Goal: Task Accomplishment & Management: Manage account settings

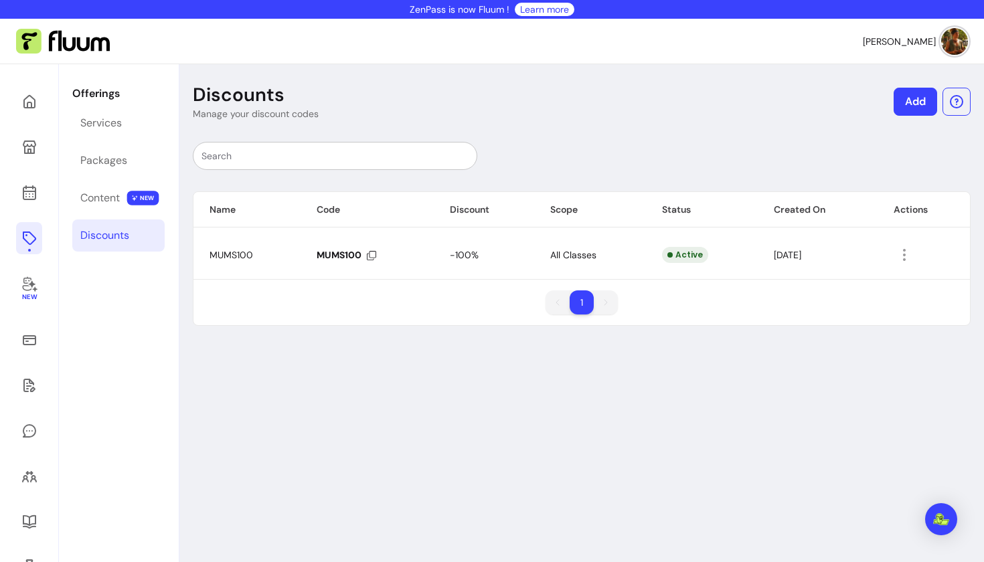
scroll to position [64, 0]
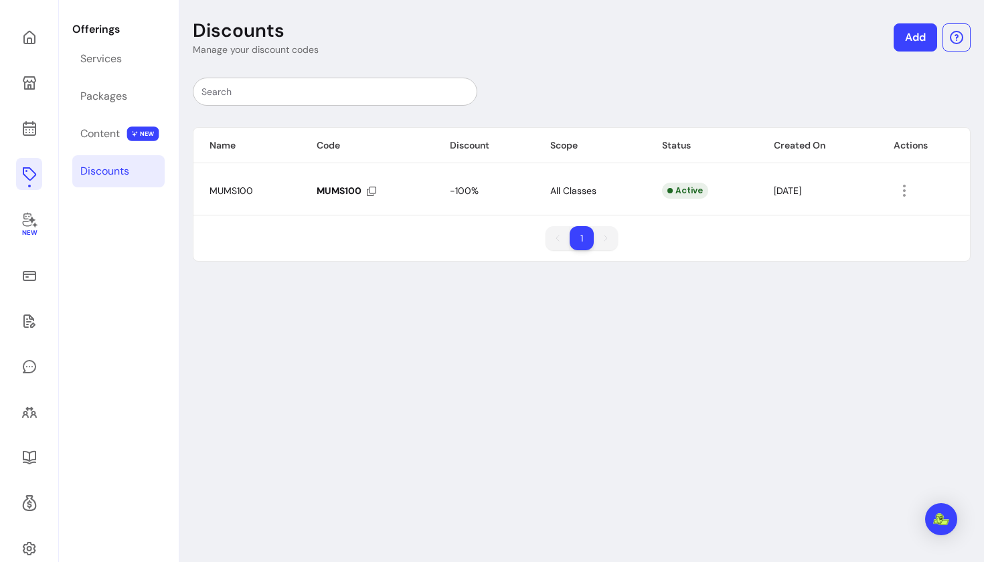
click at [25, 170] on icon at bounding box center [29, 174] width 16 height 16
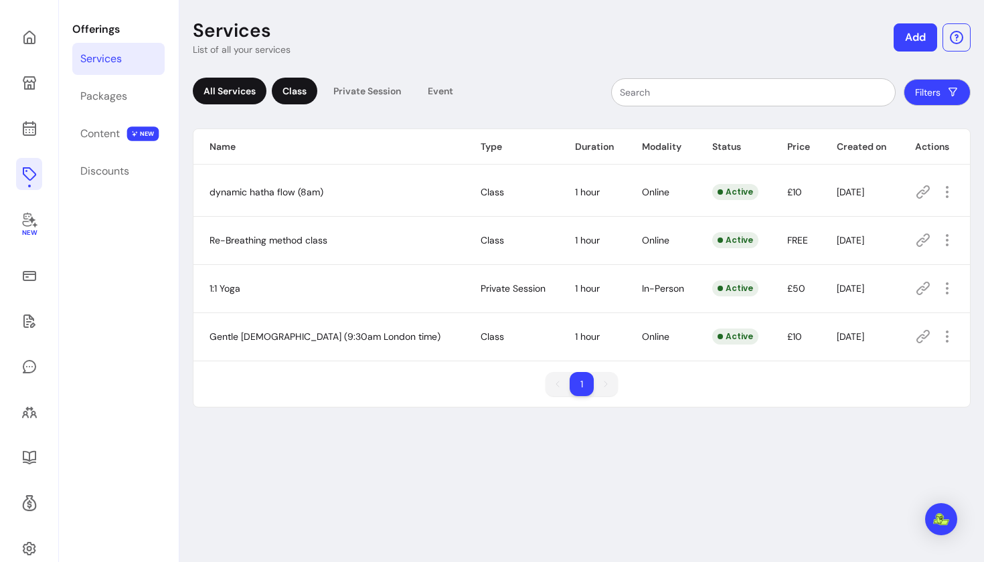
click at [281, 96] on div "Class" at bounding box center [295, 91] width 46 height 27
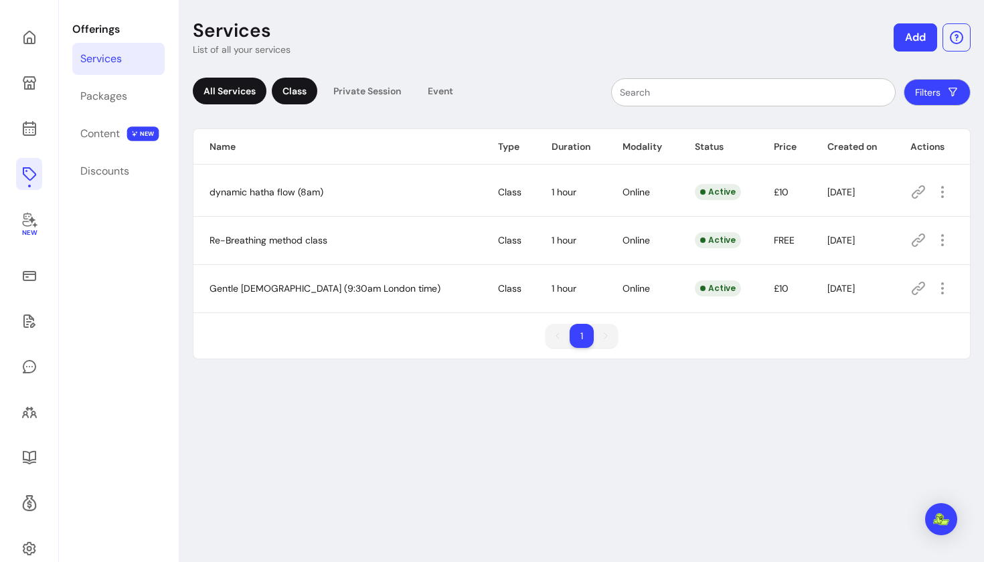
click at [241, 86] on div "All Services" at bounding box center [230, 91] width 74 height 27
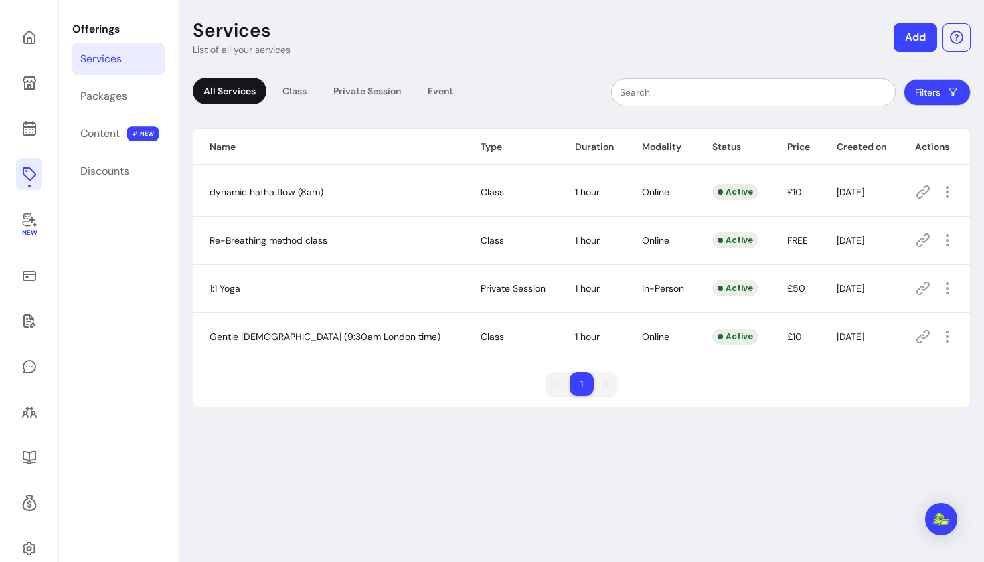
click at [923, 194] on icon at bounding box center [923, 192] width 16 height 16
click at [115, 140] on div "Content" at bounding box center [99, 134] width 39 height 16
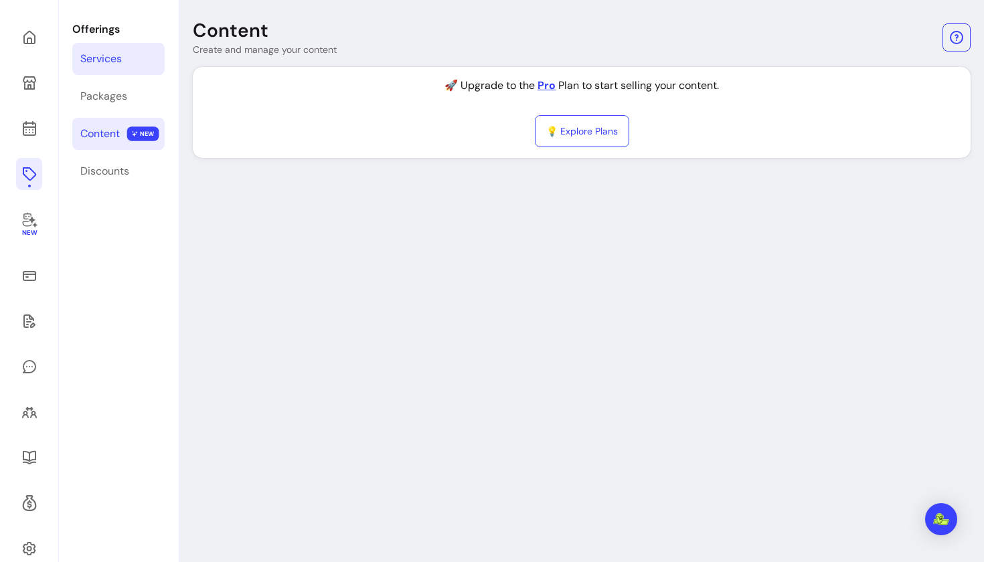
click at [112, 64] on div "Services" at bounding box center [101, 59] width 42 height 16
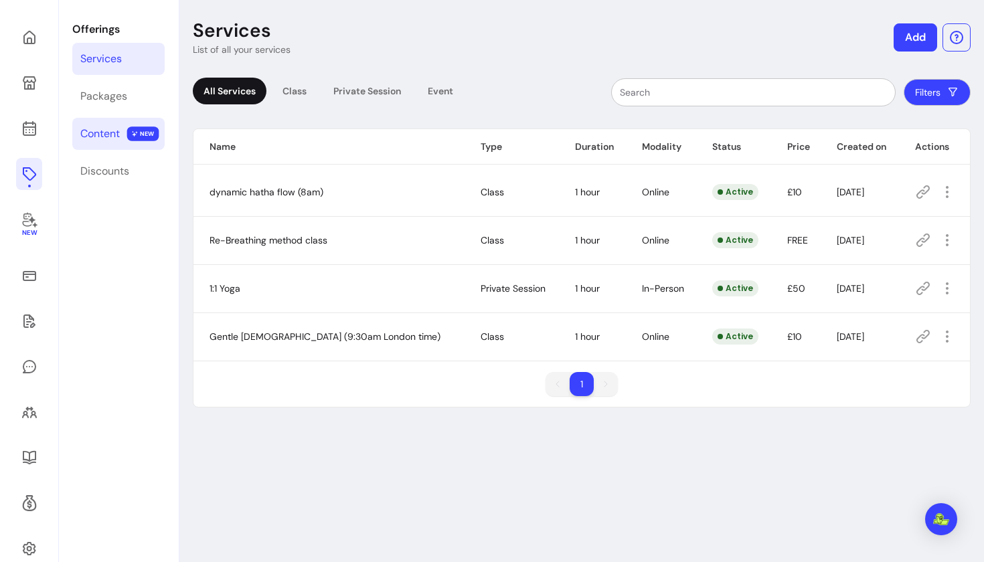
click at [109, 137] on div "Content" at bounding box center [99, 134] width 39 height 16
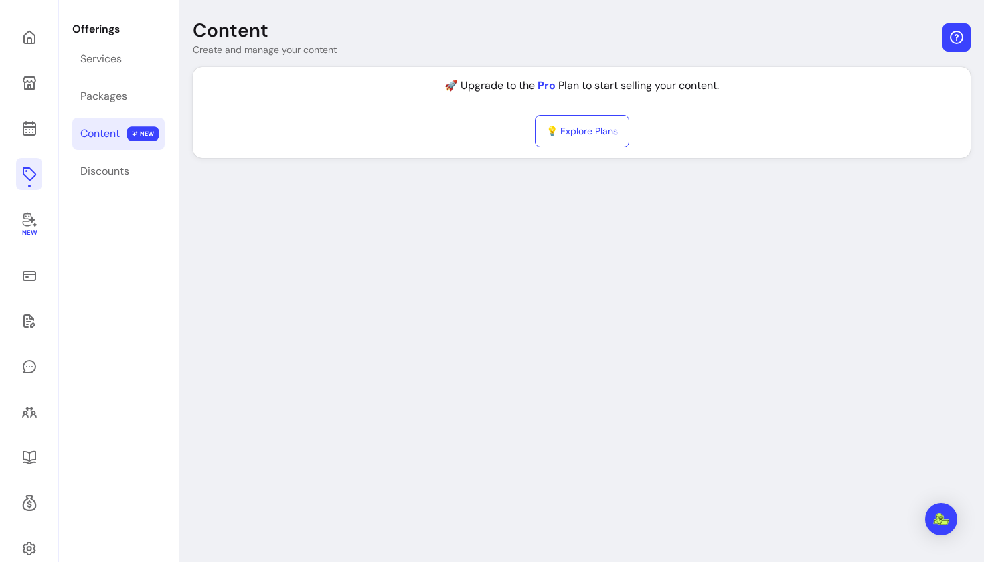
click at [953, 34] on icon "button" at bounding box center [957, 37] width 16 height 16
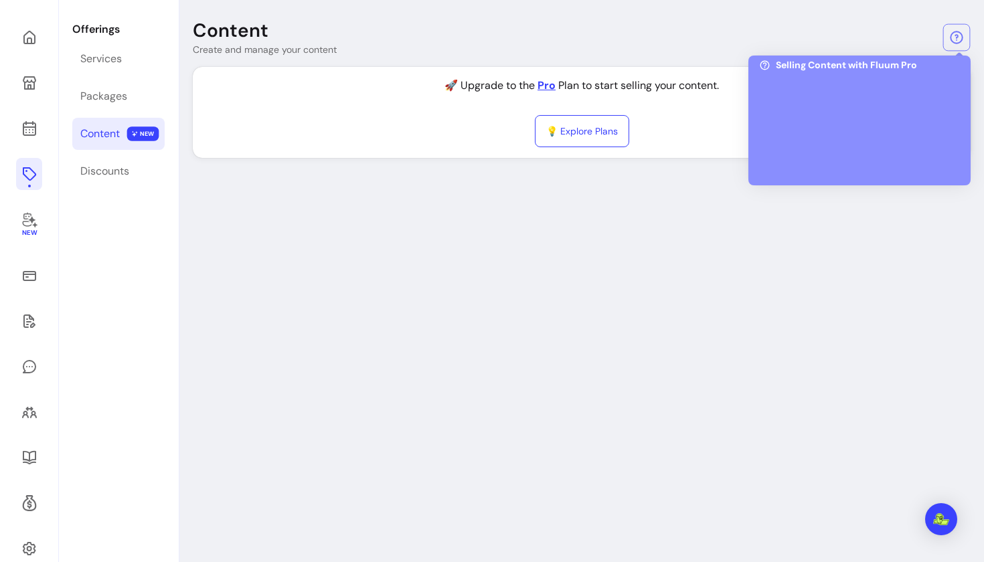
click at [856, 134] on div at bounding box center [859, 124] width 201 height 100
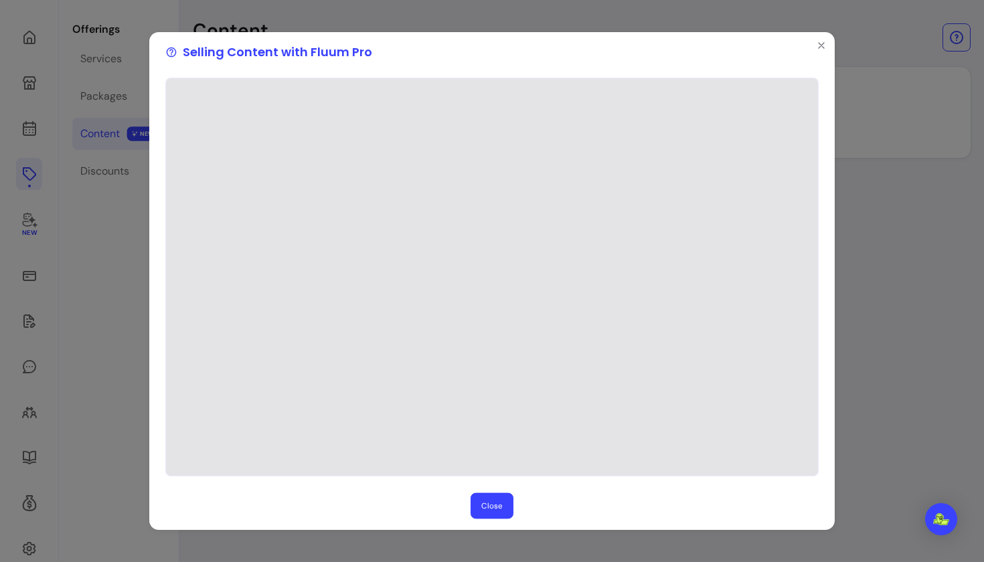
click at [488, 507] on button "Close" at bounding box center [492, 506] width 43 height 26
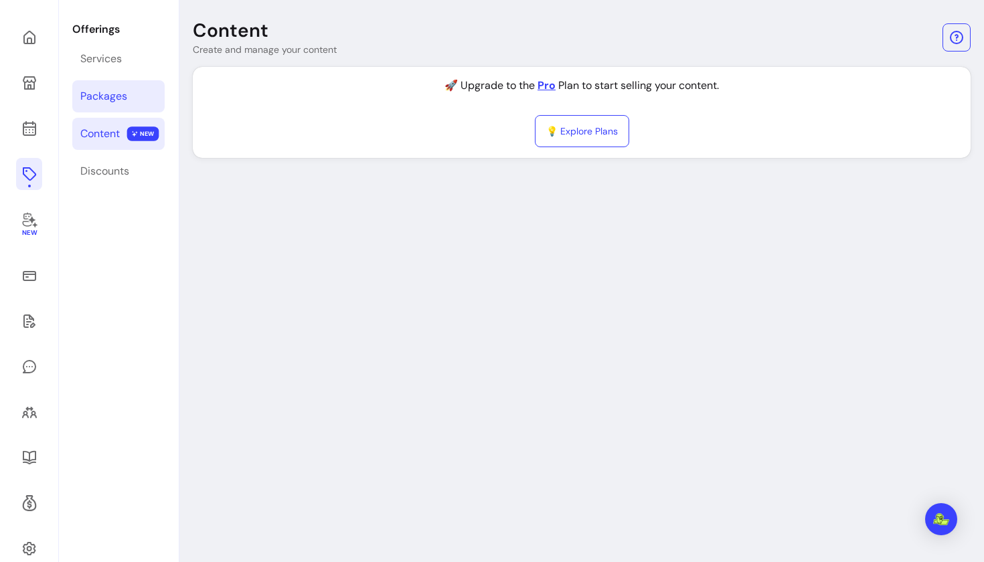
click at [108, 104] on link "Packages" at bounding box center [118, 96] width 92 height 32
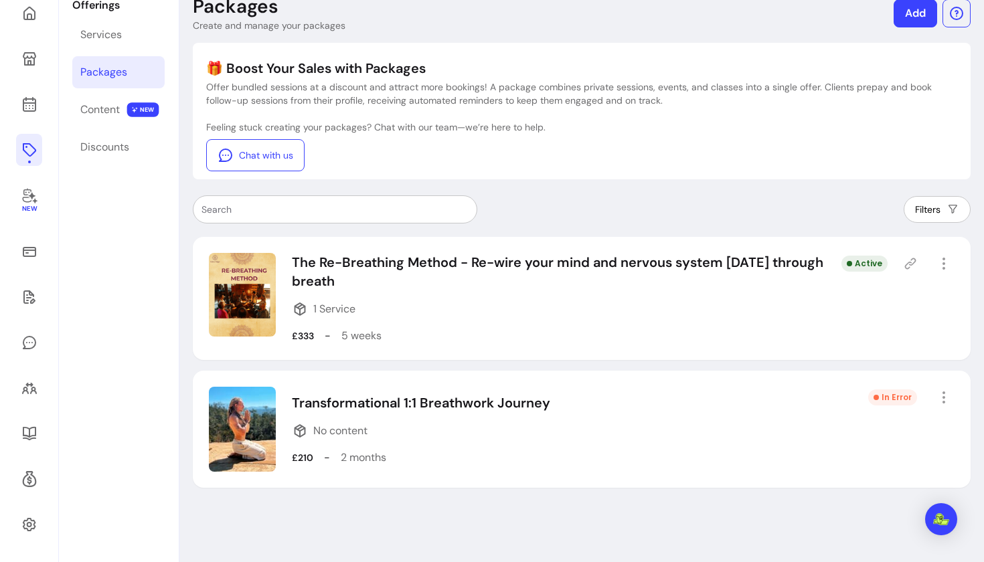
scroll to position [88, 0]
click at [100, 35] on div "Services" at bounding box center [101, 35] width 42 height 16
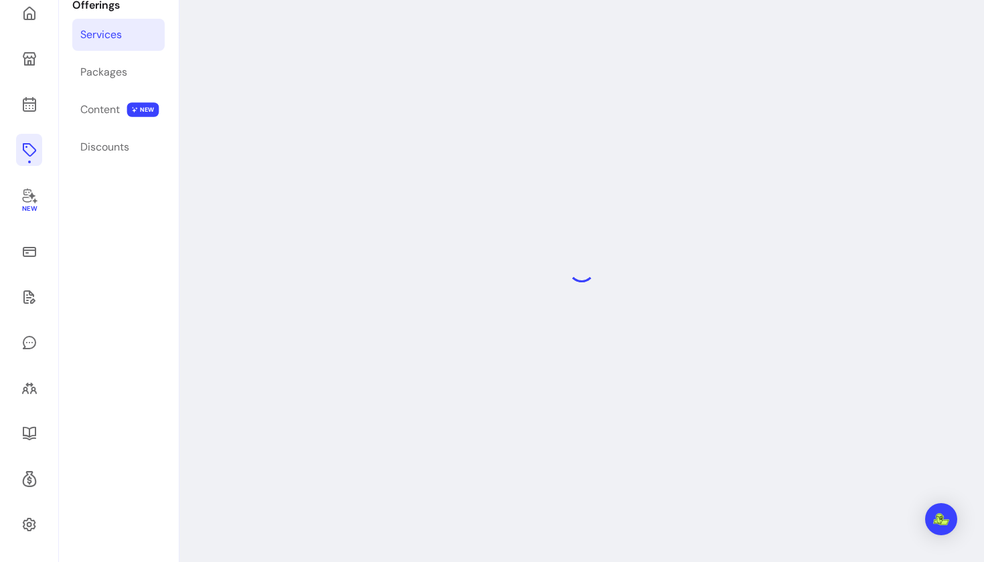
scroll to position [64, 0]
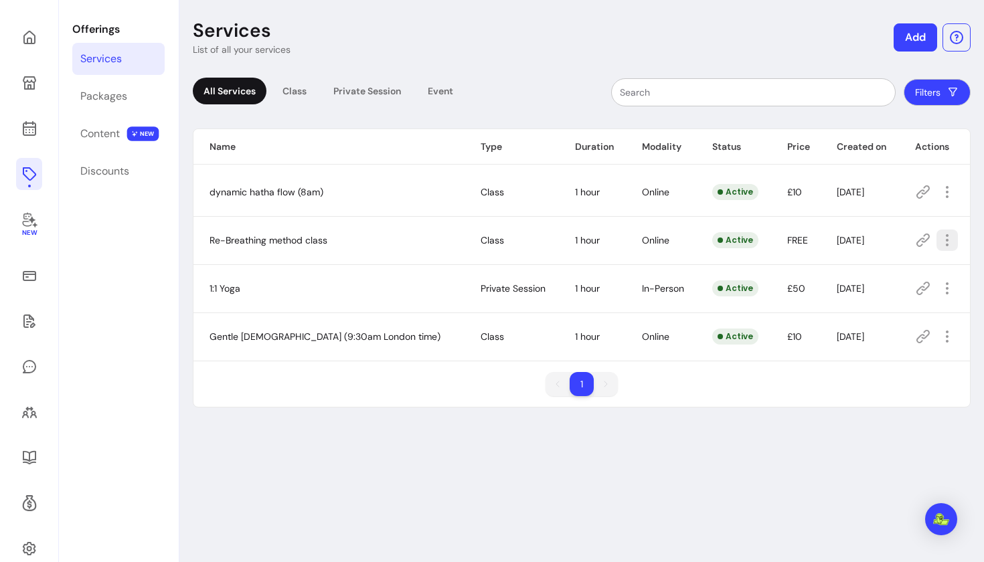
click at [945, 240] on icon "button" at bounding box center [947, 240] width 16 height 16
click at [858, 282] on span "Amend" at bounding box center [894, 287] width 98 height 13
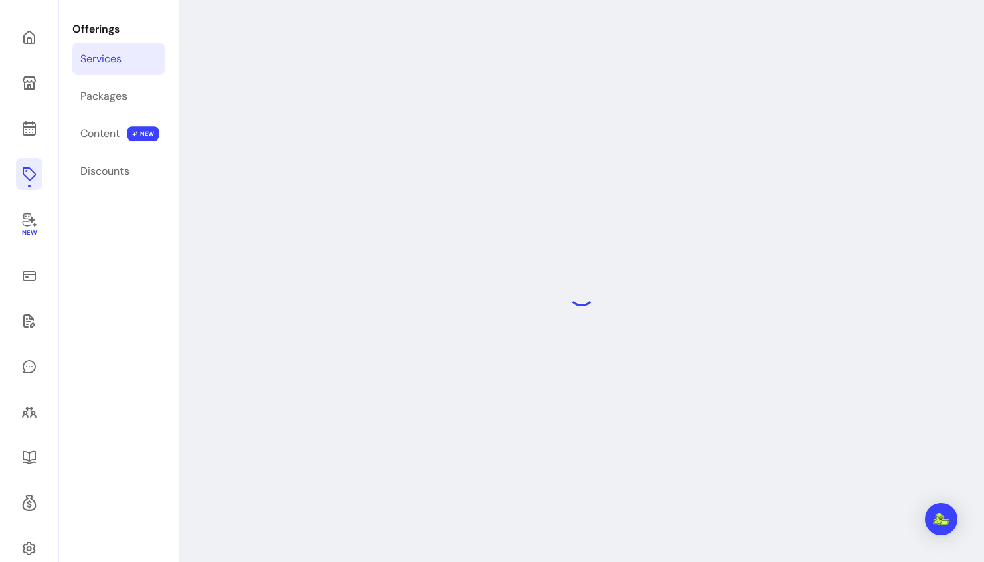
select select "**"
select select "***"
select select "****"
select select "*********"
select select "*****"
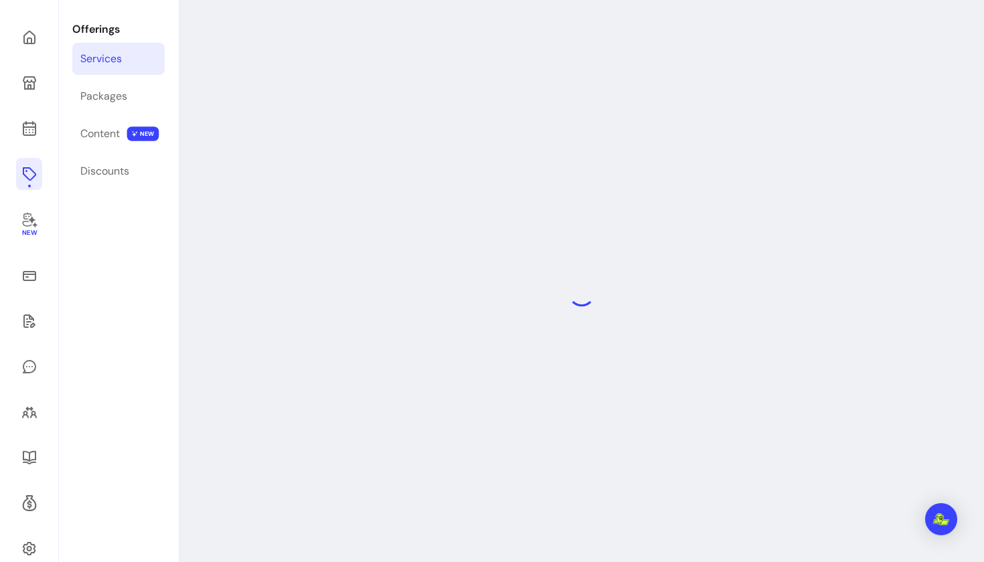
select select "*****"
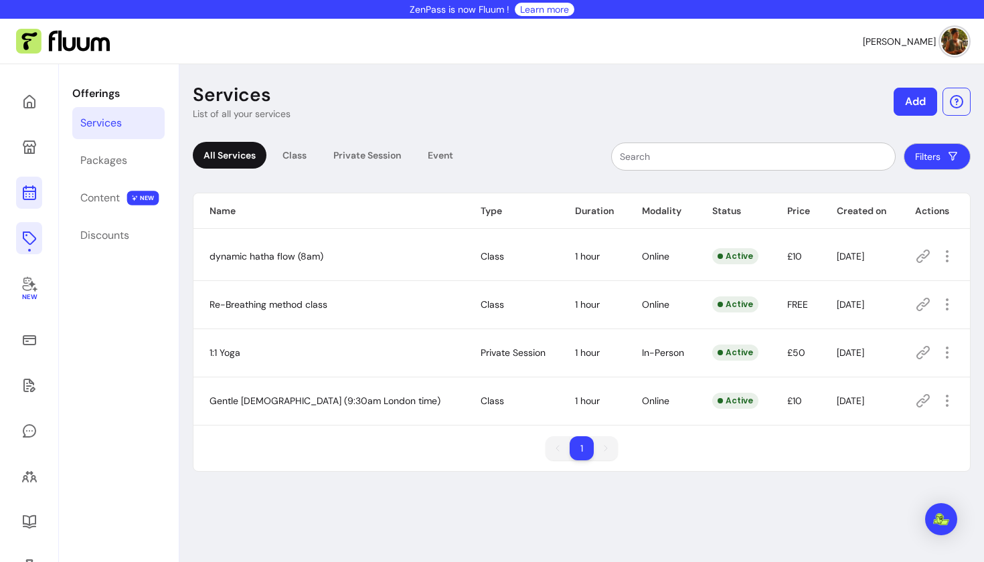
click at [28, 193] on icon at bounding box center [29, 193] width 16 height 16
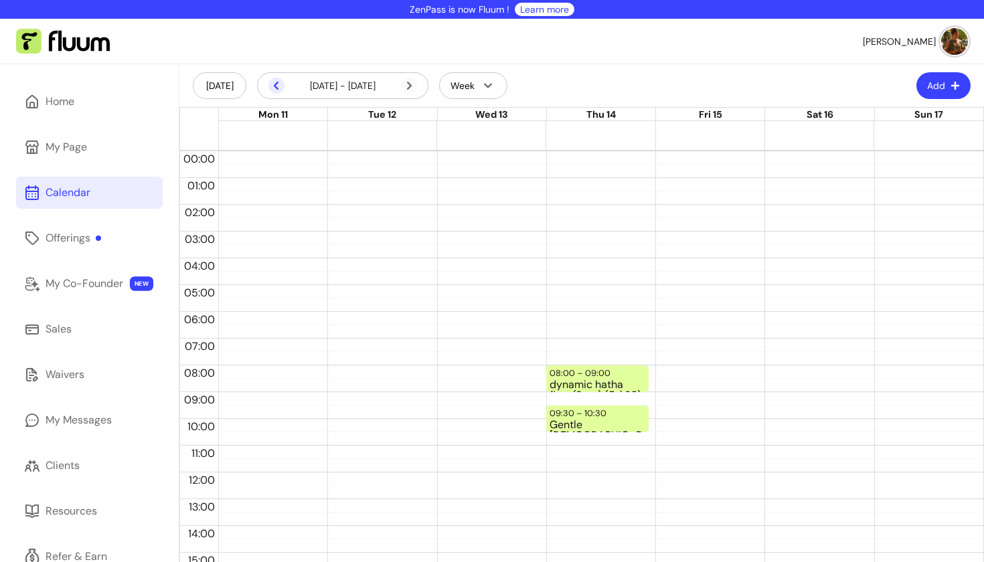
click at [278, 86] on icon at bounding box center [276, 86] width 16 height 16
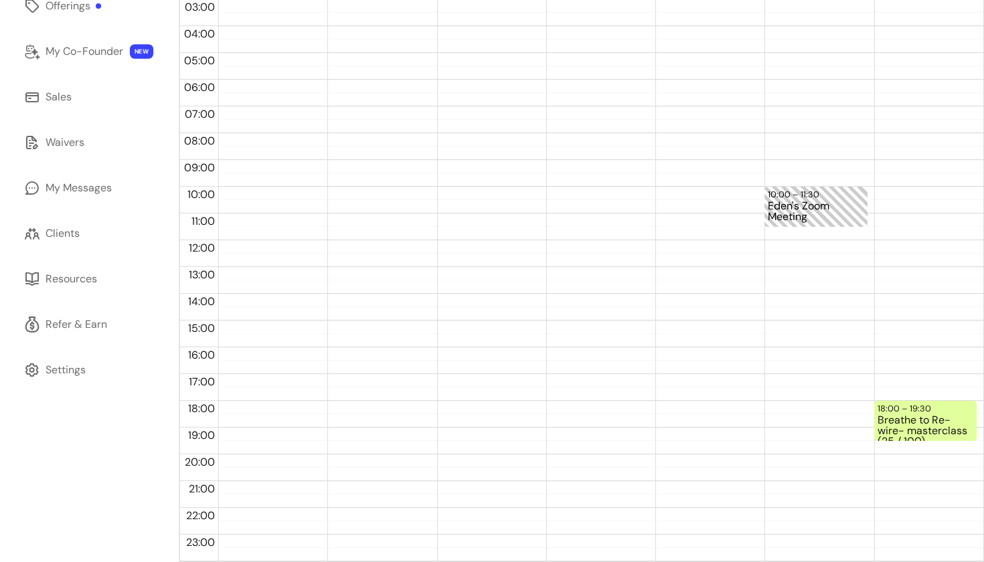
scroll to position [232, 0]
click at [913, 428] on div "Breathe to Re-wire- masterclass (25 / 100)" at bounding box center [926, 428] width 96 height 25
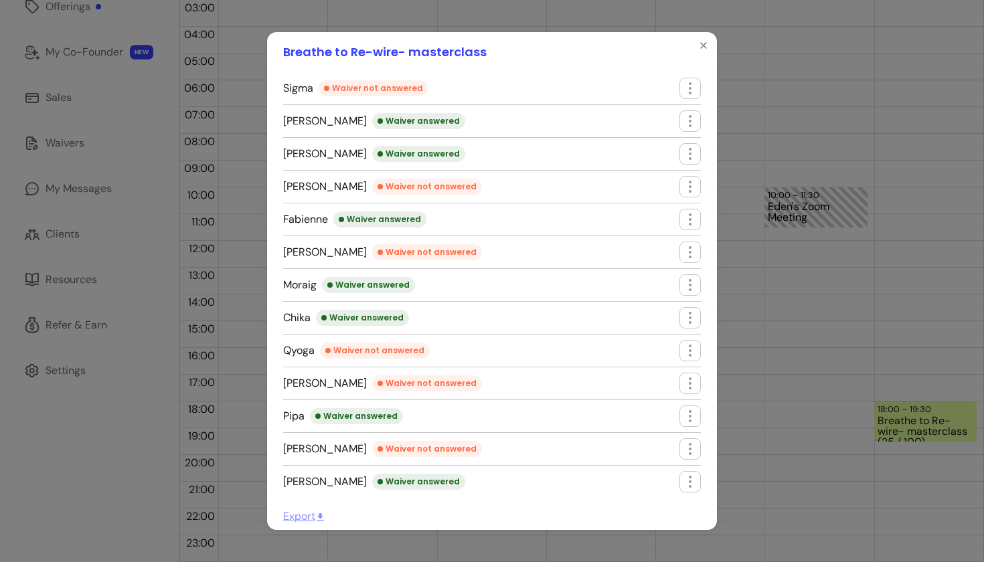
scroll to position [507, 0]
click at [705, 48] on icon "Close" at bounding box center [703, 45] width 11 height 11
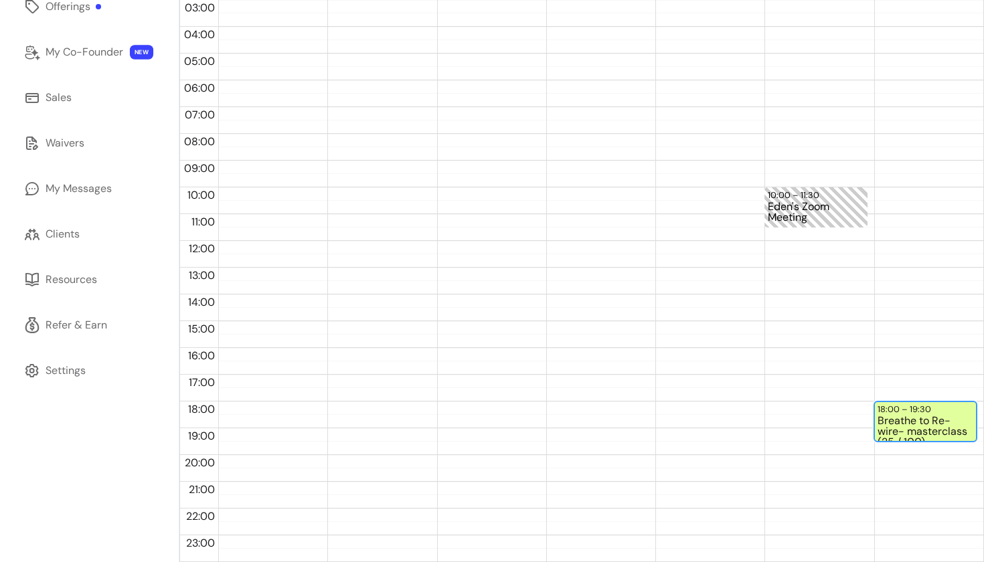
click at [896, 416] on div "Breathe to Re-wire- masterclass (25 / 100)" at bounding box center [926, 428] width 96 height 25
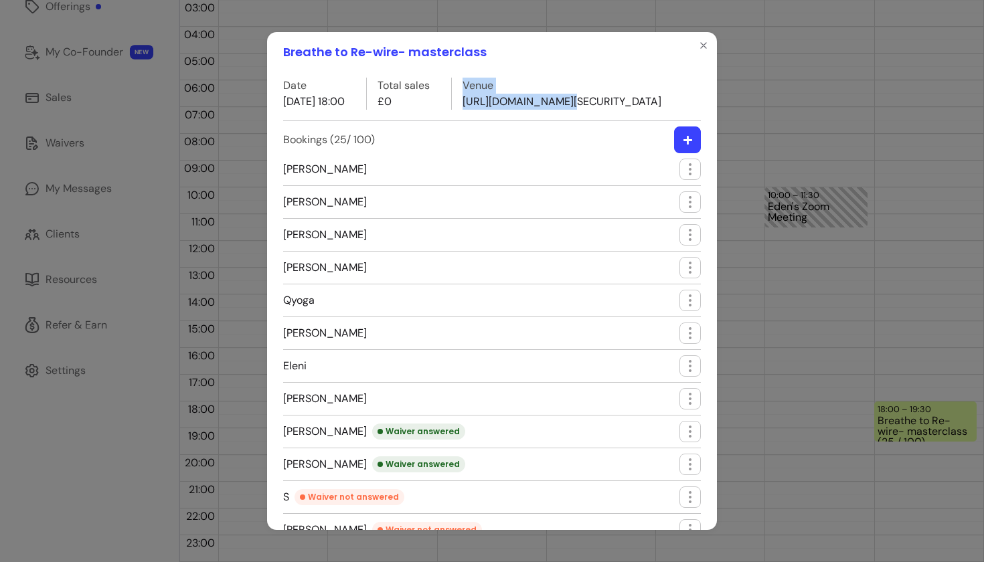
drag, startPoint x: 603, startPoint y: 97, endPoint x: 655, endPoint y: 73, distance: 58.1
click at [655, 74] on div "Date [DATE] 18:00 Total sales £0 Venue [URL][DOMAIN_NAME][SECURITY_DATA] Bookin…" at bounding box center [492, 301] width 450 height 458
click at [656, 73] on div "Date [DATE] 18:00 Total sales £0 Venue [URL][DOMAIN_NAME][SECURITY_DATA] Bookin…" at bounding box center [492, 301] width 450 height 458
click at [702, 43] on icon "Close" at bounding box center [703, 45] width 11 height 11
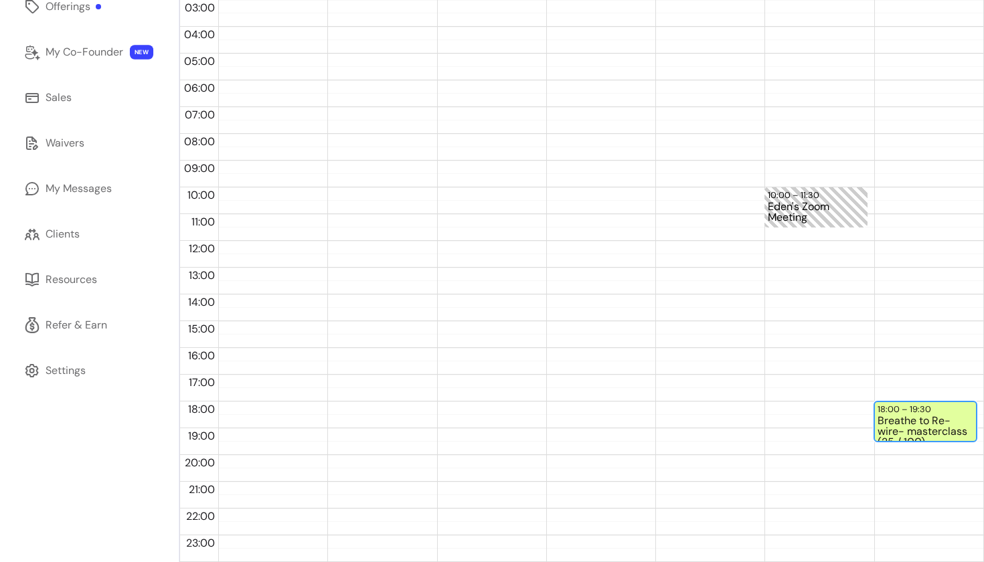
click at [894, 416] on div "Breathe to Re-wire- masterclass (25 / 100)" at bounding box center [926, 428] width 96 height 25
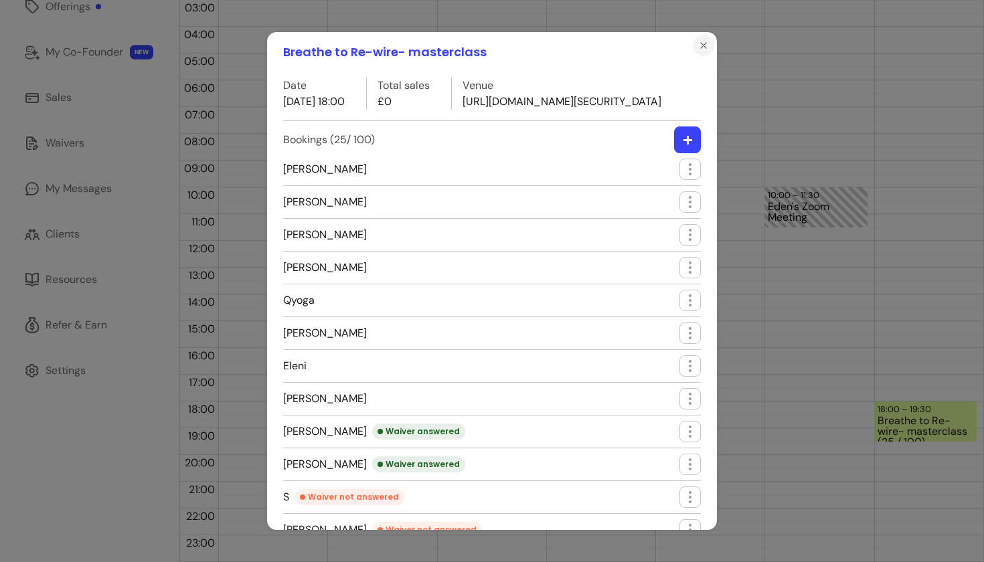
click at [700, 46] on icon "Close" at bounding box center [703, 45] width 11 height 11
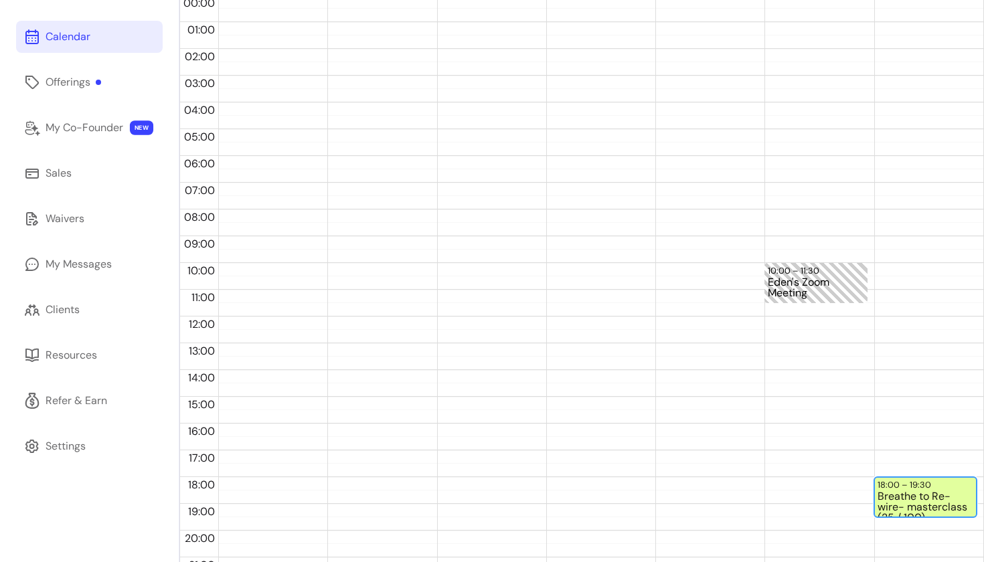
scroll to position [155, 0]
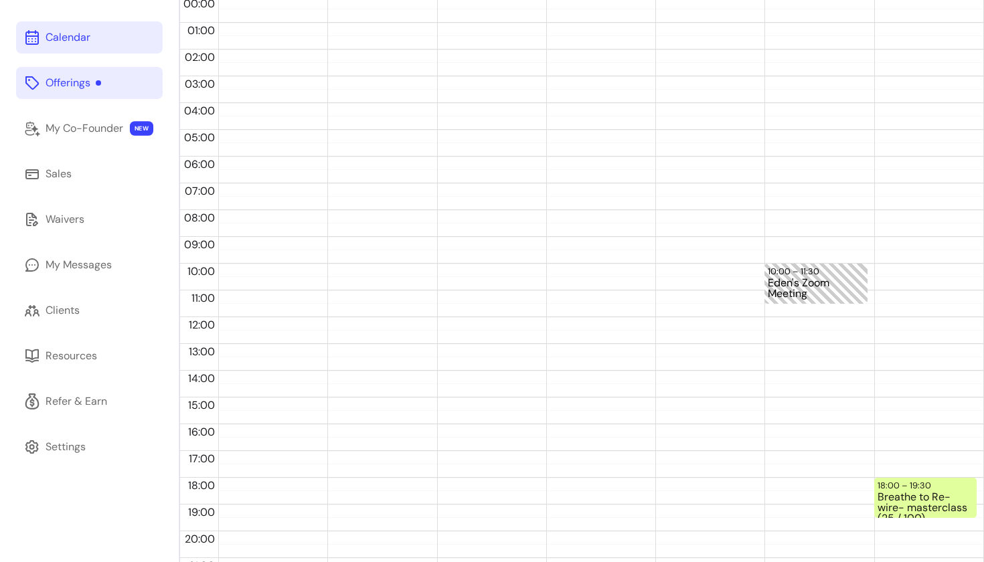
click at [134, 78] on link "Offerings" at bounding box center [89, 83] width 147 height 32
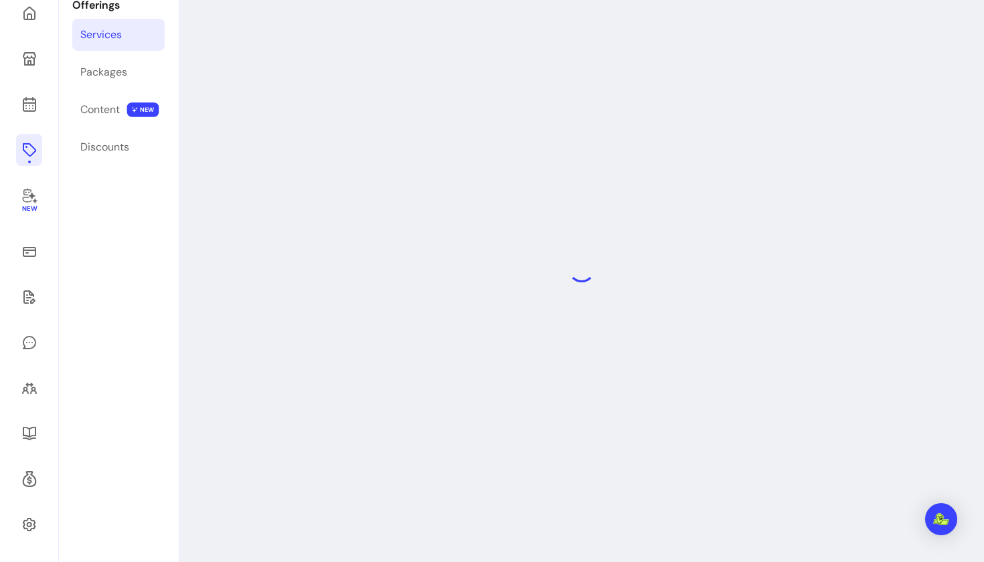
scroll to position [64, 0]
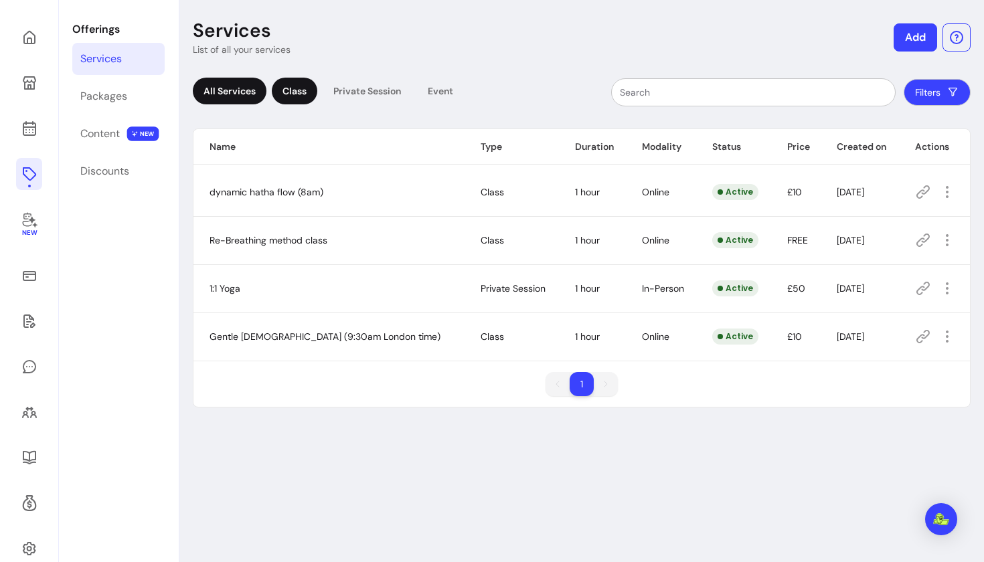
click at [288, 94] on div "Class" at bounding box center [295, 91] width 46 height 27
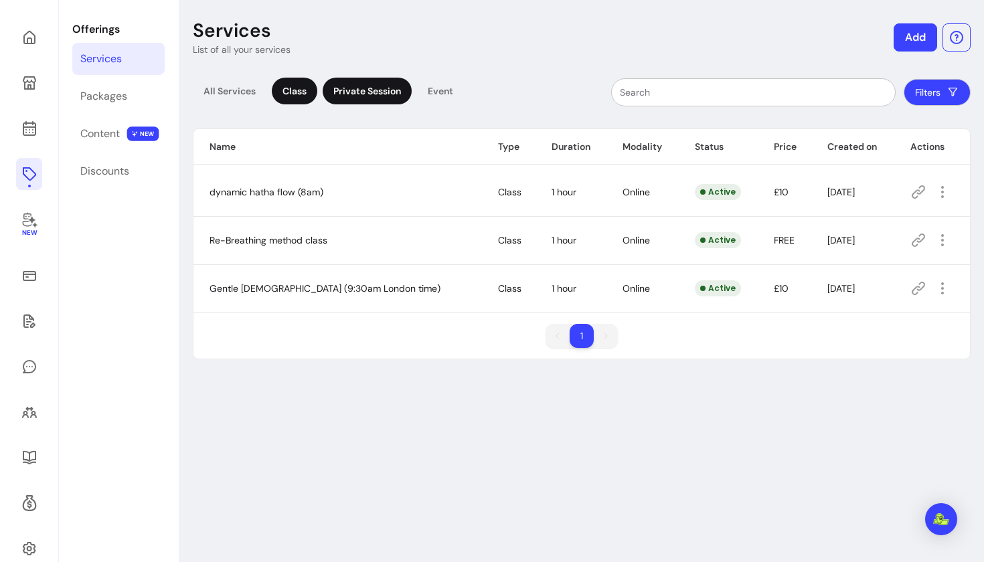
click at [360, 92] on div "Private Session" at bounding box center [367, 91] width 89 height 27
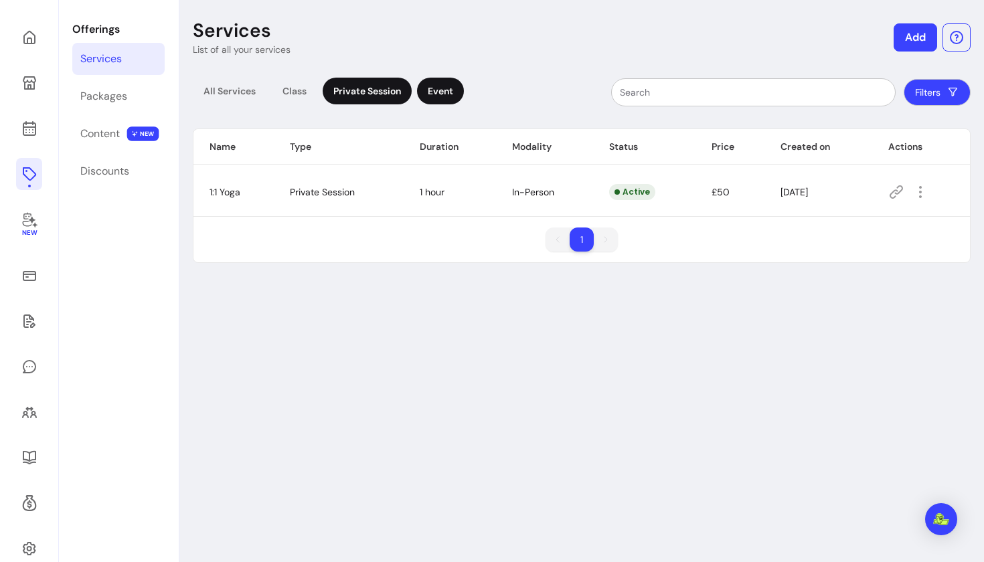
click at [439, 94] on div "Event" at bounding box center [440, 91] width 47 height 27
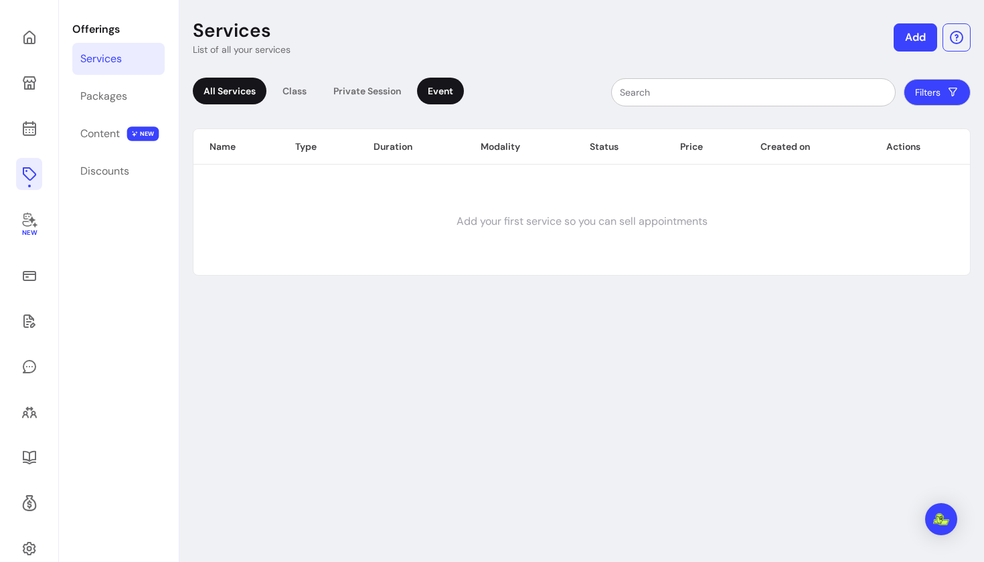
click at [220, 82] on div "All Services" at bounding box center [230, 91] width 74 height 27
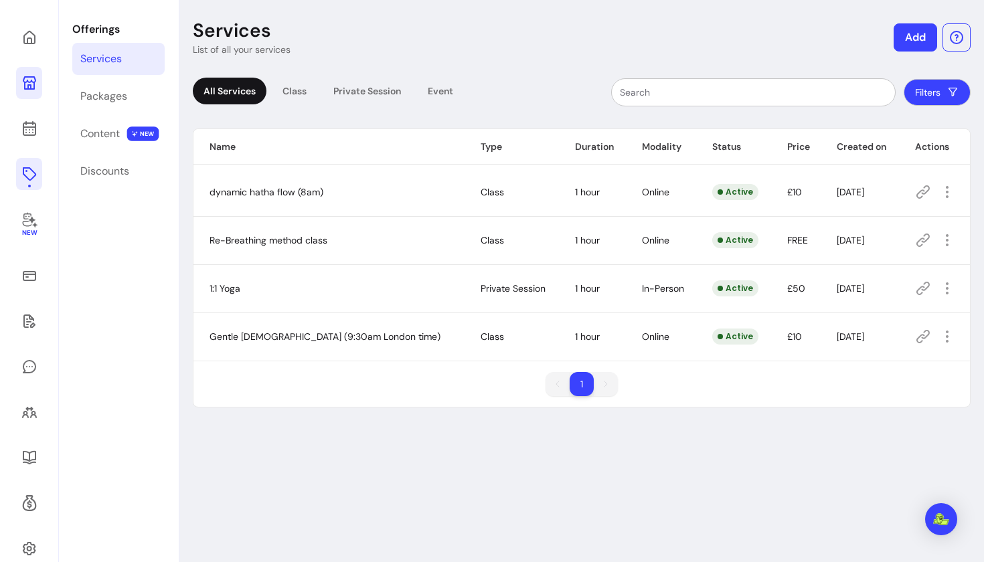
click at [27, 82] on icon at bounding box center [29, 82] width 13 height 13
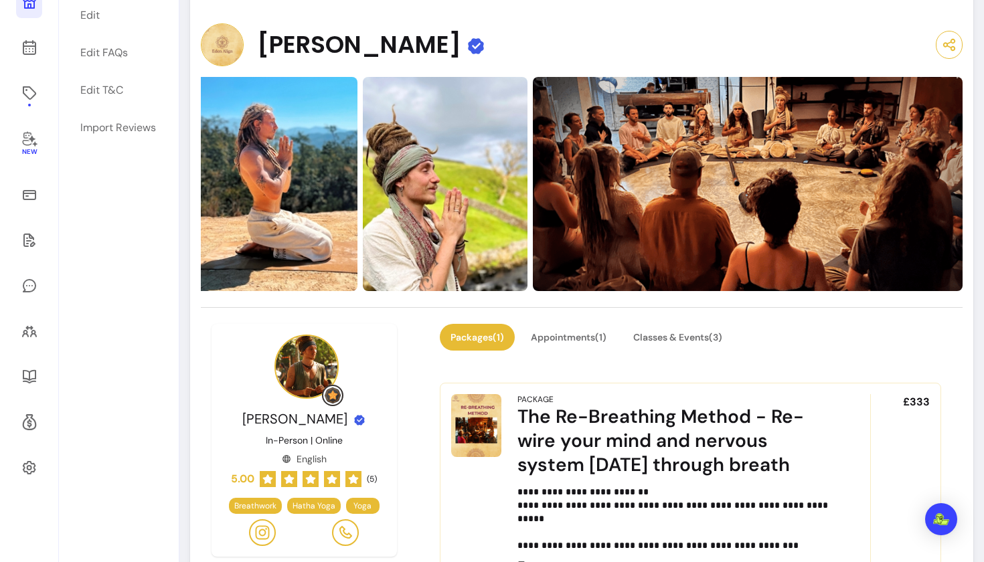
scroll to position [131, 0]
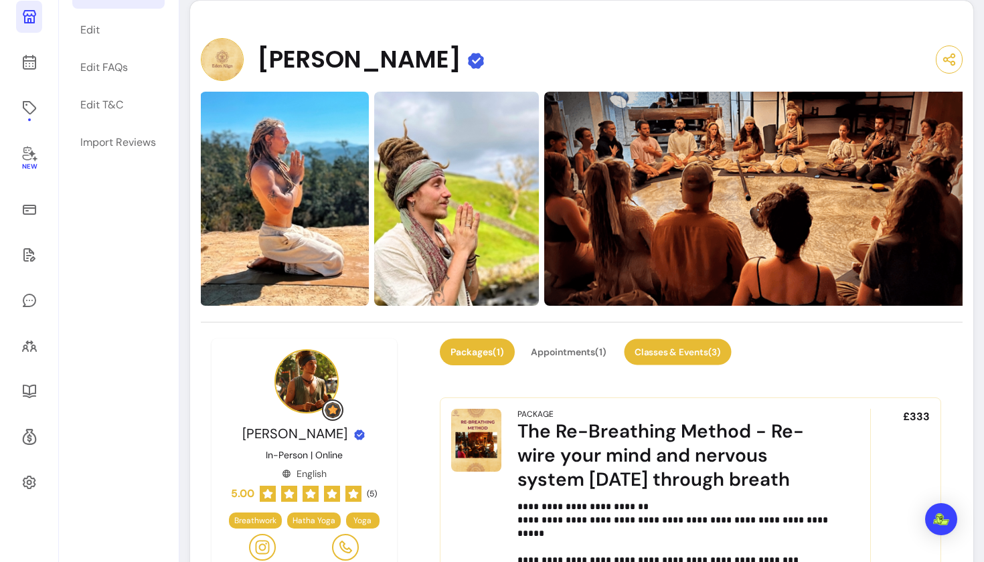
click at [671, 351] on button "Classes & Events ( 3 )" at bounding box center [677, 352] width 107 height 26
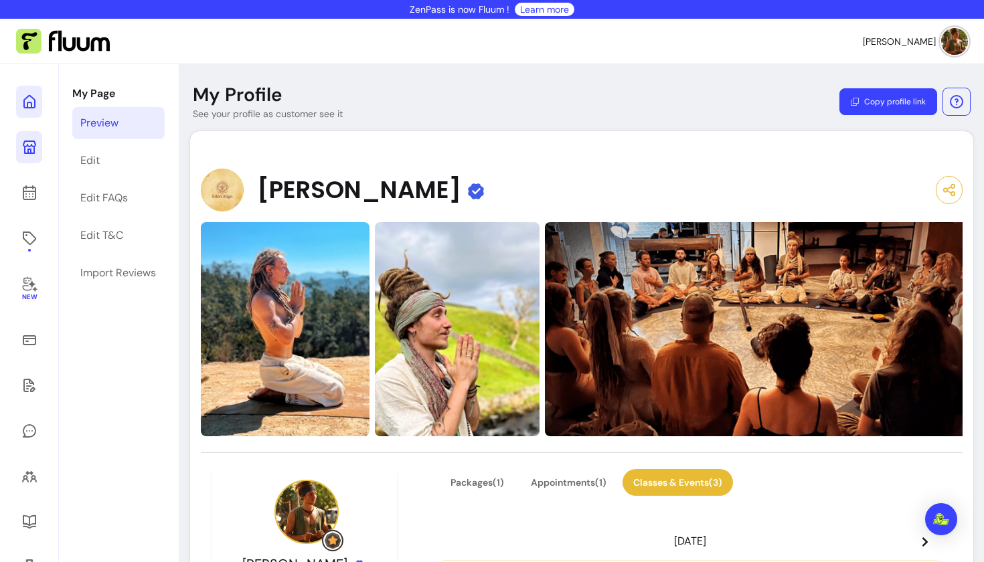
scroll to position [0, 0]
click at [35, 157] on link at bounding box center [29, 147] width 26 height 32
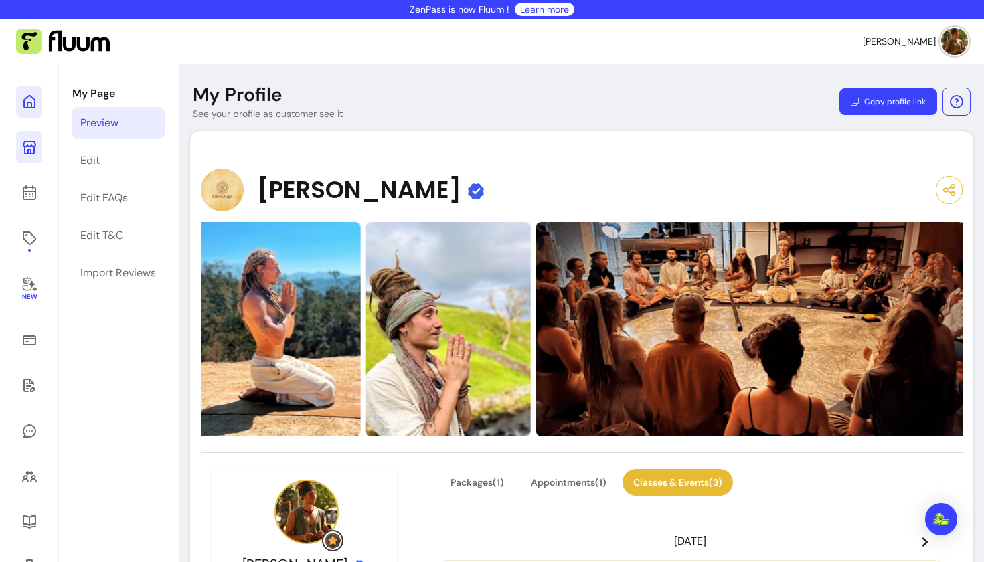
click at [25, 106] on icon at bounding box center [29, 102] width 16 height 16
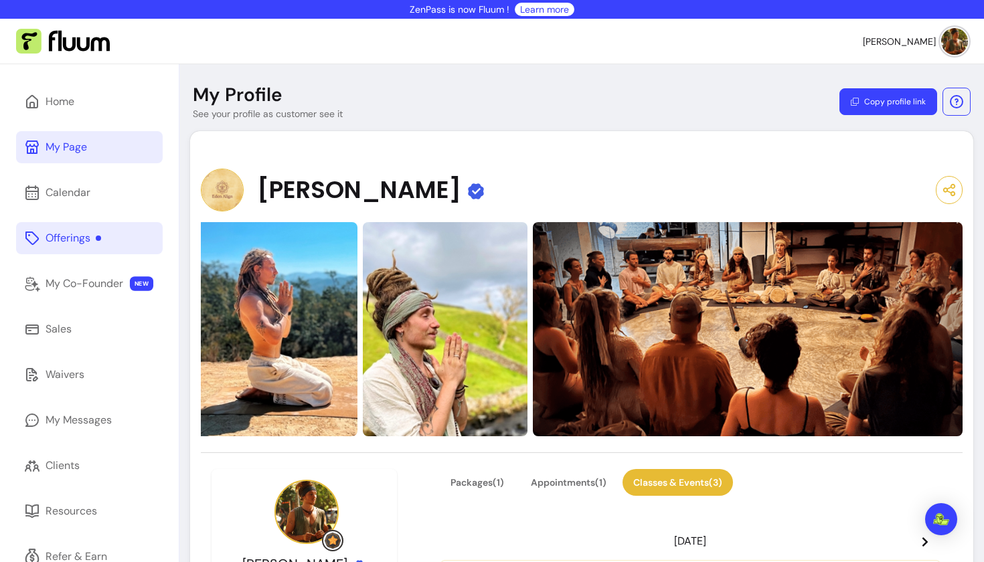
click at [72, 241] on div "Offerings" at bounding box center [74, 238] width 56 height 16
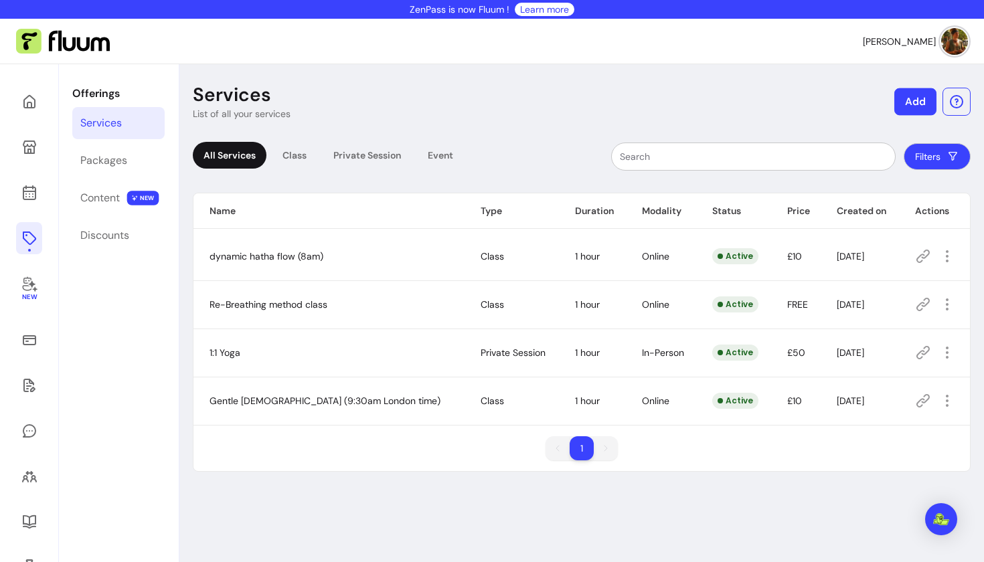
click at [910, 103] on button "Add" at bounding box center [915, 101] width 42 height 27
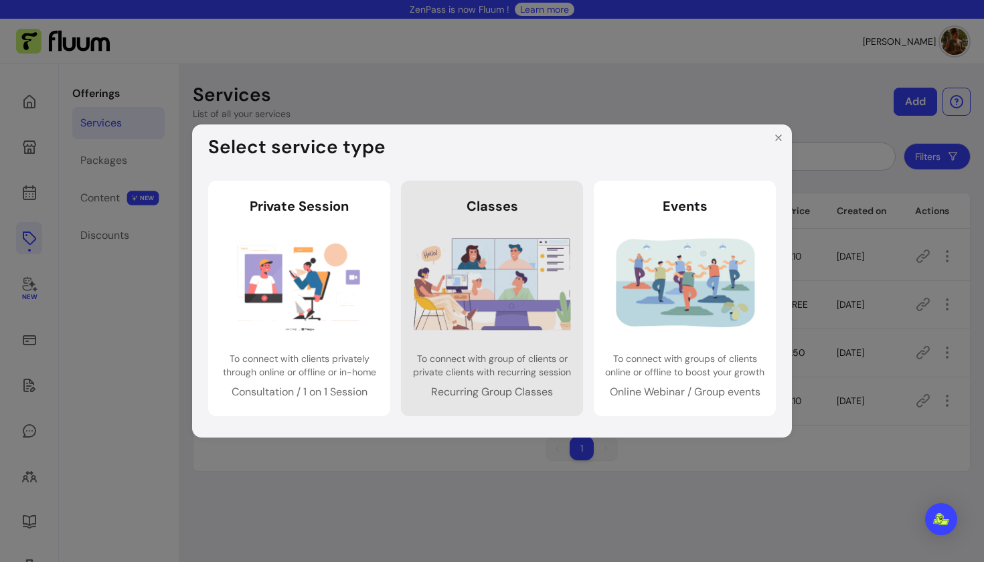
click at [511, 262] on img at bounding box center [492, 284] width 157 height 104
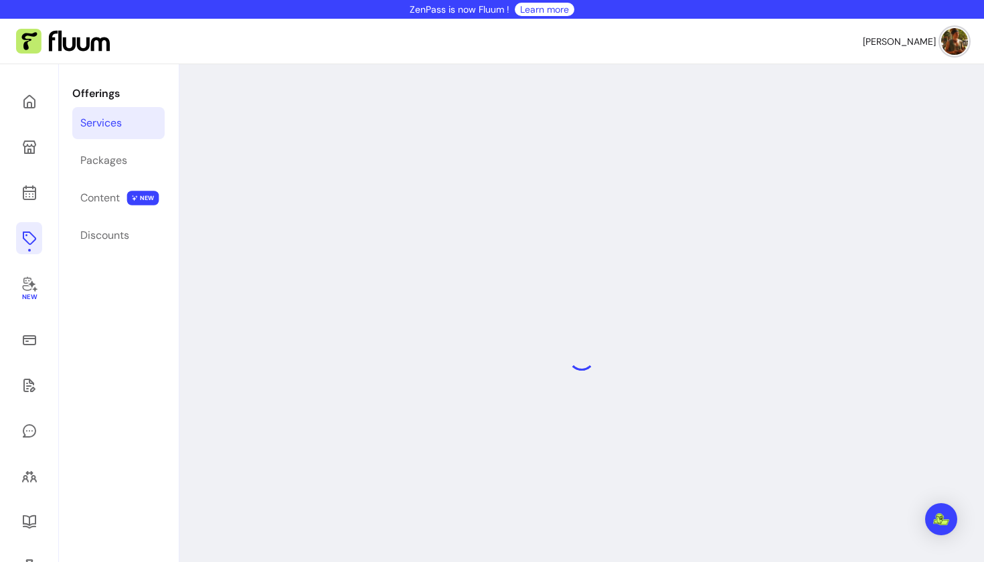
select select "***"
select select "******"
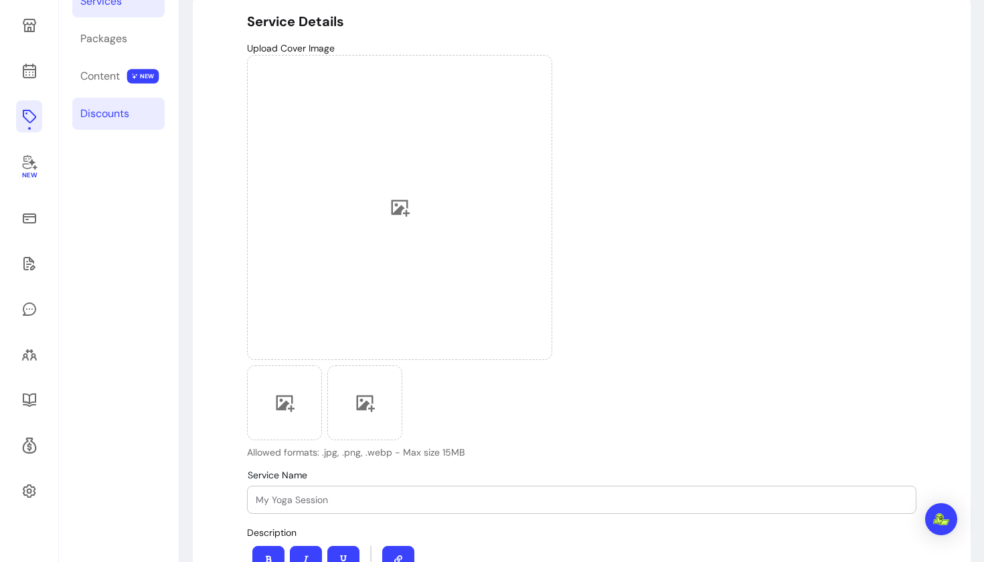
scroll to position [116, 0]
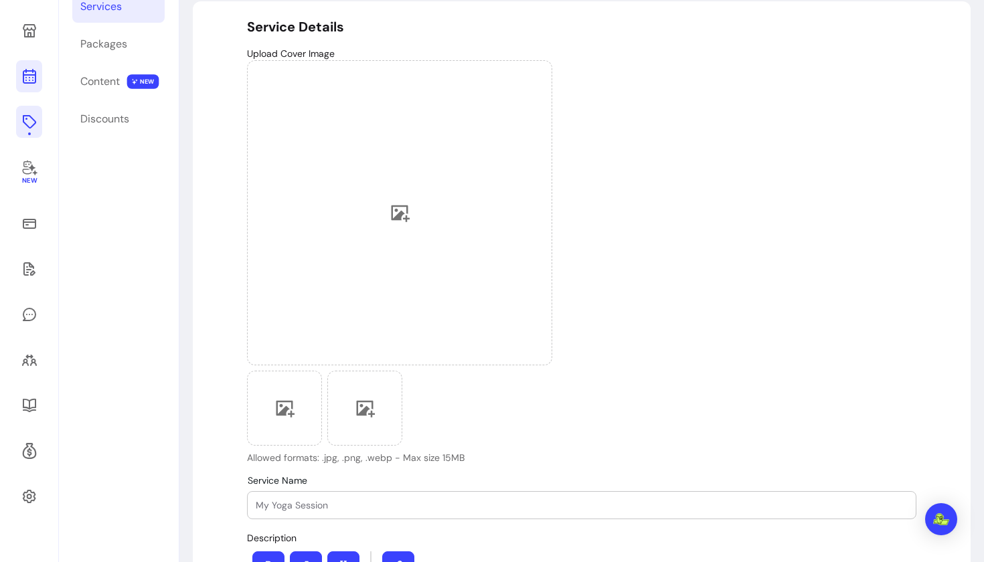
click at [29, 76] on icon at bounding box center [29, 23] width 227 height 191
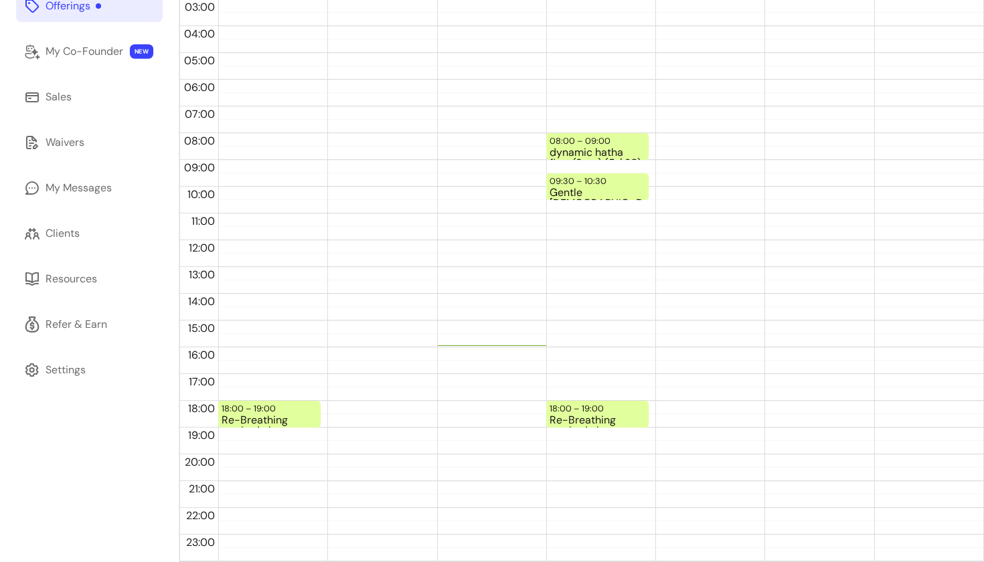
scroll to position [232, 0]
click at [260, 412] on div "18:00 – 19:00" at bounding box center [251, 409] width 58 height 13
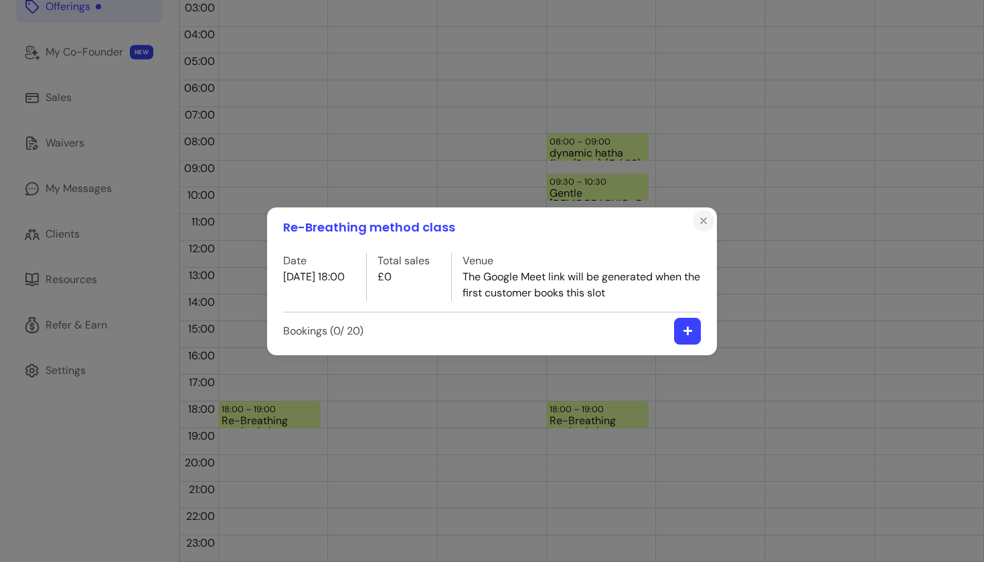
click at [700, 220] on icon "Close" at bounding box center [703, 221] width 11 height 11
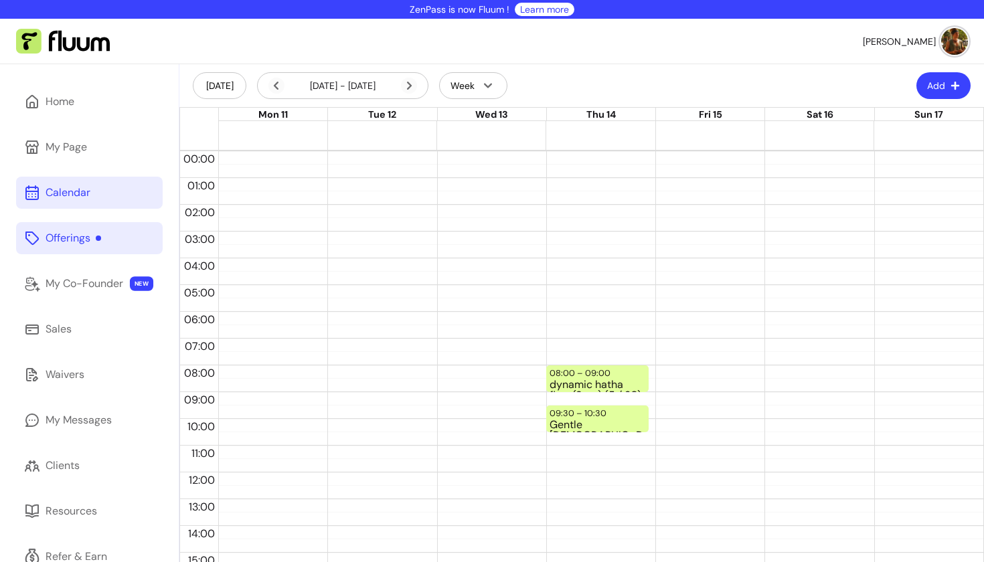
scroll to position [0, 0]
click at [277, 86] on icon at bounding box center [276, 86] width 16 height 16
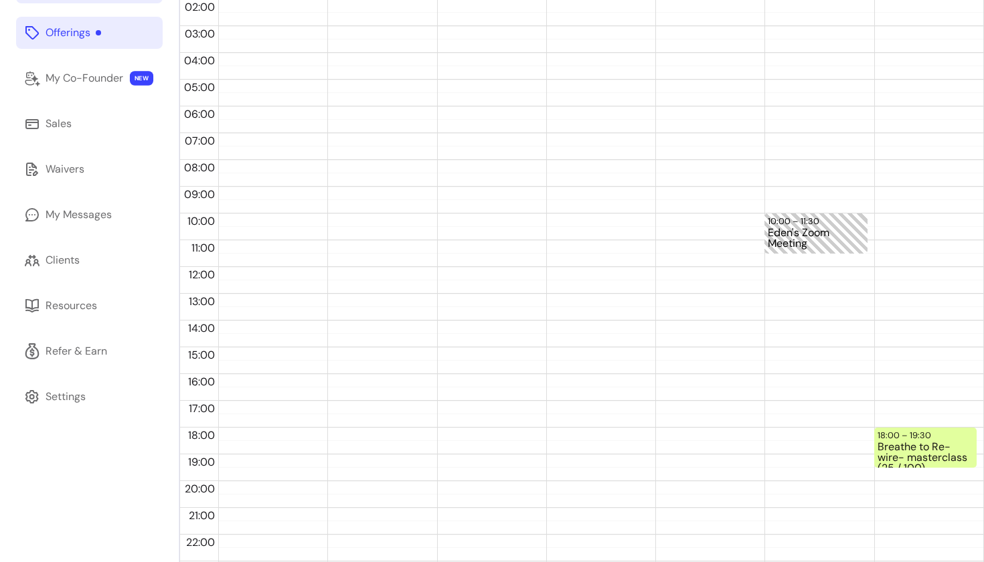
scroll to position [222, 0]
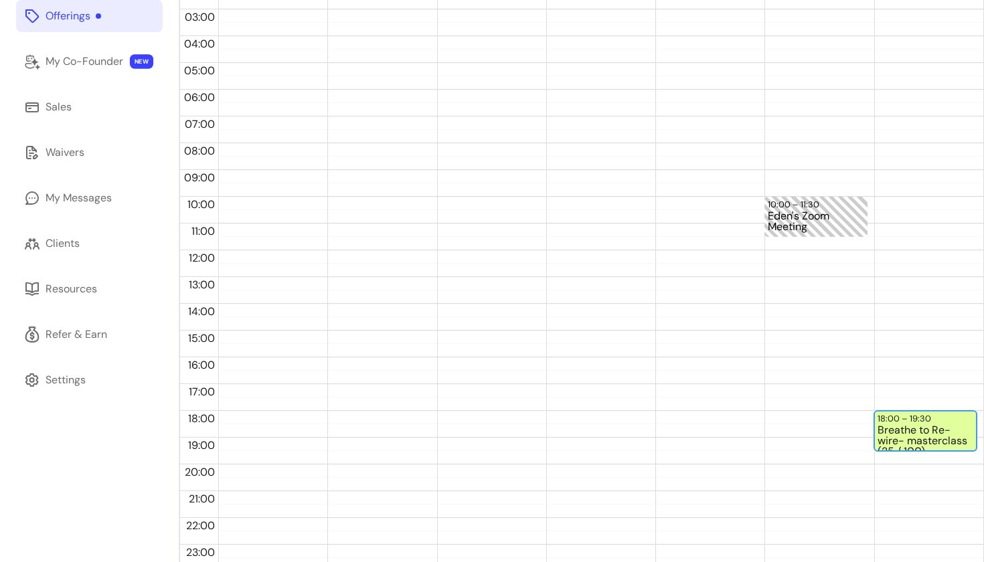
click at [915, 434] on div "Breathe to Re-wire- masterclass (25 / 100)" at bounding box center [926, 437] width 96 height 25
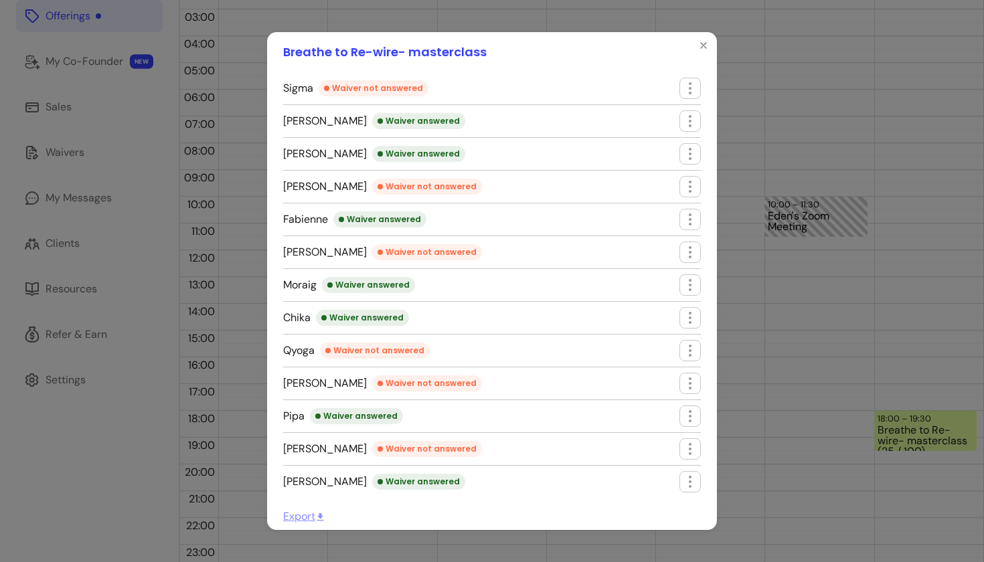
scroll to position [507, 0]
click at [704, 48] on icon "Close" at bounding box center [703, 45] width 11 height 11
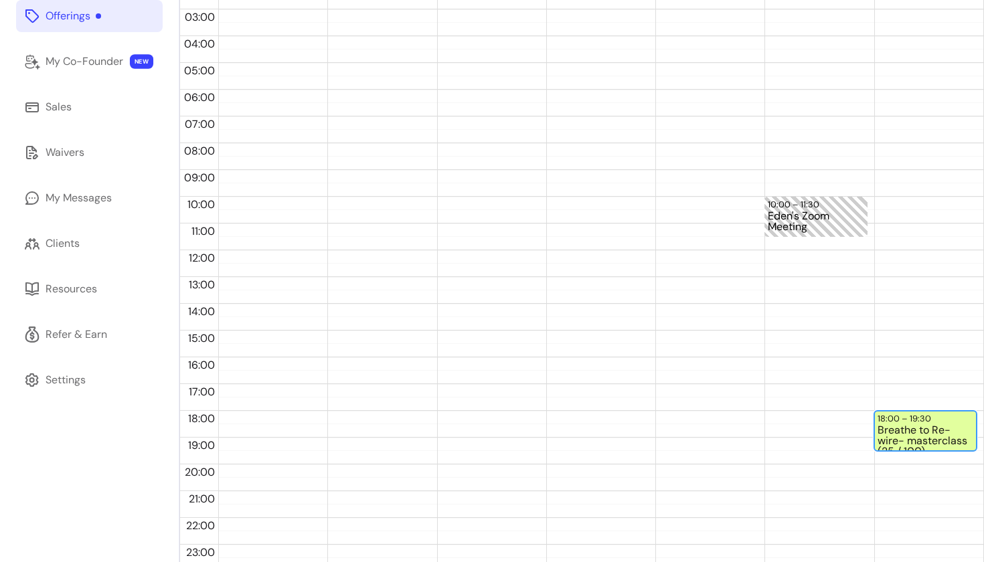
click at [904, 443] on div "Breathe to Re-wire- masterclass (25 / 100)" at bounding box center [926, 437] width 96 height 25
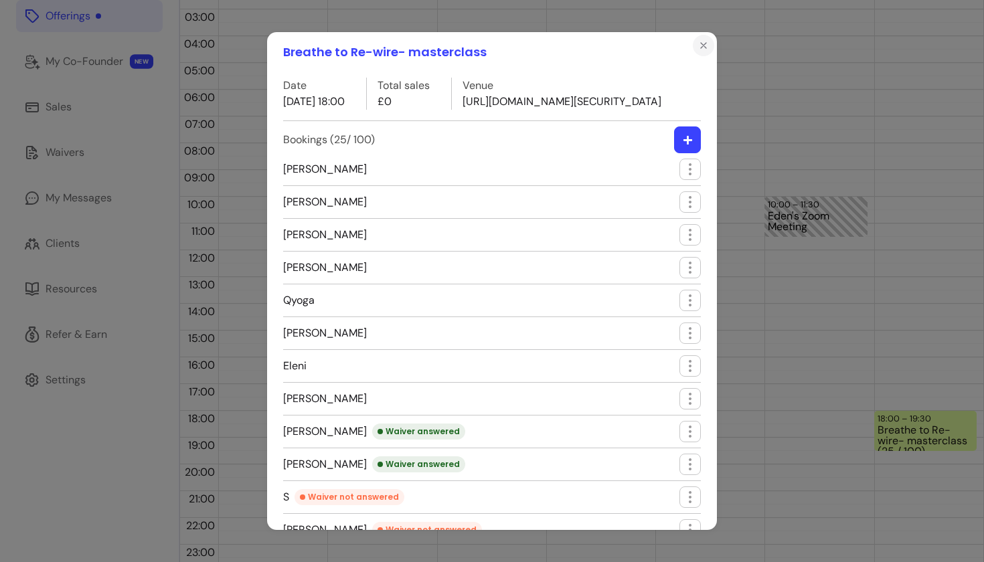
click at [708, 38] on button "Close" at bounding box center [703, 45] width 21 height 21
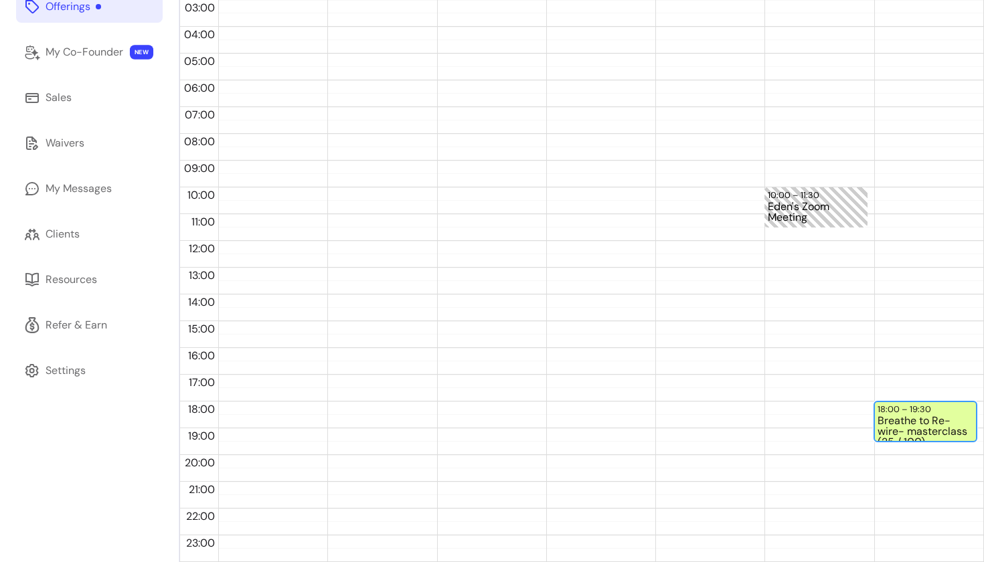
scroll to position [230, 0]
click at [912, 424] on div "Breathe to Re-wire- masterclass (25 / 100)" at bounding box center [926, 429] width 96 height 25
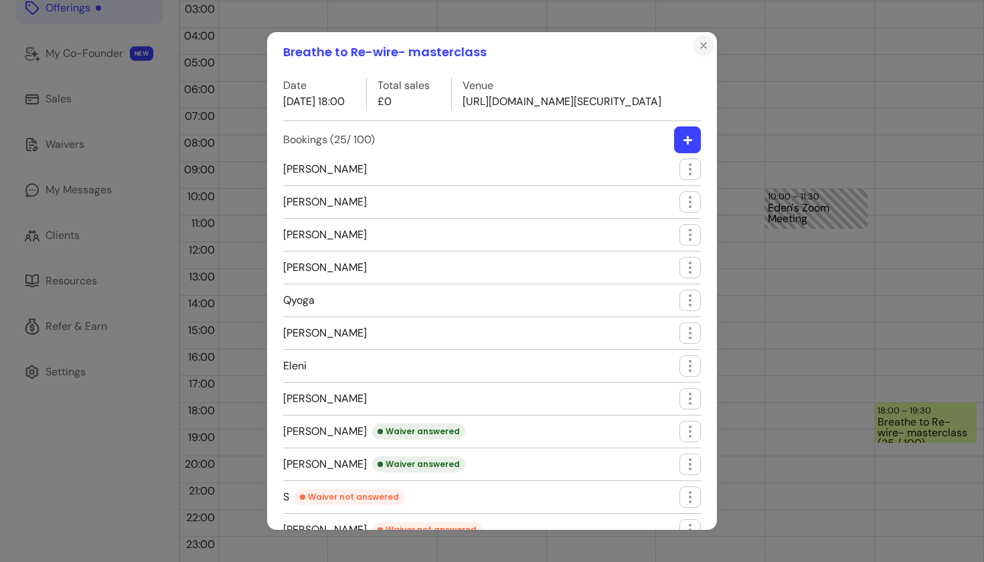
click at [704, 43] on icon "Close" at bounding box center [703, 45] width 11 height 11
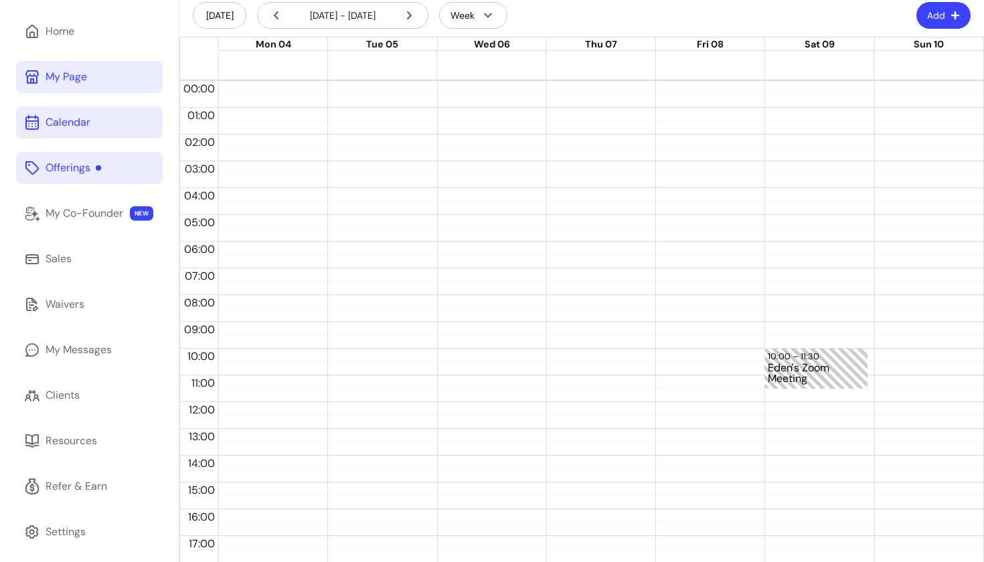
click at [52, 78] on div "My Page" at bounding box center [67, 77] width 42 height 16
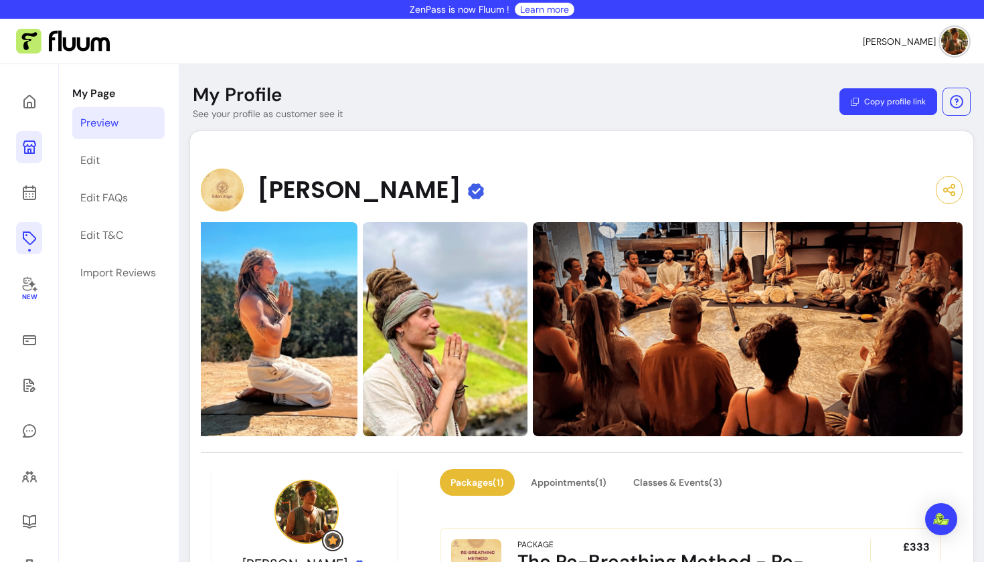
click at [30, 240] on icon at bounding box center [29, 238] width 16 height 16
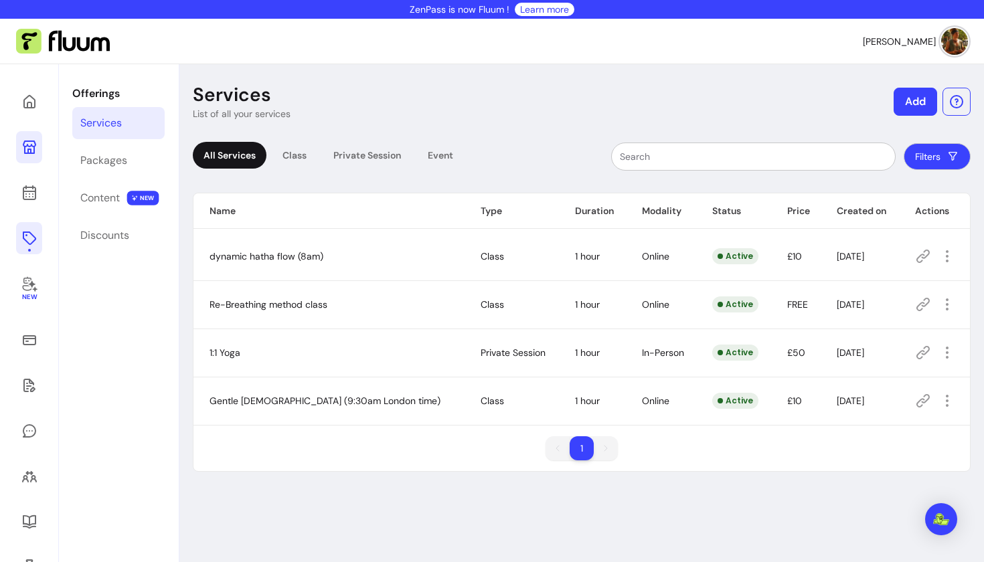
click at [716, 155] on input "text" at bounding box center [753, 156] width 267 height 13
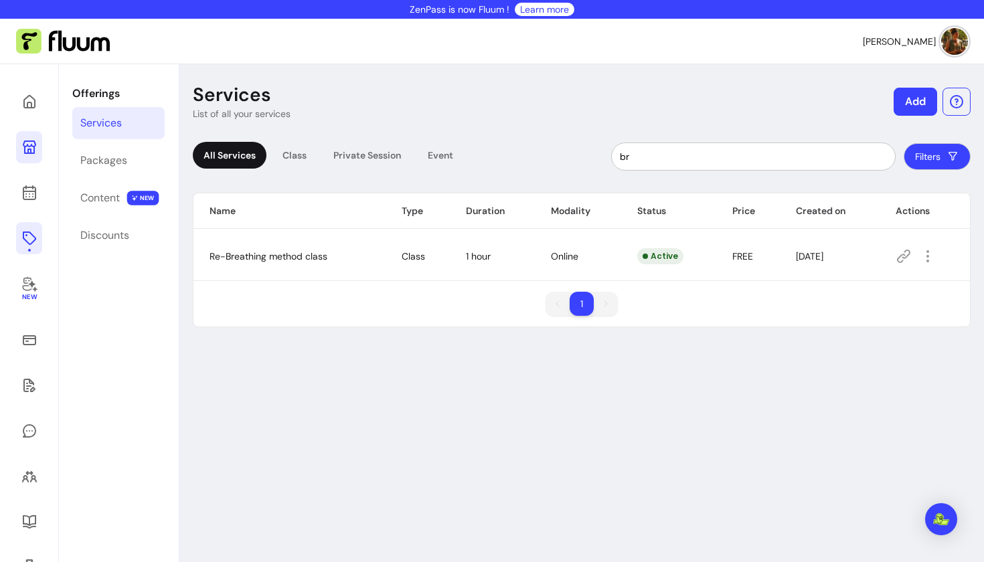
type input "b"
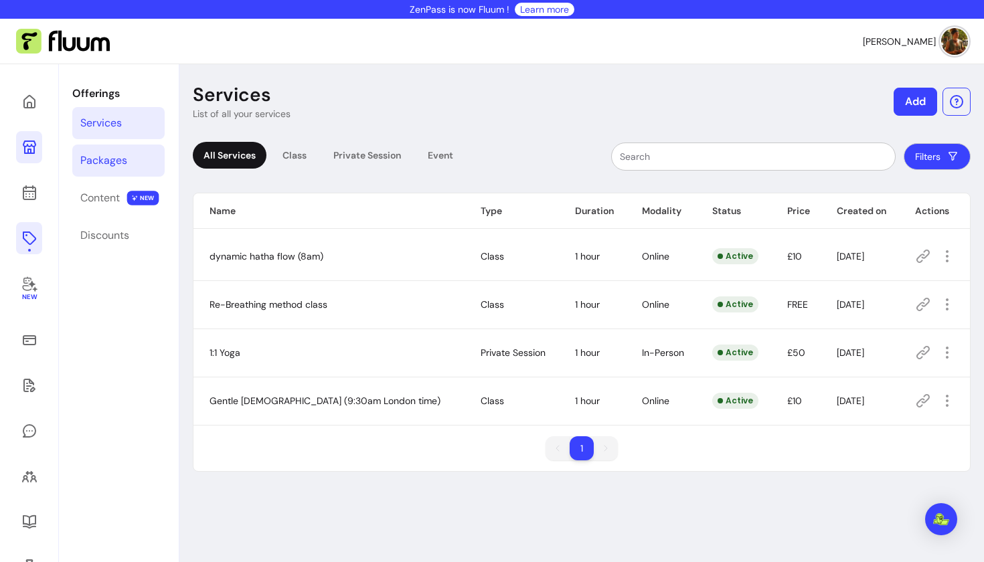
click at [101, 163] on div "Packages" at bounding box center [103, 161] width 47 height 16
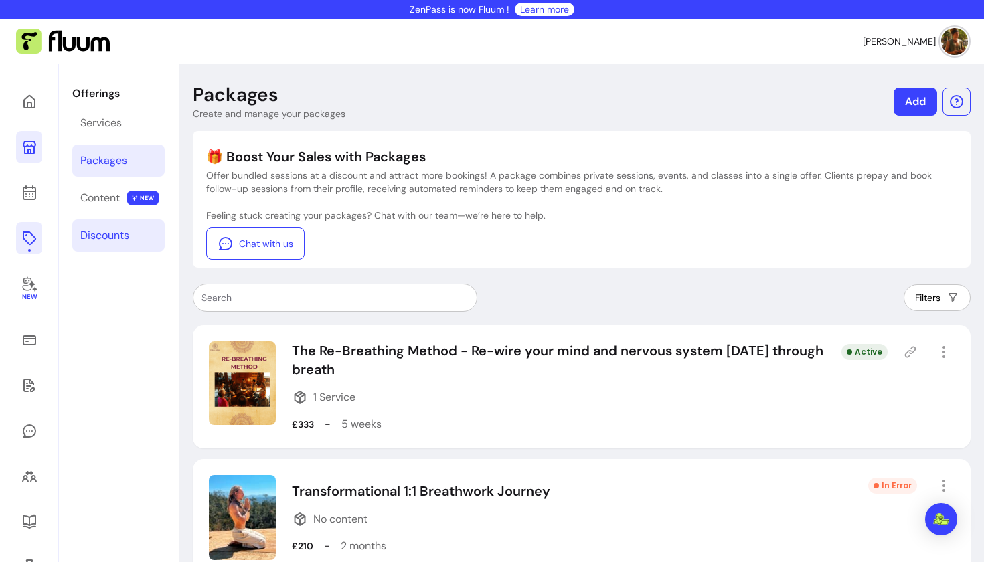
click at [108, 228] on div "Discounts" at bounding box center [104, 236] width 49 height 16
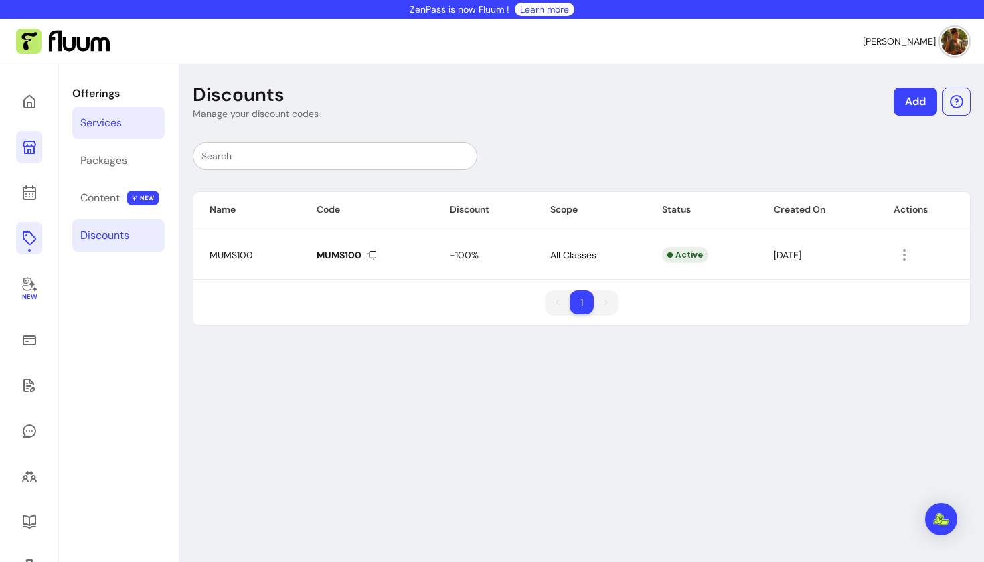
click at [104, 123] on div "Services" at bounding box center [101, 123] width 42 height 16
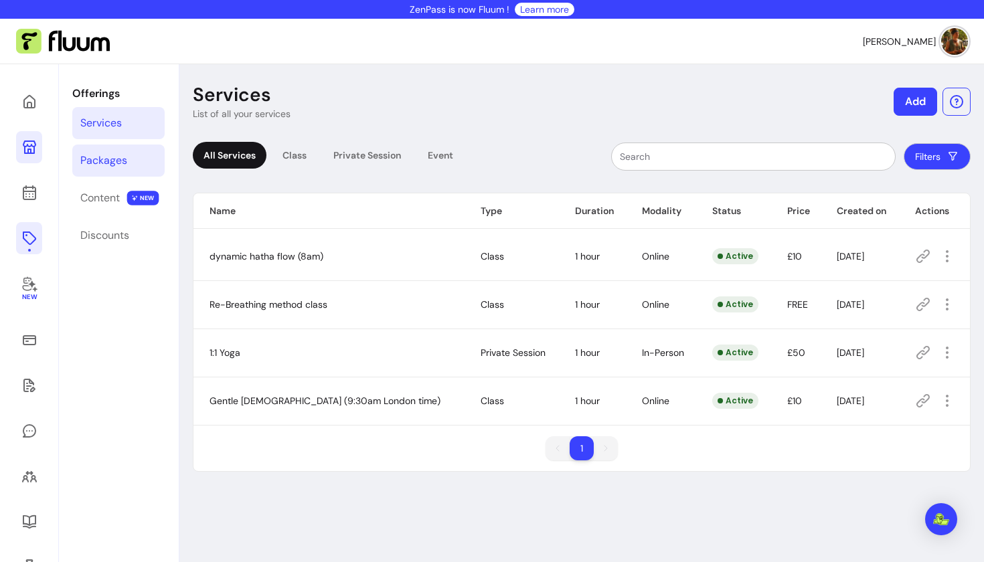
click at [99, 155] on div "Packages" at bounding box center [103, 161] width 47 height 16
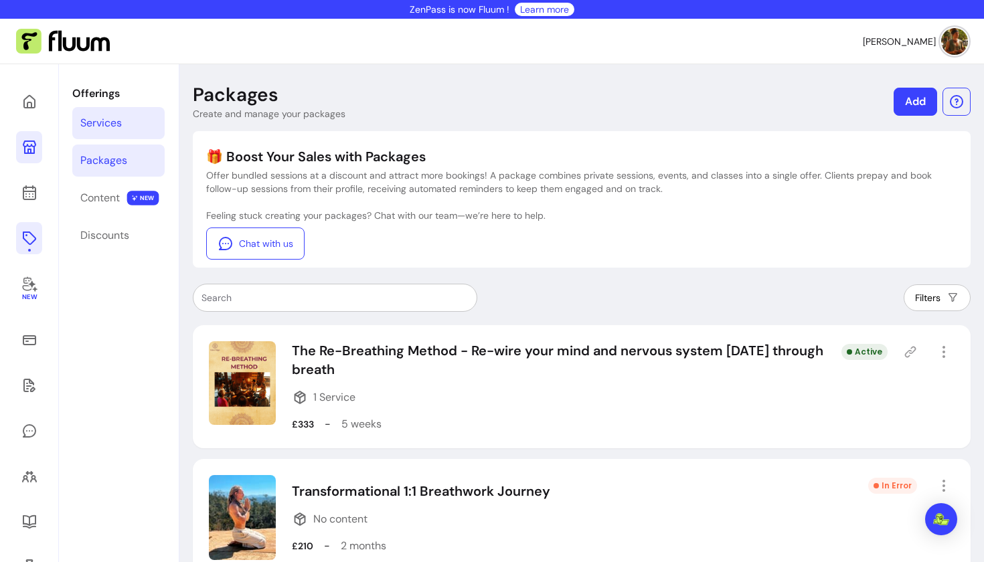
click at [99, 127] on div "Services" at bounding box center [101, 123] width 42 height 16
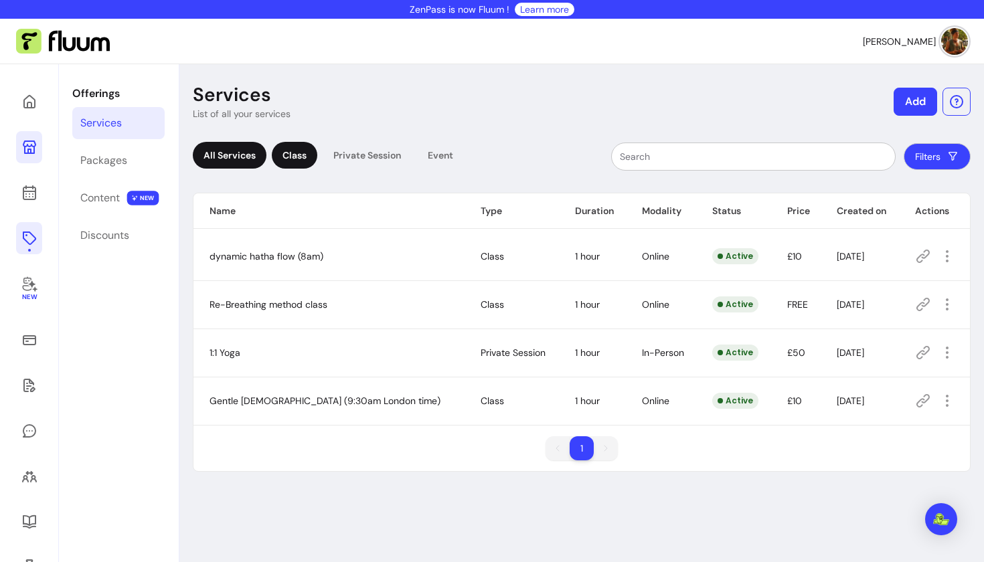
click at [293, 159] on div "Class" at bounding box center [295, 155] width 46 height 27
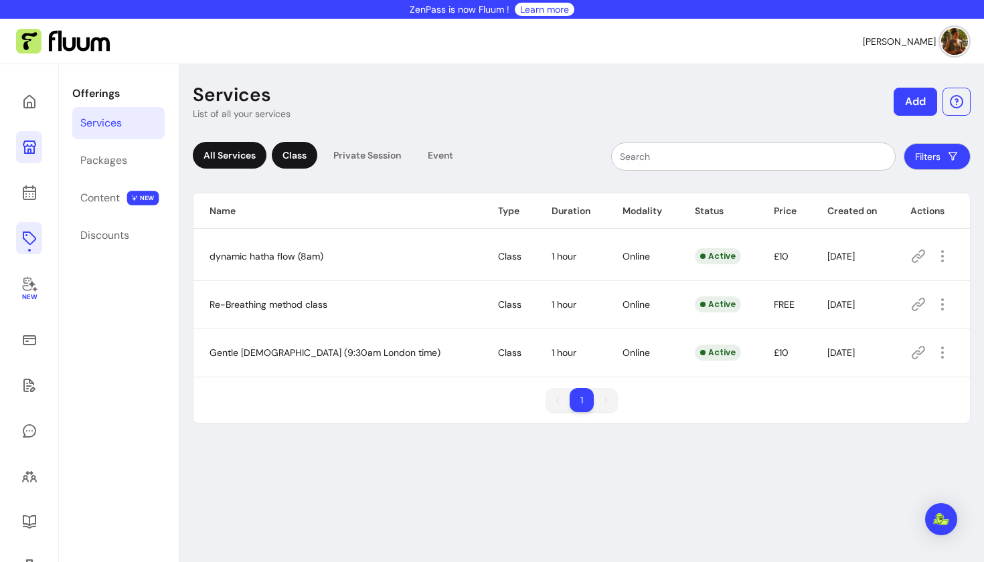
click at [238, 157] on div "All Services" at bounding box center [230, 155] width 74 height 27
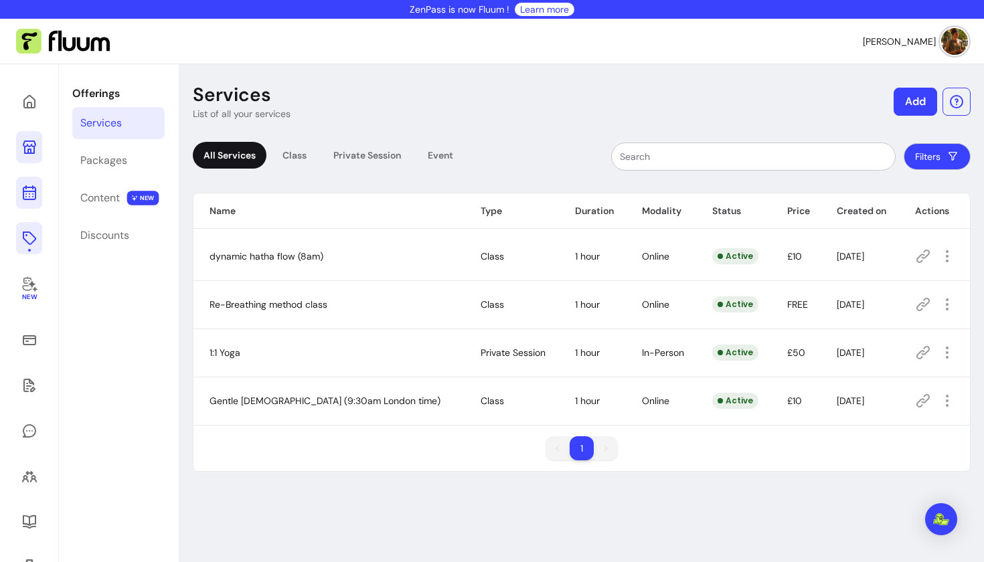
click at [28, 189] on icon at bounding box center [29, 193] width 16 height 16
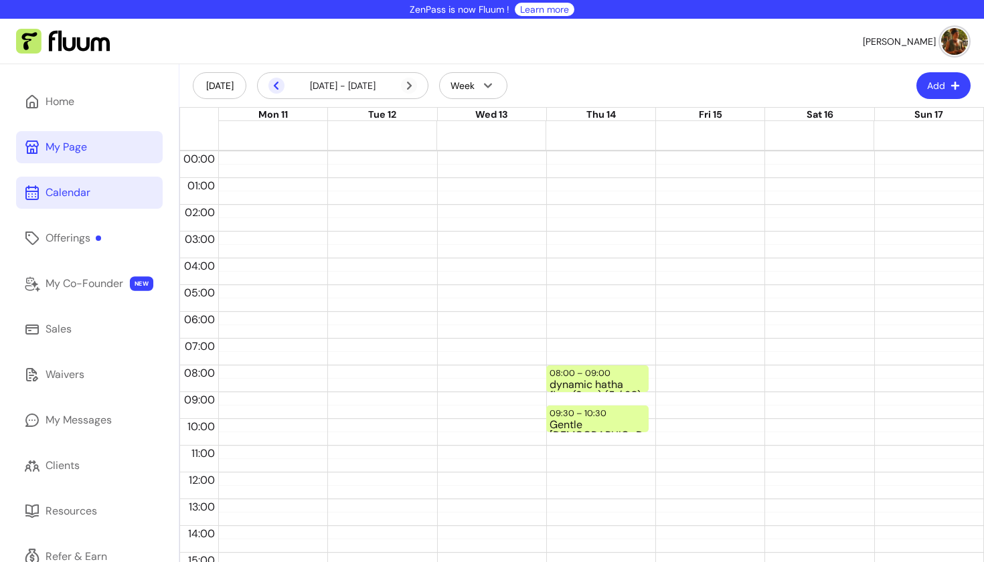
click at [274, 86] on icon at bounding box center [276, 86] width 5 height 8
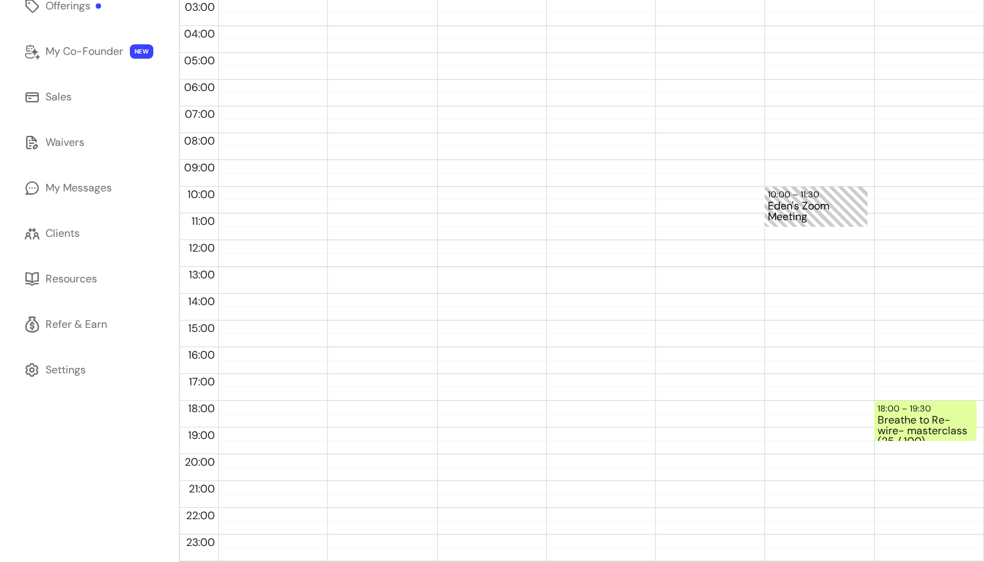
scroll to position [232, 0]
drag, startPoint x: 884, startPoint y: 414, endPoint x: 903, endPoint y: 471, distance: 59.3
click at [903, 471] on div "18:00 – 19:30 Breathe to Re-wire- masterclass (25 / 100)" at bounding box center [925, 241] width 102 height 643
click at [894, 430] on div "Breathe to Re-wire- masterclass (25 / 100)" at bounding box center [926, 428] width 96 height 25
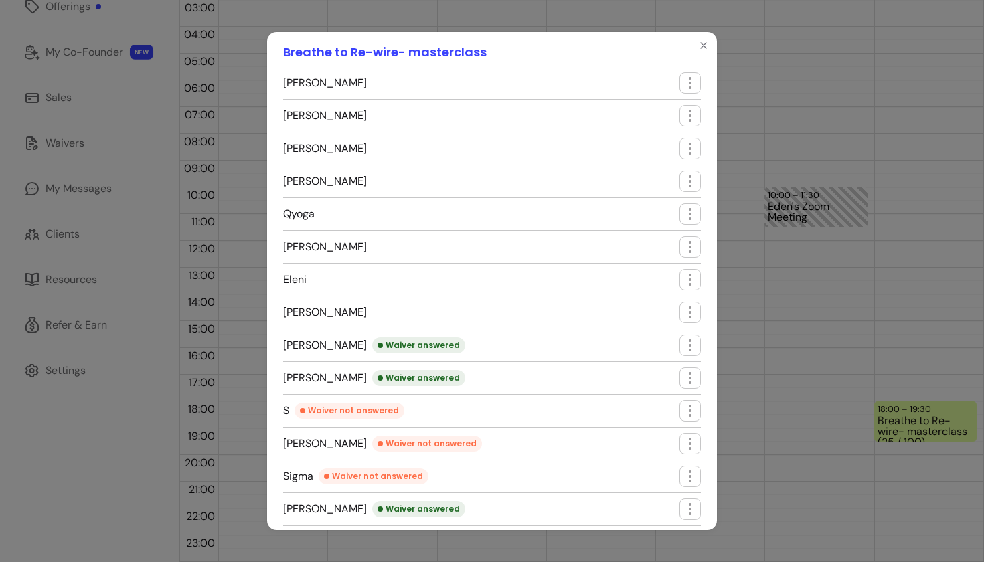
scroll to position [109, 0]
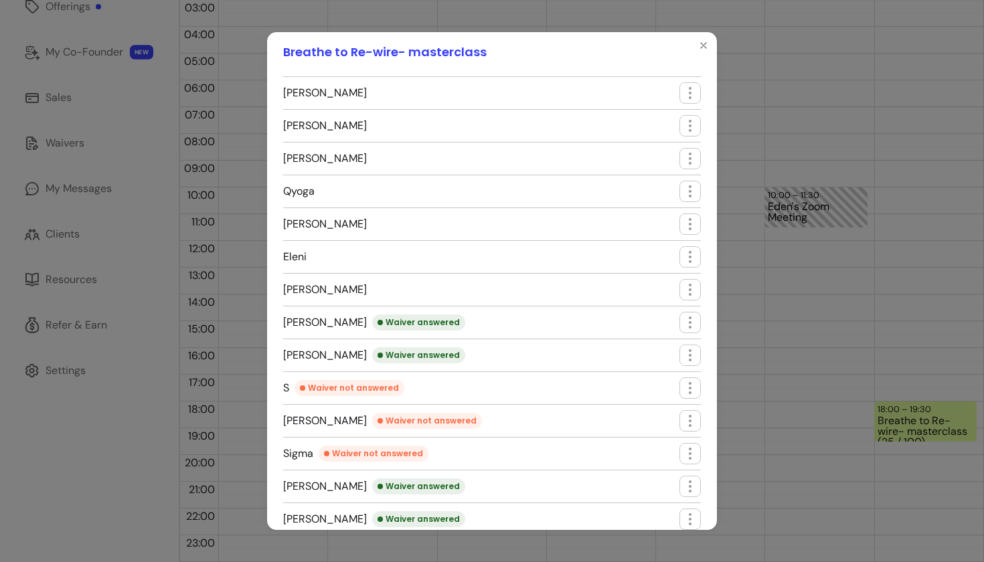
click at [362, 50] on h1 "Breathe to Re-wire- masterclass" at bounding box center [385, 52] width 204 height 19
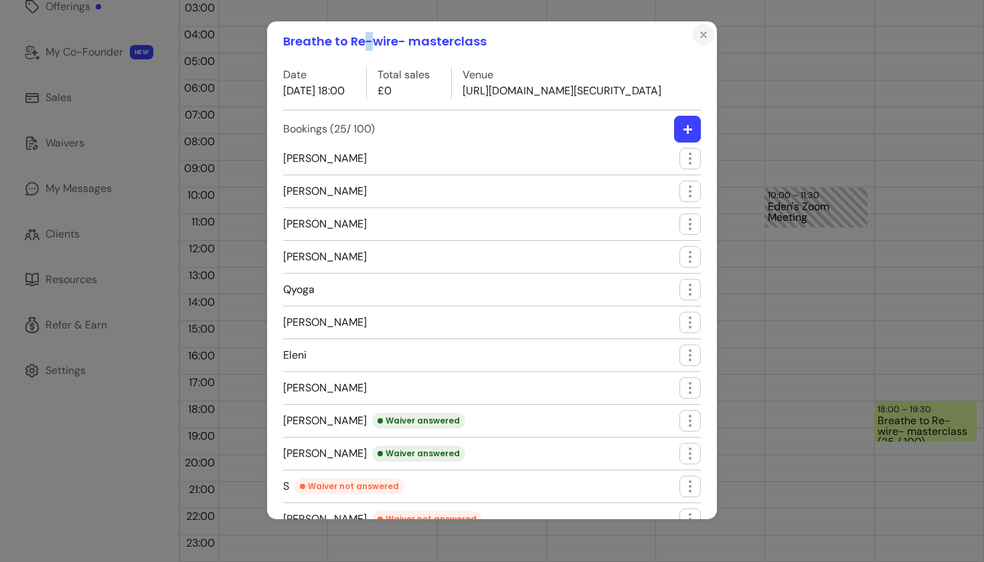
scroll to position [0, 0]
click at [707, 35] on icon "Close" at bounding box center [703, 34] width 11 height 11
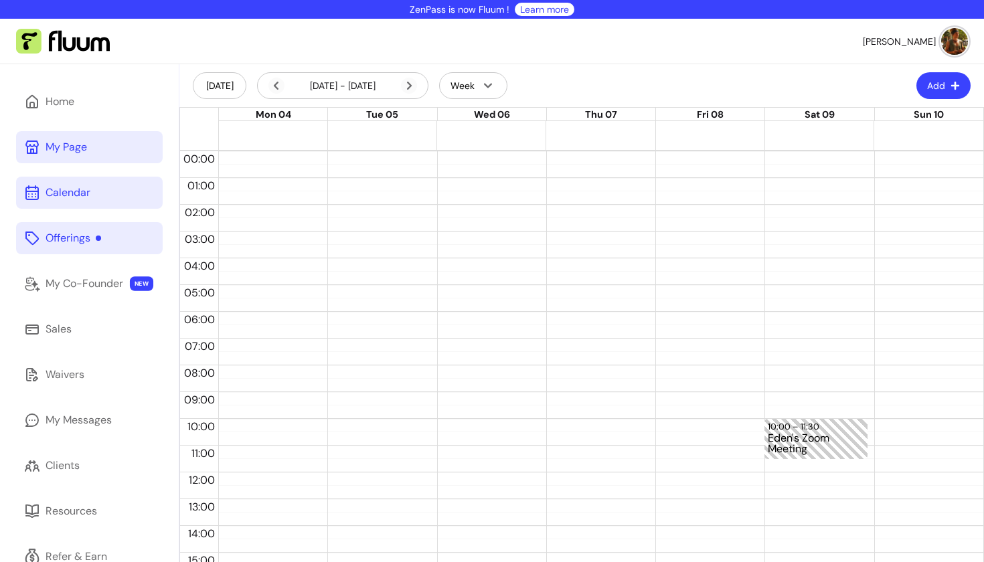
click at [57, 238] on div "Offerings" at bounding box center [74, 238] width 56 height 16
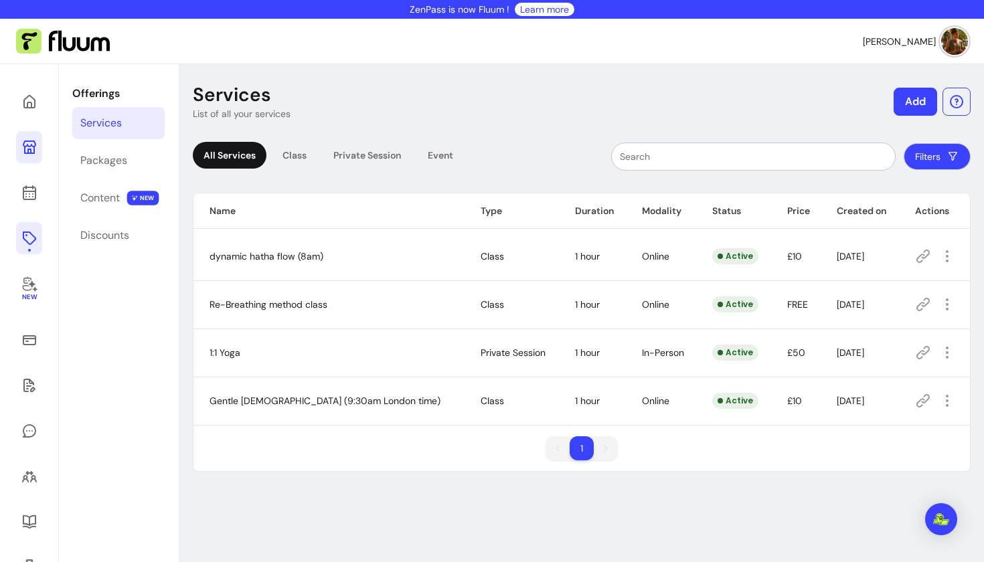
click at [902, 104] on button "Add" at bounding box center [916, 102] width 44 height 28
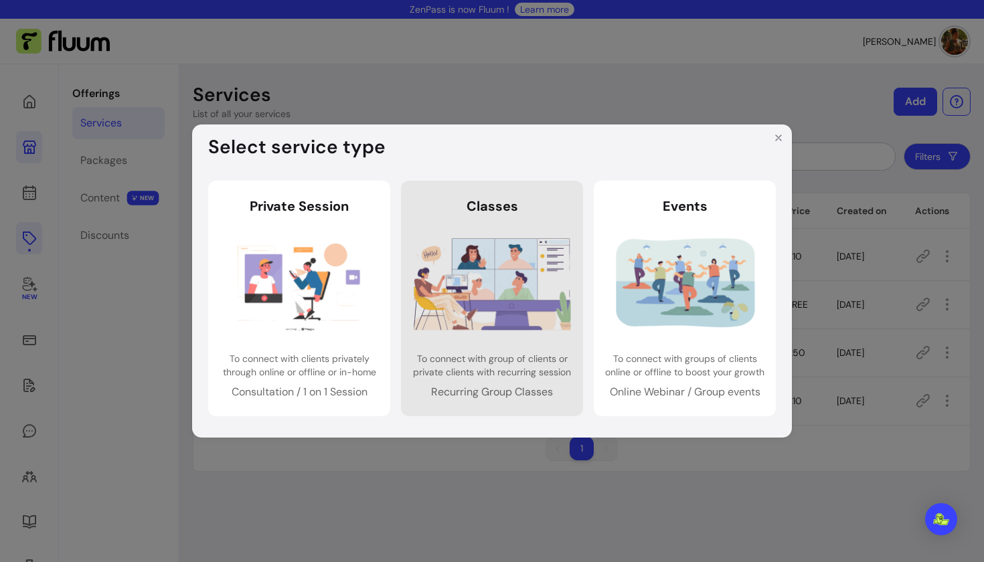
click at [542, 271] on img at bounding box center [492, 284] width 157 height 104
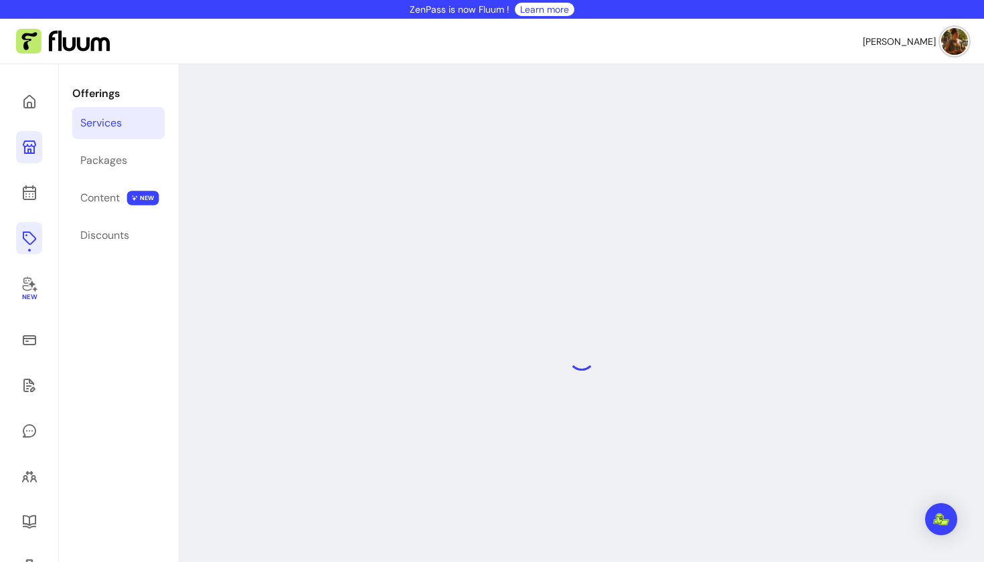
select select "***"
select select "******"
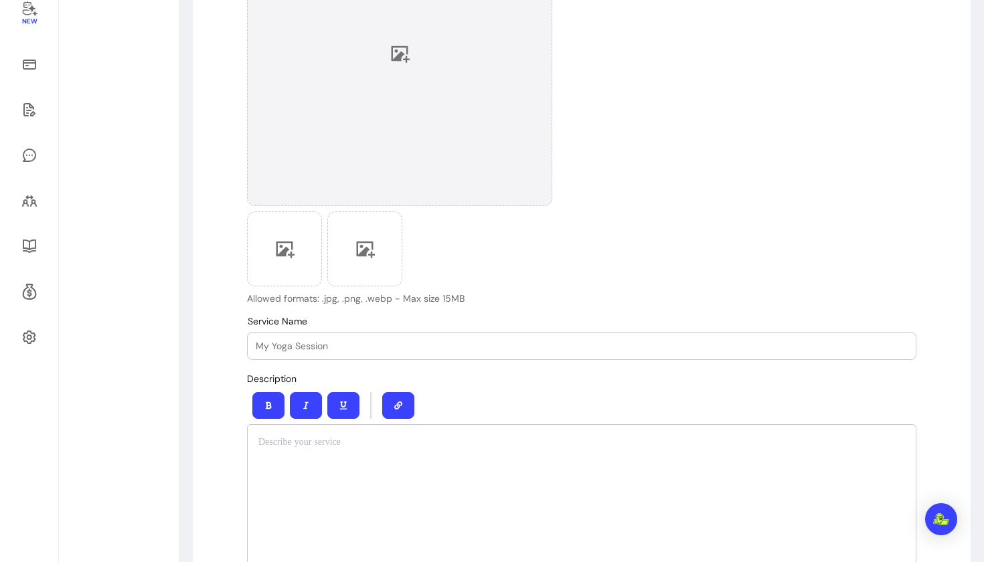
scroll to position [292, 0]
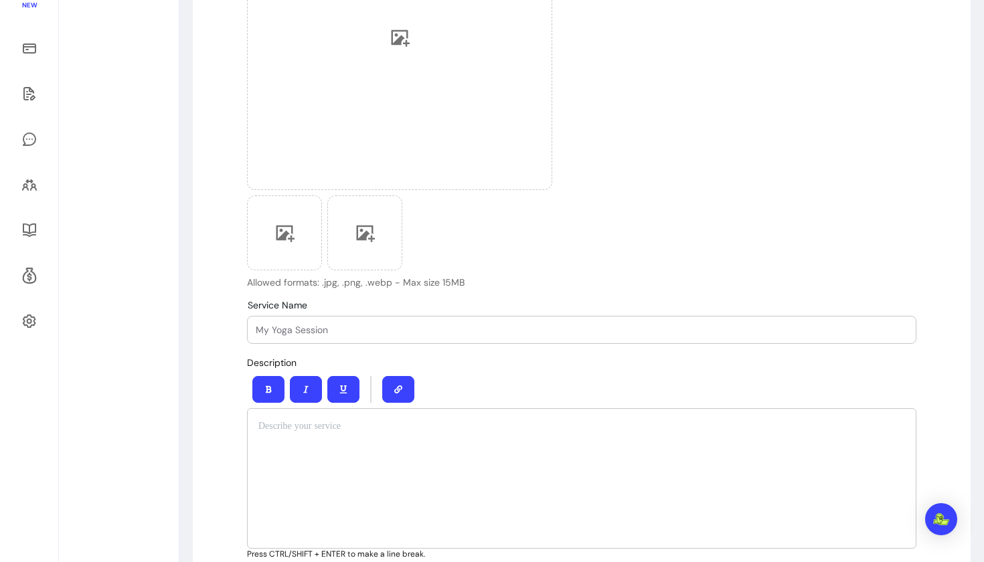
click at [426, 321] on div at bounding box center [582, 330] width 652 height 27
type input "b"
type input "Breathe to Re-Wire masterclass"
click at [355, 416] on div at bounding box center [581, 478] width 669 height 141
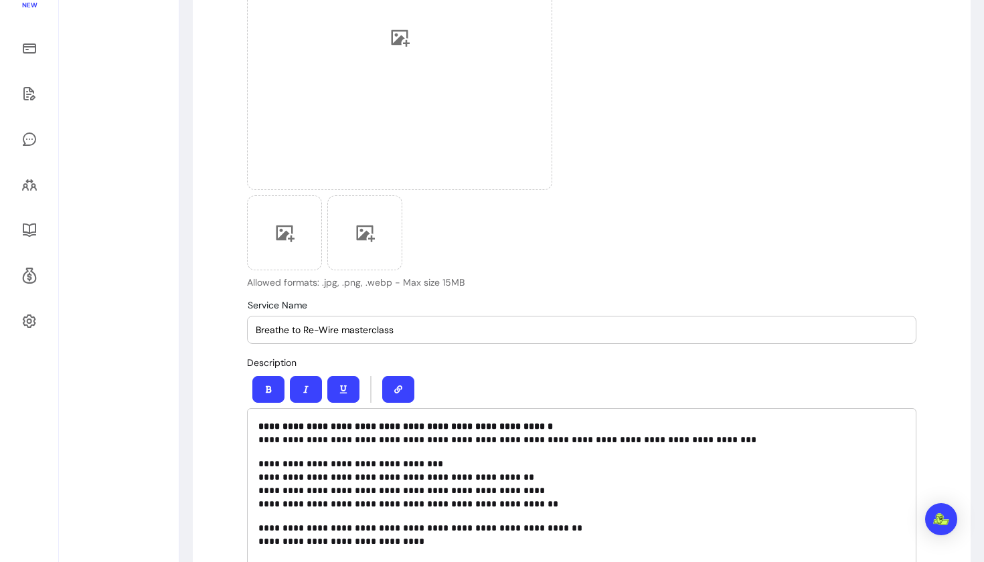
scroll to position [305, 0]
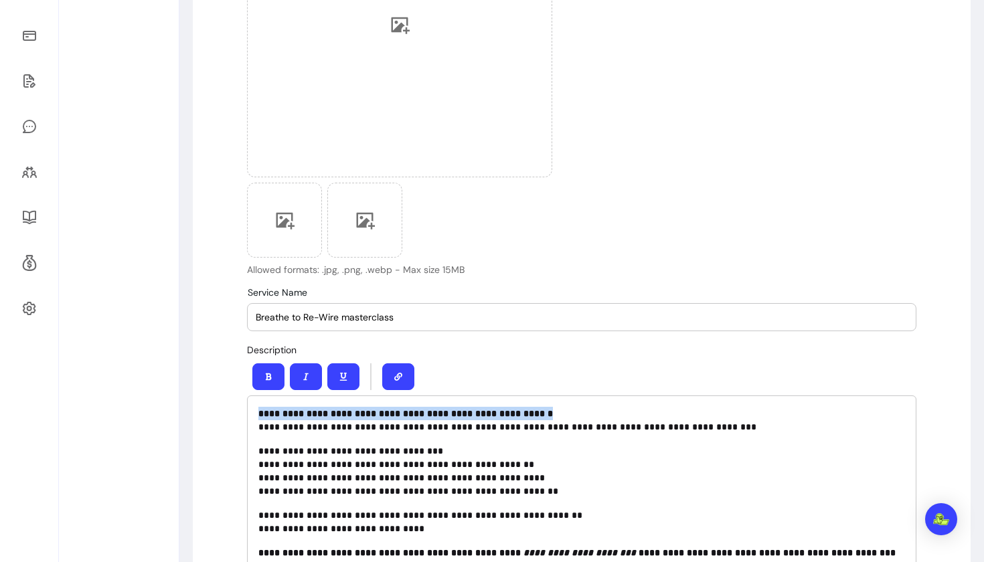
drag, startPoint x: 553, startPoint y: 412, endPoint x: 262, endPoint y: 406, distance: 291.3
click at [262, 406] on div "**********" at bounding box center [581, 483] width 669 height 175
copy strong "**********"
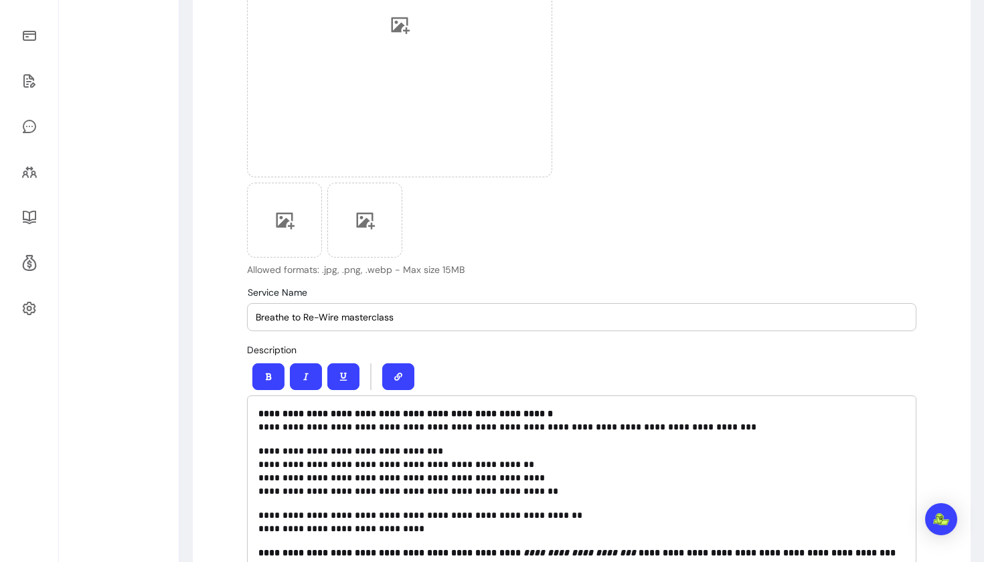
drag, startPoint x: 408, startPoint y: 317, endPoint x: 246, endPoint y: 310, distance: 162.2
paste input "🌬️ Breathe to Re-Wire: Free 75-Minute Breathwork Masterclass"
click at [271, 317] on input "🌬️ Breathe to Re-Wire: Free 75-Minute Breathwork Masterclass" at bounding box center [582, 317] width 652 height 13
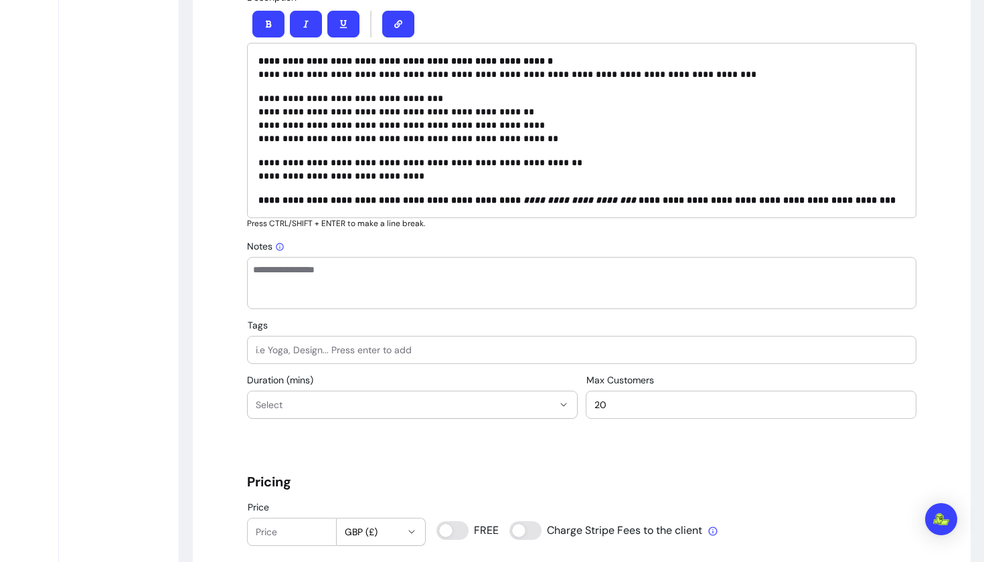
scroll to position [680, 0]
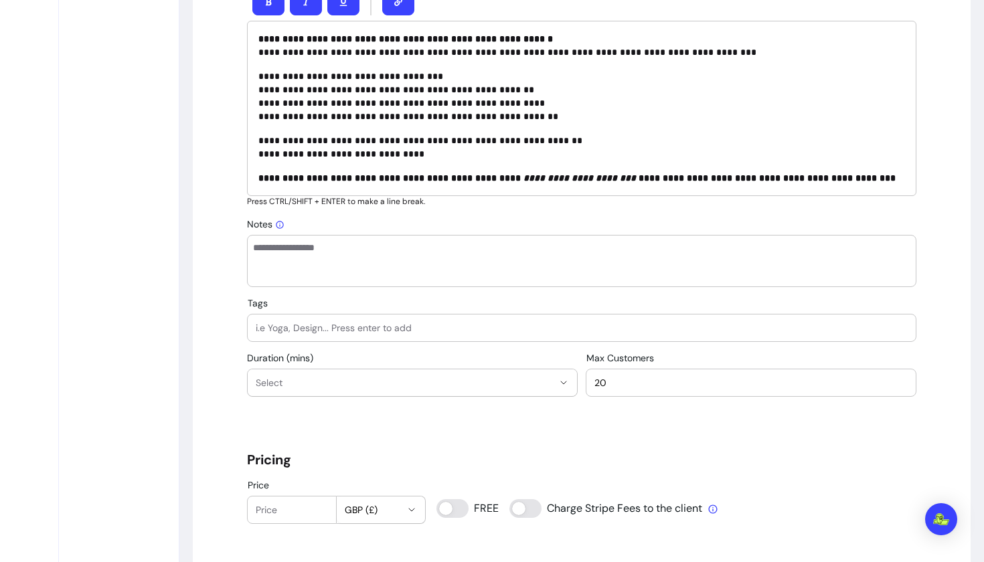
type input "Breathe to Re-Wire: Free 75-Minute Breathwork Masterclass"
click at [420, 331] on input "Tags" at bounding box center [582, 327] width 652 height 13
type input "breathwork"
click at [412, 389] on span "Select" at bounding box center [404, 382] width 297 height 13
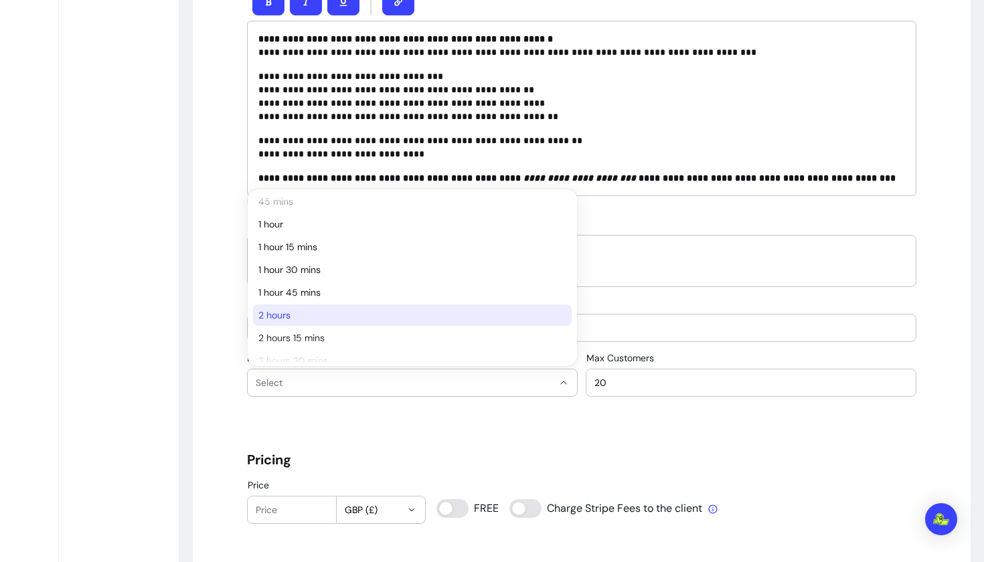
scroll to position [150, 0]
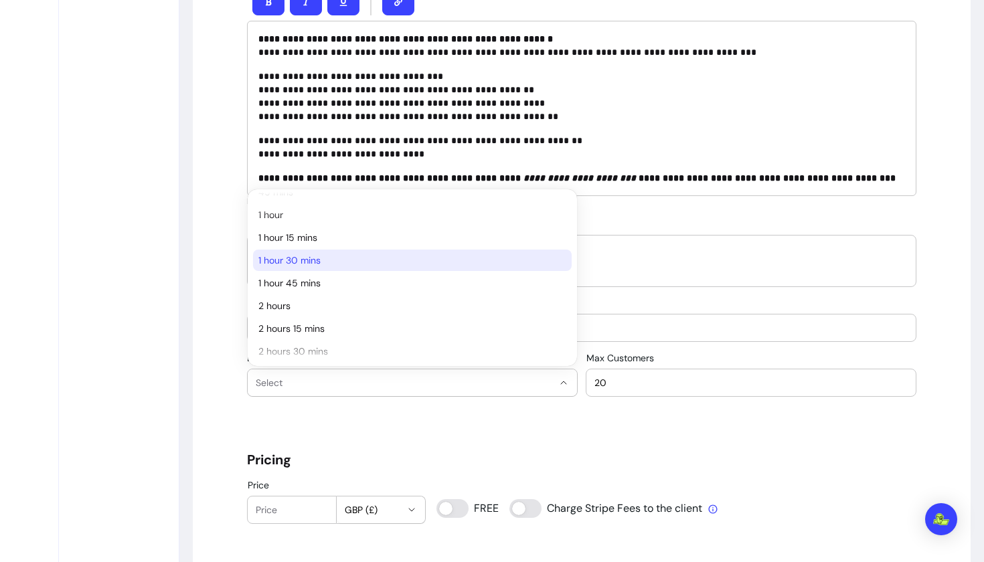
click at [311, 262] on span "1 hour 30 mins" at bounding box center [405, 260] width 295 height 13
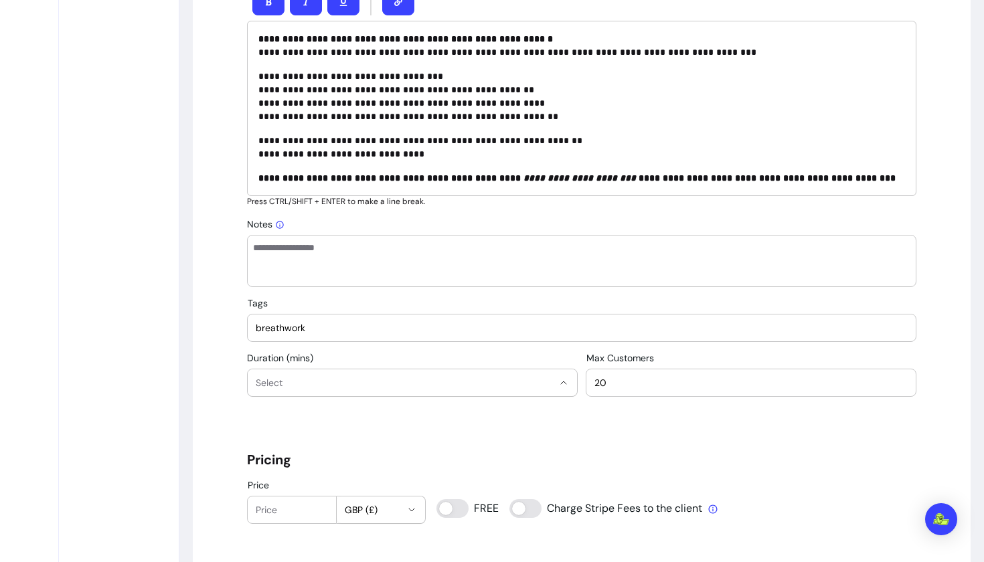
select select "**"
click at [882, 386] on input "20" at bounding box center [751, 382] width 313 height 13
type input "2"
type input "100"
click at [740, 437] on div "**********" at bounding box center [581, 435] width 669 height 1963
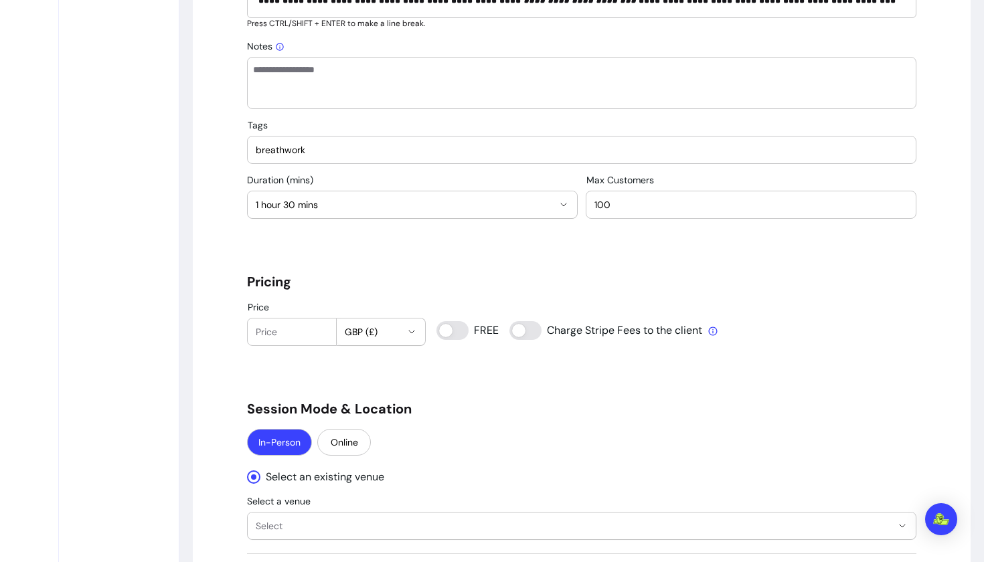
scroll to position [869, 0]
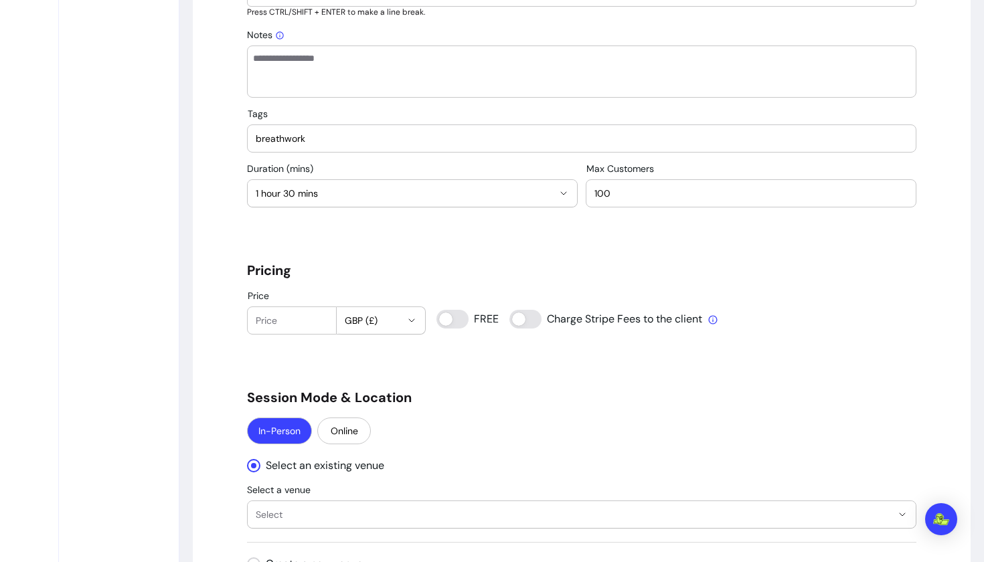
type input "0"
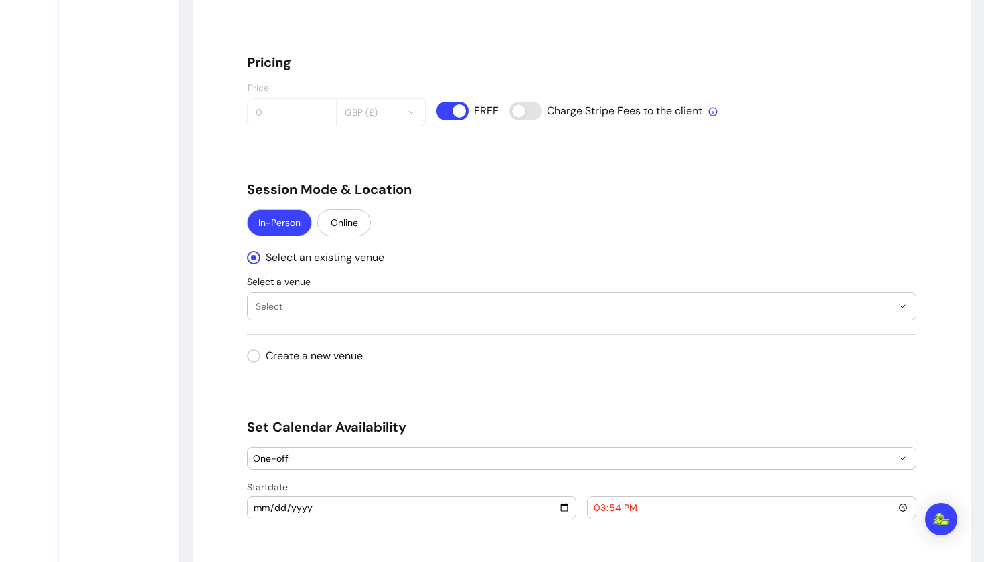
scroll to position [1084, 0]
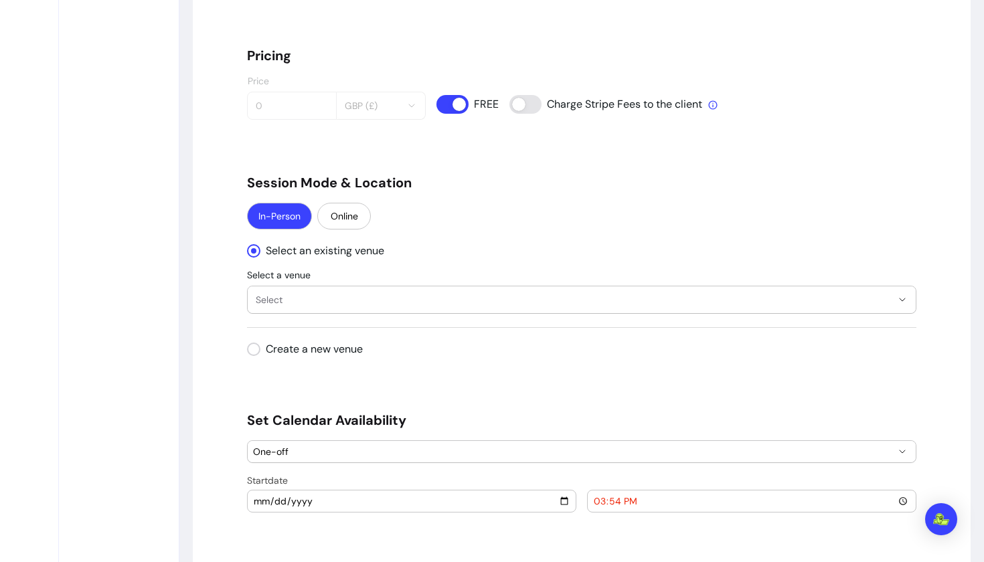
click at [502, 305] on span "Select" at bounding box center [574, 299] width 636 height 13
click at [487, 262] on div "**********" at bounding box center [581, 278] width 669 height 71
click at [345, 223] on button "Online" at bounding box center [344, 216] width 54 height 27
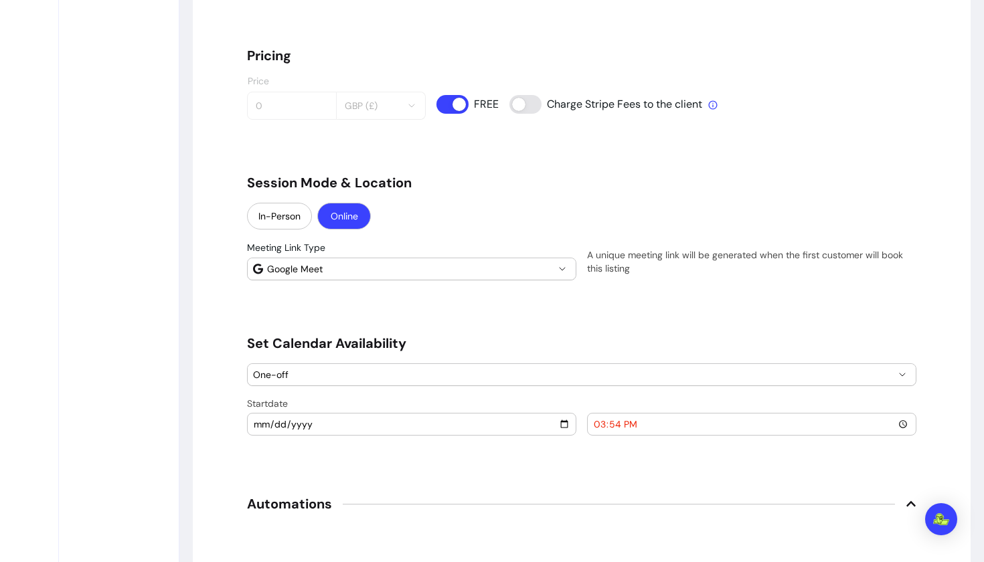
click at [570, 270] on button "Google Meet" at bounding box center [412, 268] width 328 height 21
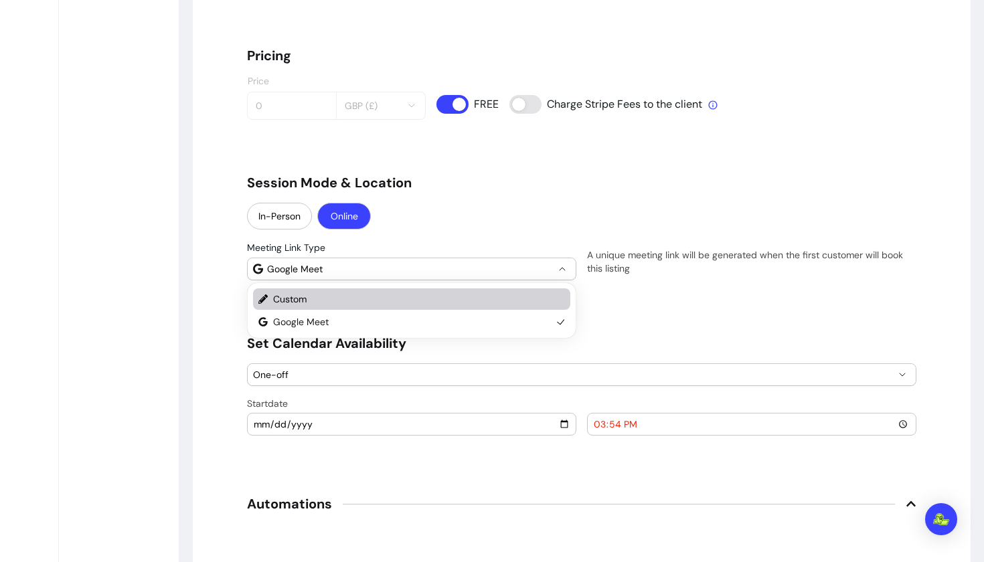
click at [407, 296] on span "Custom" at bounding box center [412, 299] width 279 height 13
select select "******"
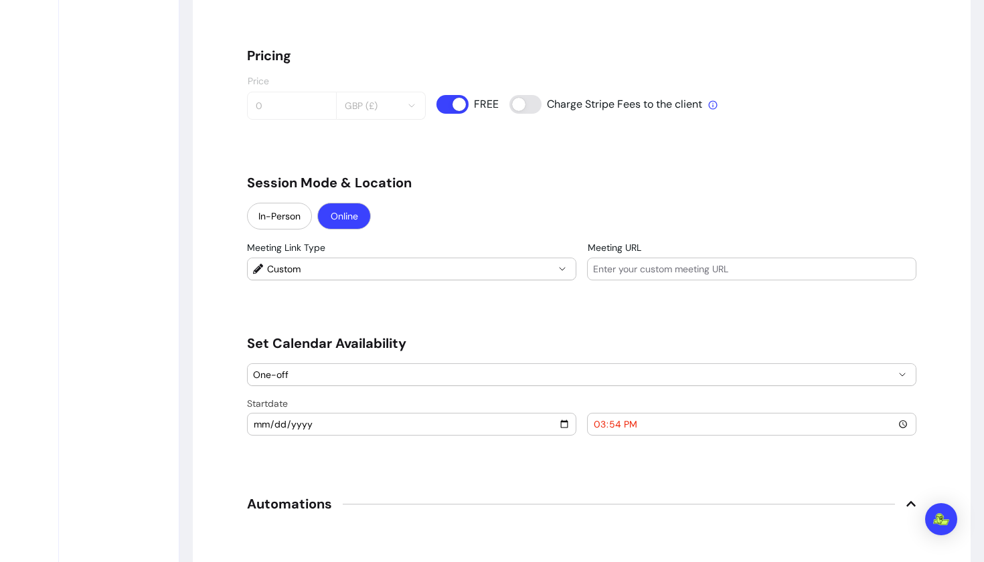
click at [625, 268] on input "Meeting URL" at bounding box center [751, 268] width 317 height 13
type input "to be added"
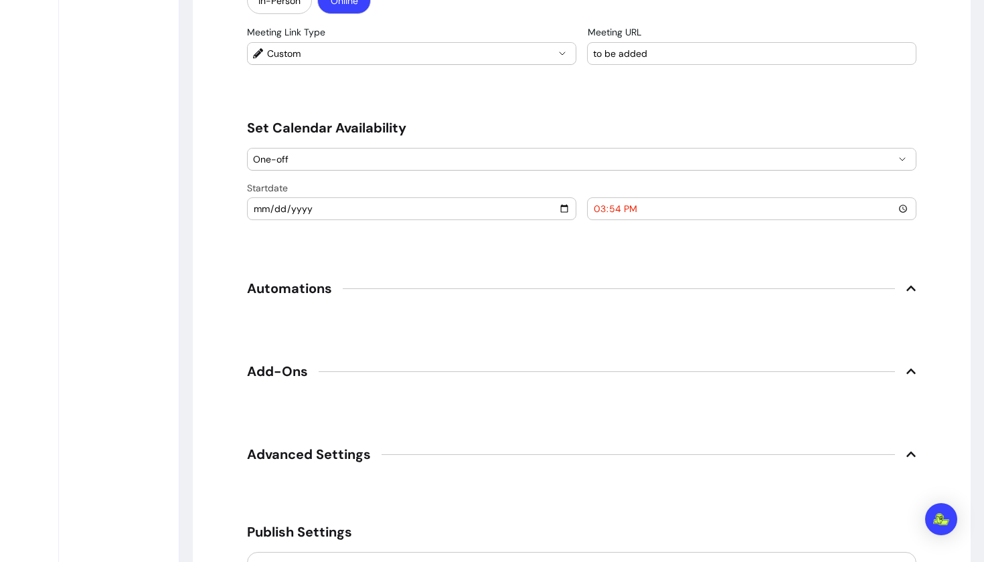
scroll to position [1303, 0]
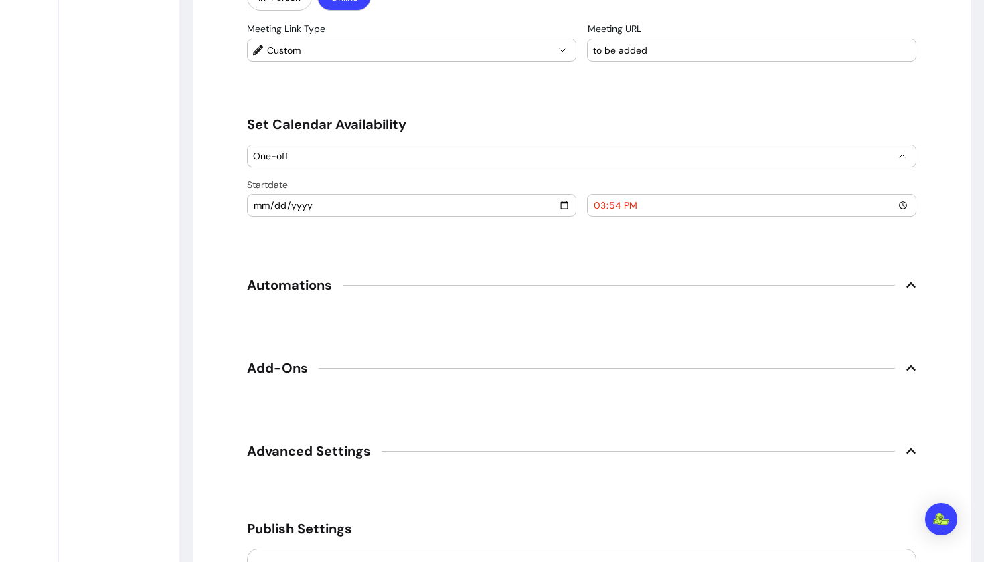
click at [470, 154] on span "One-off" at bounding box center [573, 155] width 641 height 13
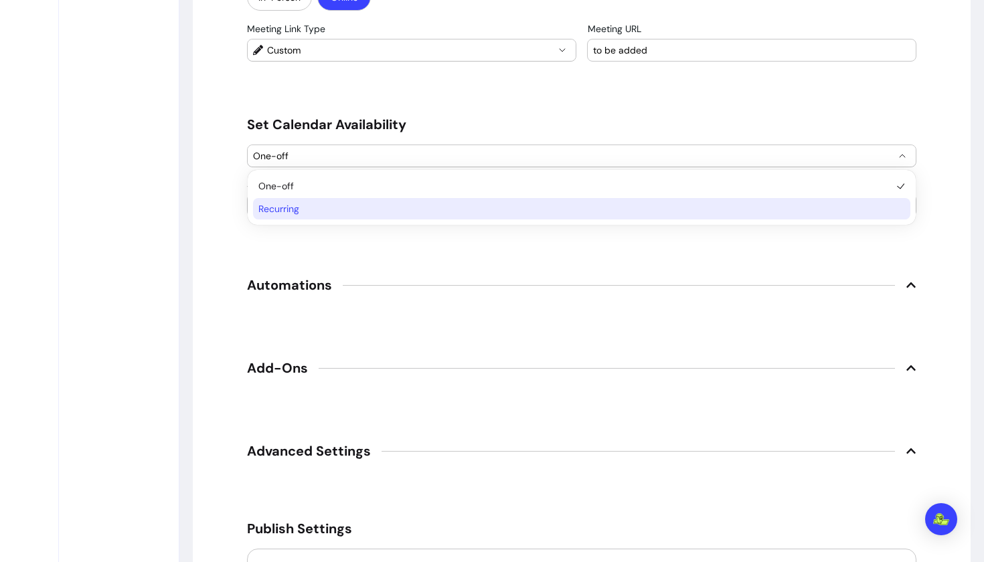
click at [405, 208] on span "Recurring" at bounding box center [574, 208] width 633 height 13
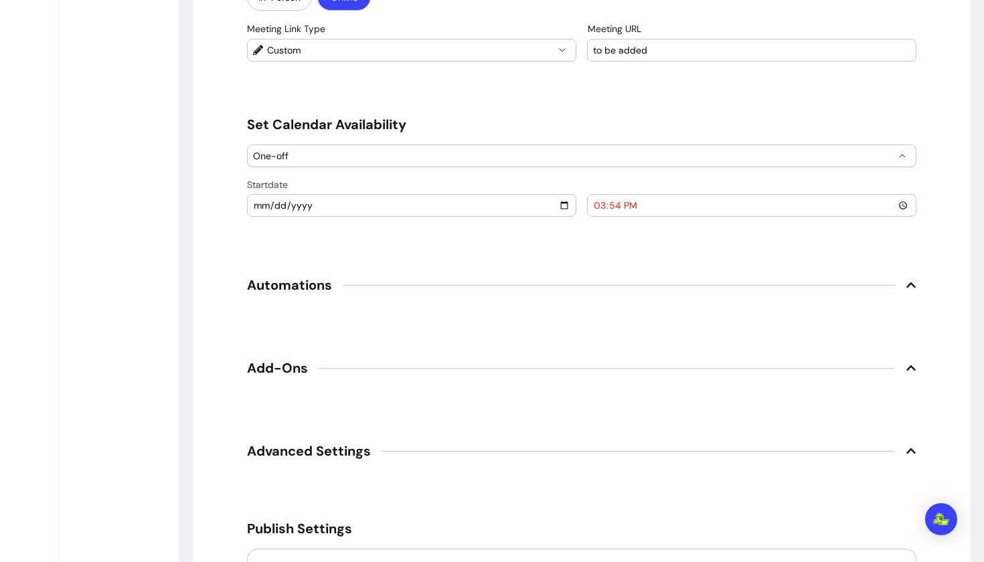
select select "*********"
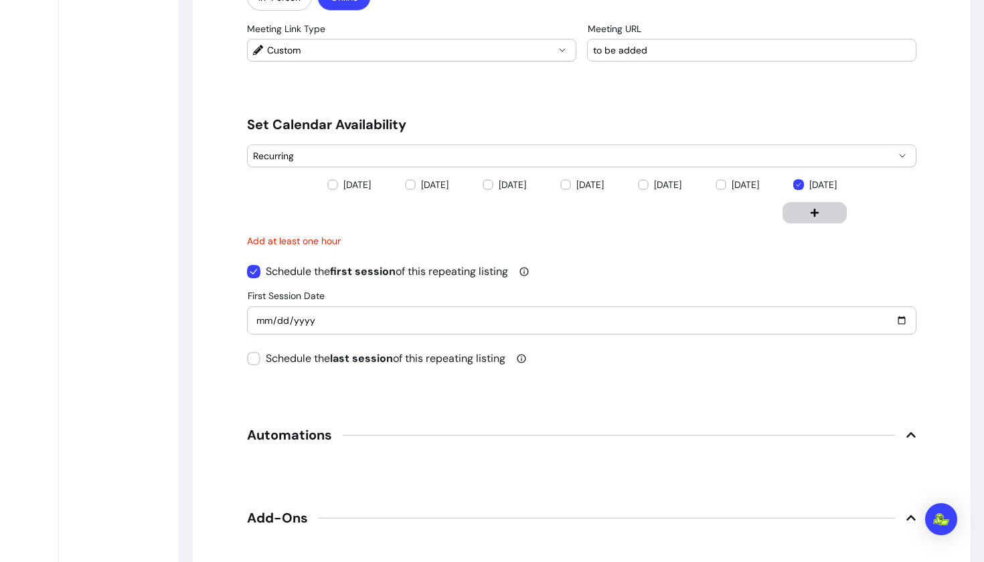
click at [811, 218] on button "button" at bounding box center [815, 212] width 64 height 21
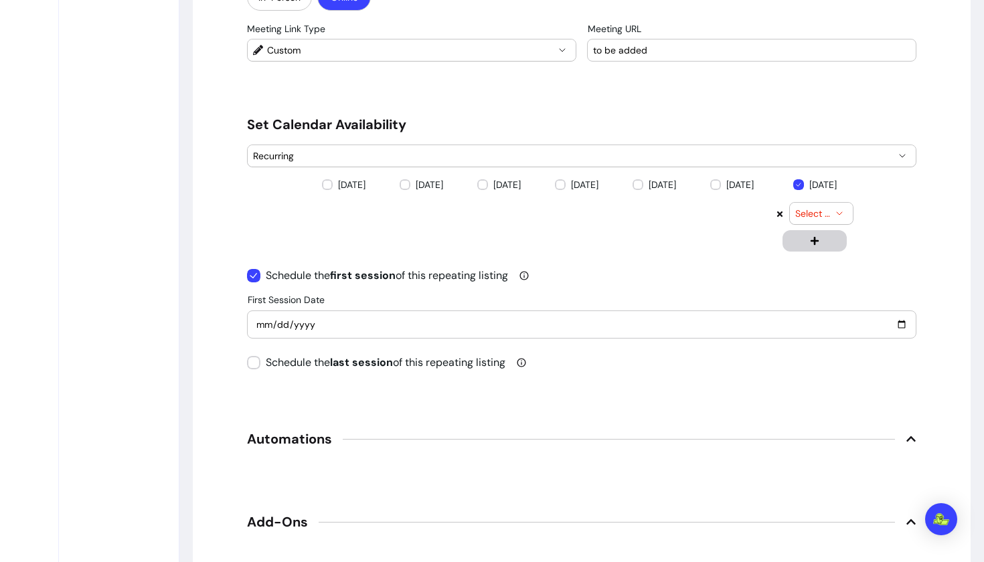
click at [827, 212] on span "Select time" at bounding box center [813, 213] width 36 height 13
click at [810, 256] on span "18:00" at bounding box center [815, 255] width 28 height 13
select select "*****"
click at [354, 324] on input "[DATE]" at bounding box center [582, 324] width 652 height 15
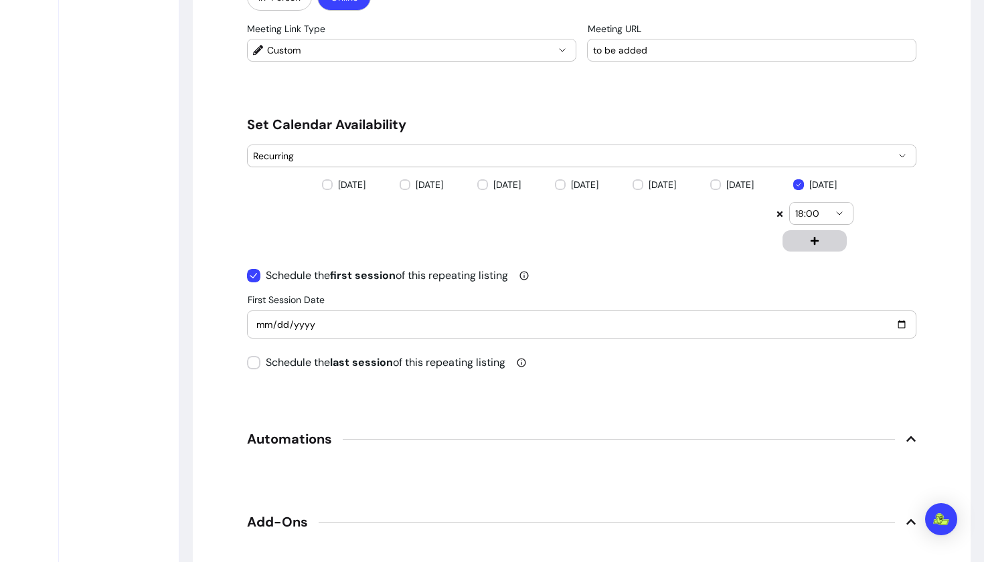
type input "[DATE]"
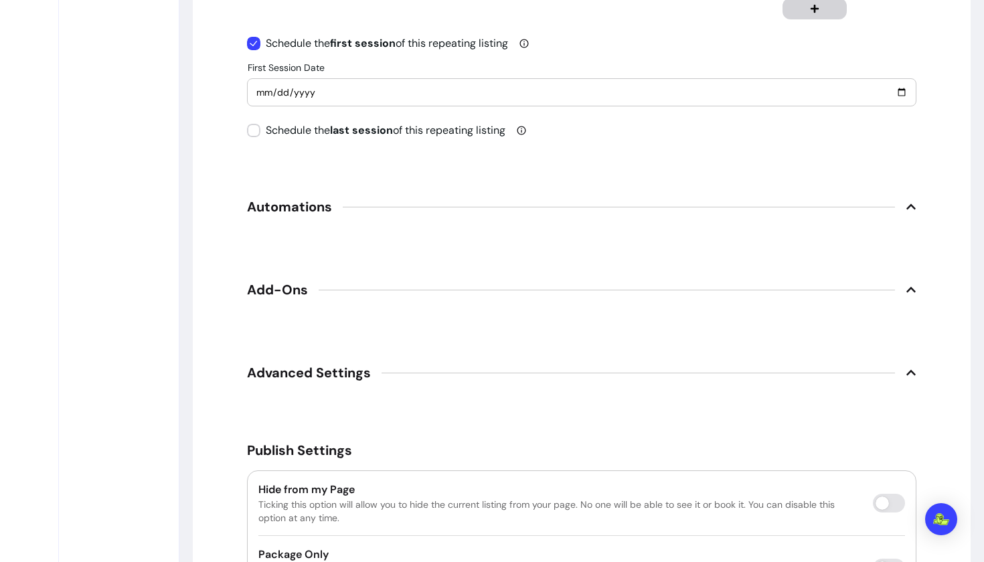
scroll to position [1543, 0]
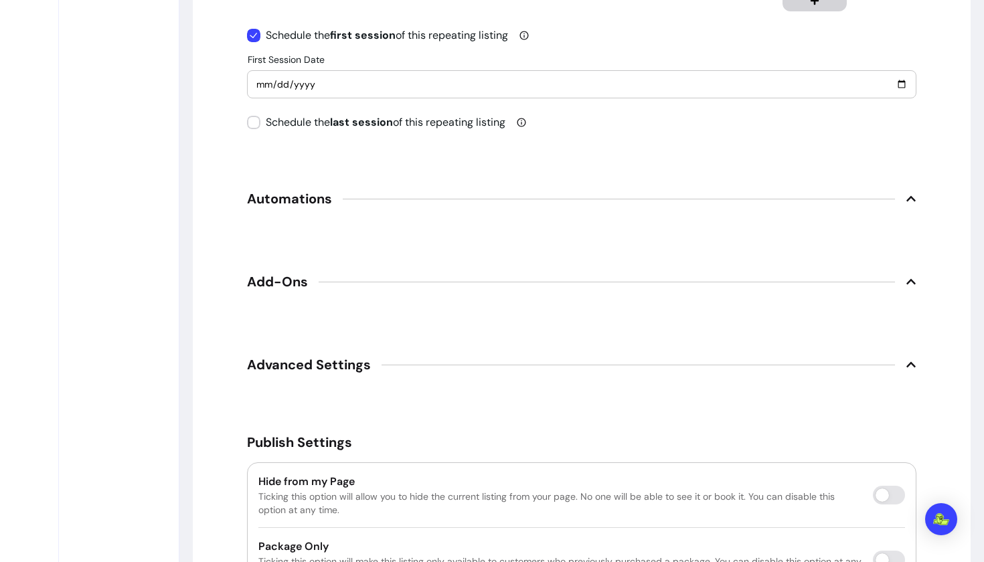
click at [300, 198] on span "Automations" at bounding box center [289, 198] width 85 height 19
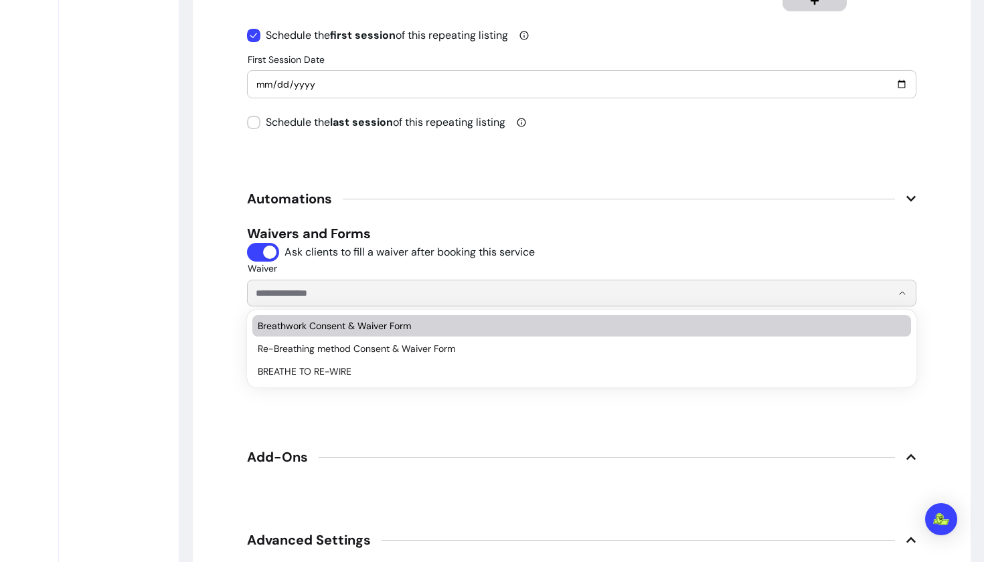
click at [302, 290] on input "Waiver" at bounding box center [563, 293] width 615 height 13
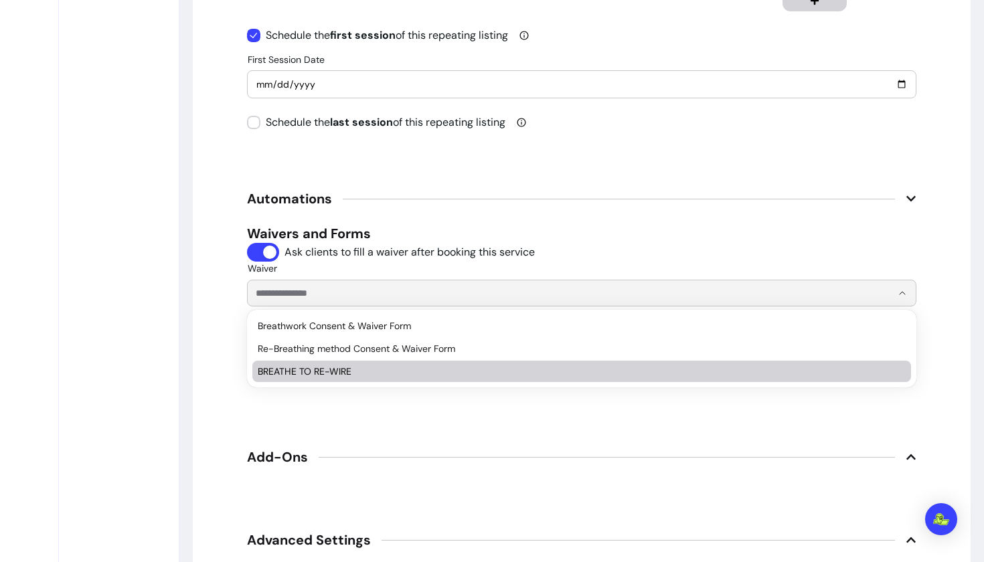
click at [319, 372] on span "BREATHE TO RE-WIRE" at bounding box center [575, 371] width 635 height 13
type input "**********"
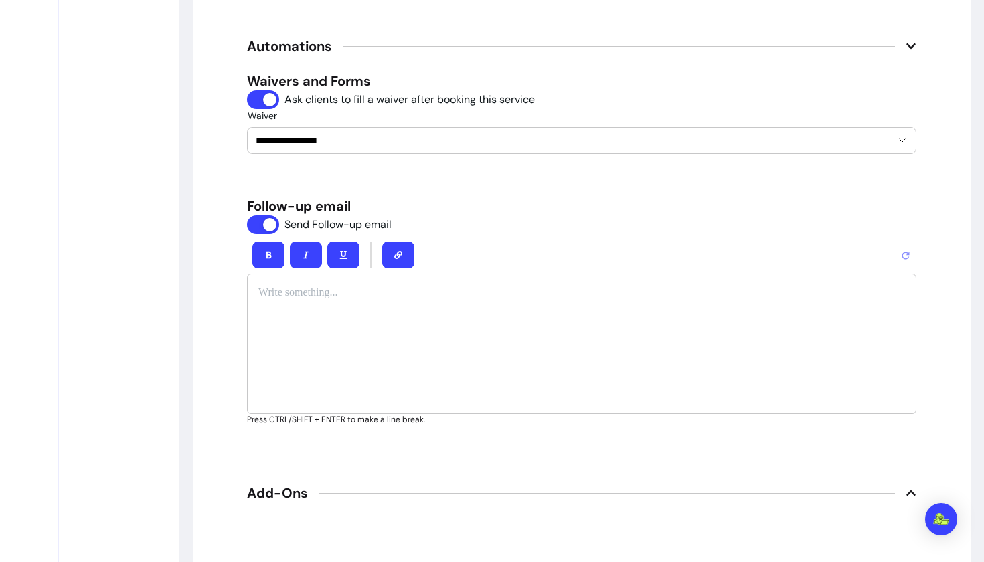
scroll to position [1700, 0]
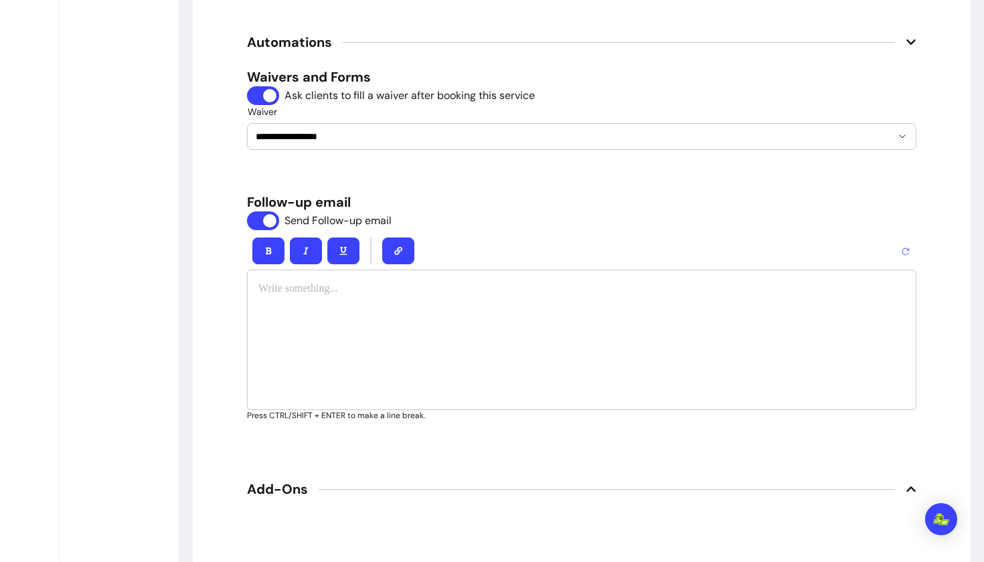
click at [309, 338] on div at bounding box center [581, 340] width 669 height 141
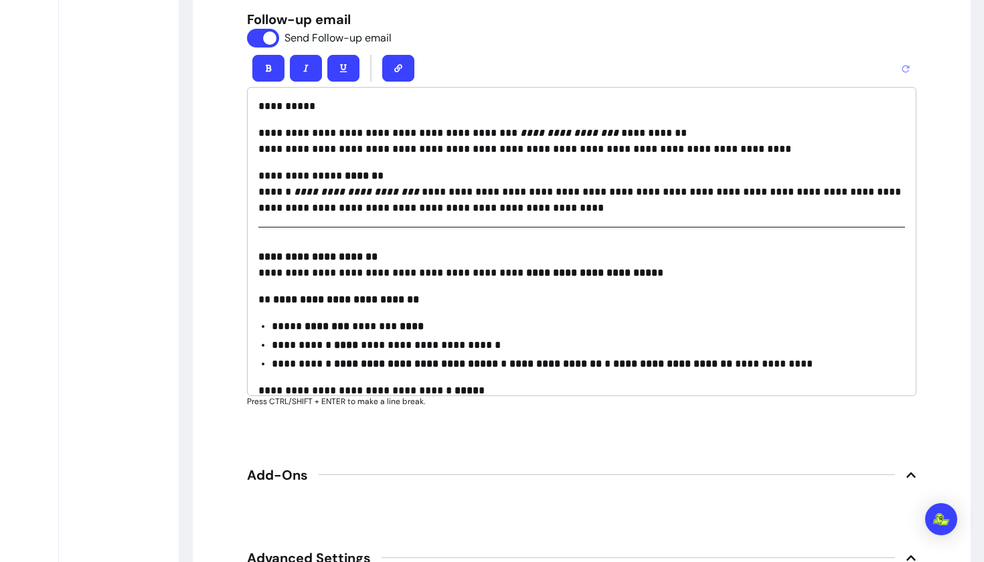
scroll to position [0, 0]
click at [439, 150] on p "**********" at bounding box center [581, 141] width 647 height 32
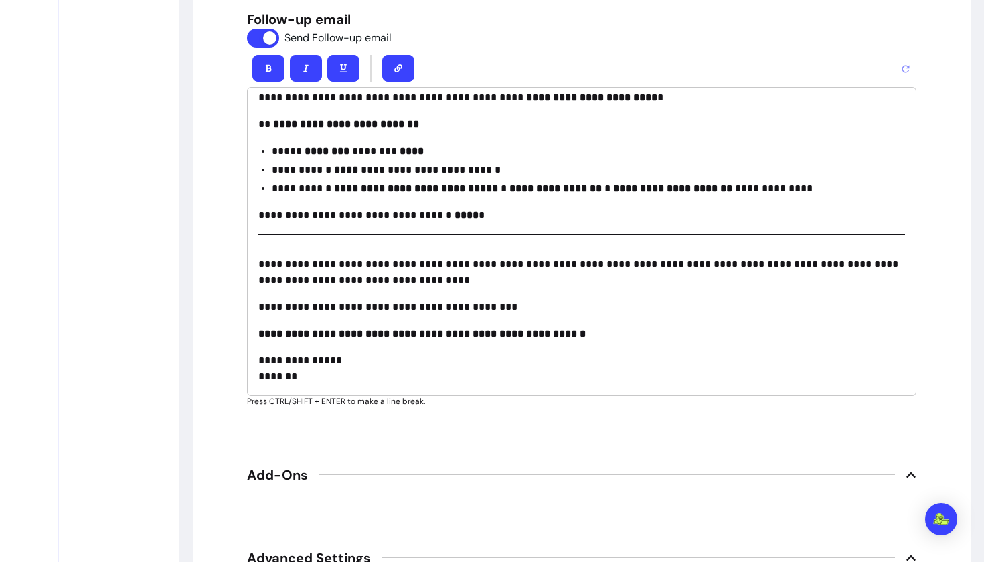
scroll to position [175, 0]
drag, startPoint x: 336, startPoint y: 190, endPoint x: 520, endPoint y: 187, distance: 184.1
click at [520, 187] on p "**********" at bounding box center [588, 189] width 633 height 16
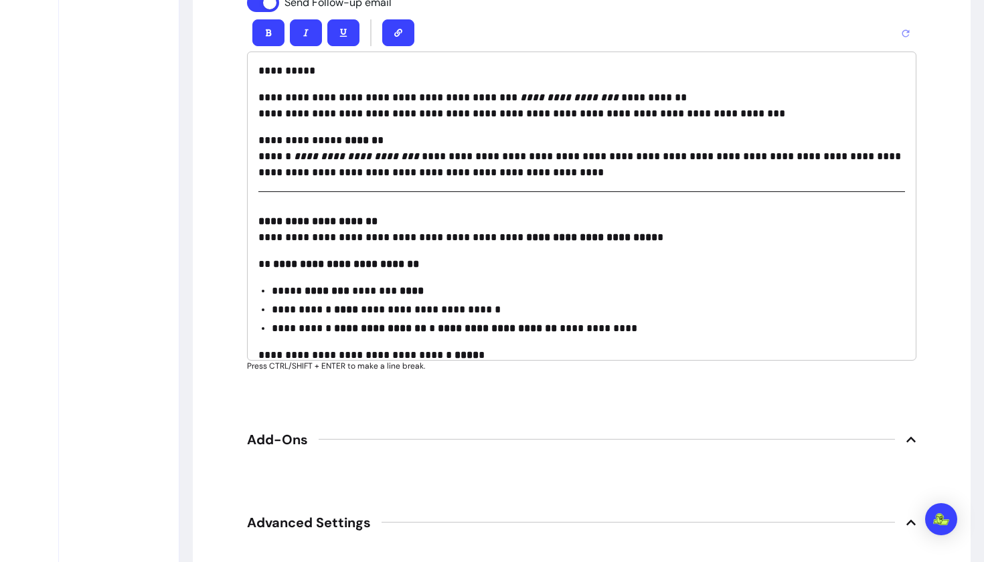
scroll to position [0, 0]
drag, startPoint x: 308, startPoint y: 68, endPoint x: 270, endPoint y: 72, distance: 38.3
click at [270, 72] on p "**********" at bounding box center [581, 71] width 647 height 16
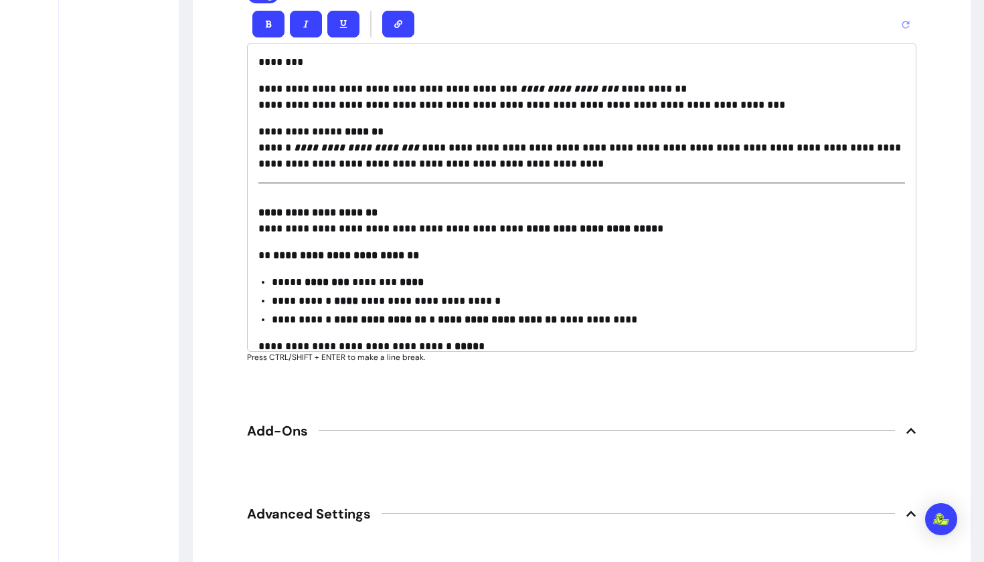
scroll to position [1927, 0]
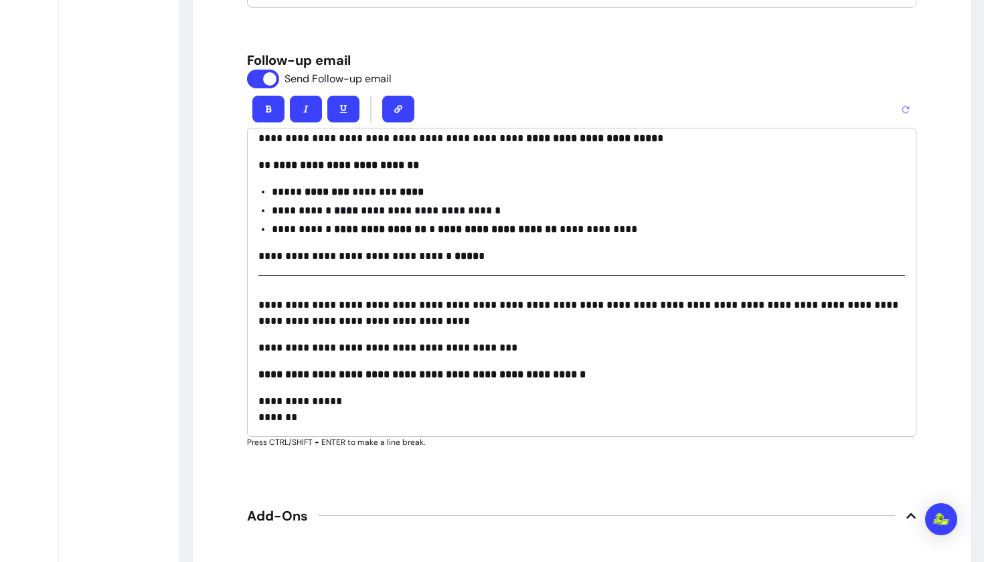
scroll to position [1826, 0]
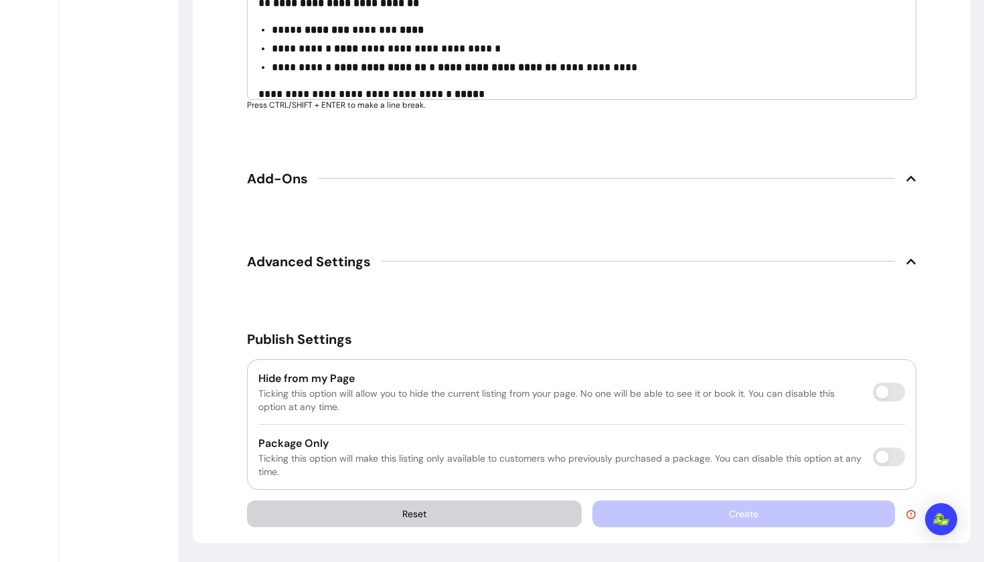
scroll to position [2179, 0]
click at [689, 516] on div "Create" at bounding box center [754, 514] width 324 height 27
click at [912, 514] on icon at bounding box center [911, 514] width 11 height 11
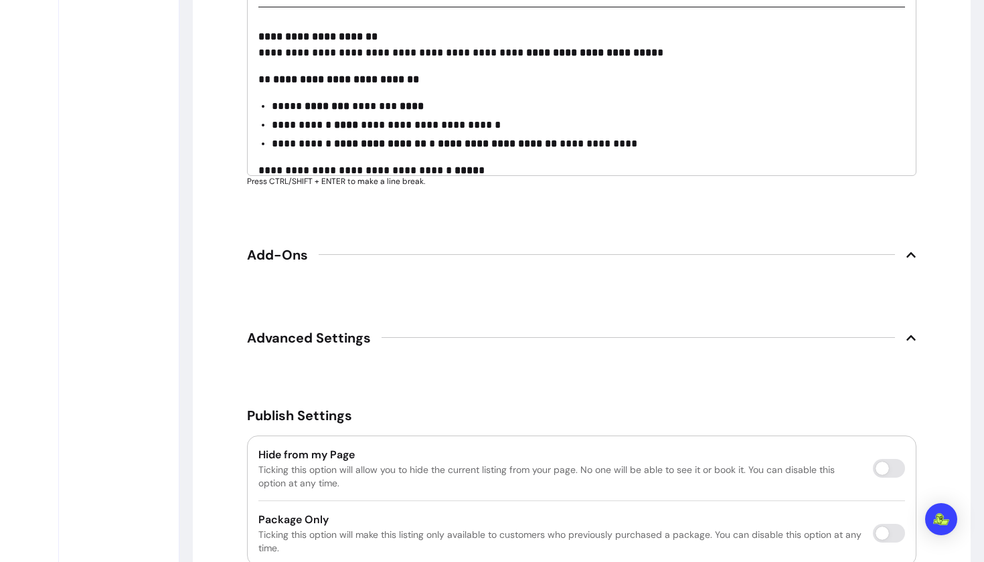
scroll to position [2104, 0]
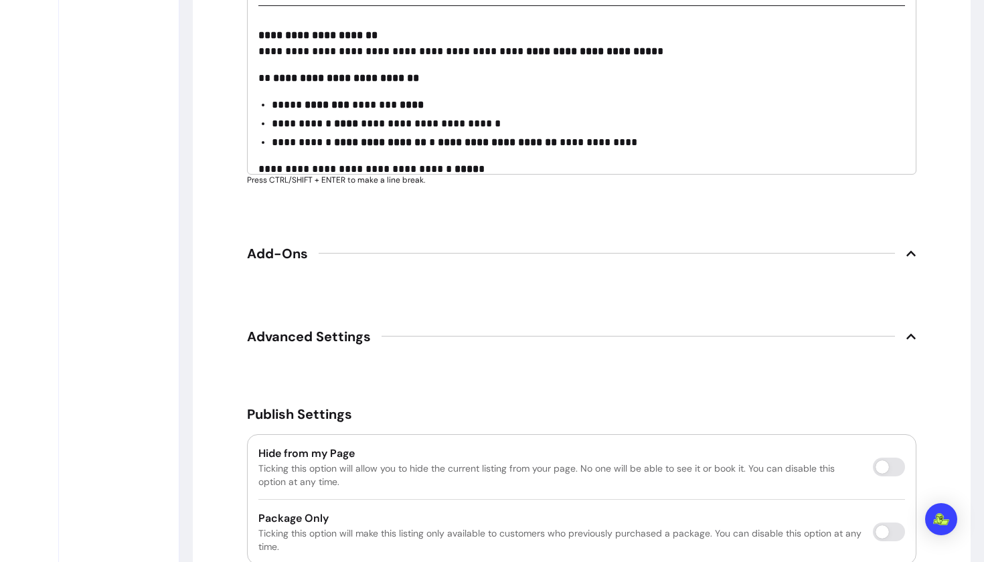
click at [370, 256] on span "Add-Ons" at bounding box center [581, 253] width 669 height 29
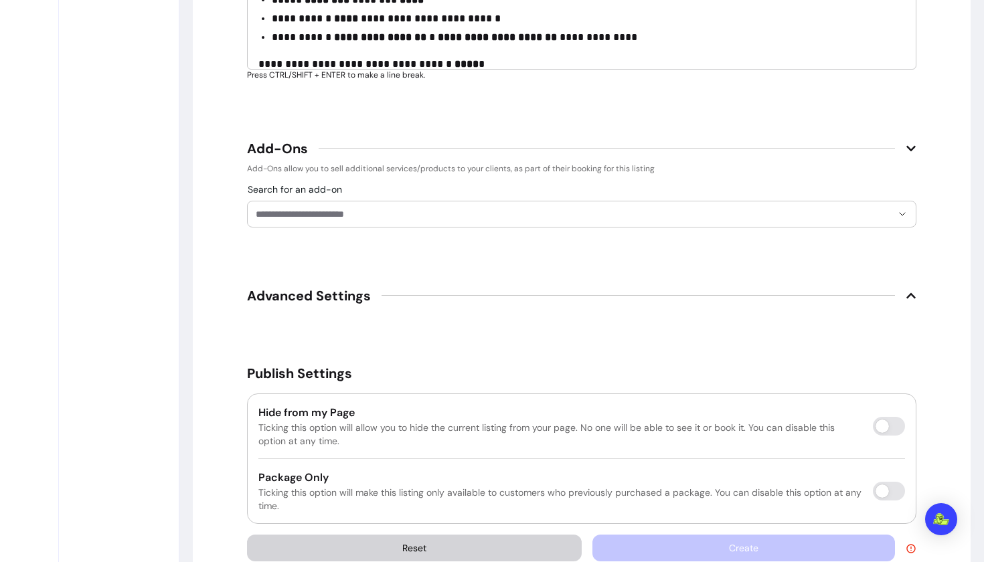
scroll to position [2210, 0]
click at [344, 297] on span "Advanced Settings" at bounding box center [309, 295] width 124 height 19
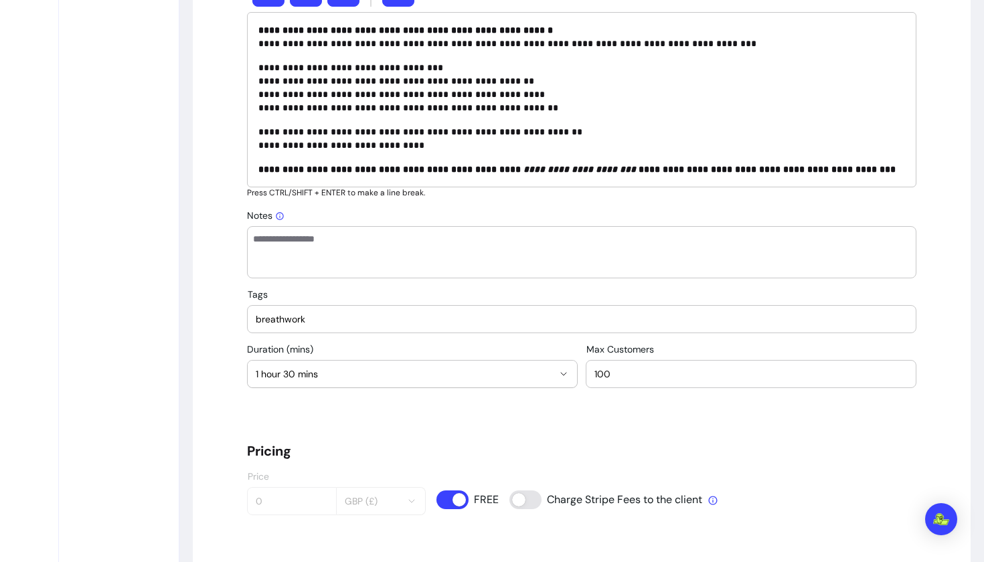
scroll to position [686, 0]
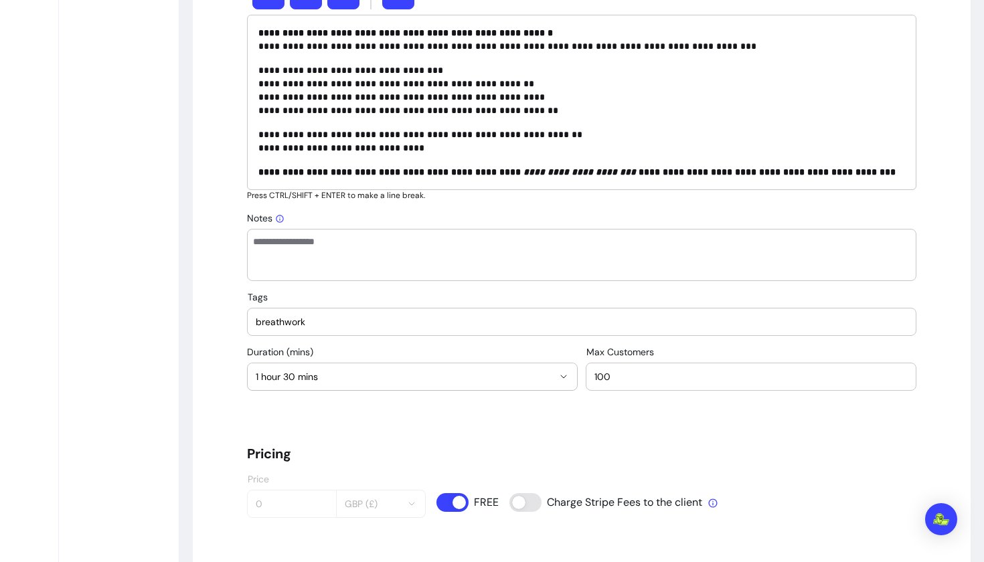
click at [338, 320] on input "breathwork" at bounding box center [582, 321] width 652 height 13
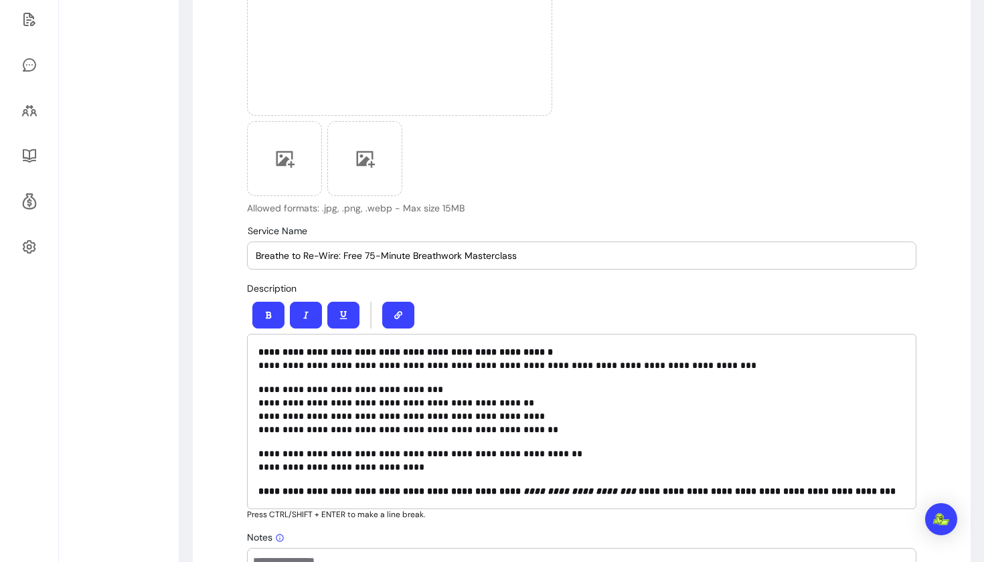
scroll to position [356, 0]
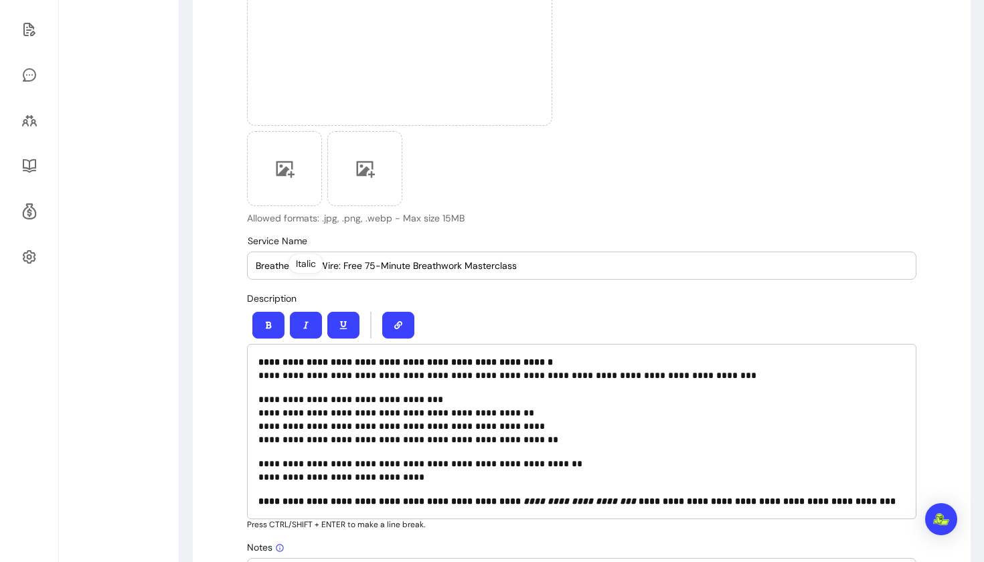
type input "breath work"
click at [530, 266] on input "Breathe to Re-Wire: Free 75-Minute Breathwork Masterclass" at bounding box center [582, 265] width 652 height 13
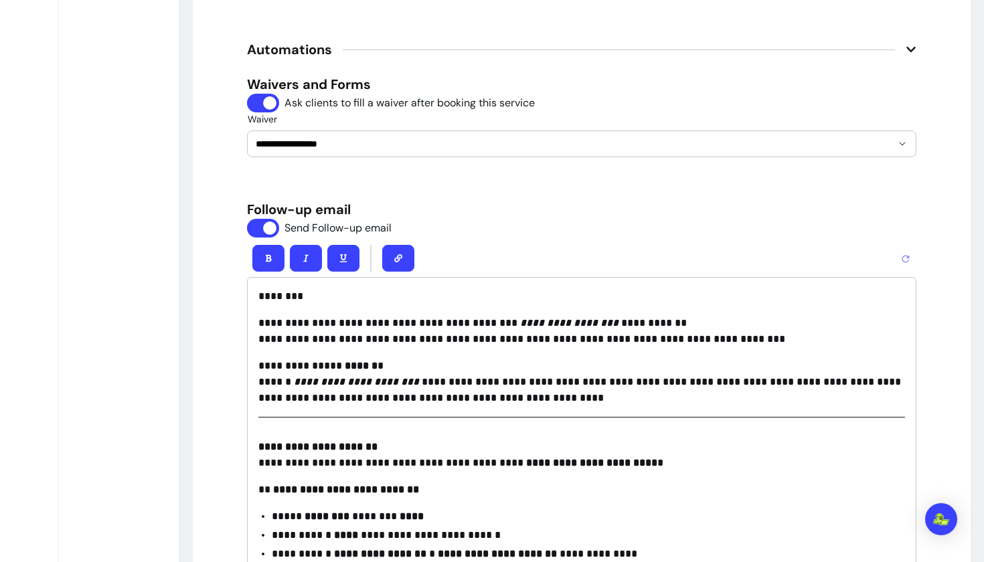
scroll to position [1693, 0]
click at [523, 142] on input "**********" at bounding box center [563, 143] width 615 height 13
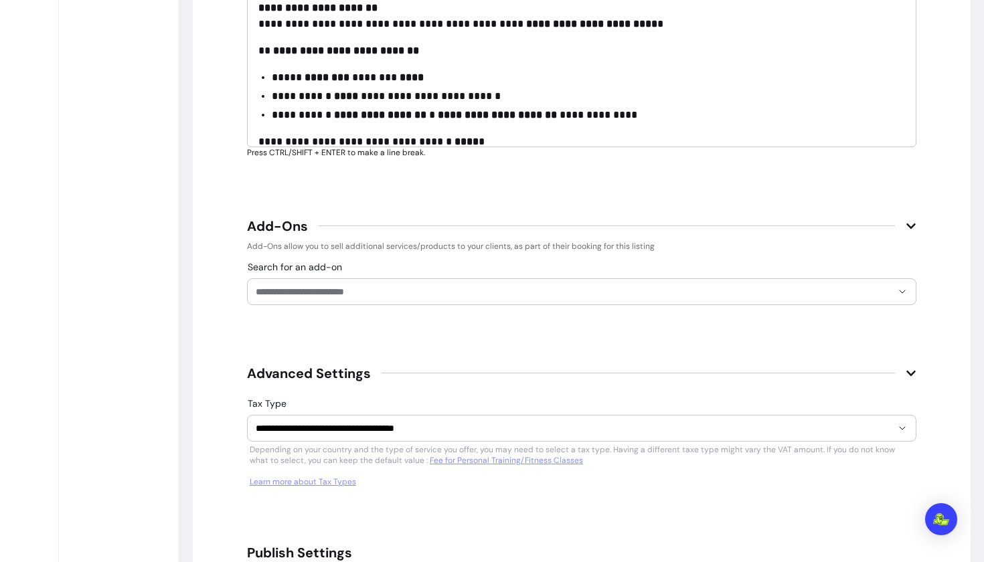
scroll to position [2132, 0]
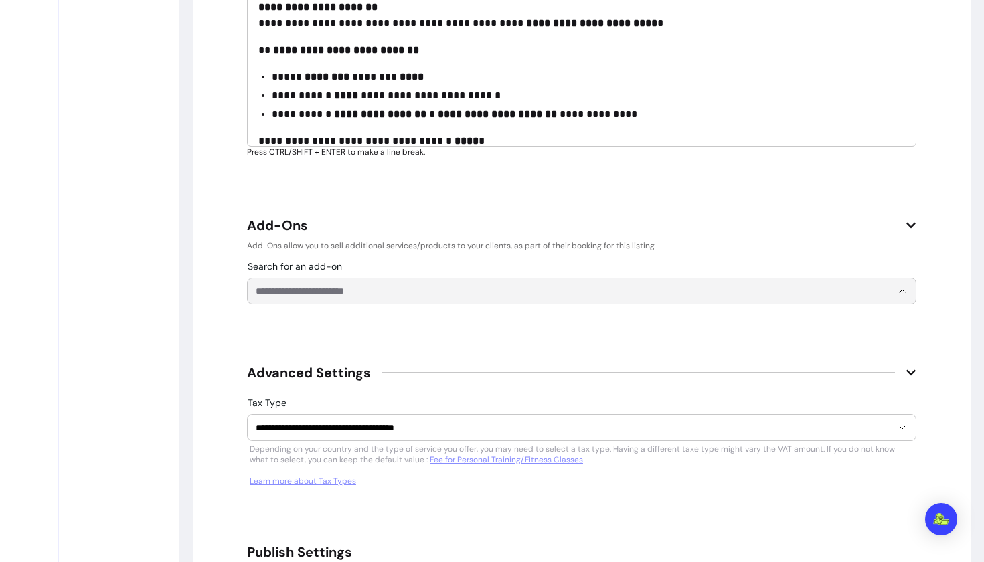
click at [343, 289] on input "Search for an add-on" at bounding box center [574, 291] width 636 height 13
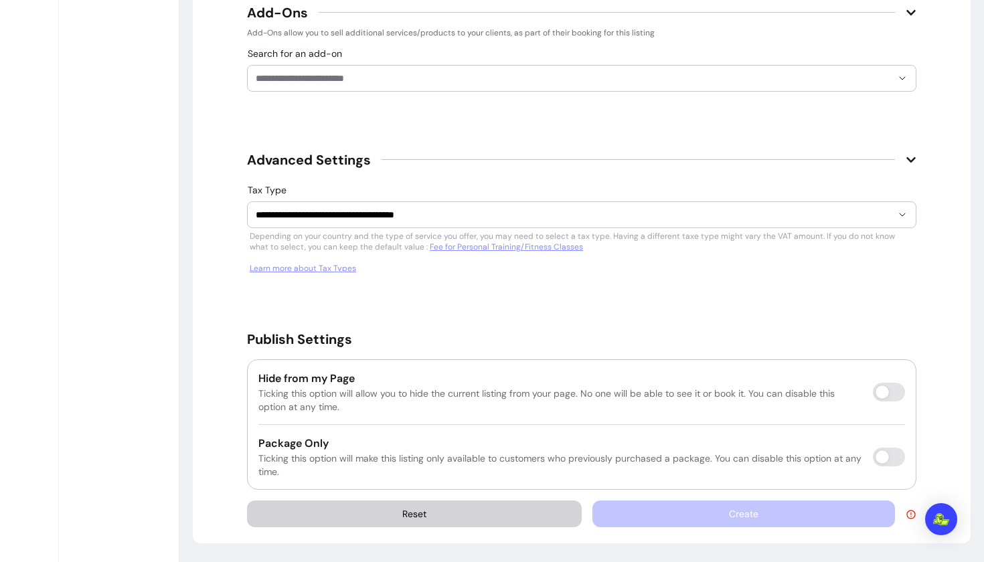
scroll to position [2345, 0]
click at [706, 516] on div "Create" at bounding box center [754, 514] width 324 height 27
click at [910, 516] on icon at bounding box center [911, 514] width 11 height 11
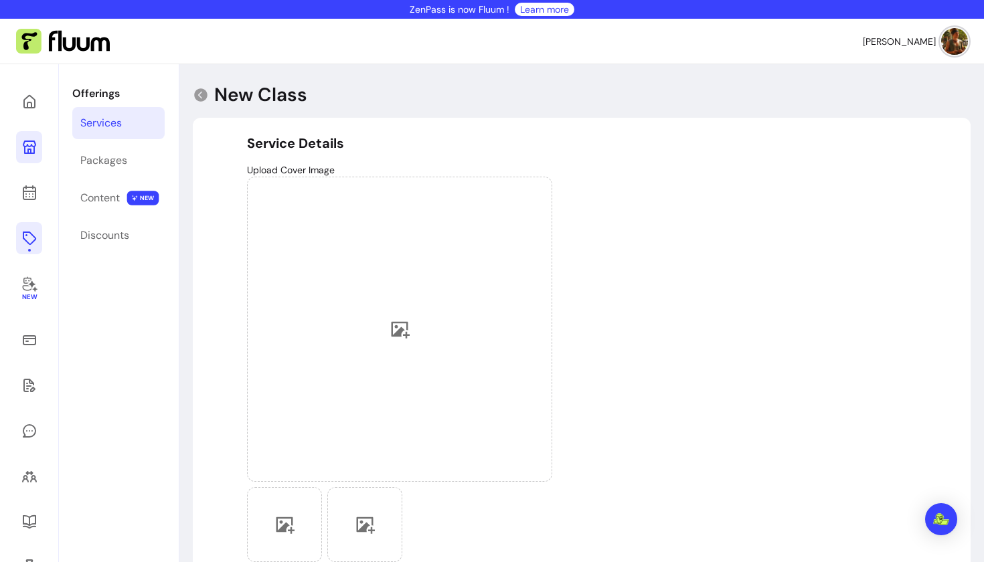
scroll to position [0, 0]
click at [695, 191] on div "Upload Cover Image Allowed formats: .jpg, .png, .webp - Max size 15MB" at bounding box center [581, 372] width 669 height 418
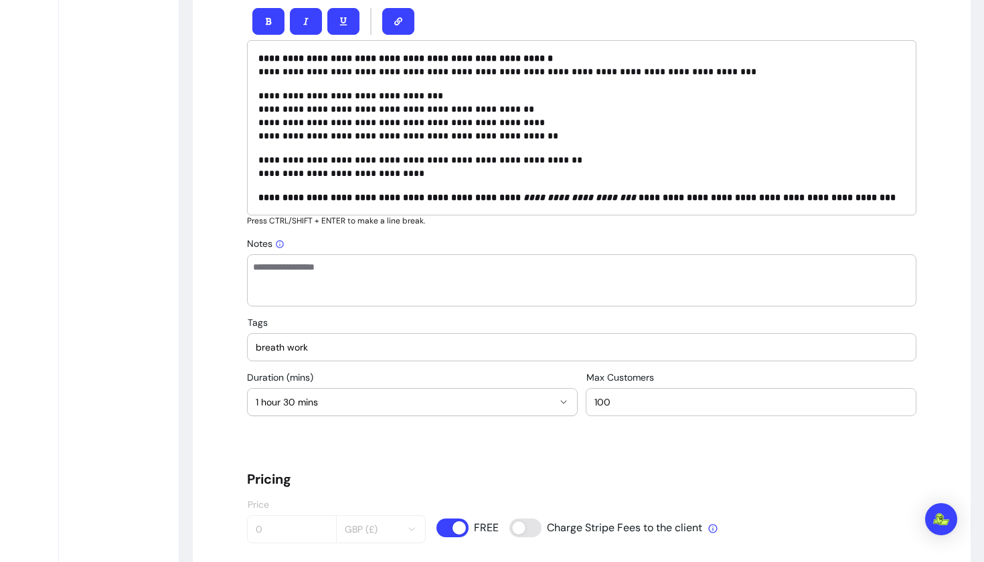
scroll to position [682, 0]
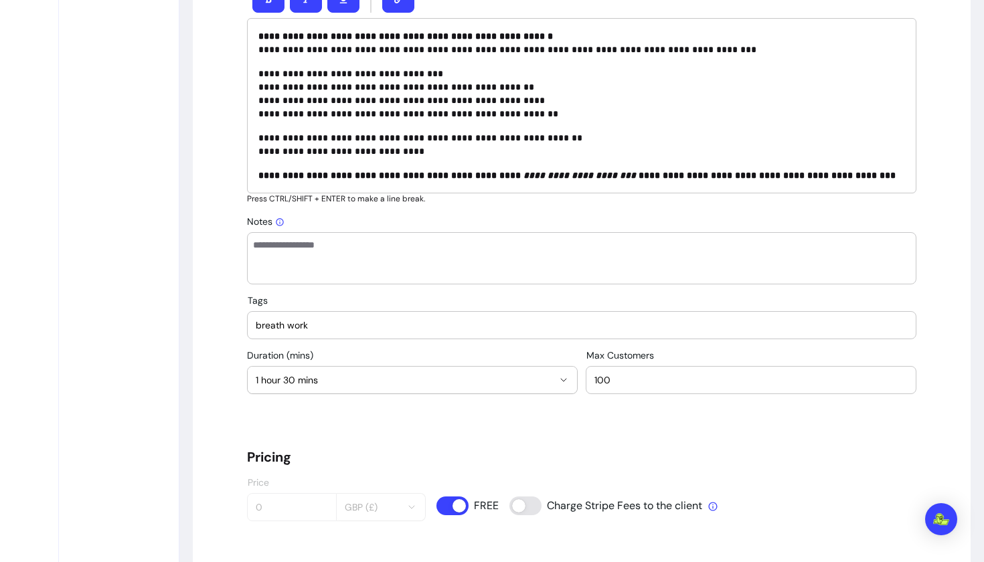
click at [423, 319] on input "breath work" at bounding box center [582, 325] width 652 height 13
drag, startPoint x: 423, startPoint y: 319, endPoint x: 469, endPoint y: 268, distance: 68.8
click at [469, 268] on textarea "Notes" at bounding box center [581, 258] width 657 height 40
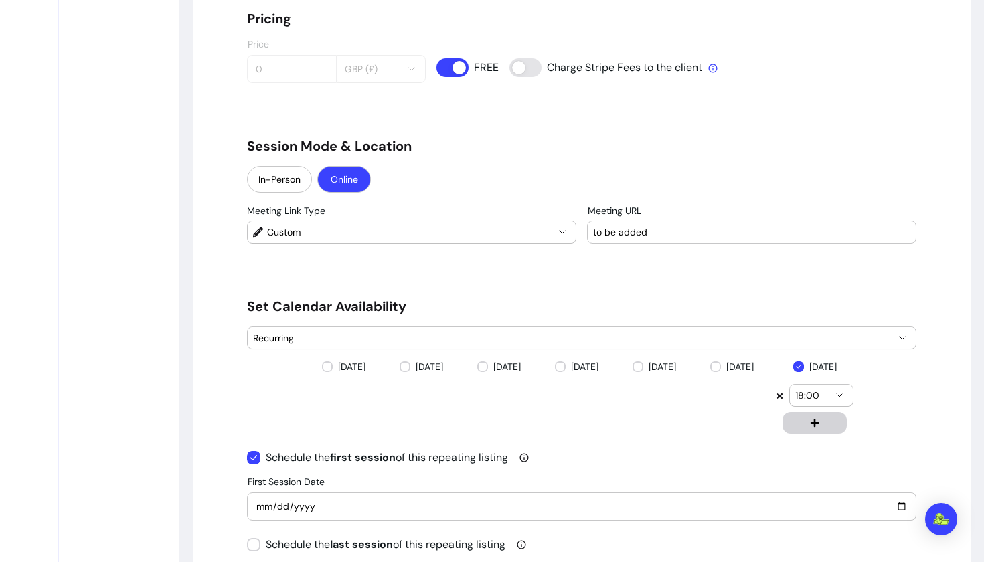
scroll to position [1118, 0]
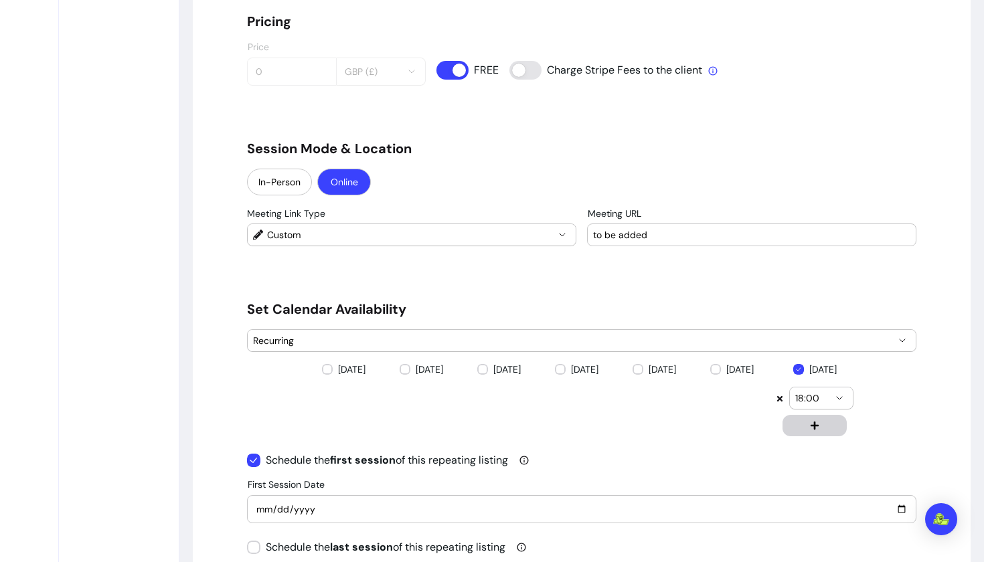
type textarea "**********"
click at [393, 262] on div "**********" at bounding box center [581, 385] width 669 height 2739
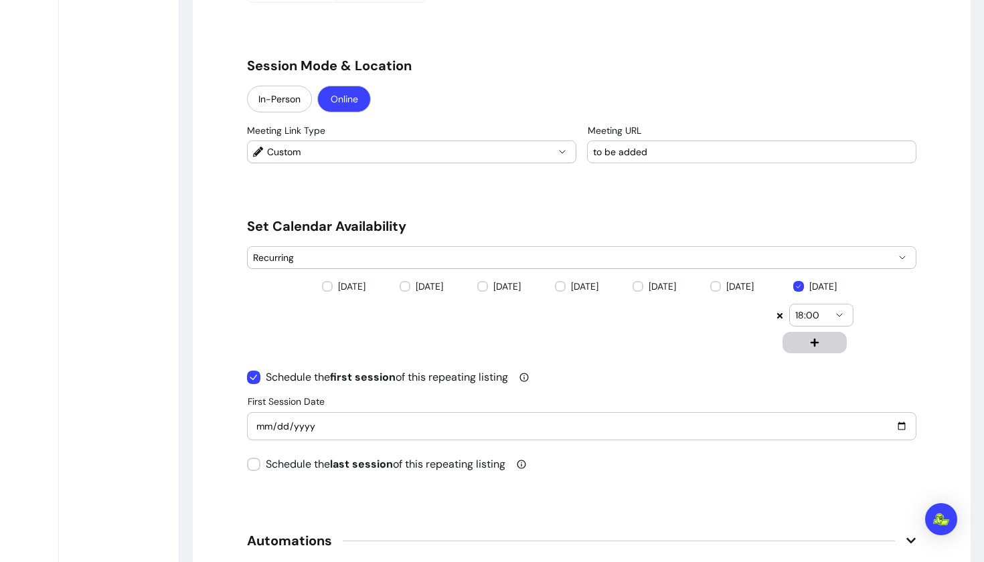
scroll to position [1218, 0]
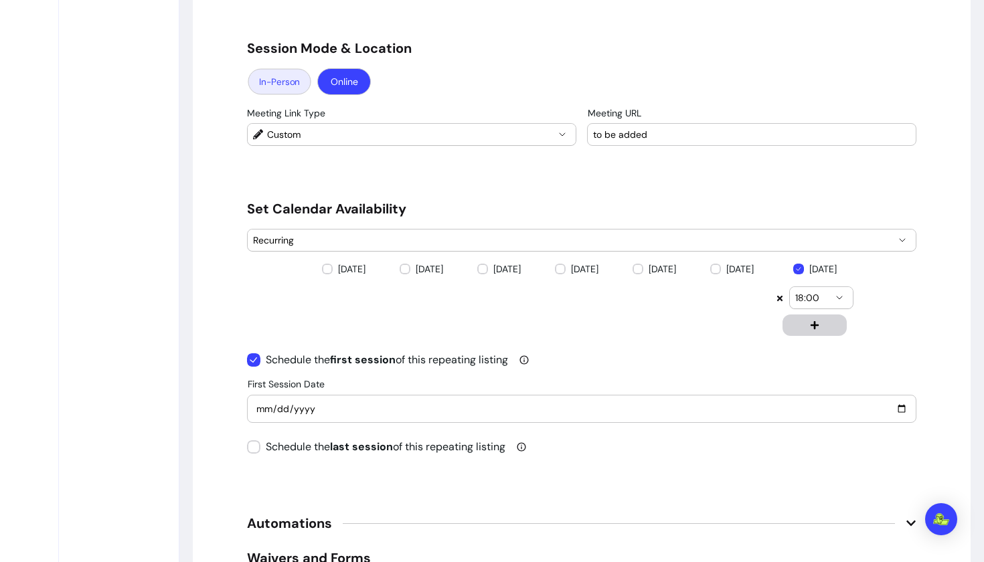
click at [283, 88] on button "In-Person" at bounding box center [279, 82] width 63 height 26
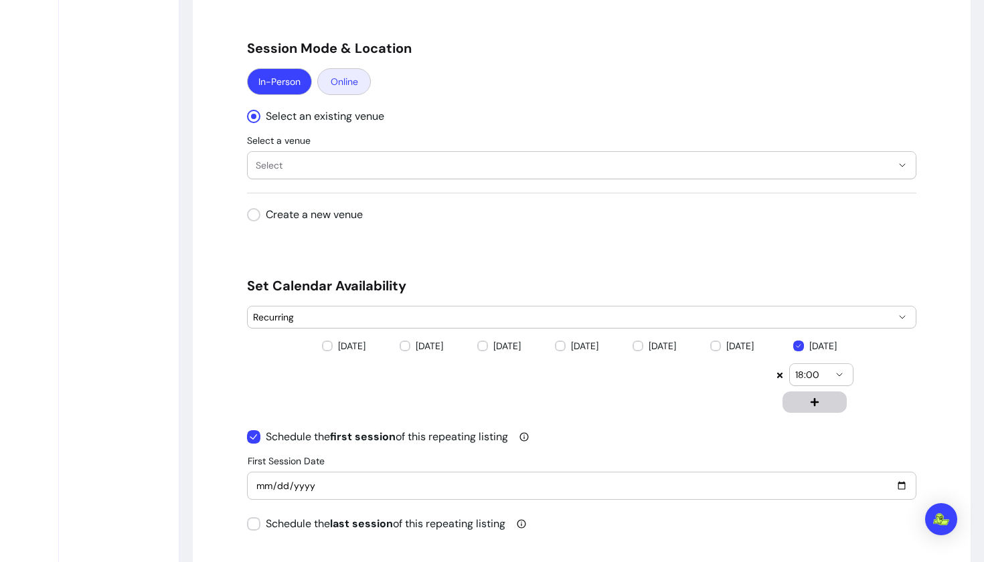
click at [337, 86] on button "Online" at bounding box center [344, 81] width 54 height 27
select select "****"
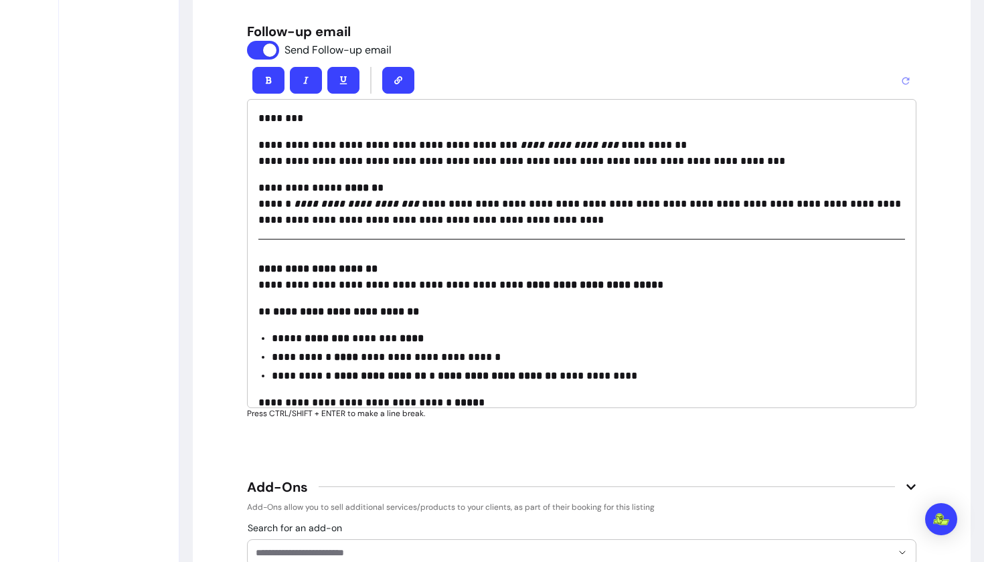
scroll to position [1886, 0]
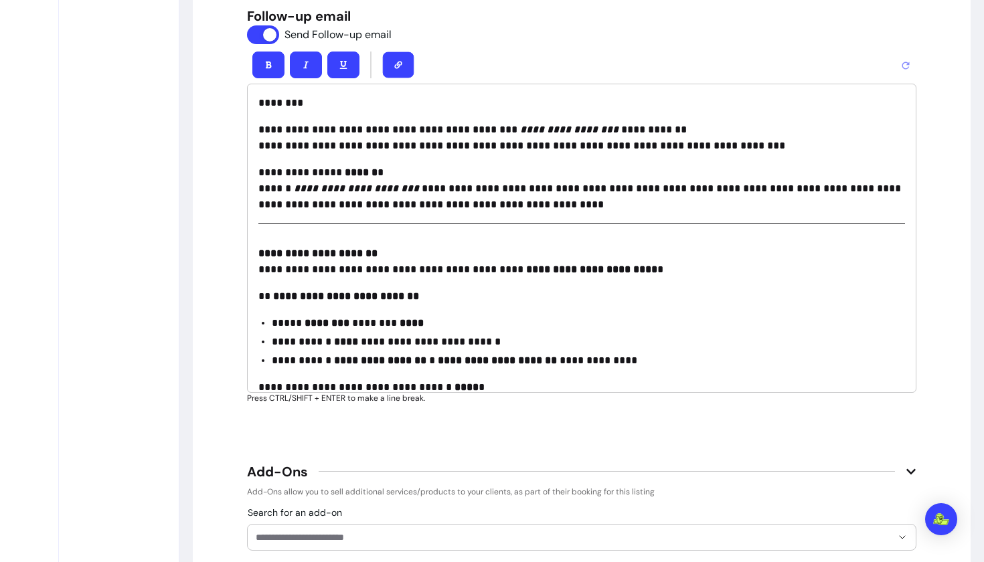
click at [402, 60] on button "button" at bounding box center [398, 65] width 31 height 26
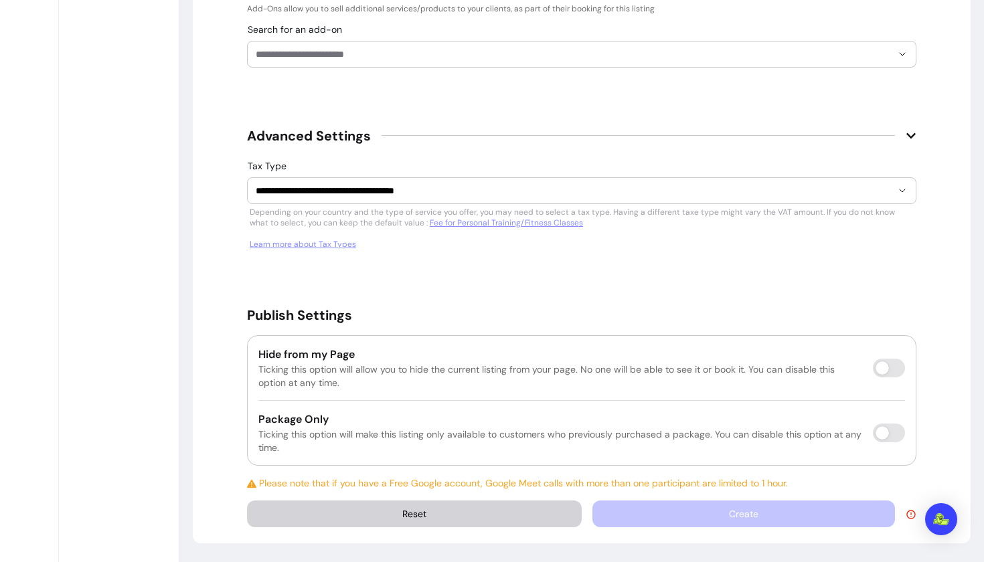
scroll to position [2369, 0]
click at [915, 515] on icon at bounding box center [911, 514] width 11 height 11
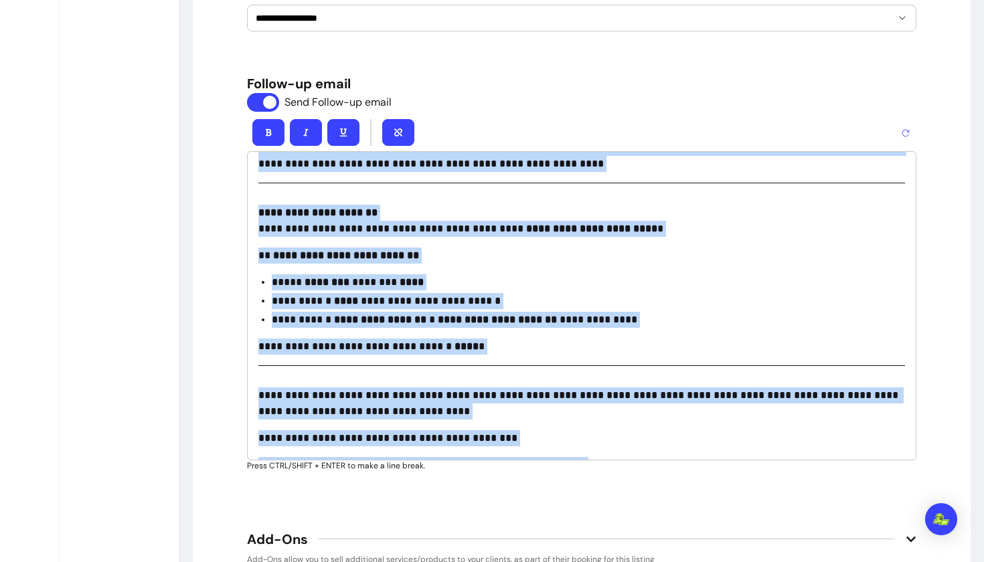
scroll to position [175, 0]
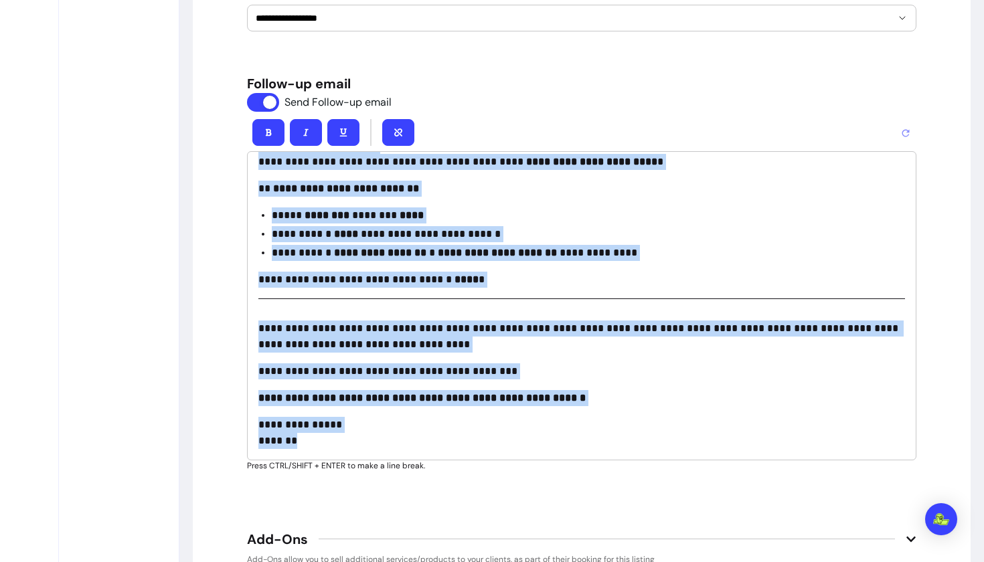
drag, startPoint x: 259, startPoint y: 171, endPoint x: 558, endPoint y: 489, distance: 436.2
copy div "**********"
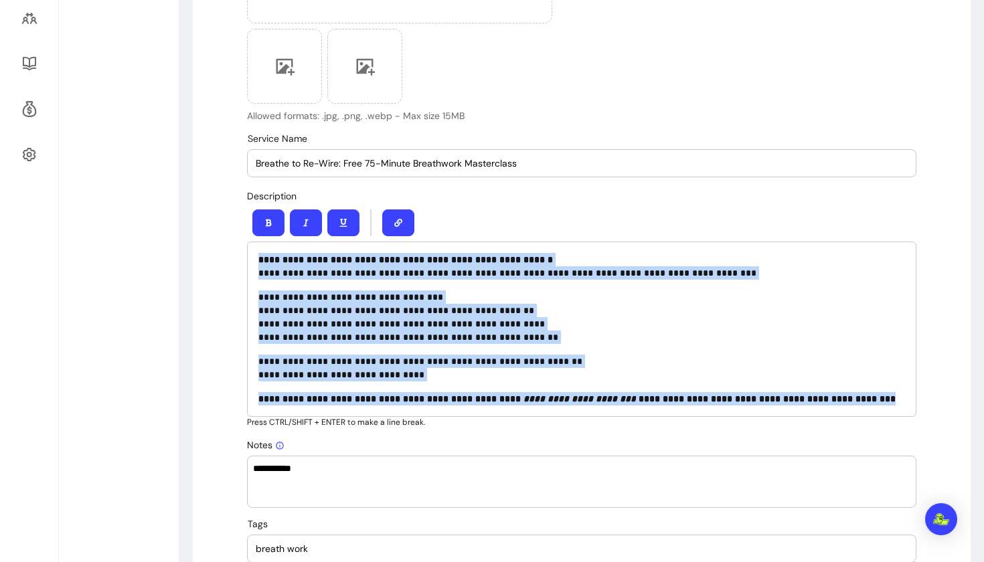
scroll to position [472, 0]
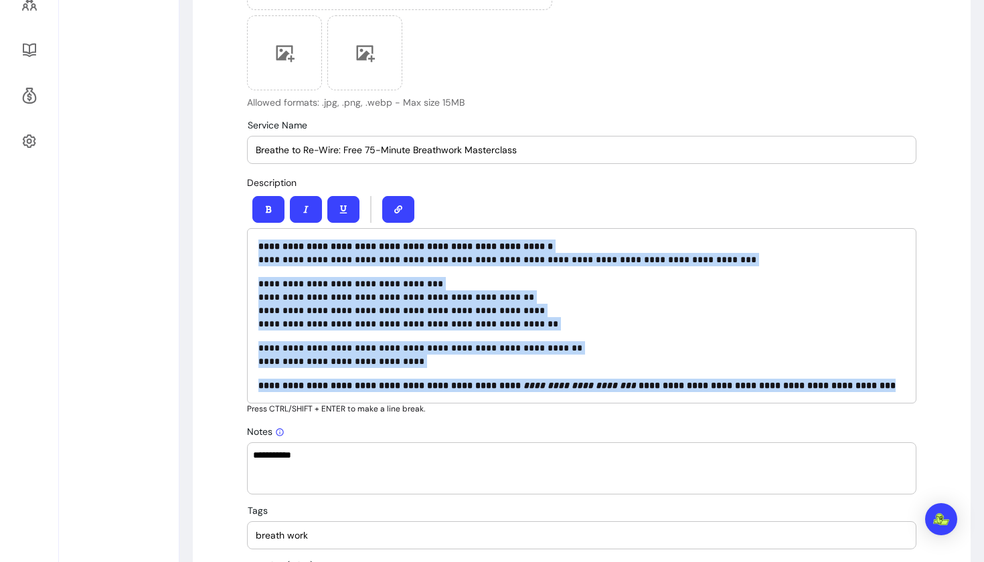
drag, startPoint x: 256, startPoint y: 384, endPoint x: 443, endPoint y: 548, distance: 249.0
copy div "**********"
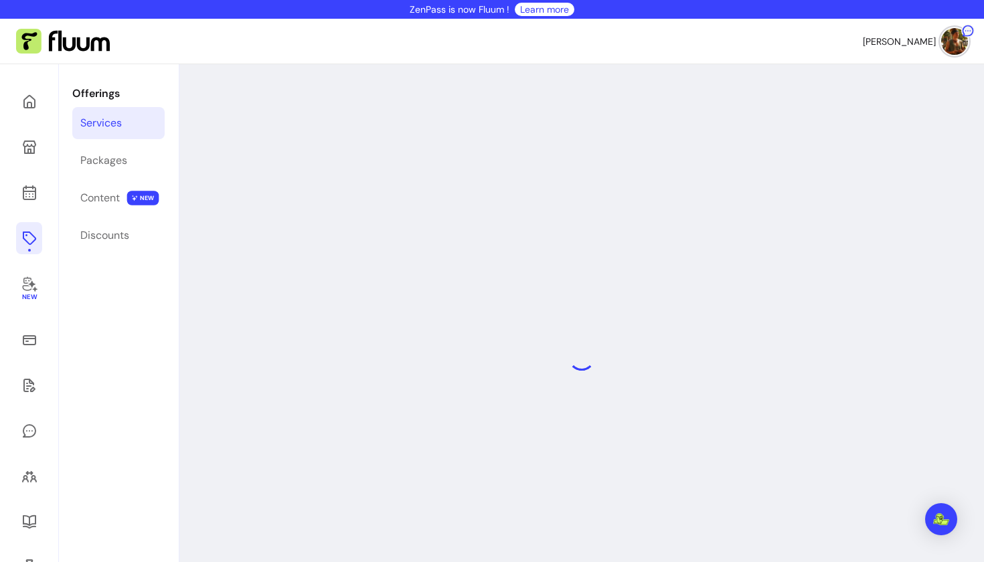
select select "***"
select select "******"
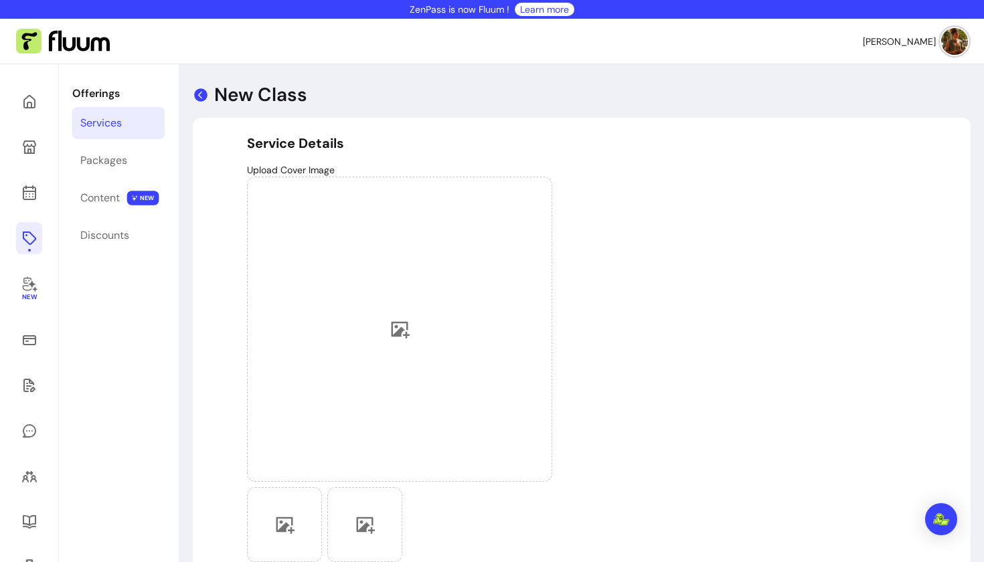
click at [200, 94] on icon at bounding box center [201, 95] width 16 height 16
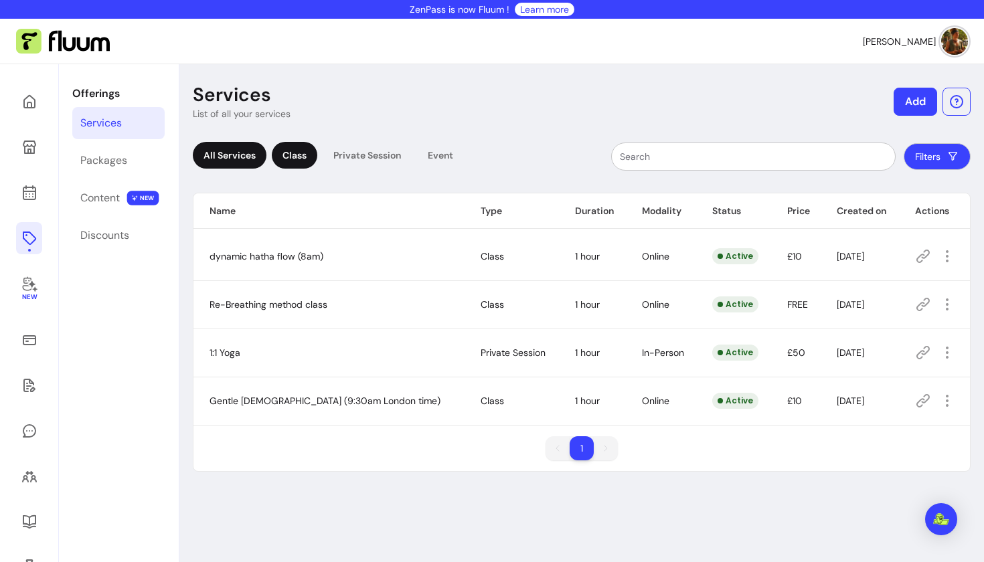
click at [287, 154] on div "Class" at bounding box center [295, 155] width 46 height 27
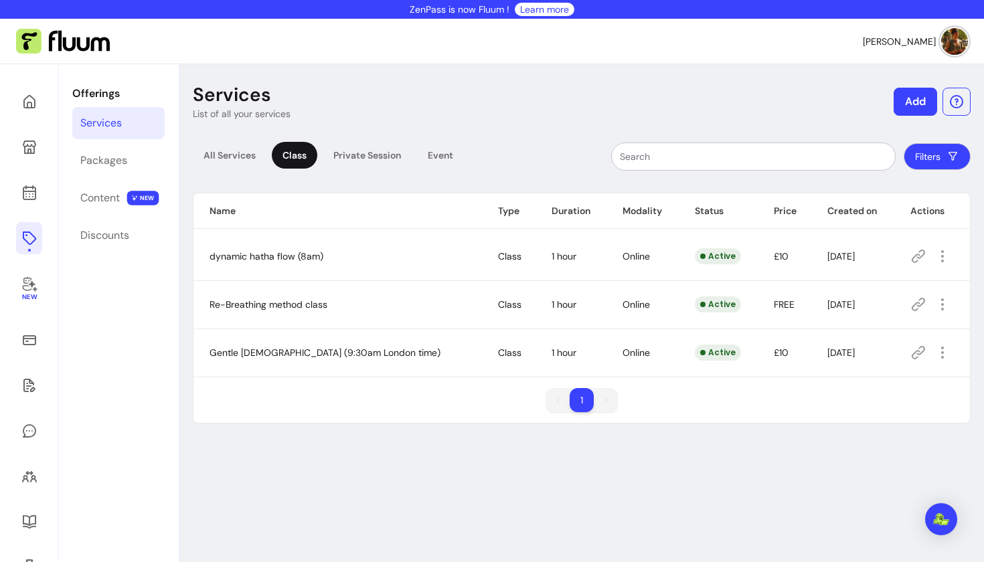
click at [913, 103] on button "Add" at bounding box center [916, 102] width 44 height 28
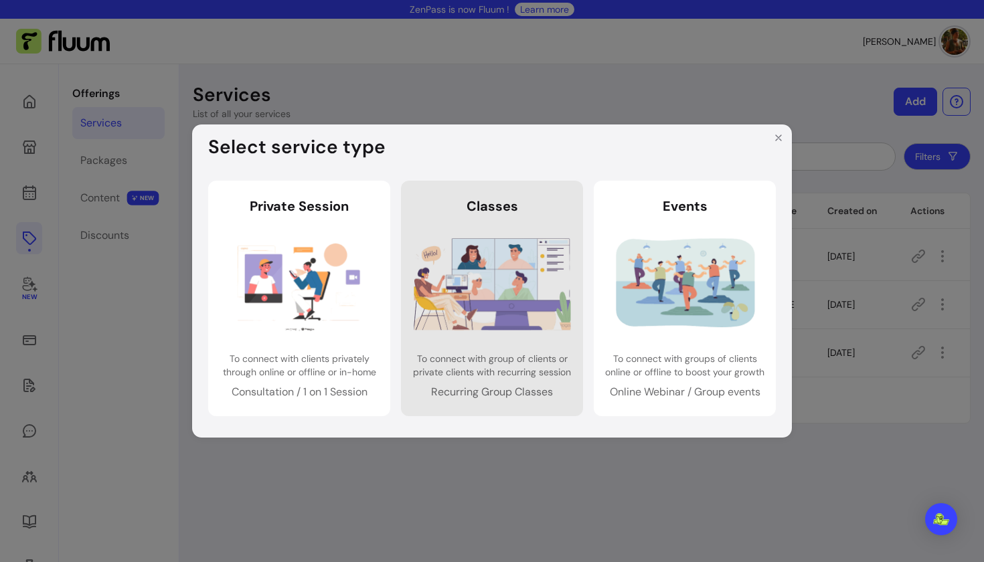
click at [538, 267] on img at bounding box center [492, 284] width 157 height 104
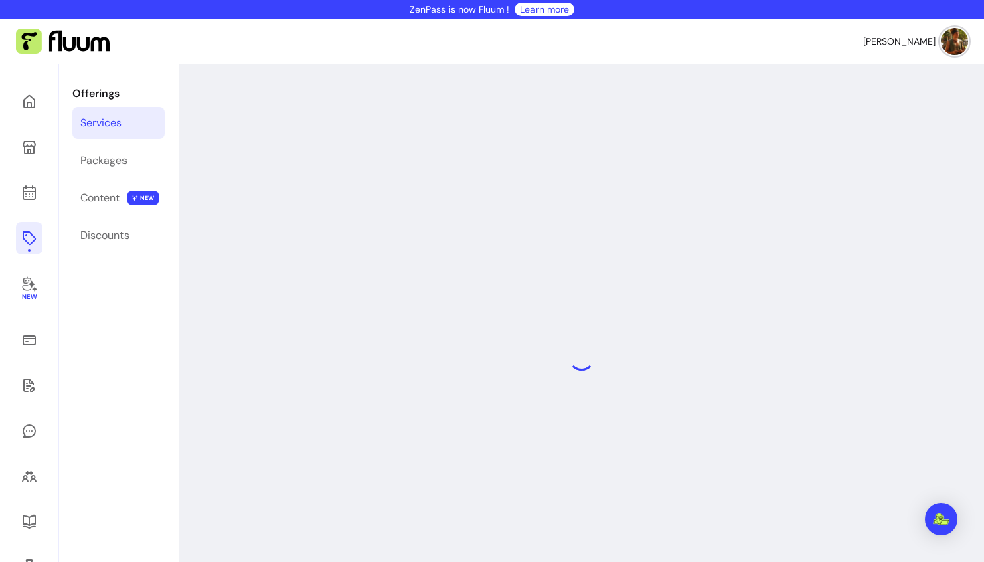
select select "***"
select select "******"
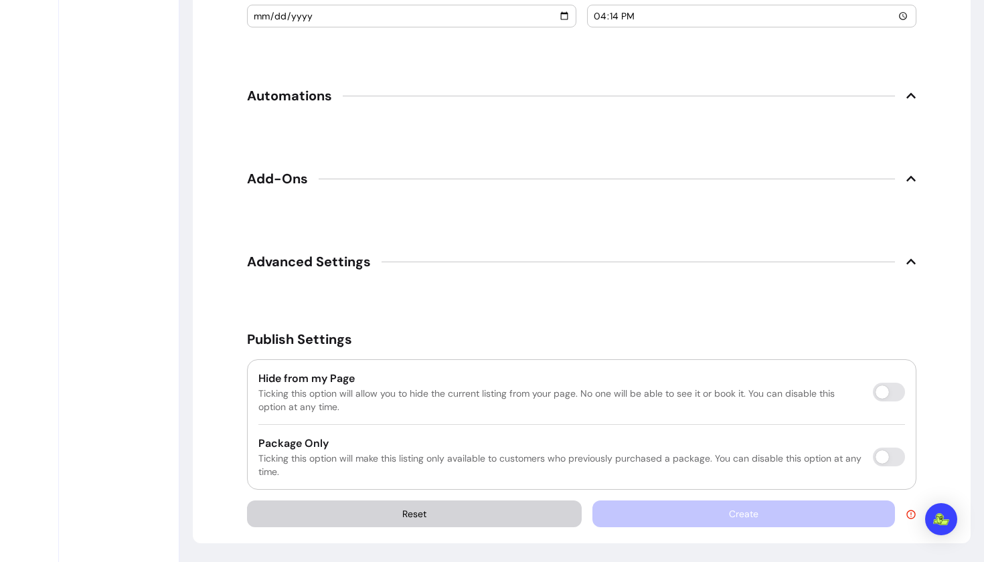
scroll to position [1534, 0]
click at [767, 469] on p "Ticking this option will make this listing only available to customers who prev…" at bounding box center [560, 465] width 604 height 27
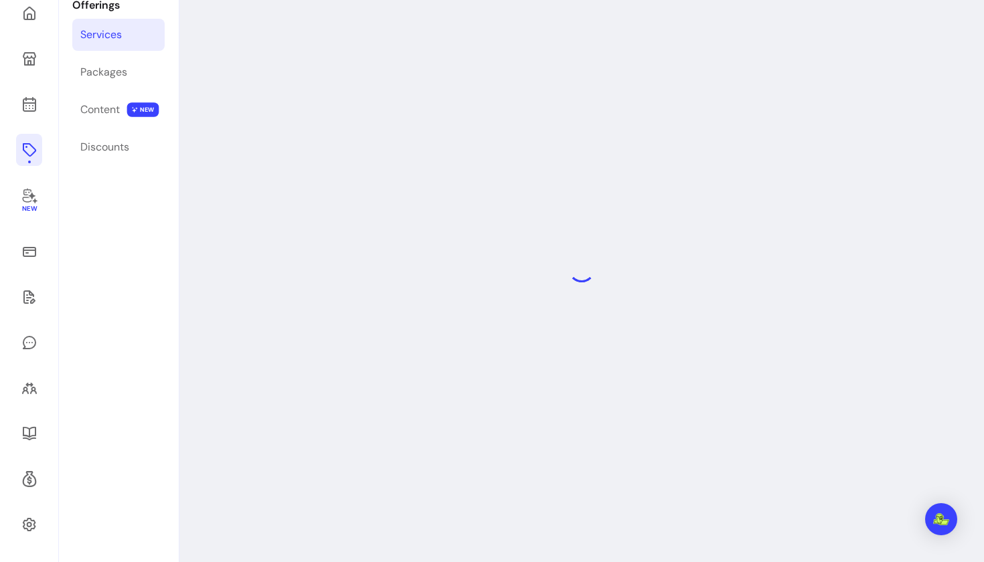
scroll to position [88, 0]
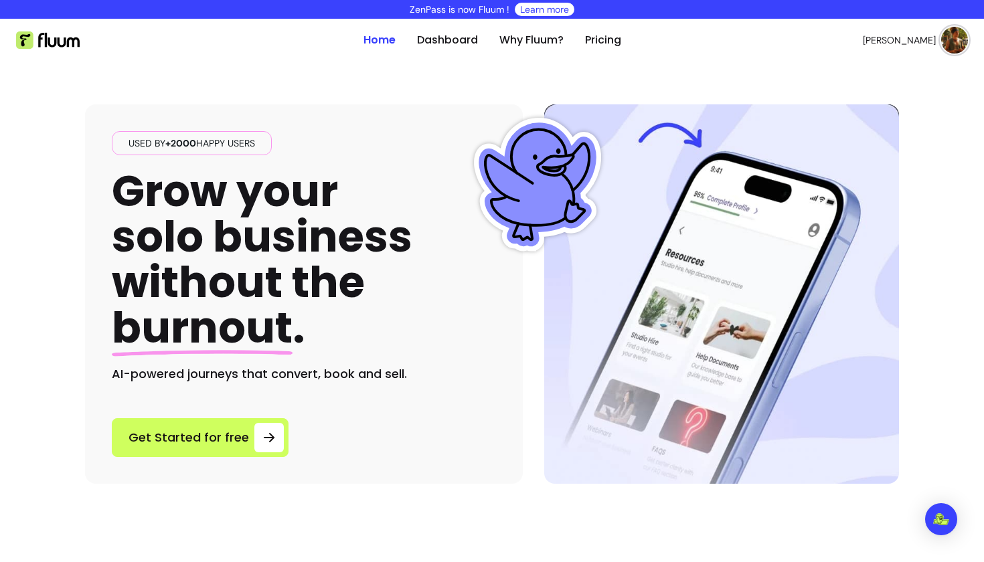
click at [958, 38] on img at bounding box center [954, 40] width 27 height 27
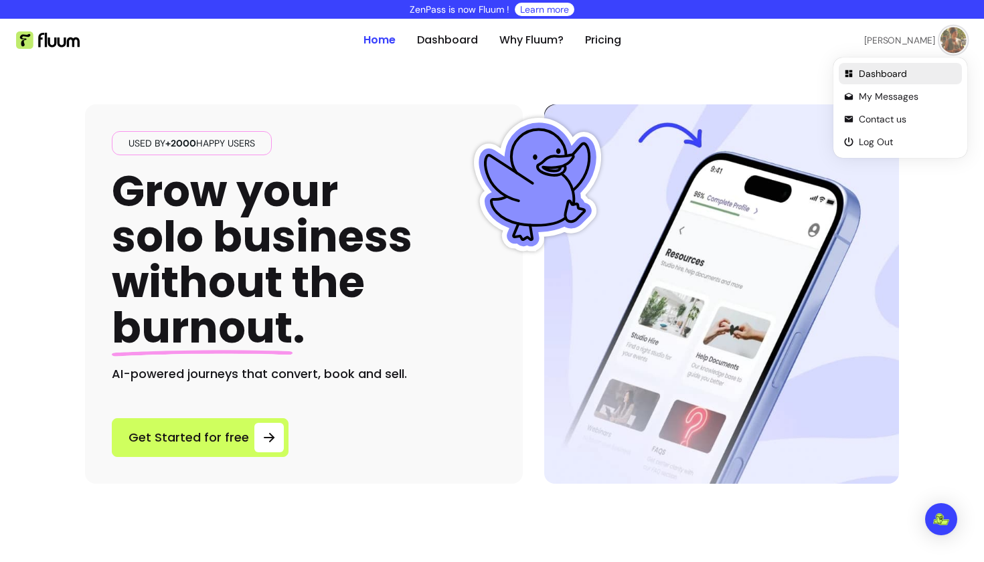
click at [888, 74] on span "Dashboard" at bounding box center [908, 73] width 98 height 13
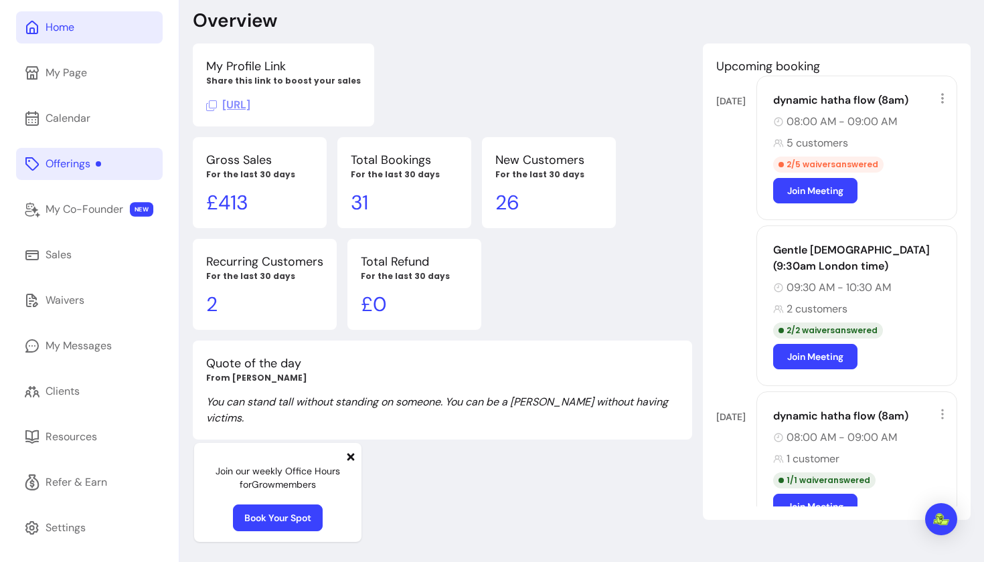
click at [76, 166] on div "Offerings" at bounding box center [74, 164] width 56 height 16
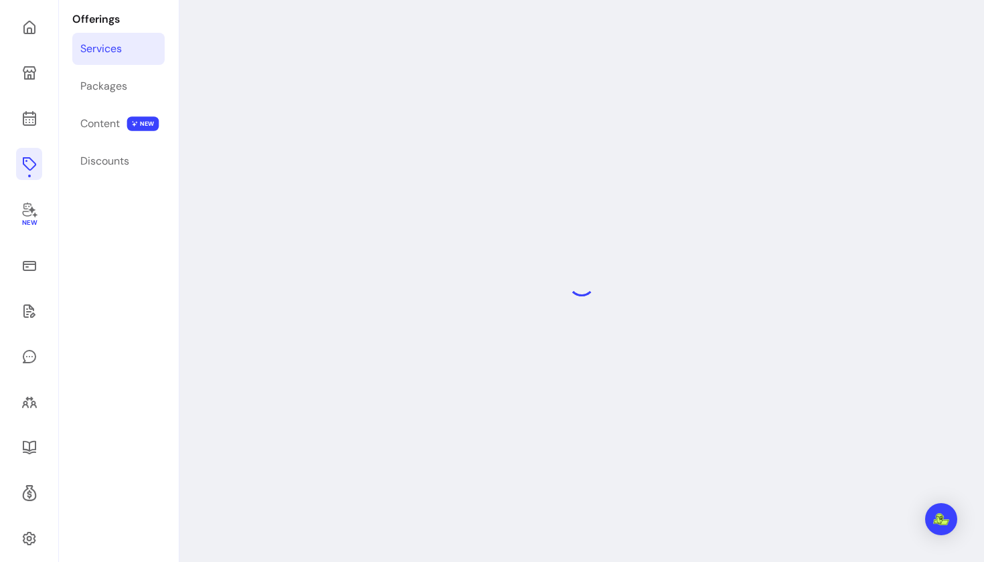
scroll to position [64, 0]
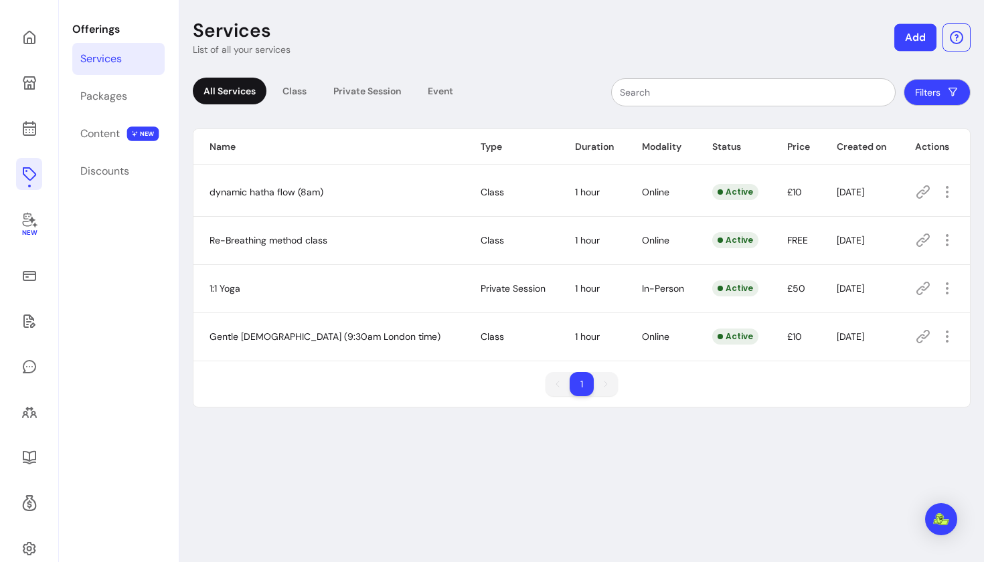
click at [915, 42] on button "Add" at bounding box center [915, 37] width 42 height 27
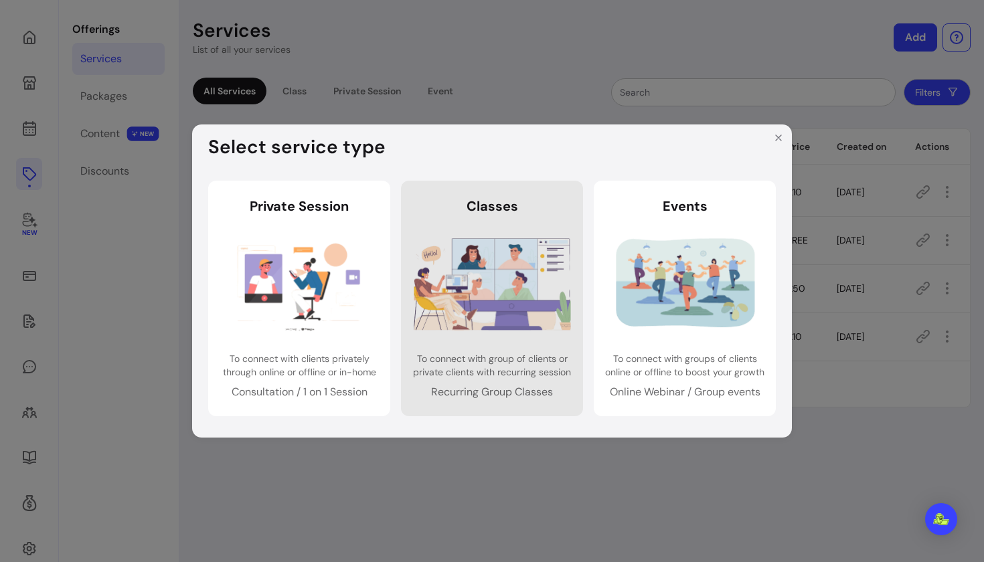
click at [556, 264] on img at bounding box center [492, 284] width 157 height 104
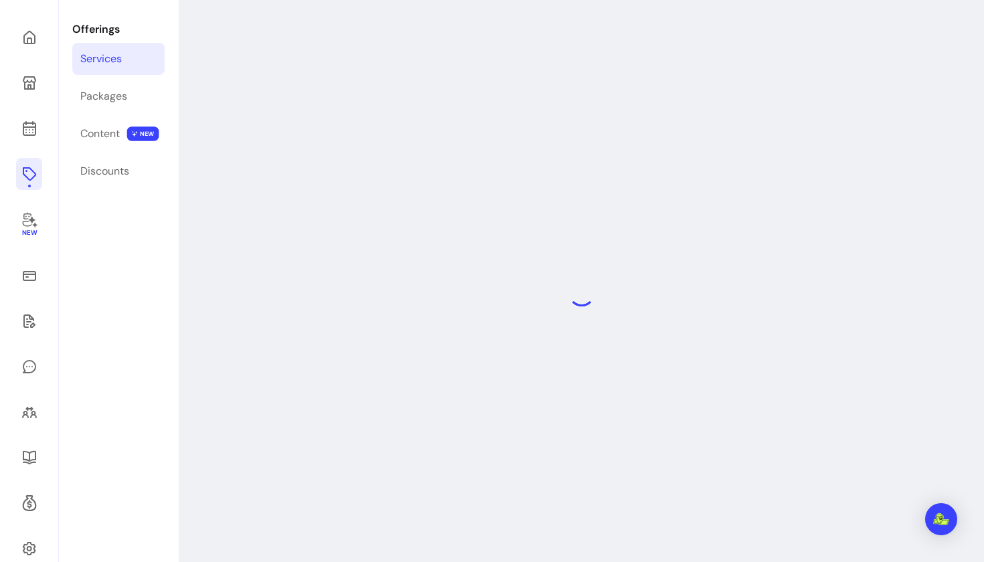
select select "***"
select select "******"
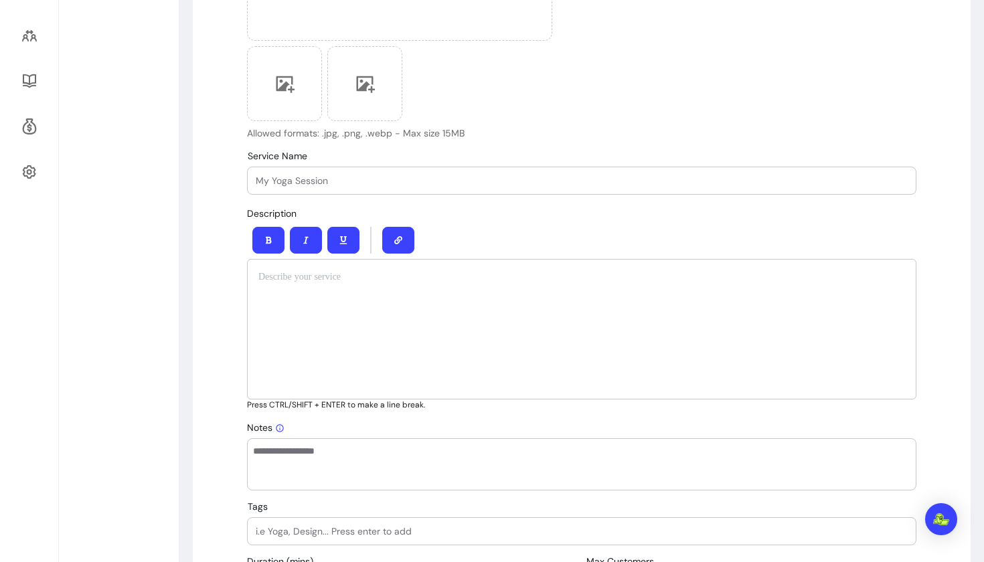
scroll to position [416, 0]
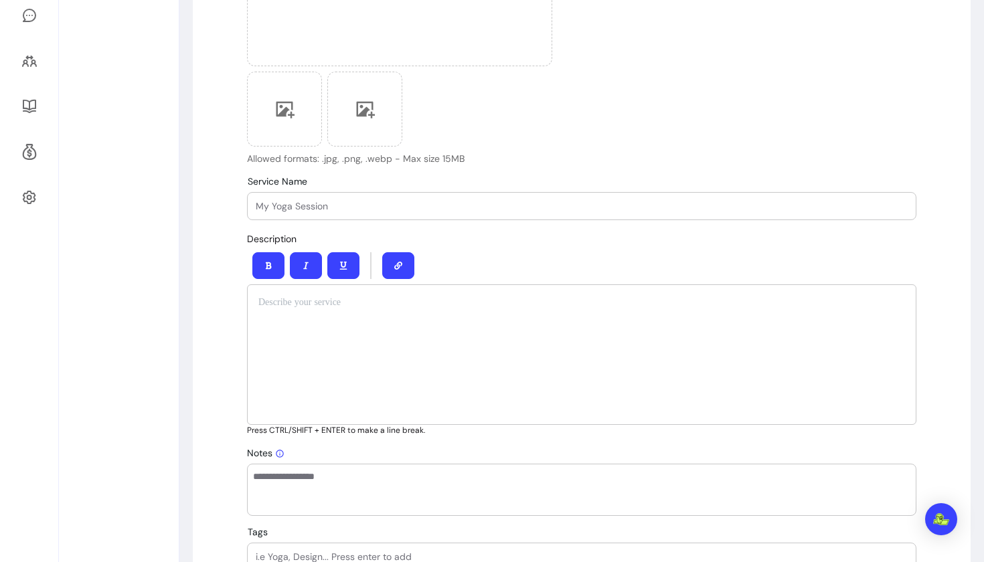
click at [362, 197] on div at bounding box center [582, 206] width 652 height 27
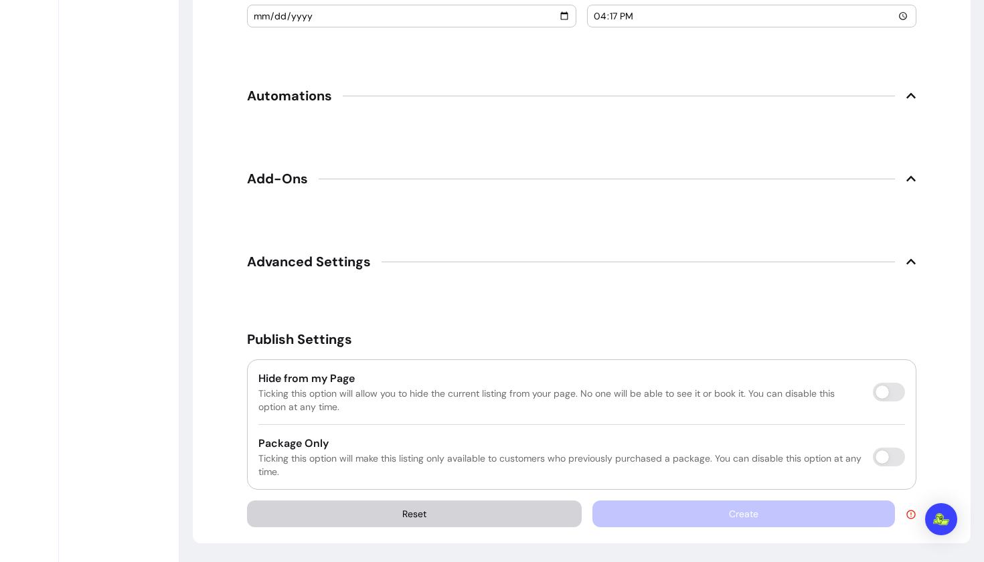
scroll to position [1534, 0]
click at [334, 264] on span "Advanced Settings" at bounding box center [309, 261] width 124 height 19
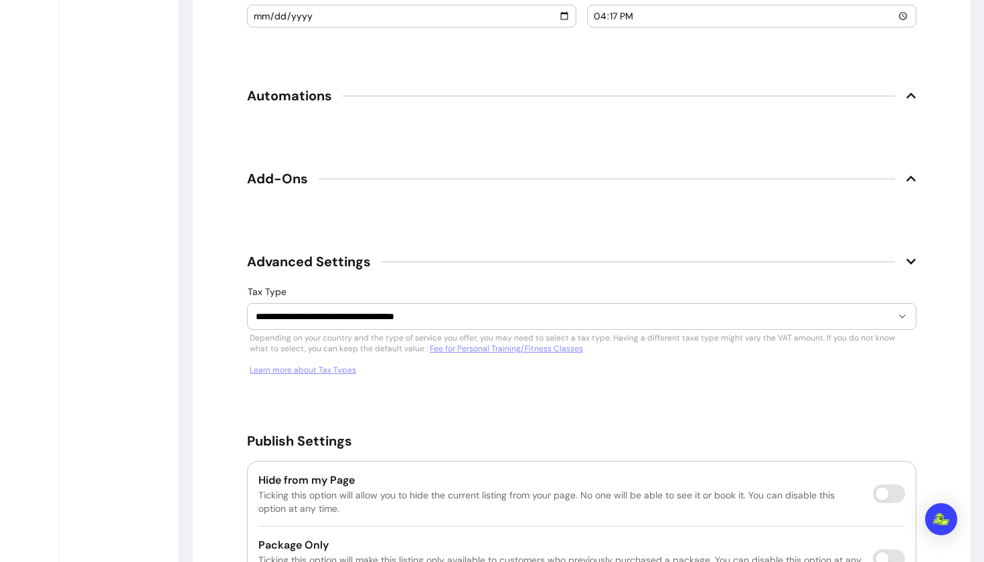
click at [334, 264] on span "Advanced Settings" at bounding box center [309, 261] width 124 height 19
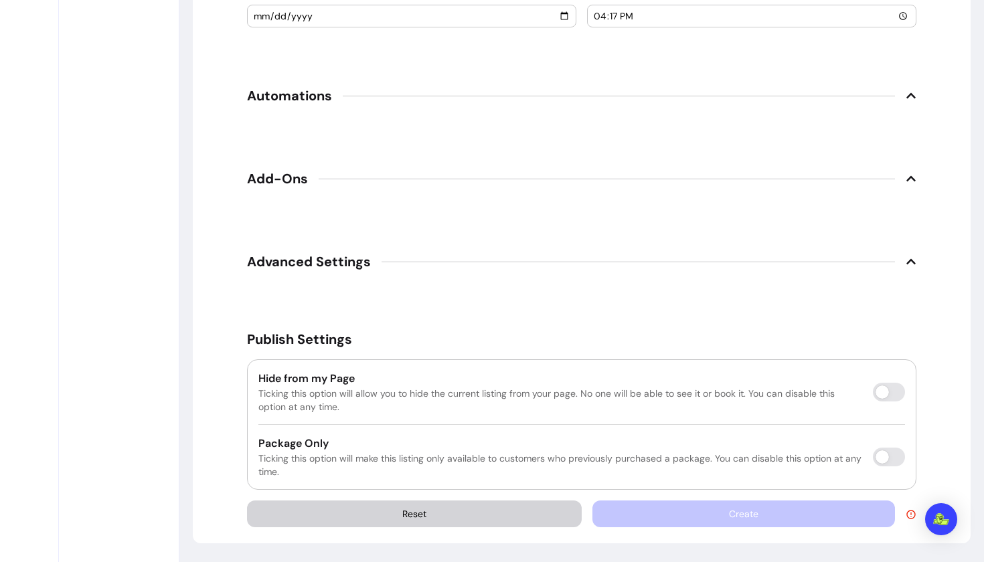
click at [295, 174] on span "Add-Ons" at bounding box center [277, 178] width 61 height 19
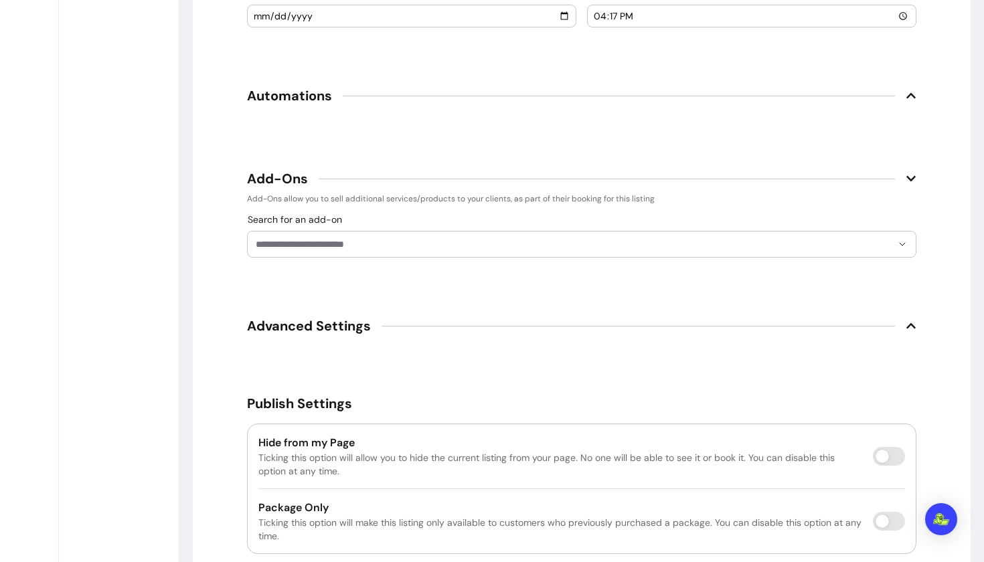
click at [295, 174] on span "Add-Ons" at bounding box center [277, 178] width 61 height 19
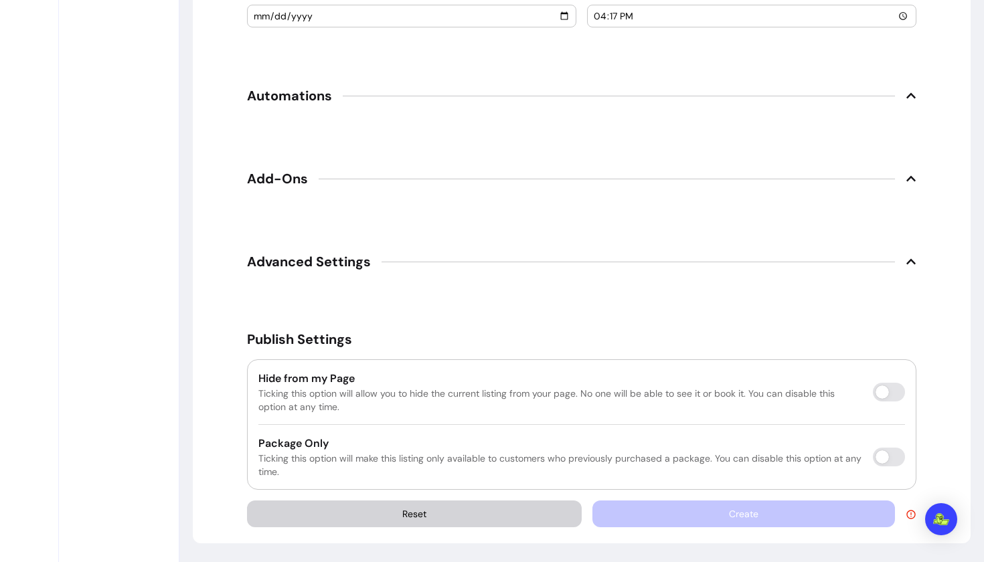
click at [296, 100] on span "Automations" at bounding box center [289, 95] width 85 height 19
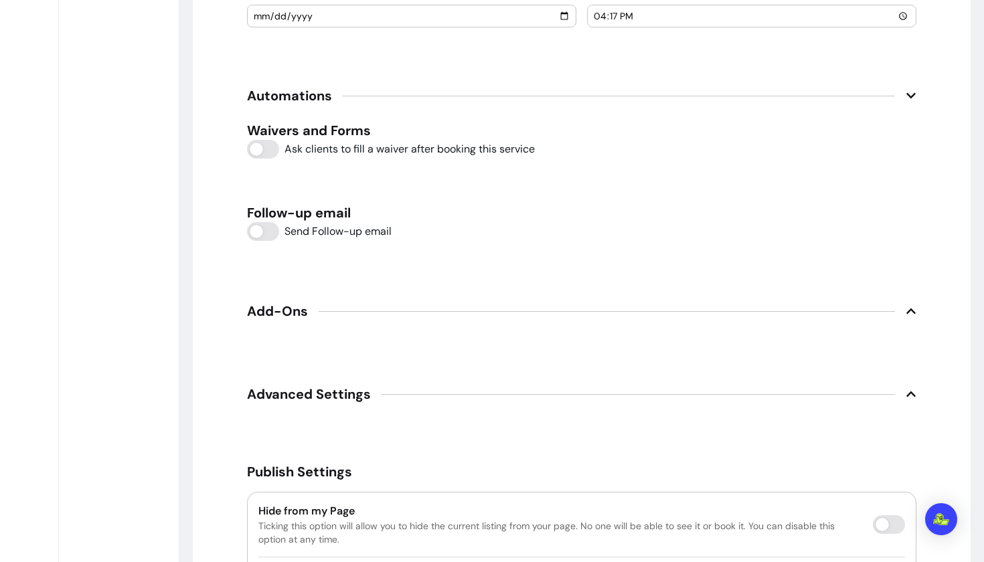
click at [296, 100] on span "Automations" at bounding box center [289, 95] width 85 height 19
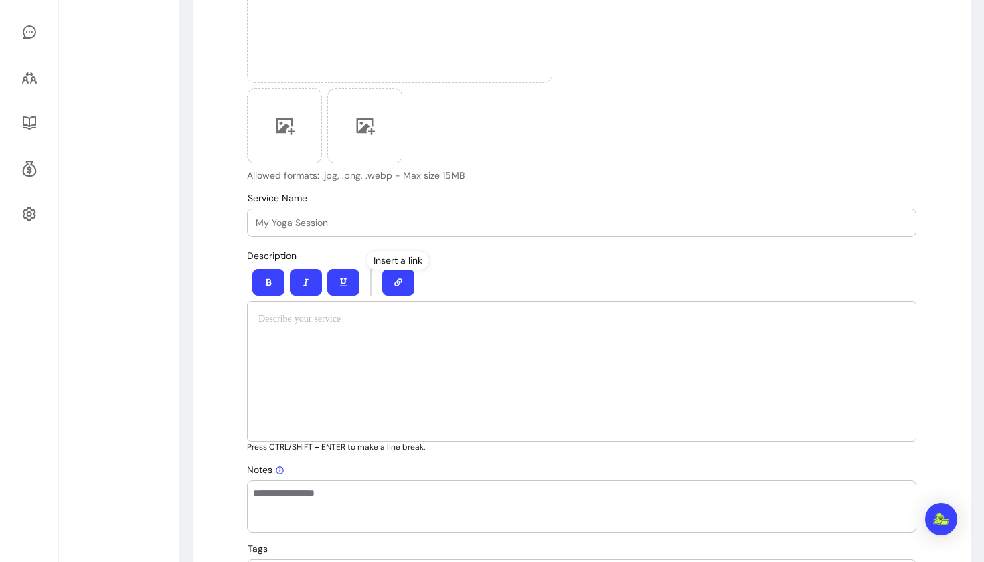
scroll to position [400, 0]
click at [380, 227] on input "Service Name" at bounding box center [582, 222] width 652 height 13
type input "Breathe to Rewire"
click at [304, 335] on div at bounding box center [581, 371] width 669 height 141
click at [358, 222] on input "Breathe to Rewire" at bounding box center [582, 222] width 652 height 13
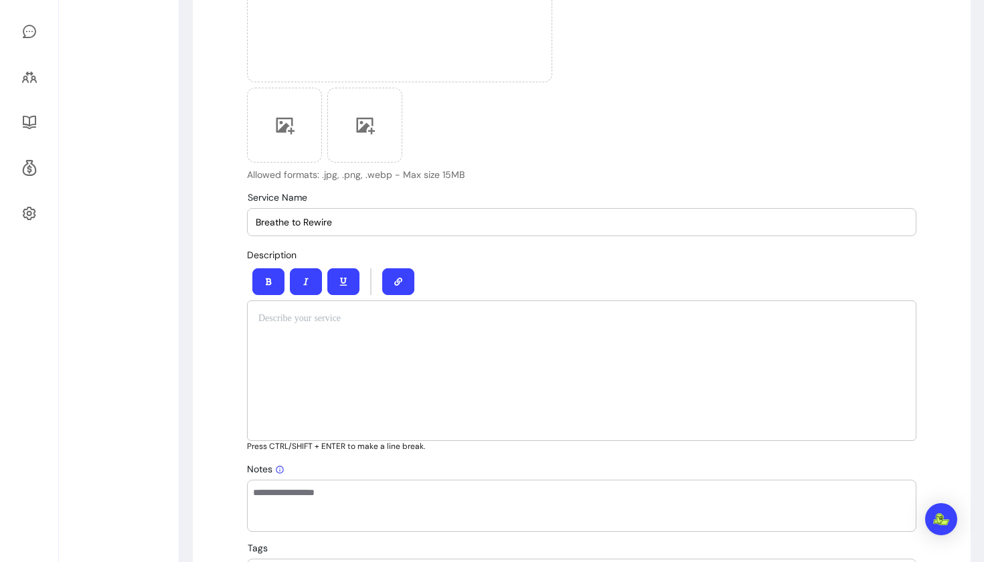
drag, startPoint x: 358, startPoint y: 222, endPoint x: 249, endPoint y: 219, distance: 108.5
click at [249, 219] on div "Service Name Breathe to Rewire" at bounding box center [582, 222] width 668 height 27
paste input "🌬️ Breathe to Re-Wire: Free 75-Minute Breathwork Masterclass"
click at [270, 221] on input "🌬️ Breathe to Re-Wire: Free 75-Minute Breathwork Masterclass" at bounding box center [582, 222] width 652 height 13
type input "Breathe to Re-Wire: Free 75-Minute Breathwork Masterclass"
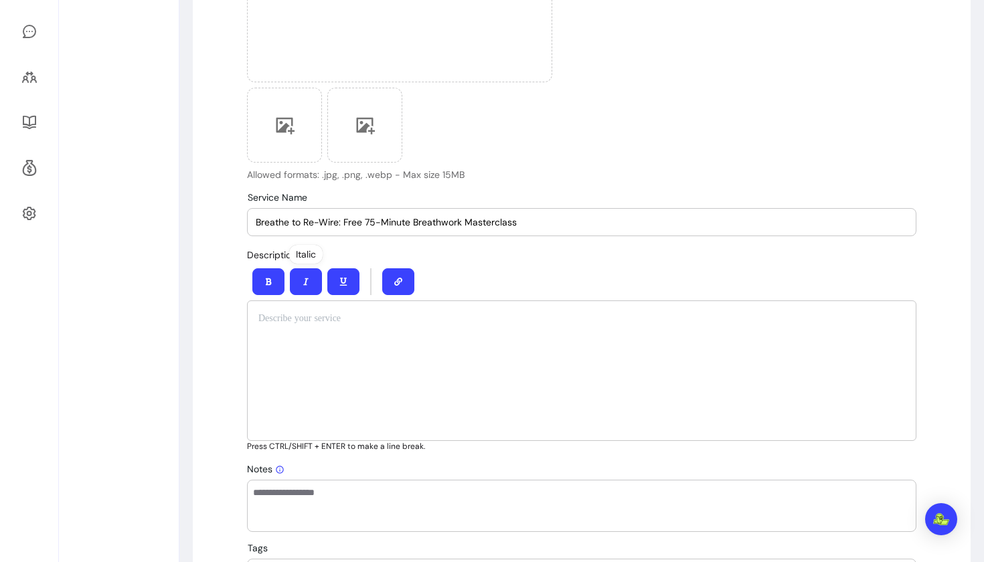
click at [291, 327] on div at bounding box center [581, 371] width 669 height 141
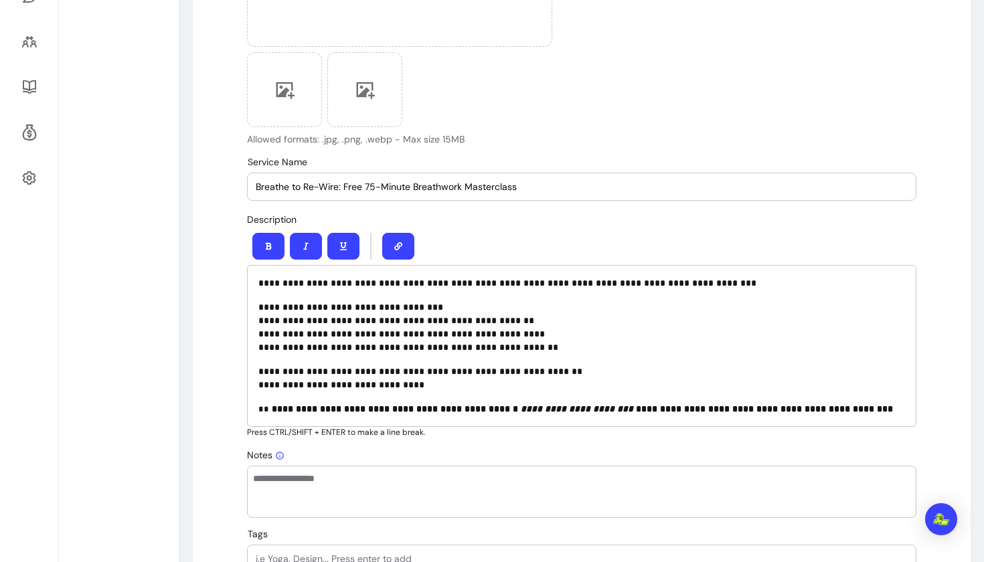
scroll to position [439, 0]
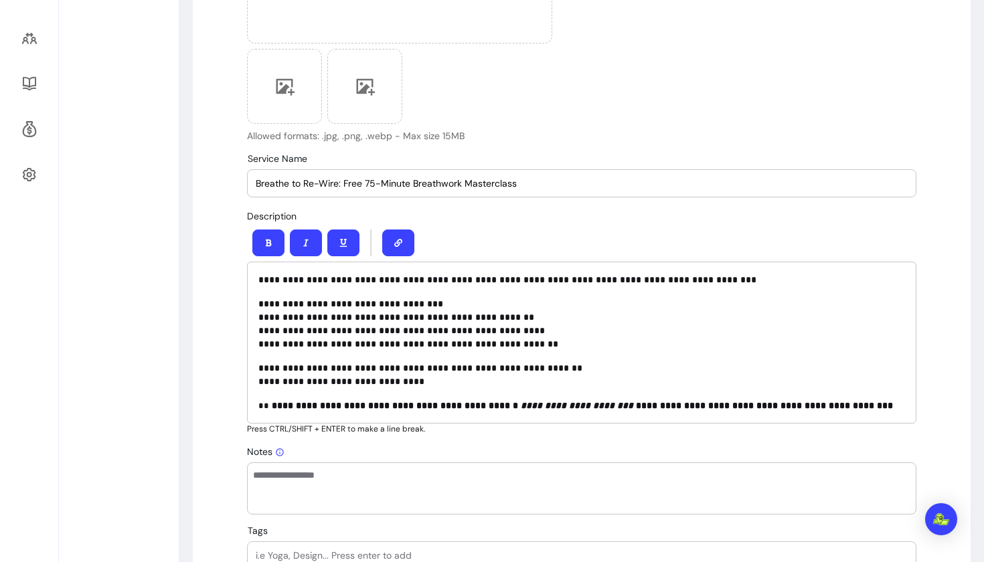
drag, startPoint x: 256, startPoint y: 185, endPoint x: 517, endPoint y: 193, distance: 261.2
click at [517, 193] on div "Breathe to Re-Wire: Free 75-Minute Breathwork Masterclass" at bounding box center [582, 183] width 652 height 27
click at [256, 279] on div "**********" at bounding box center [581, 343] width 669 height 162
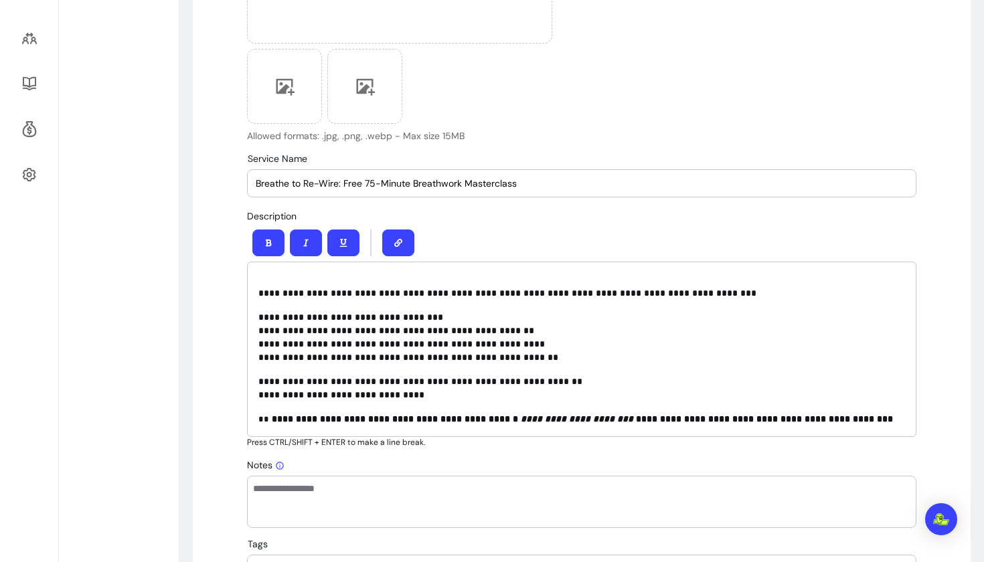
click at [272, 276] on p "**********" at bounding box center [581, 286] width 647 height 27
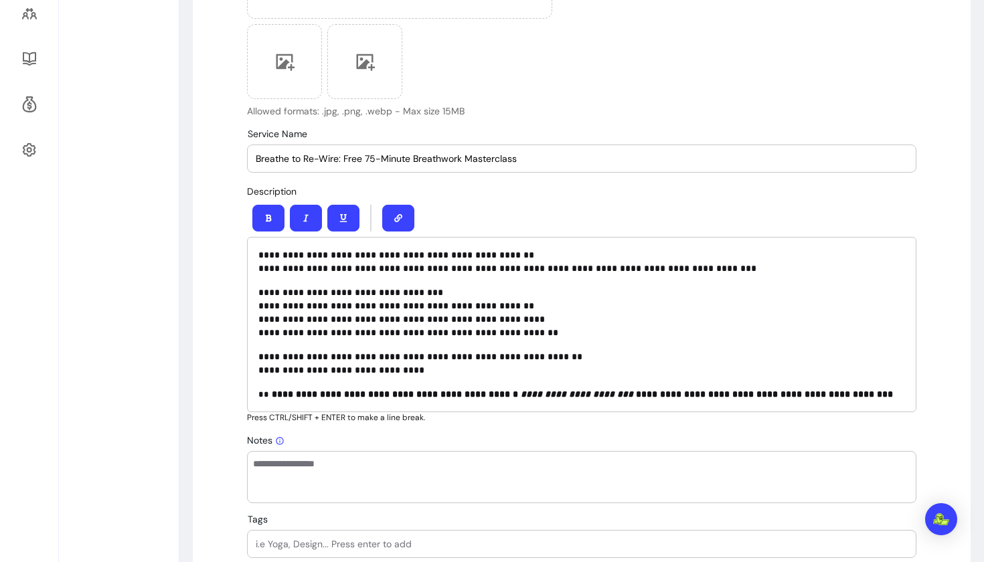
scroll to position [467, 0]
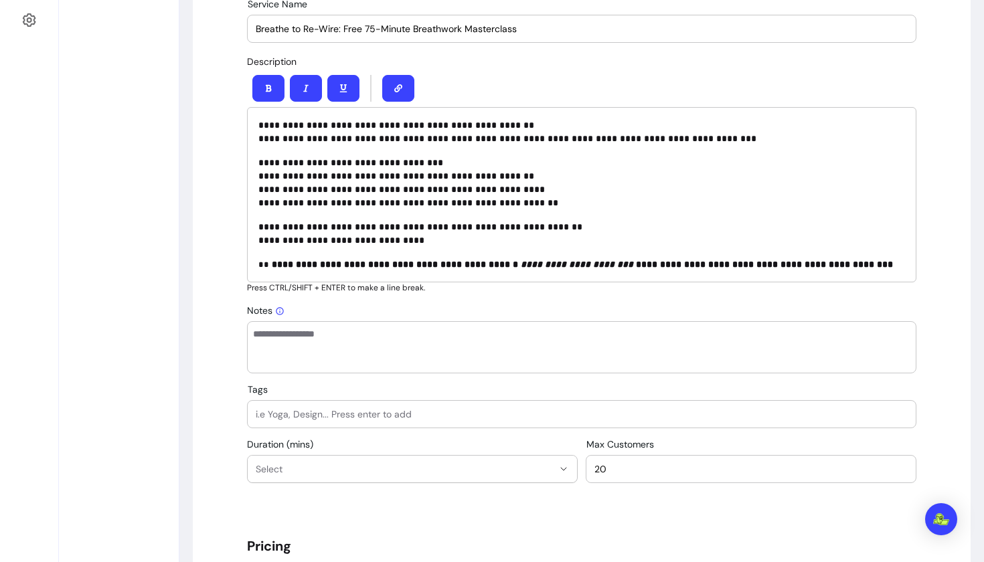
scroll to position [595, 0]
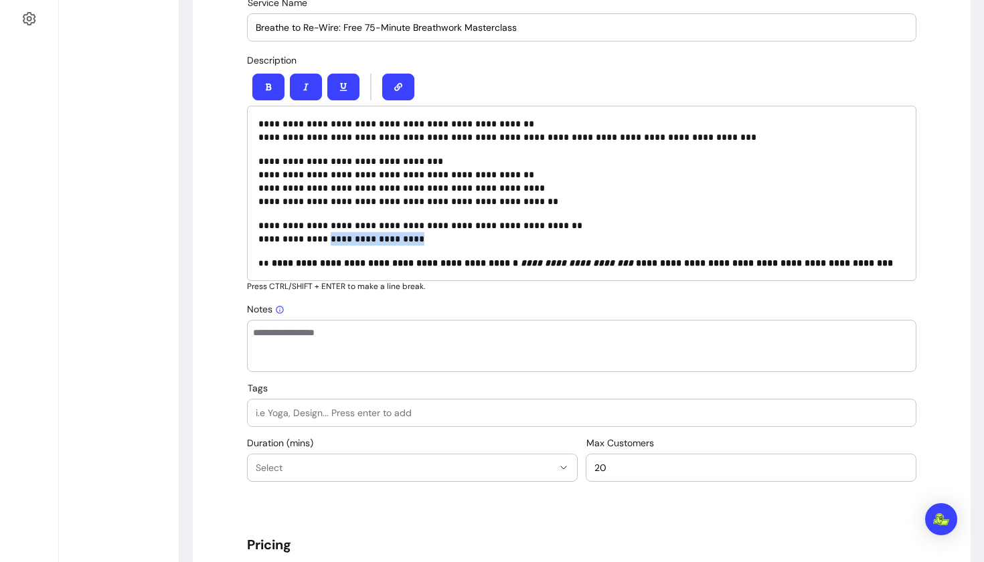
drag, startPoint x: 412, startPoint y: 238, endPoint x: 332, endPoint y: 238, distance: 80.3
click at [332, 238] on p "**********" at bounding box center [581, 232] width 647 height 27
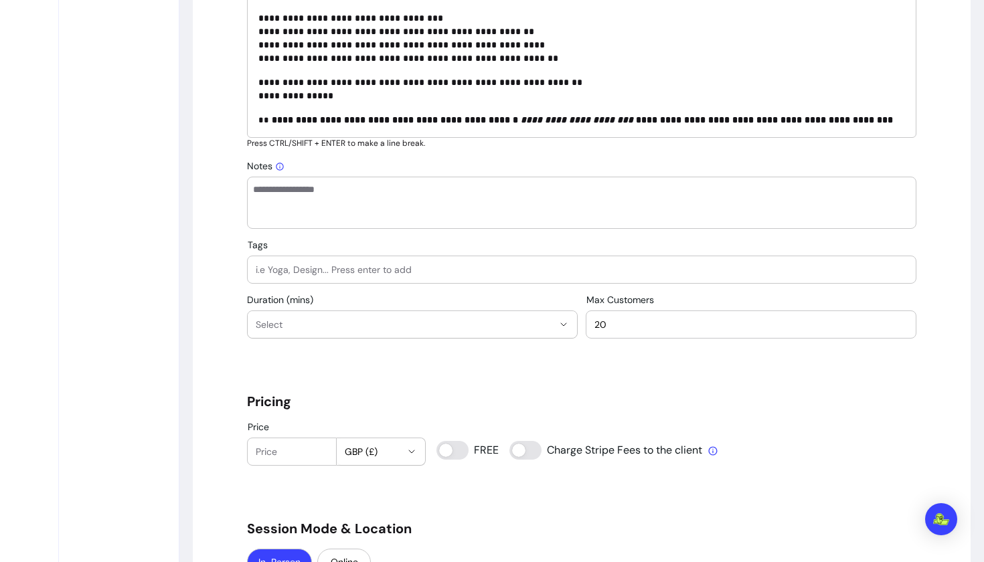
scroll to position [742, 0]
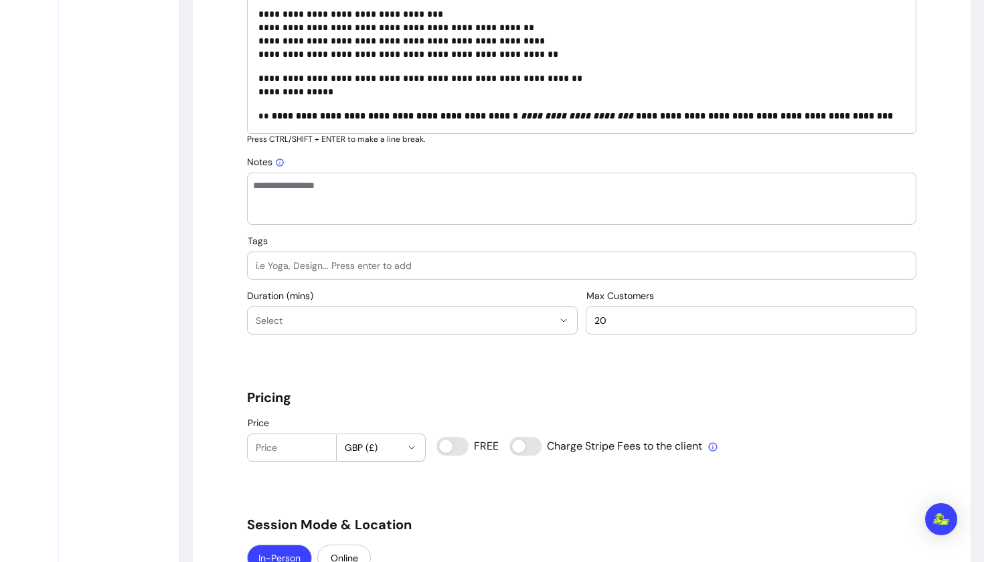
click at [390, 266] on input "Tags" at bounding box center [582, 265] width 652 height 13
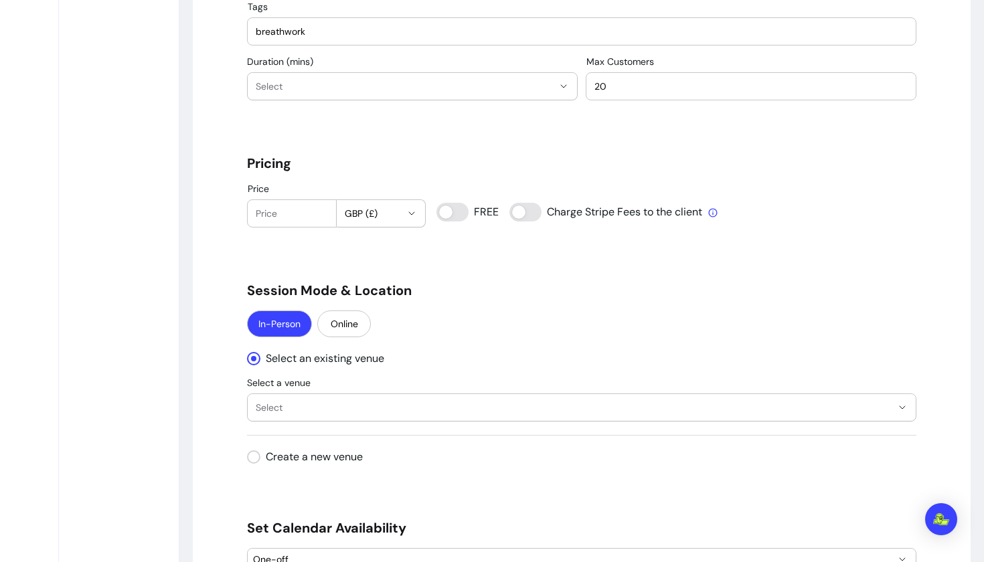
scroll to position [981, 0]
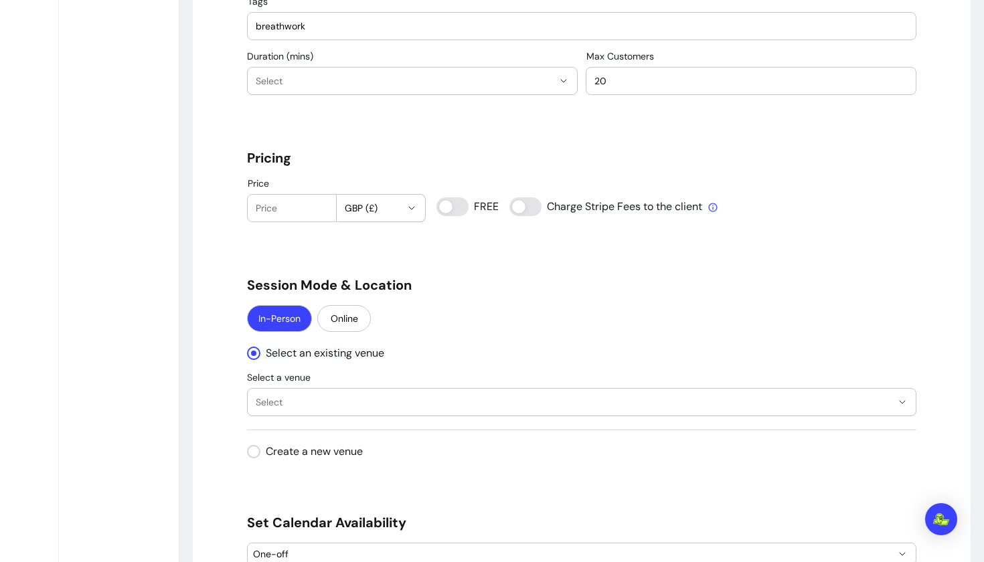
type input "breathwork"
type input "0"
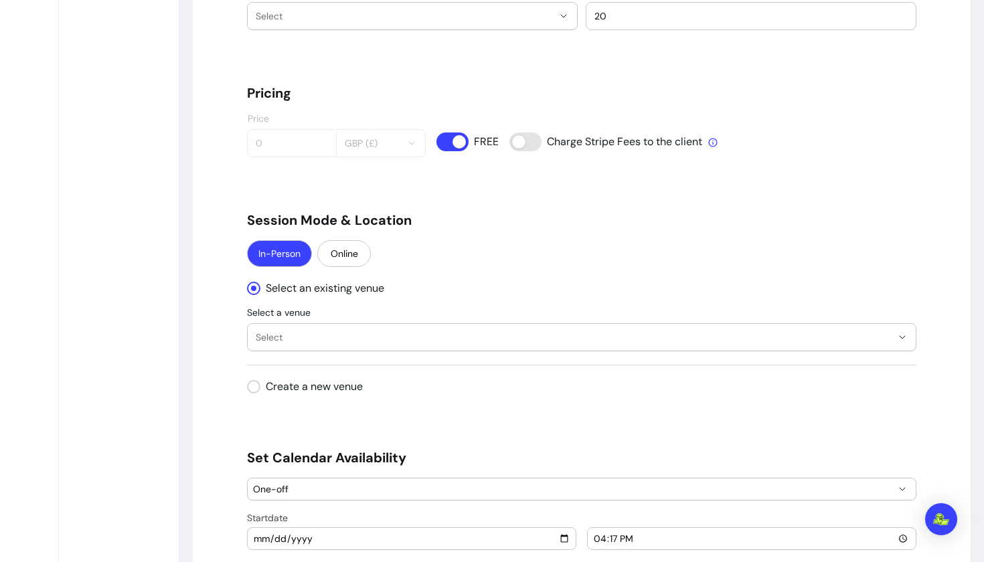
scroll to position [1082, 0]
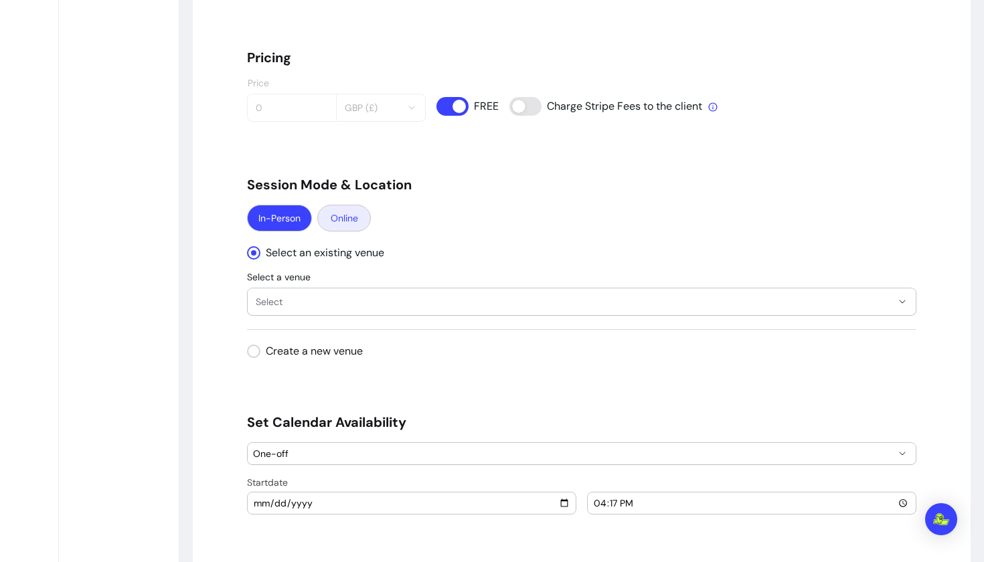
click at [357, 216] on button "Online" at bounding box center [344, 218] width 54 height 27
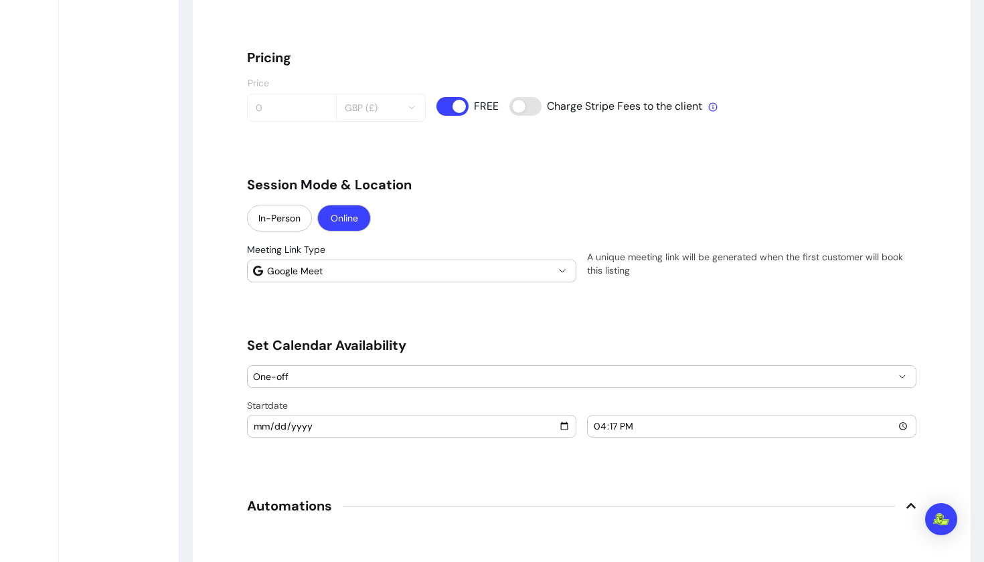
click at [484, 277] on span "Google Meet" at bounding box center [410, 270] width 287 height 13
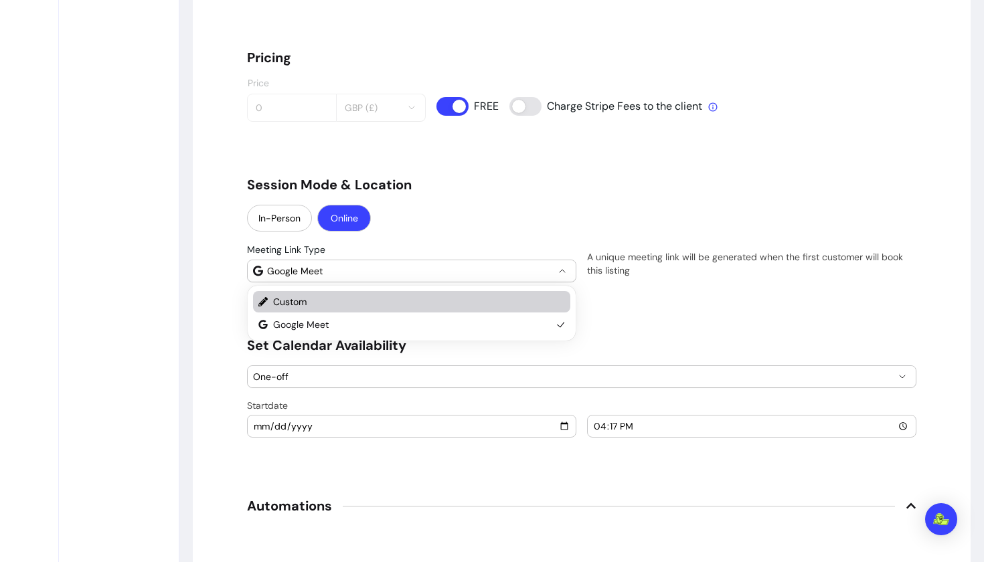
click at [379, 302] on span "Custom" at bounding box center [412, 301] width 279 height 13
select select "******"
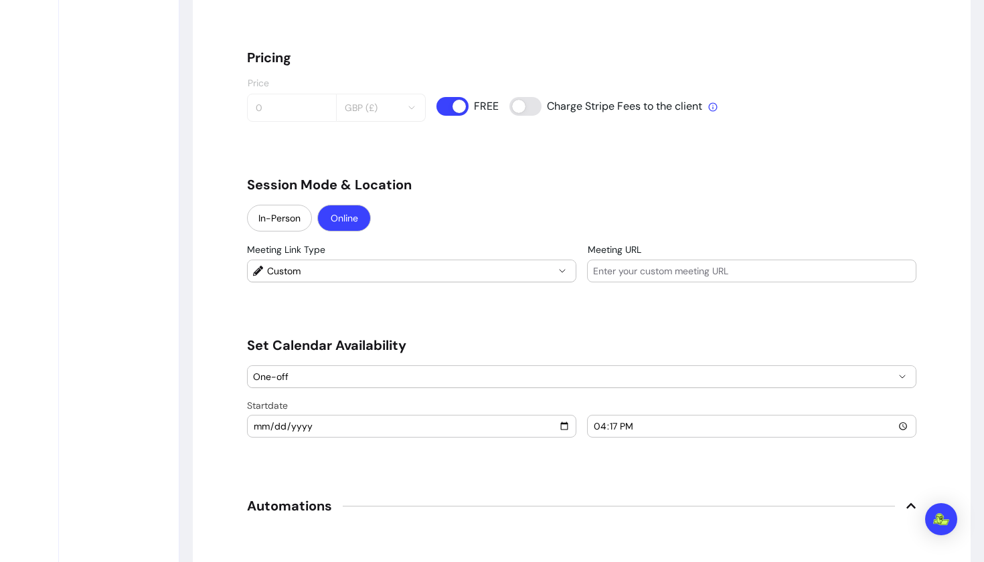
click at [623, 266] on input "Meeting URL" at bounding box center [751, 270] width 317 height 13
type input "to be added"
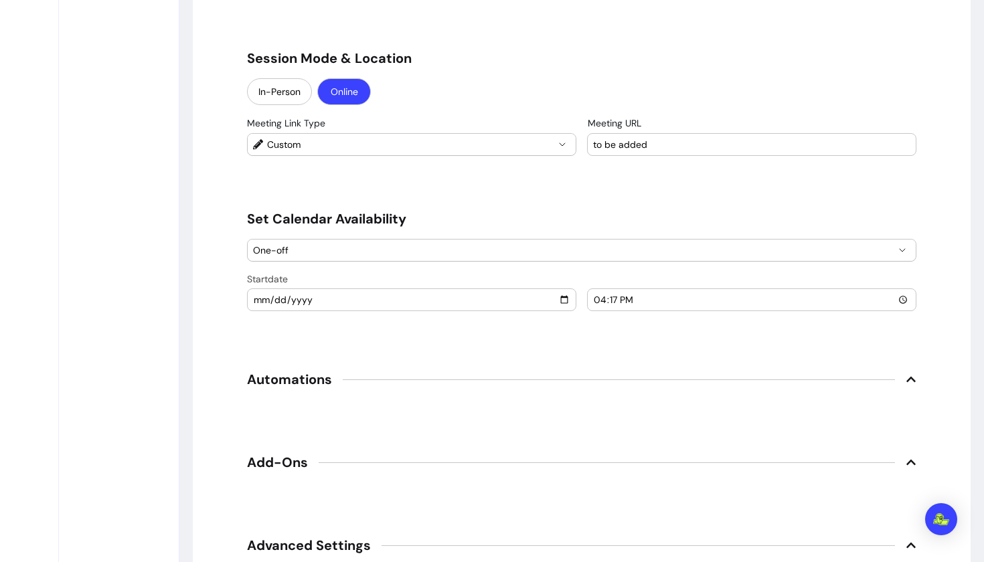
scroll to position [1210, 0]
click at [426, 304] on input "[DATE]" at bounding box center [411, 298] width 317 height 15
type input "[DATE]"
click at [625, 304] on input "16:17" at bounding box center [751, 298] width 317 height 15
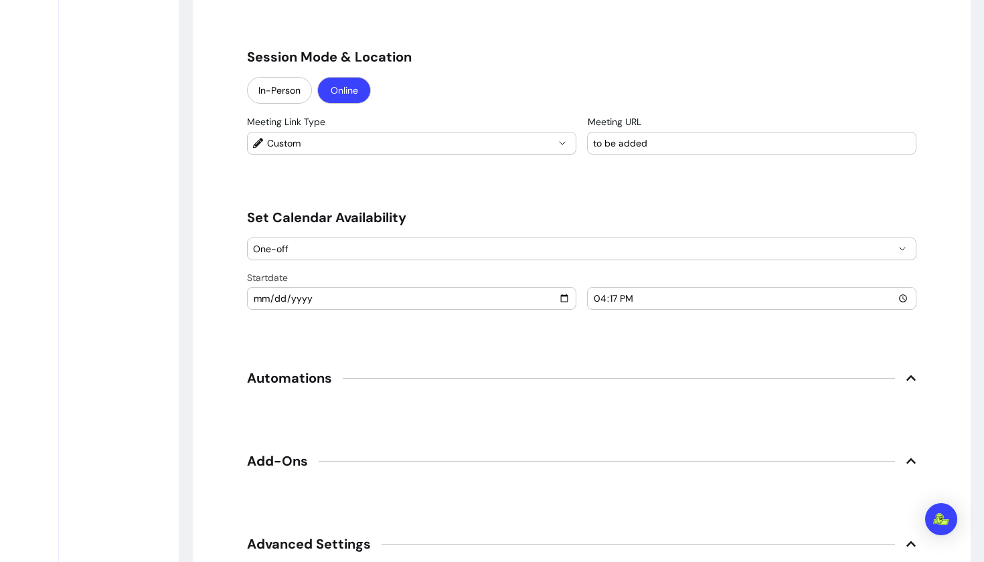
click at [636, 252] on span "One-off" at bounding box center [573, 248] width 641 height 13
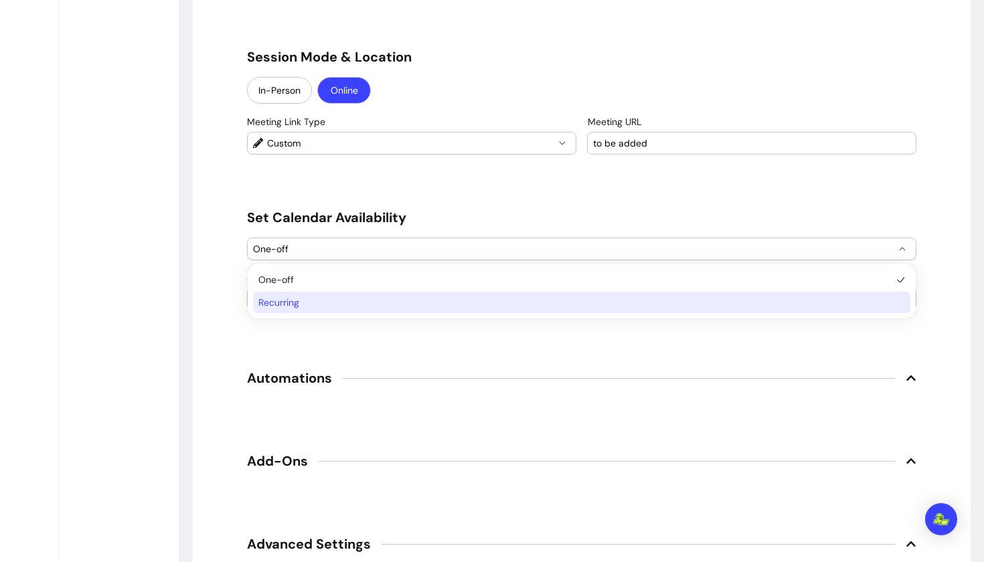
click at [456, 306] on span "Recurring" at bounding box center [574, 302] width 633 height 13
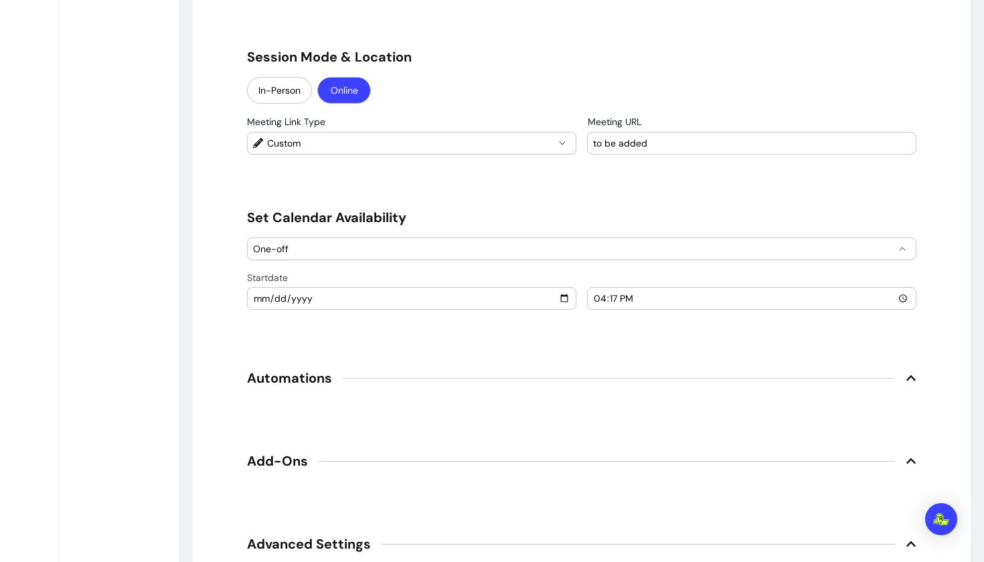
select select "*********"
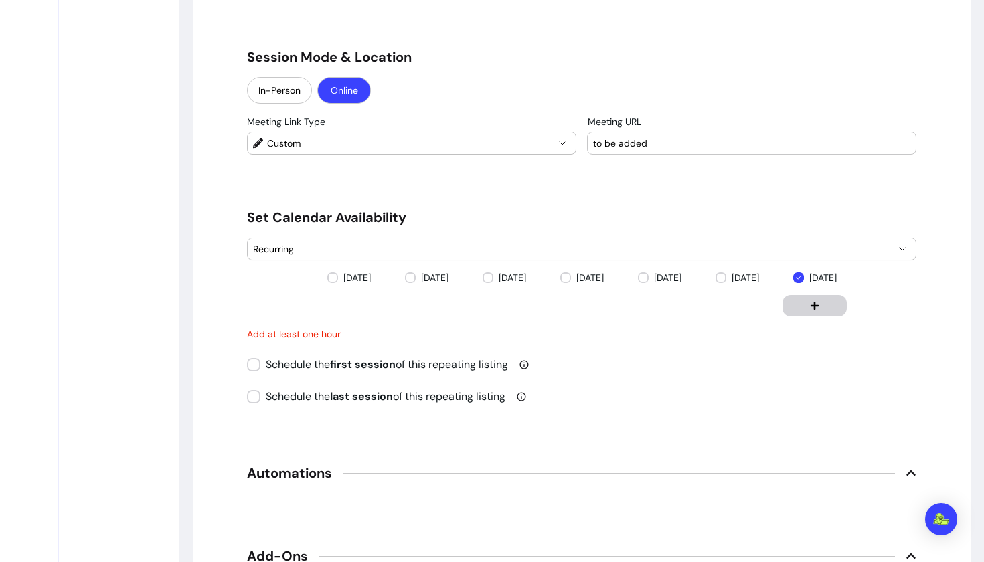
click at [798, 311] on button "button" at bounding box center [815, 305] width 64 height 21
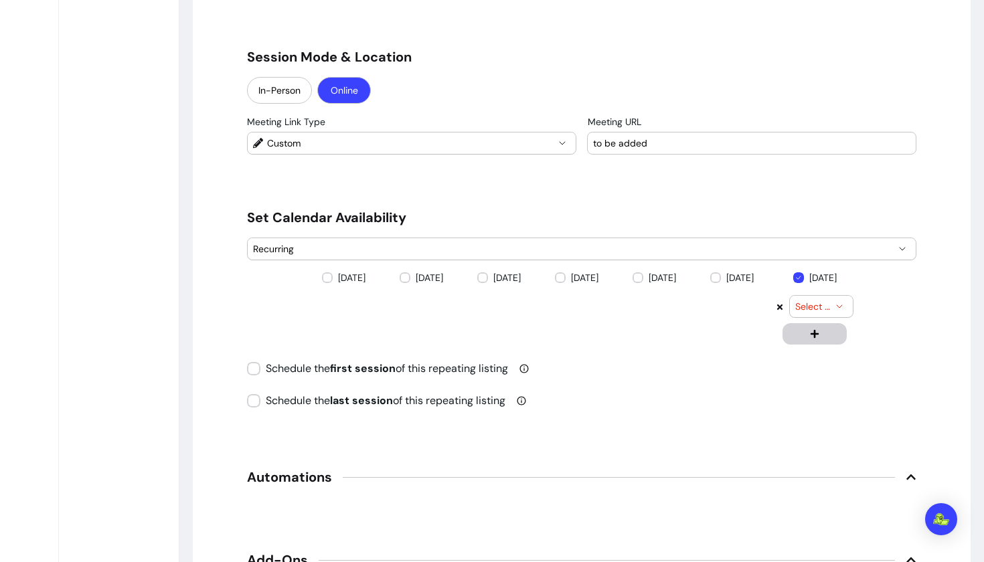
click at [813, 309] on span "Select time" at bounding box center [813, 306] width 36 height 13
click at [810, 422] on span "18:00" at bounding box center [815, 422] width 28 height 13
select select "*****"
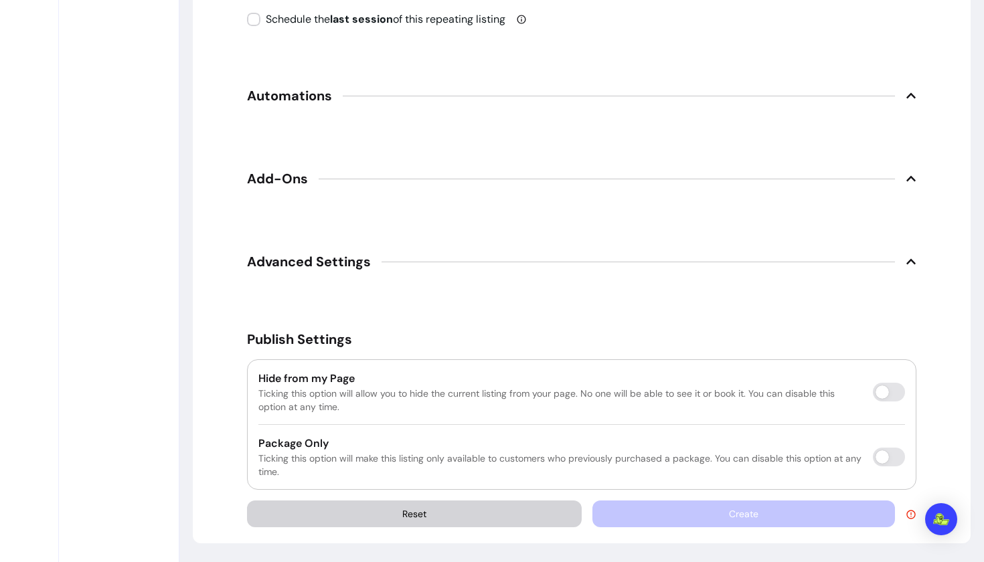
scroll to position [1592, 0]
click at [913, 518] on icon at bounding box center [910, 514] width 9 height 9
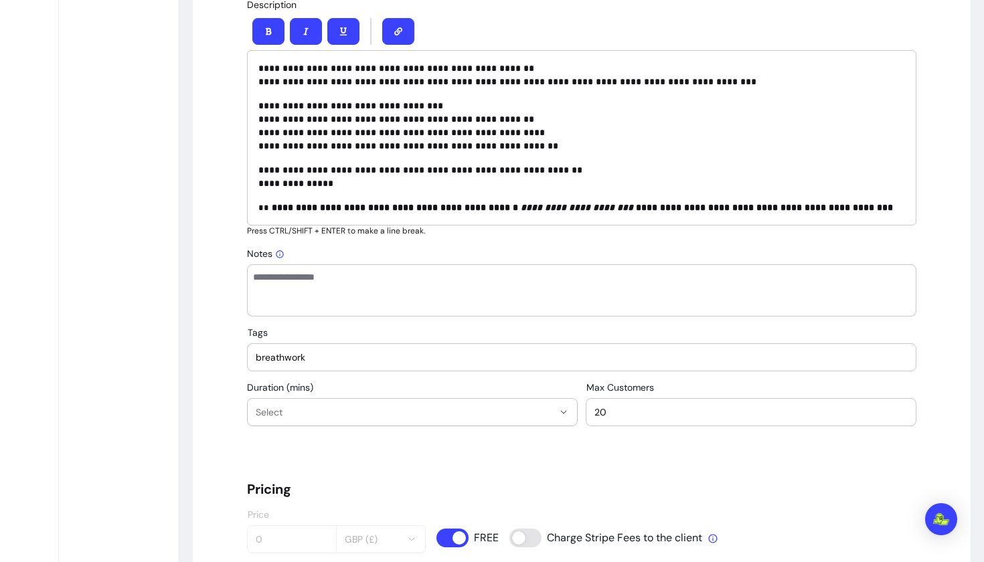
scroll to position [645, 0]
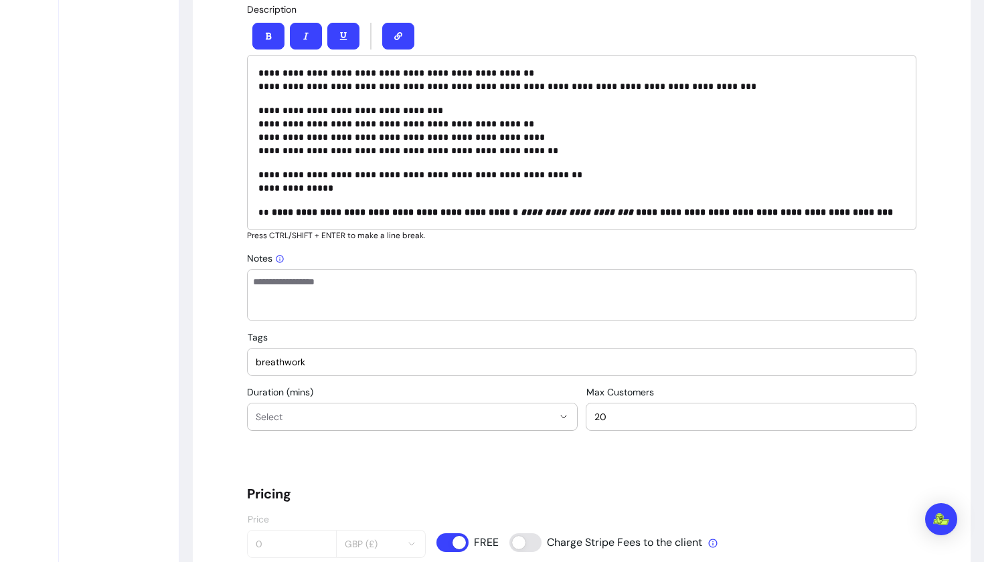
click at [394, 358] on input "breathwork" at bounding box center [582, 361] width 652 height 13
click at [374, 388] on div "**********" at bounding box center [581, 409] width 669 height 44
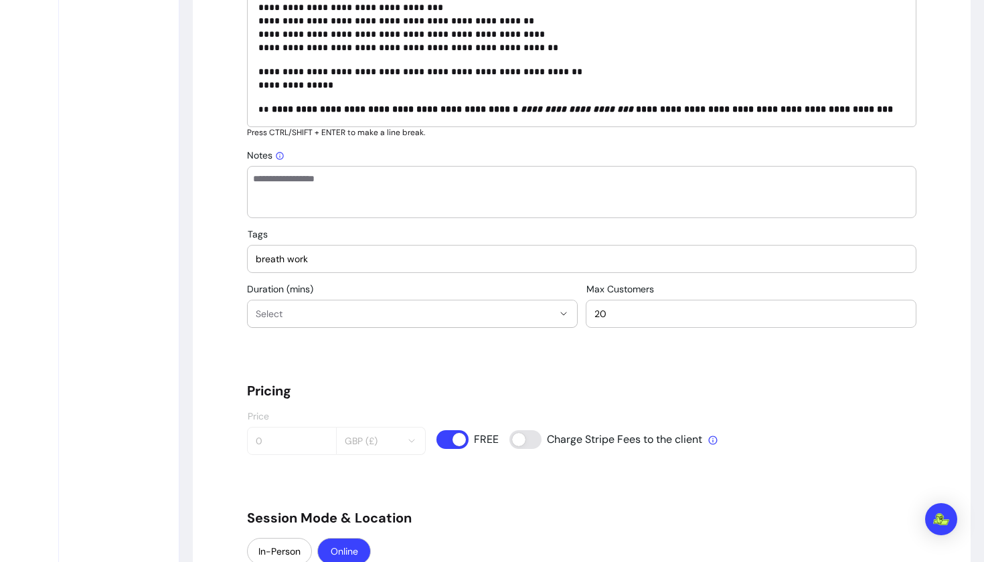
scroll to position [704, 0]
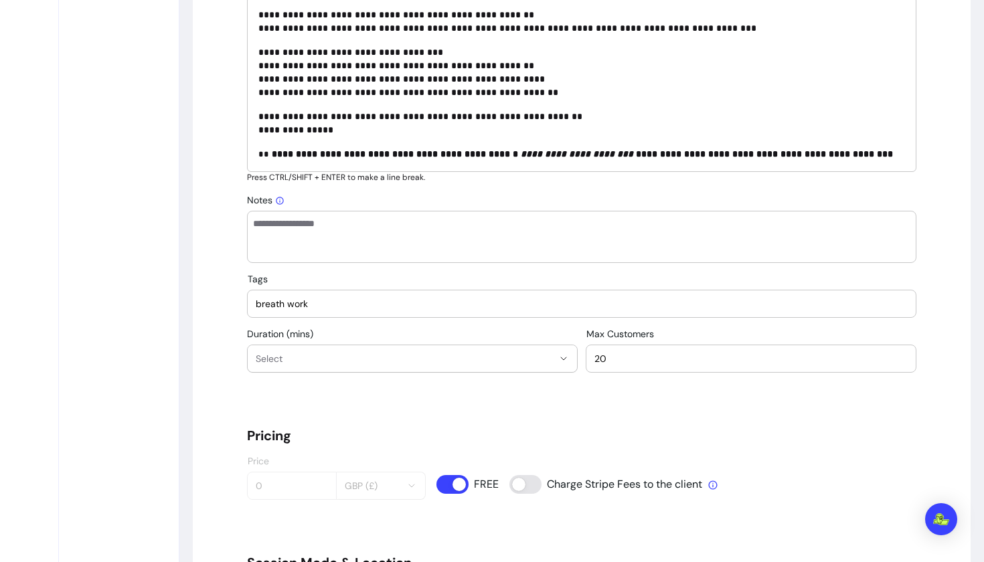
click at [526, 301] on input "breath work" at bounding box center [582, 303] width 652 height 13
click at [949, 514] on div "Open Intercom Messenger" at bounding box center [941, 519] width 35 height 35
click at [937, 528] on div "**********" at bounding box center [582, 422] width 778 height 2017
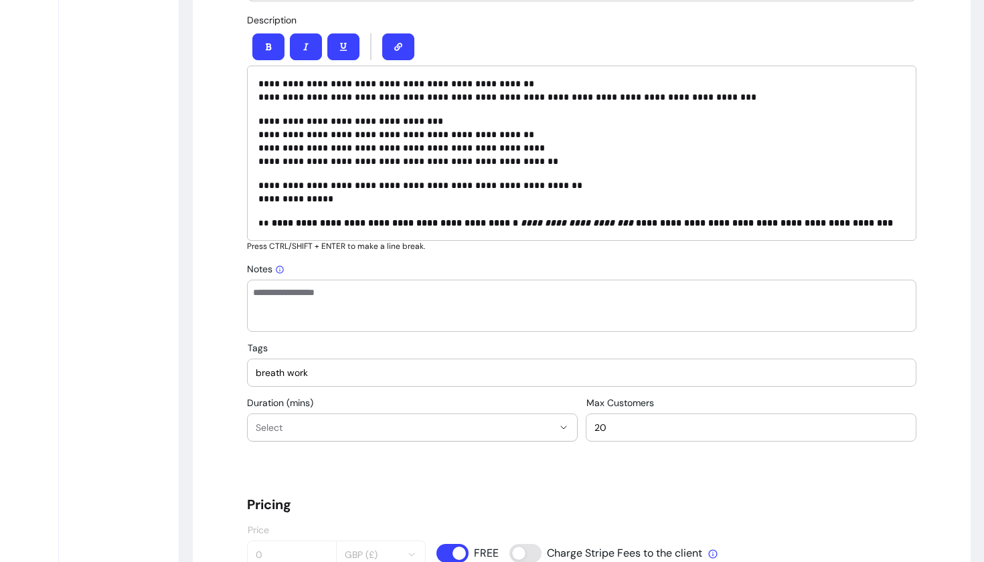
scroll to position [609, 0]
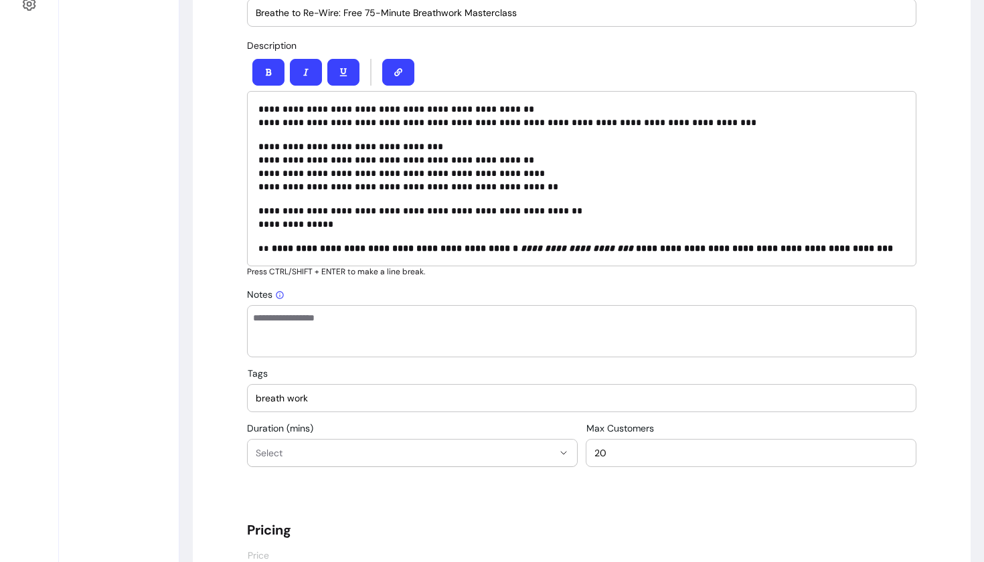
click at [542, 341] on textarea "Notes" at bounding box center [581, 331] width 657 height 40
click at [420, 406] on div "breath work" at bounding box center [582, 398] width 652 height 27
click at [216, 410] on div "**********" at bounding box center [582, 517] width 778 height 2017
click at [356, 396] on input "breath work" at bounding box center [582, 398] width 652 height 13
click at [362, 381] on div "Tags breath work" at bounding box center [581, 390] width 669 height 44
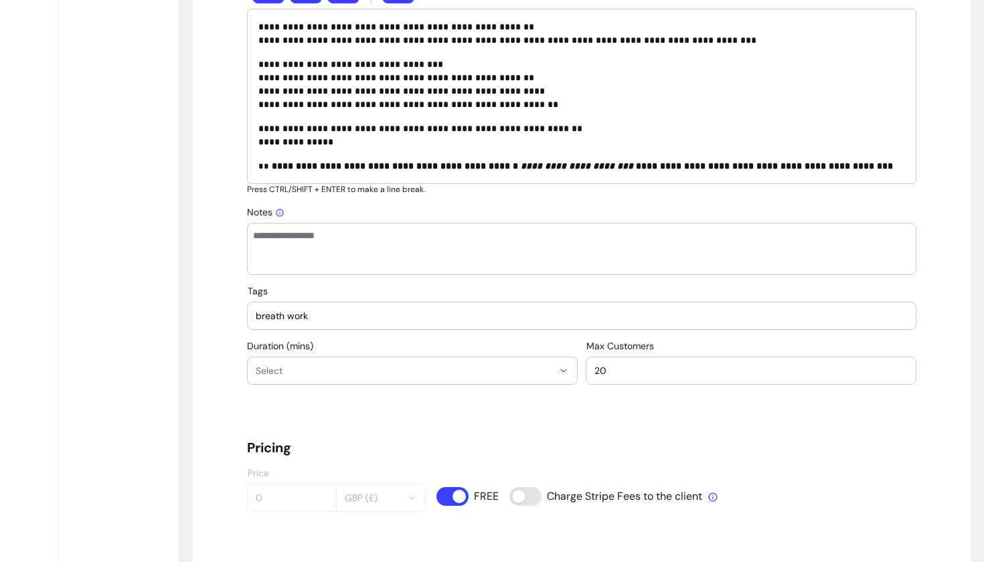
scroll to position [692, 0]
click at [317, 308] on div "breath work" at bounding box center [582, 315] width 652 height 27
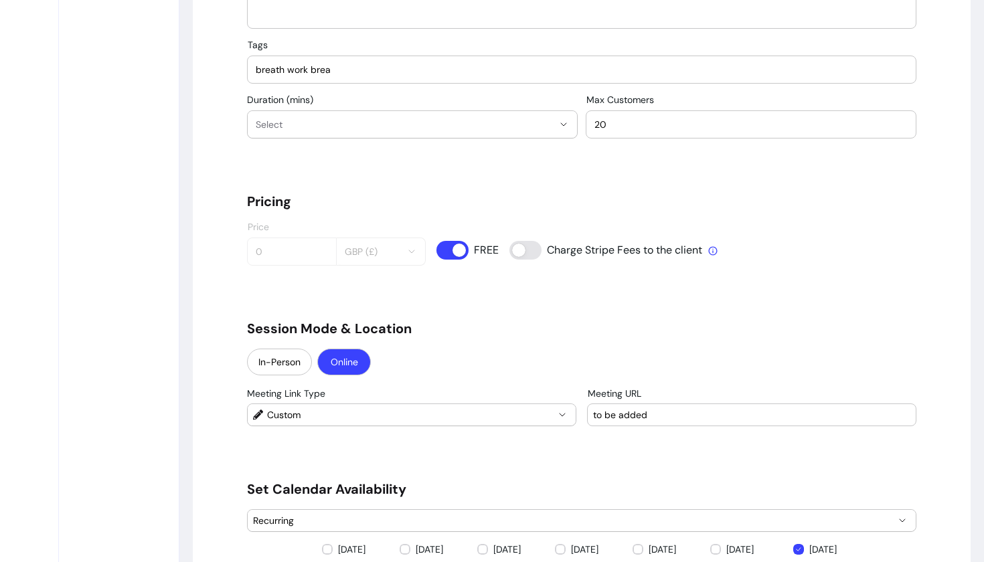
scroll to position [939, 0]
type input "breath work brea"
click at [524, 114] on button "Select" at bounding box center [412, 123] width 329 height 27
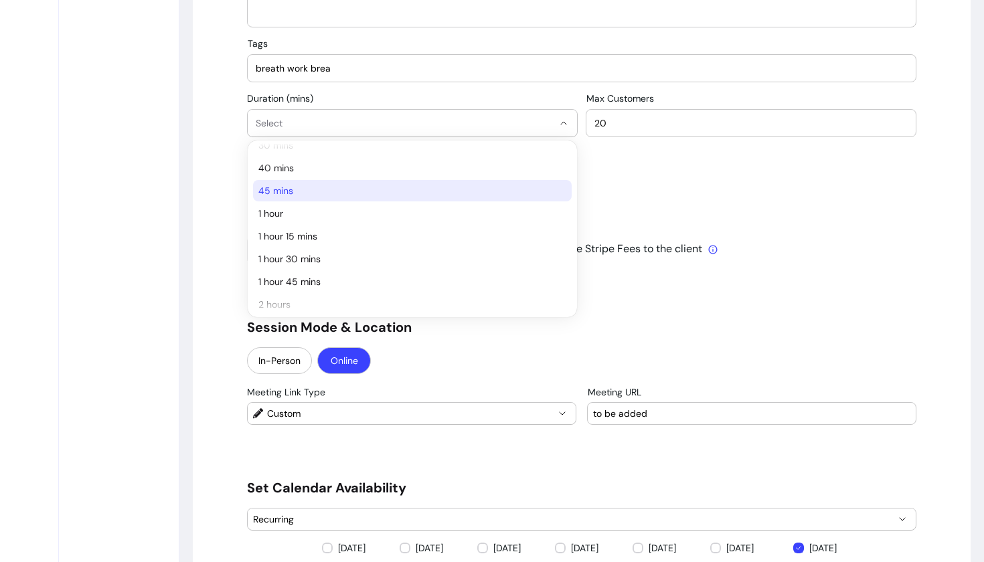
scroll to position [123, 0]
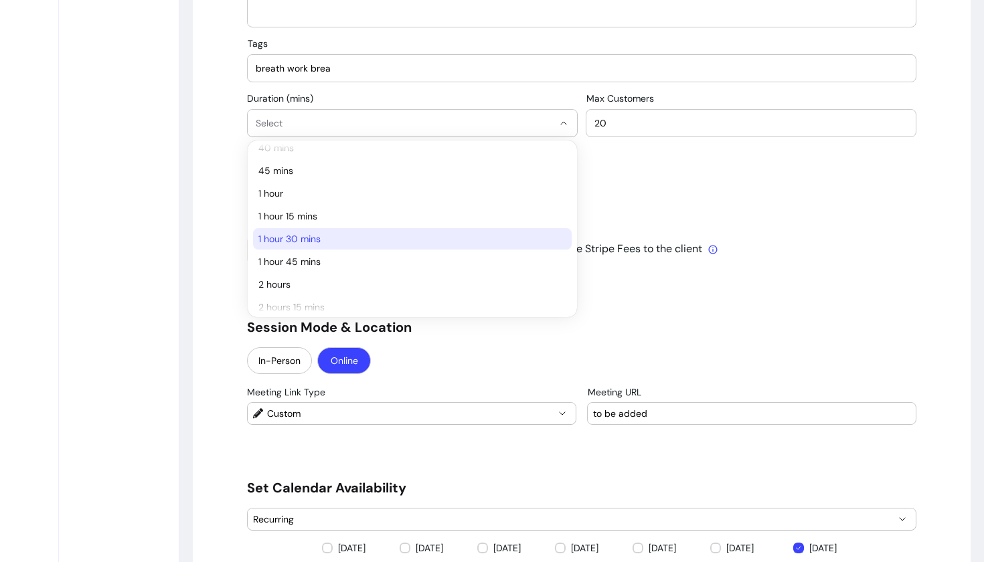
click at [295, 237] on span "1 hour 30 mins" at bounding box center [405, 238] width 295 height 13
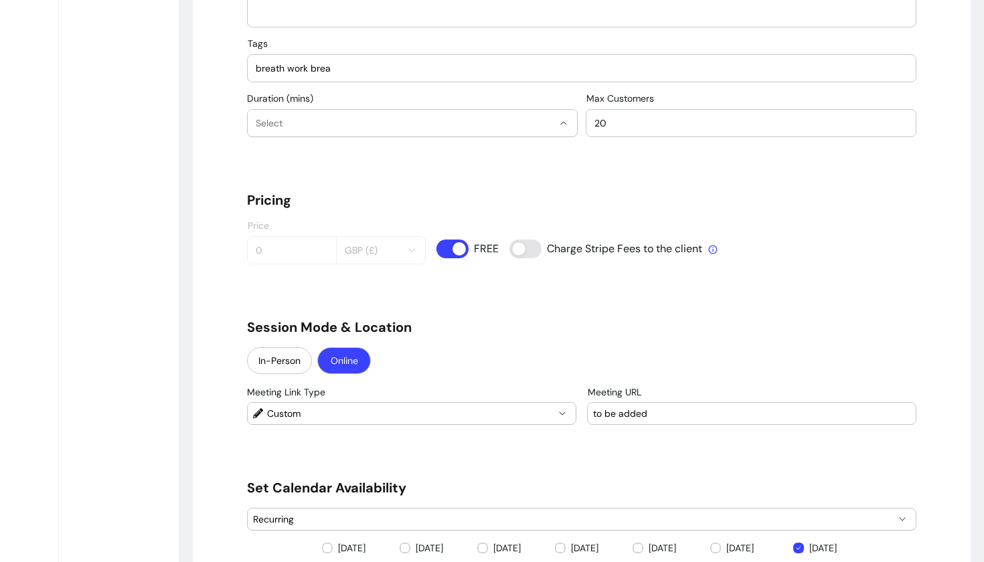
select select "**"
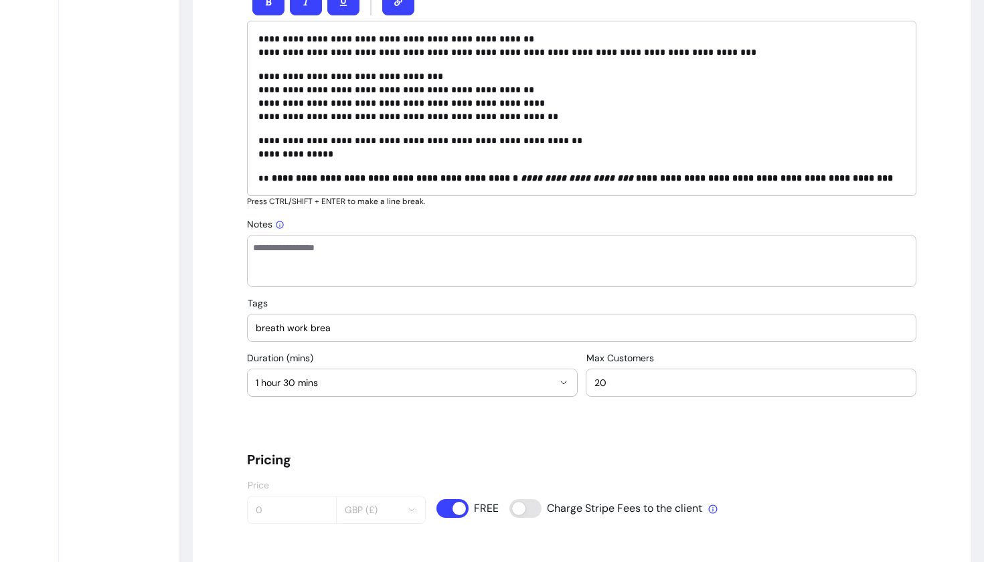
scroll to position [682, 0]
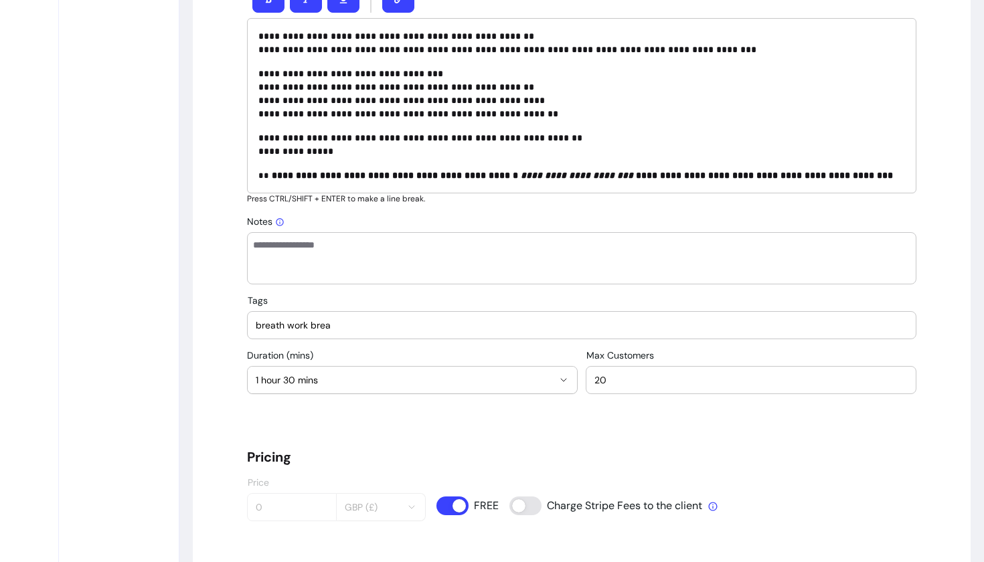
click at [351, 325] on input "breath work brea" at bounding box center [582, 325] width 652 height 13
type input "b"
click at [328, 355] on div "**********" at bounding box center [581, 372] width 669 height 44
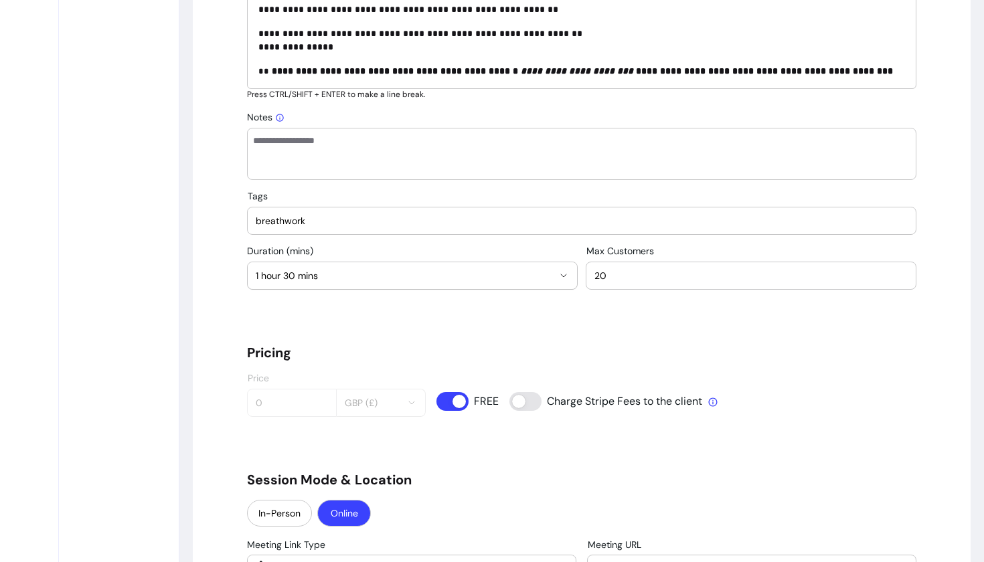
scroll to position [790, 0]
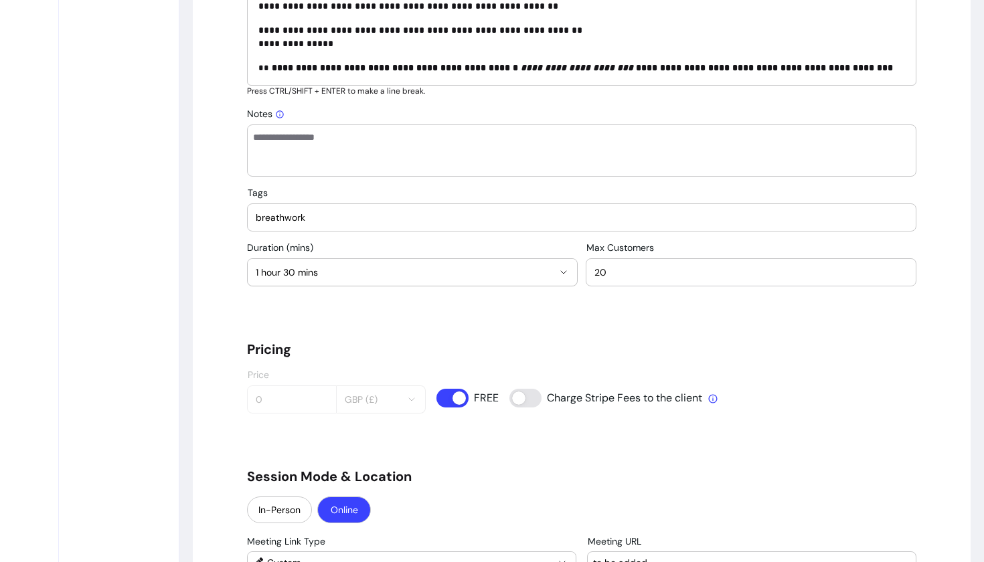
click at [373, 226] on div "breathwork" at bounding box center [582, 217] width 652 height 27
type input "breathwork"
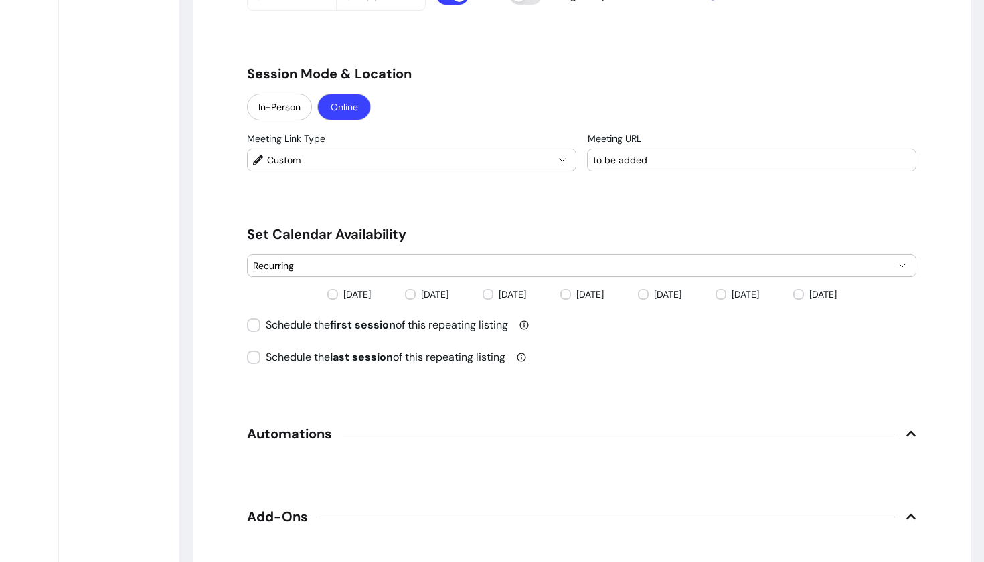
scroll to position [1214, 0]
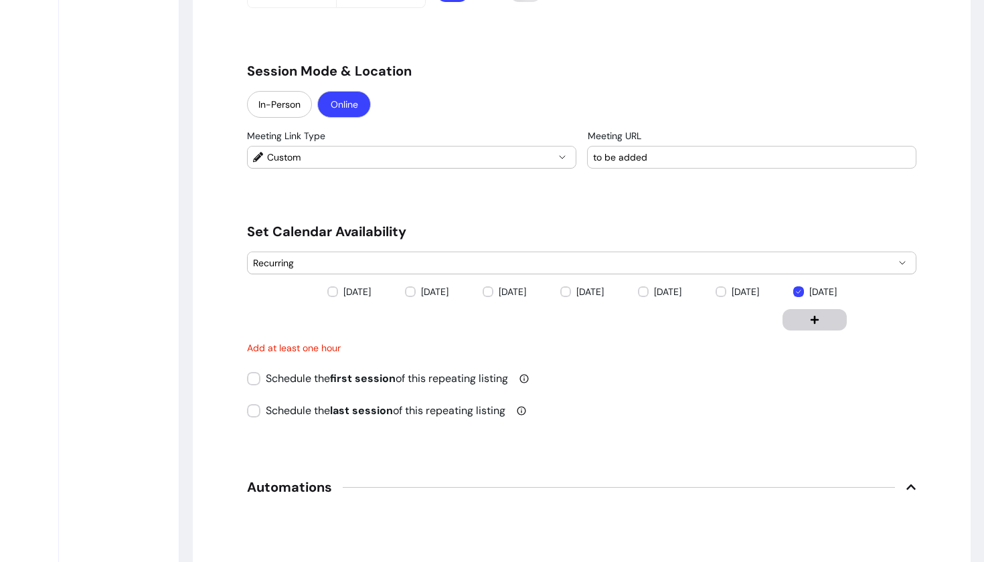
click at [815, 328] on button "button" at bounding box center [815, 319] width 64 height 21
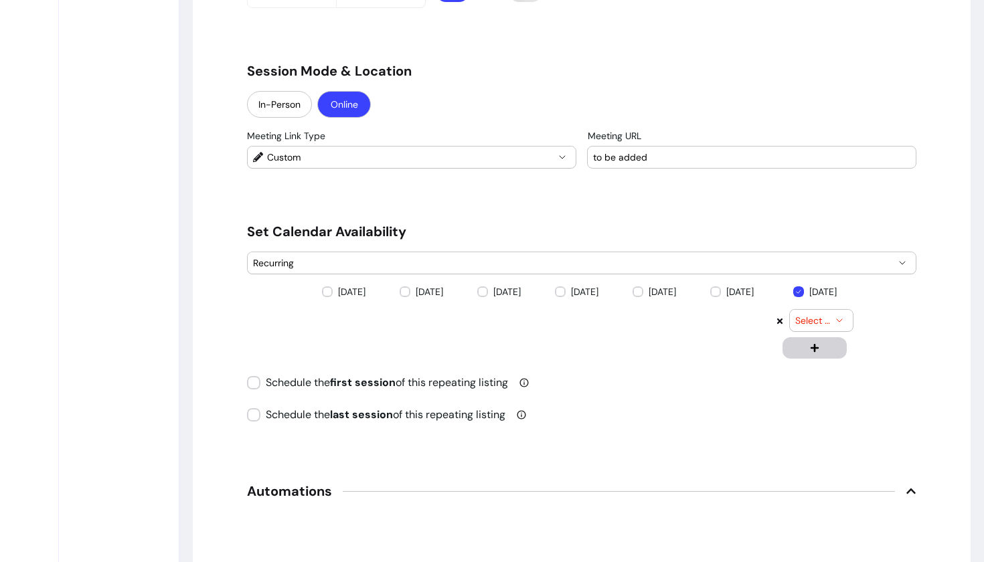
click at [819, 323] on span "Select time" at bounding box center [813, 320] width 36 height 13
click at [809, 386] on span "18:00" at bounding box center [815, 384] width 28 height 13
select select "*****"
click at [686, 355] on div "[DATE]" at bounding box center [654, 322] width 67 height 74
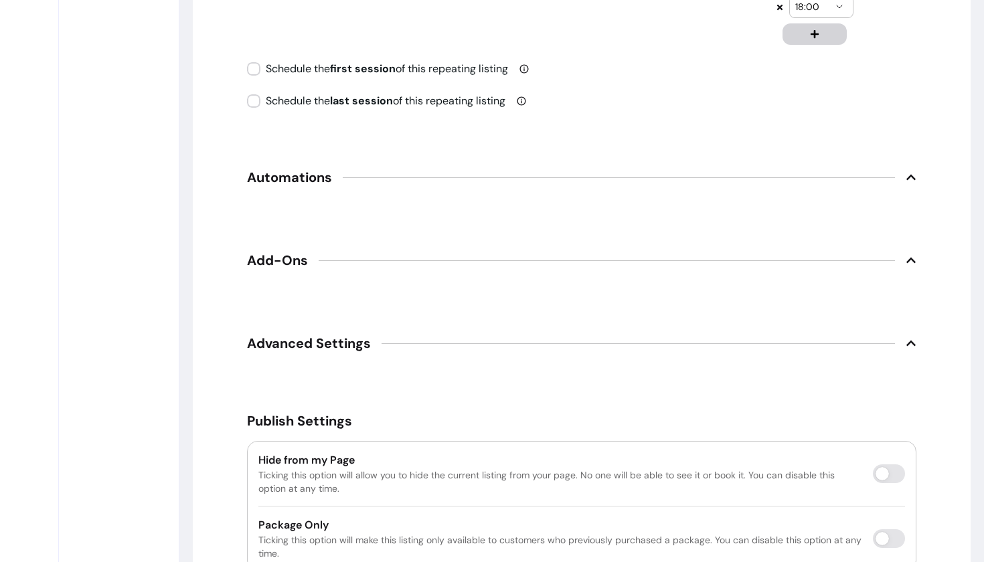
scroll to position [1532, 0]
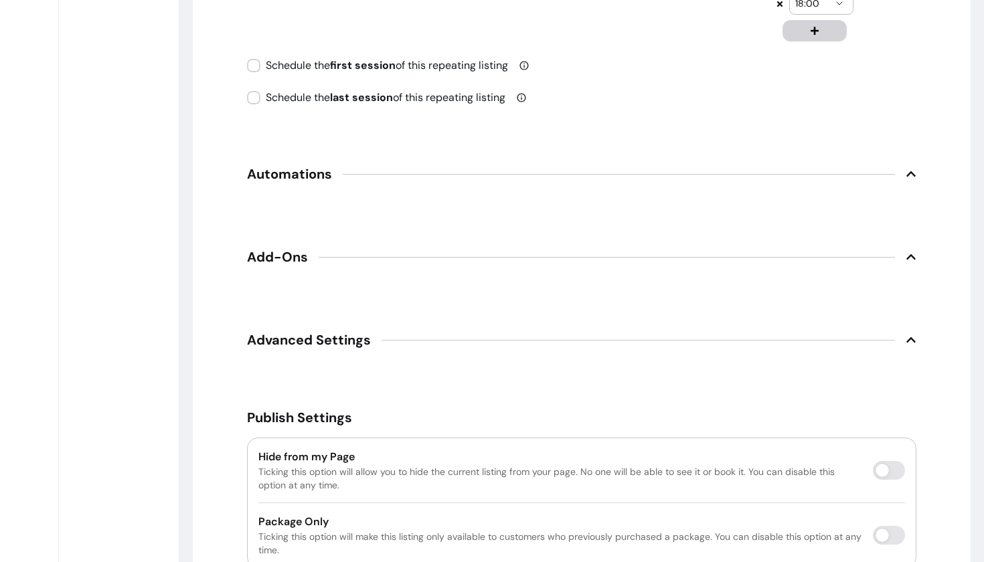
click at [310, 179] on span "Automations" at bounding box center [289, 174] width 85 height 19
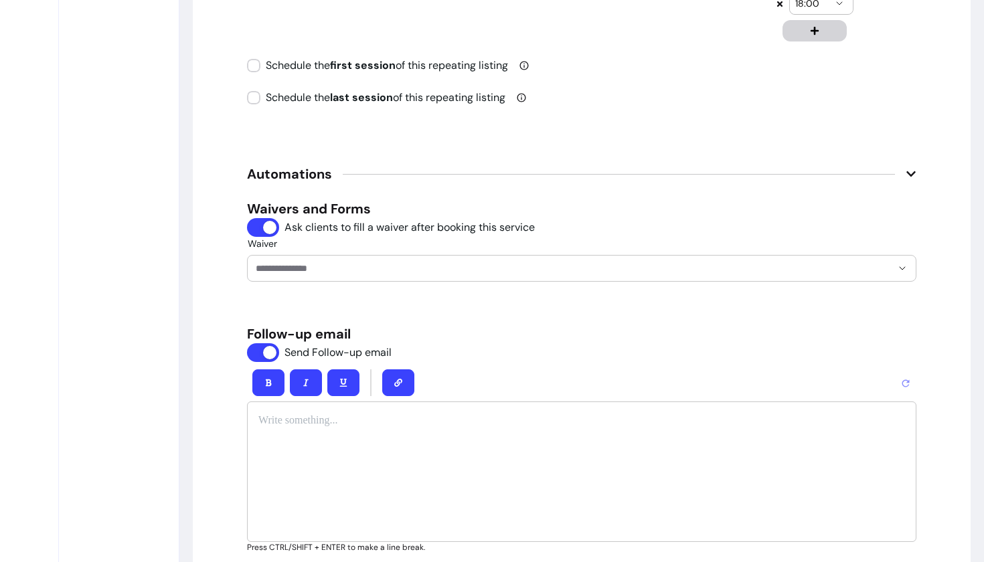
click at [339, 445] on div at bounding box center [581, 472] width 669 height 141
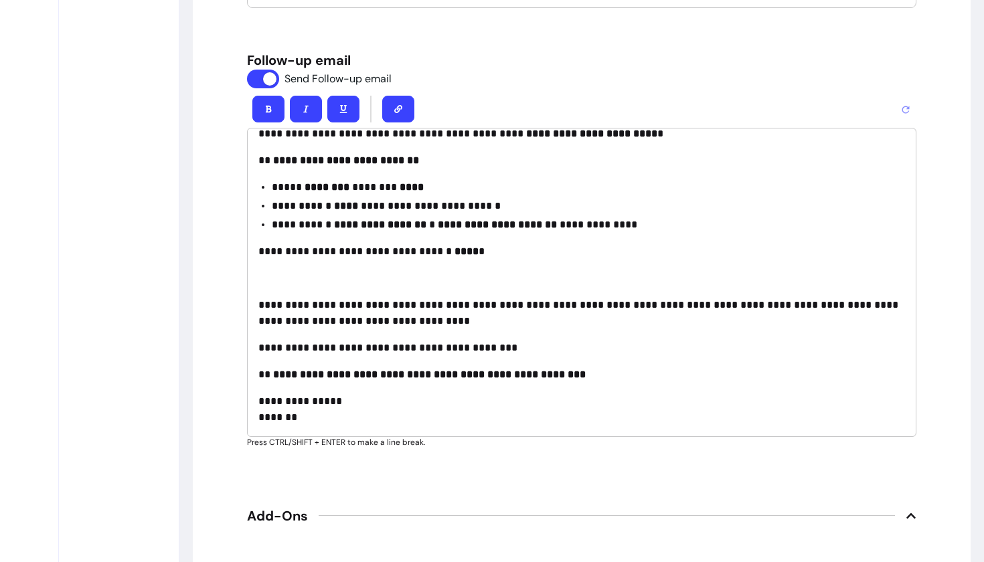
scroll to position [185, 0]
click at [397, 115] on button "button" at bounding box center [398, 109] width 32 height 27
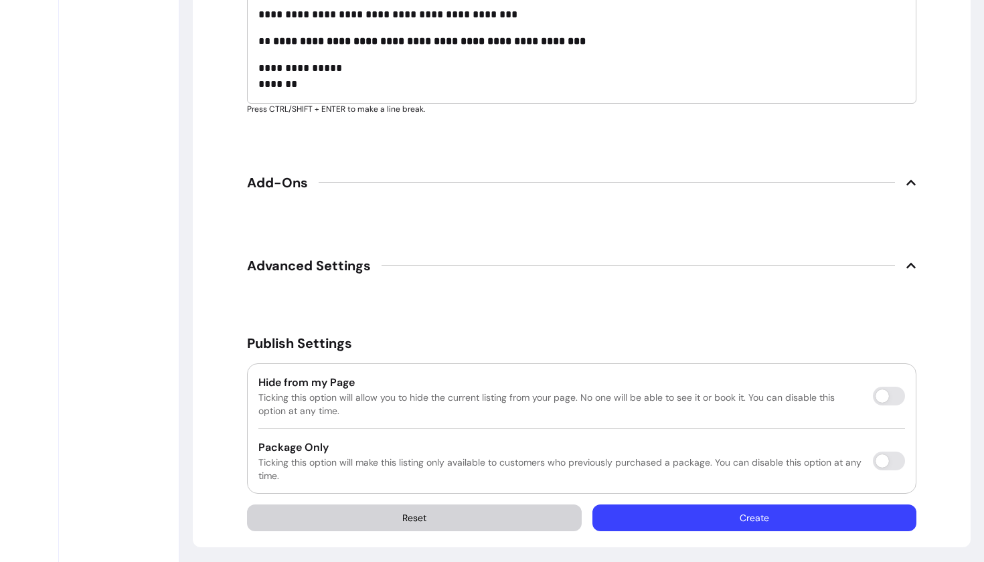
scroll to position [2142, 0]
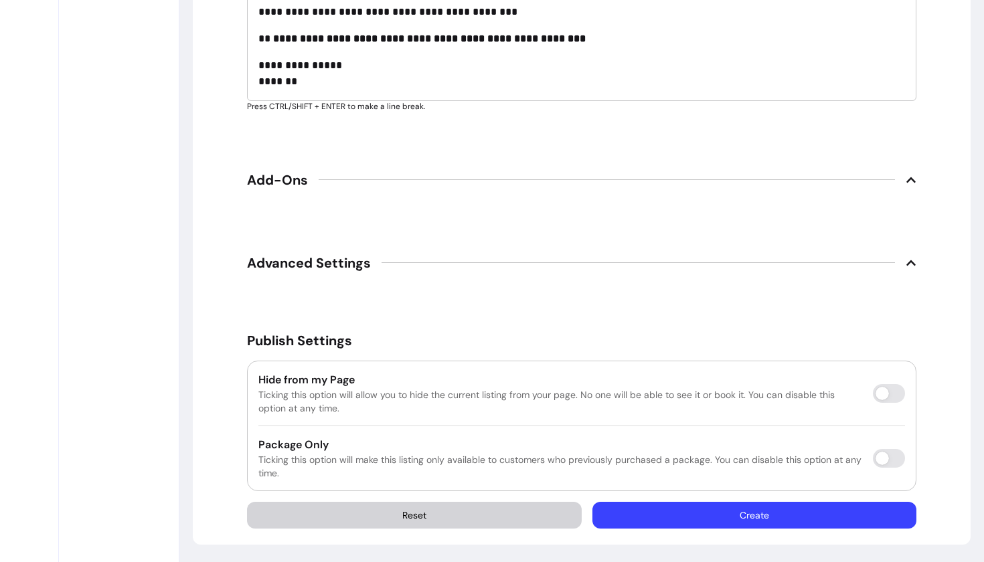
click at [689, 527] on button "Create" at bounding box center [754, 515] width 324 height 27
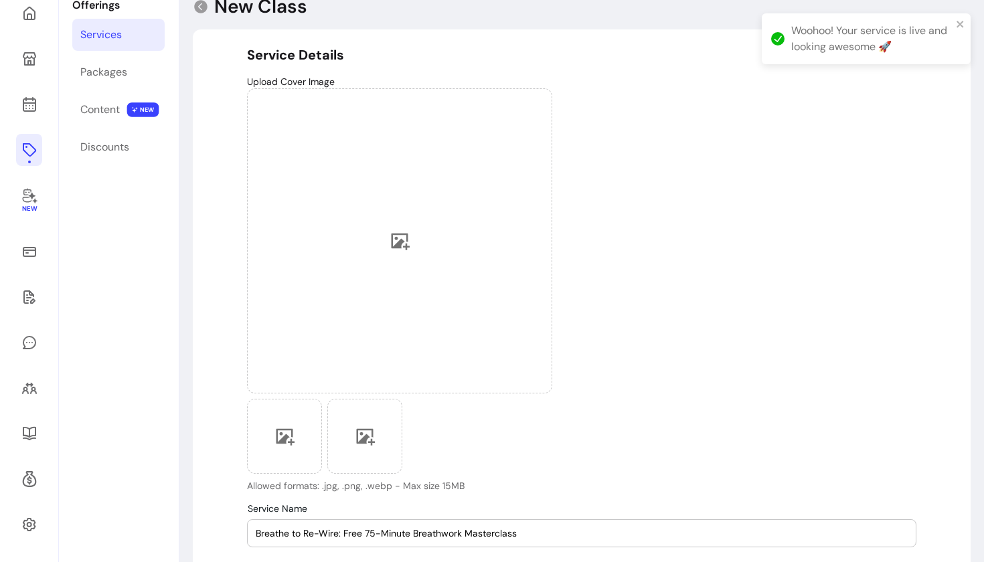
scroll to position [64, 0]
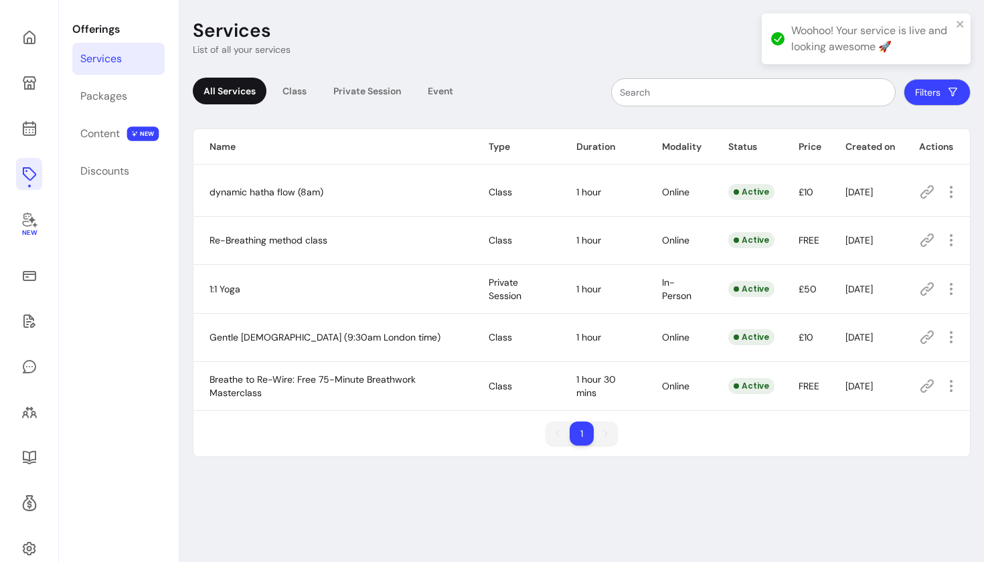
click at [923, 243] on icon at bounding box center [927, 240] width 16 height 16
click at [957, 288] on icon "button" at bounding box center [950, 288] width 15 height 15
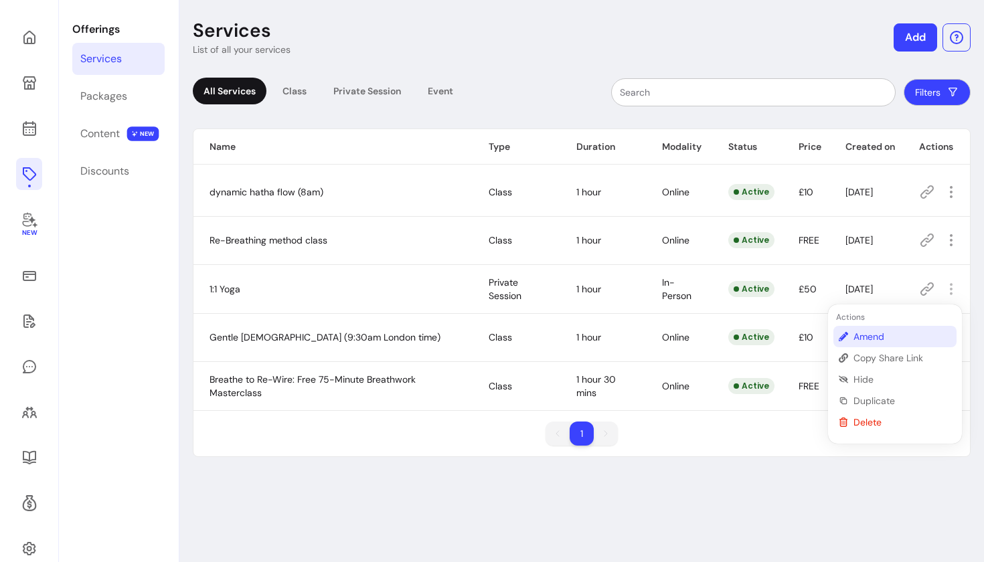
click at [874, 337] on span "Amend" at bounding box center [903, 336] width 98 height 13
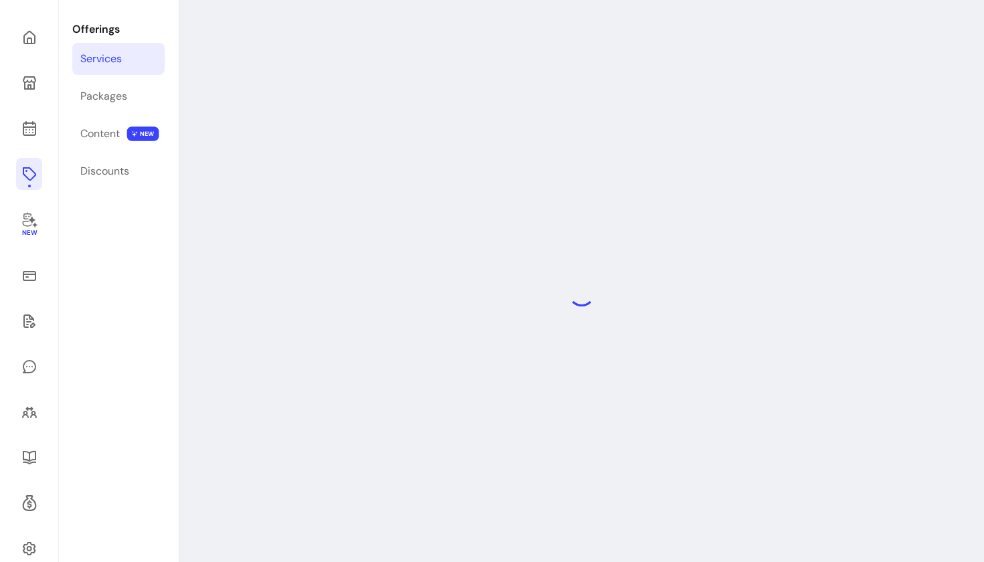
select select "**"
select select "***"
select select "**********"
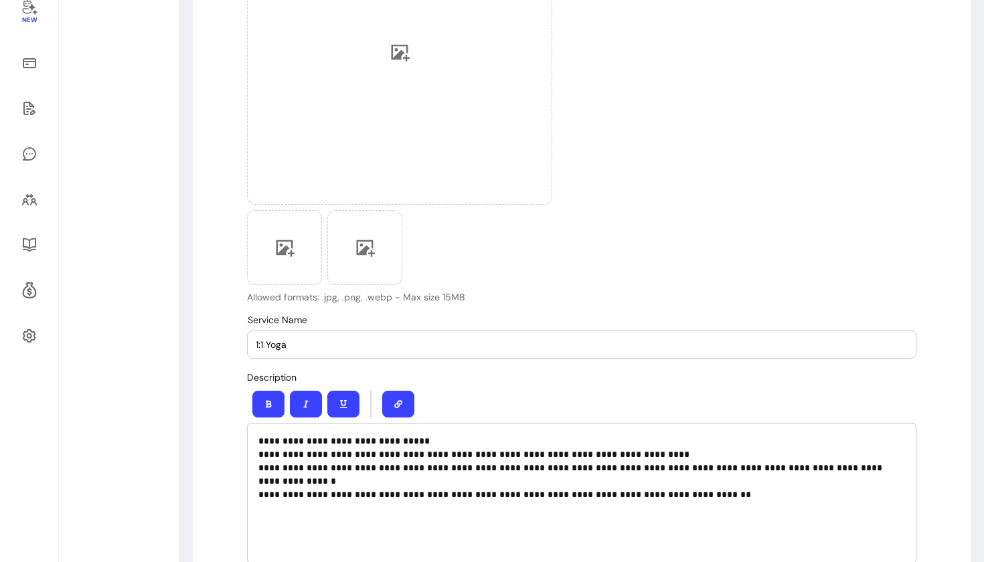
scroll to position [283, 0]
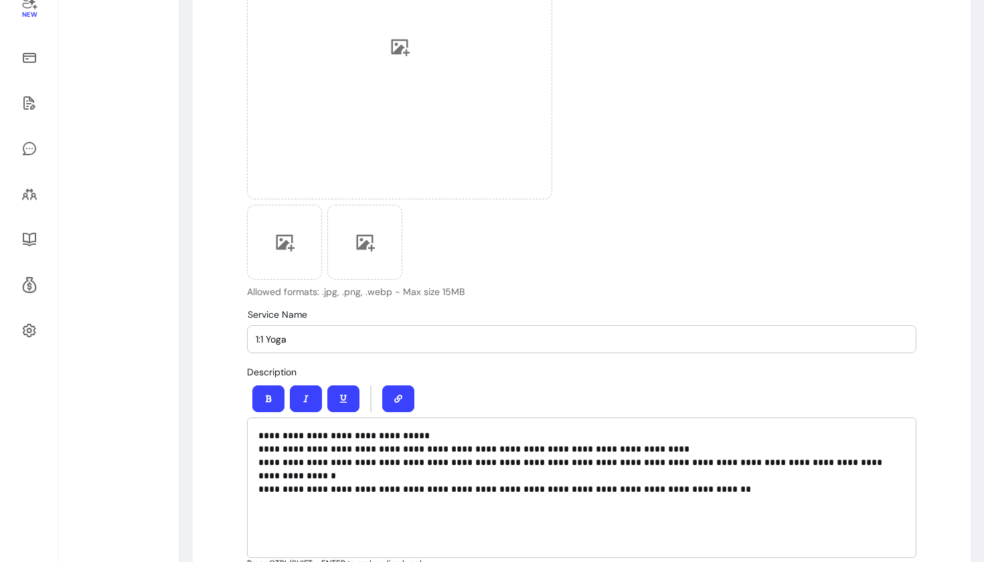
drag, startPoint x: 301, startPoint y: 339, endPoint x: 226, endPoint y: 341, distance: 74.3
paste input "1:1 Breathwork Session – Rewire Your Nervous System"
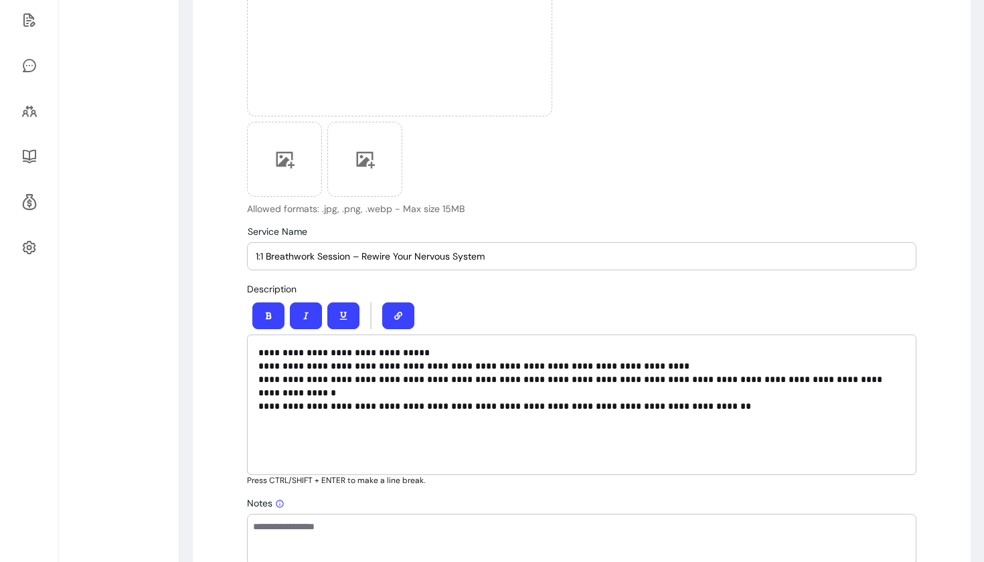
scroll to position [371, 0]
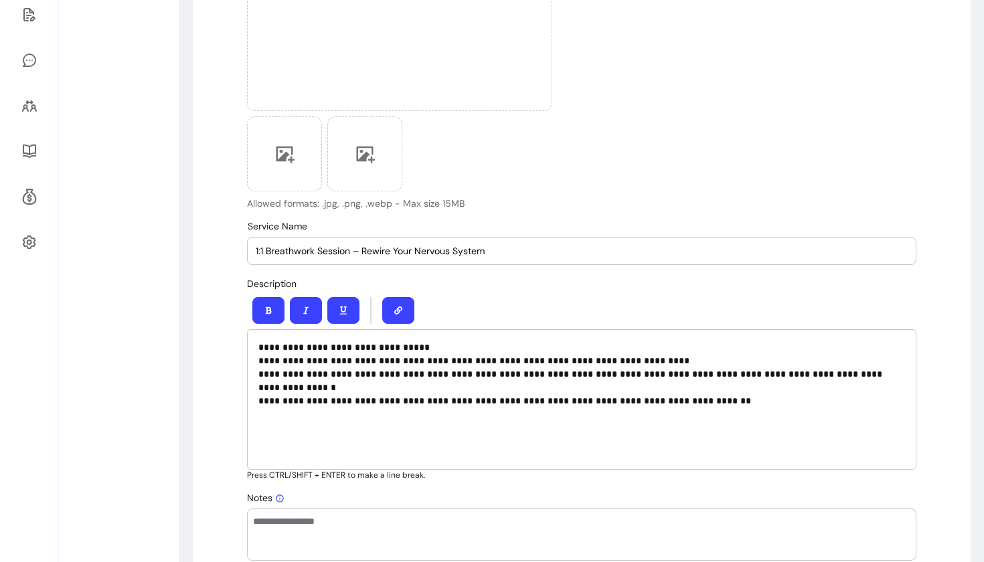
type input "1:1 Breathwork Session – Rewire Your Nervous System"
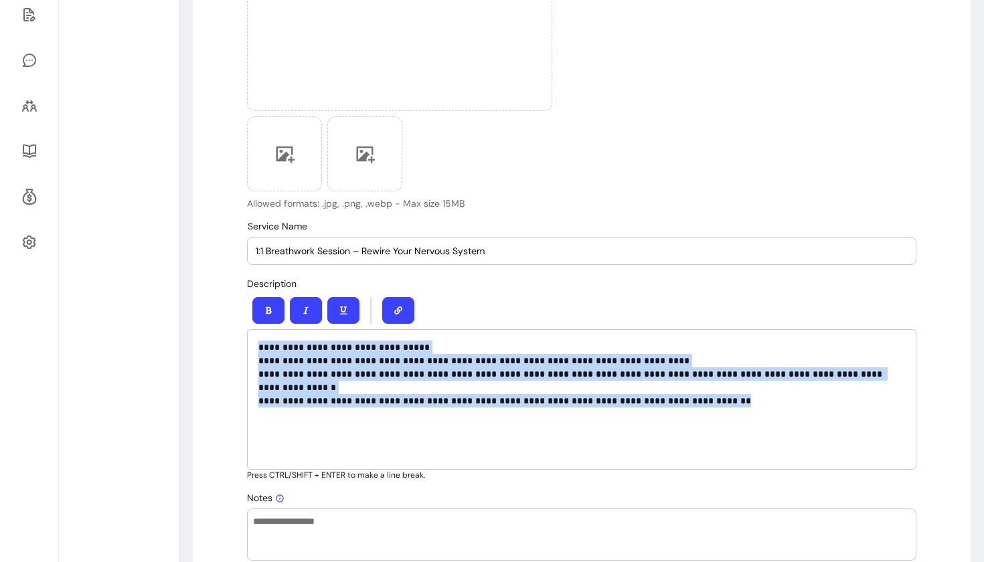
drag, startPoint x: 259, startPoint y: 346, endPoint x: 671, endPoint y: 408, distance: 416.3
click at [671, 408] on div "**********" at bounding box center [581, 399] width 669 height 141
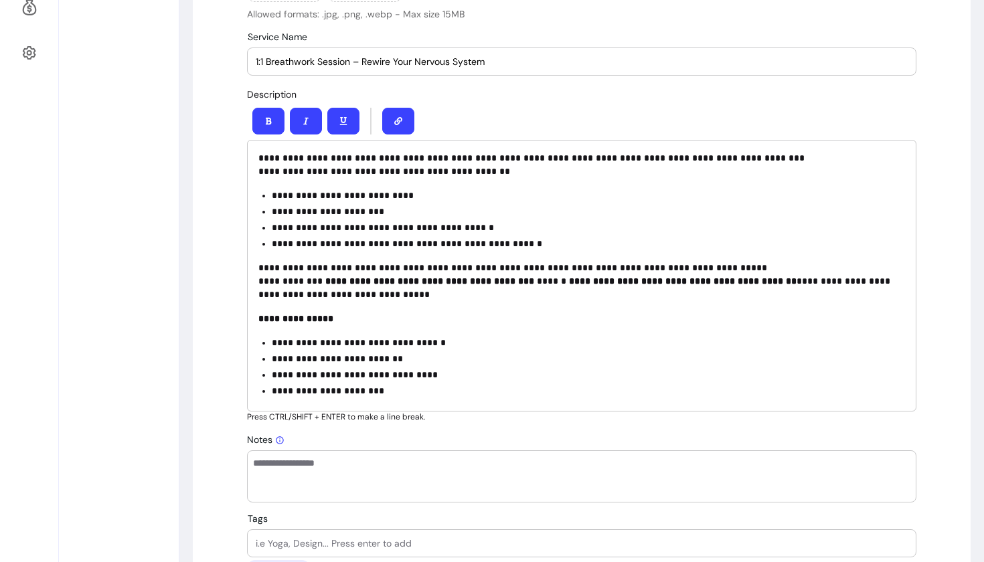
scroll to position [558, 0]
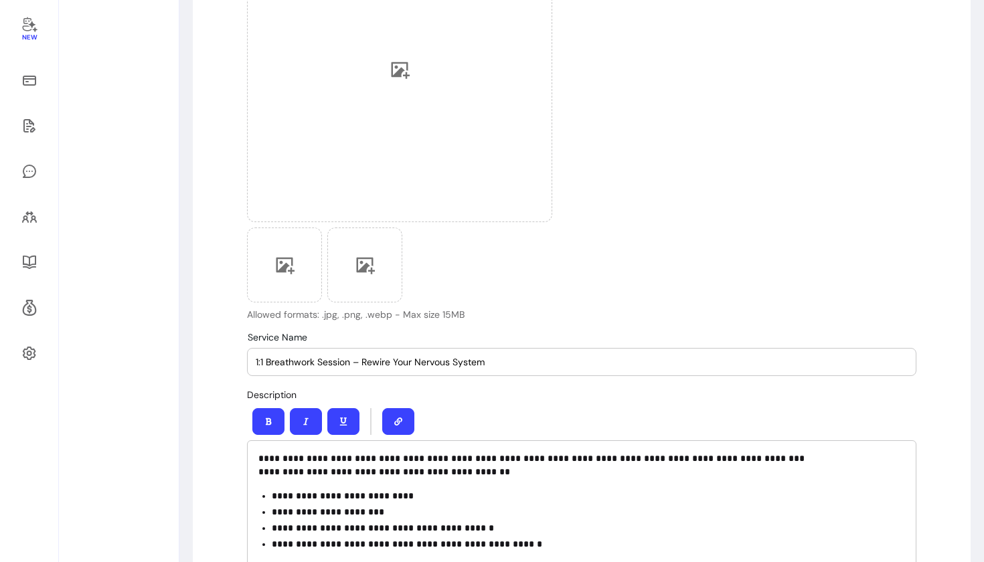
scroll to position [259, 0]
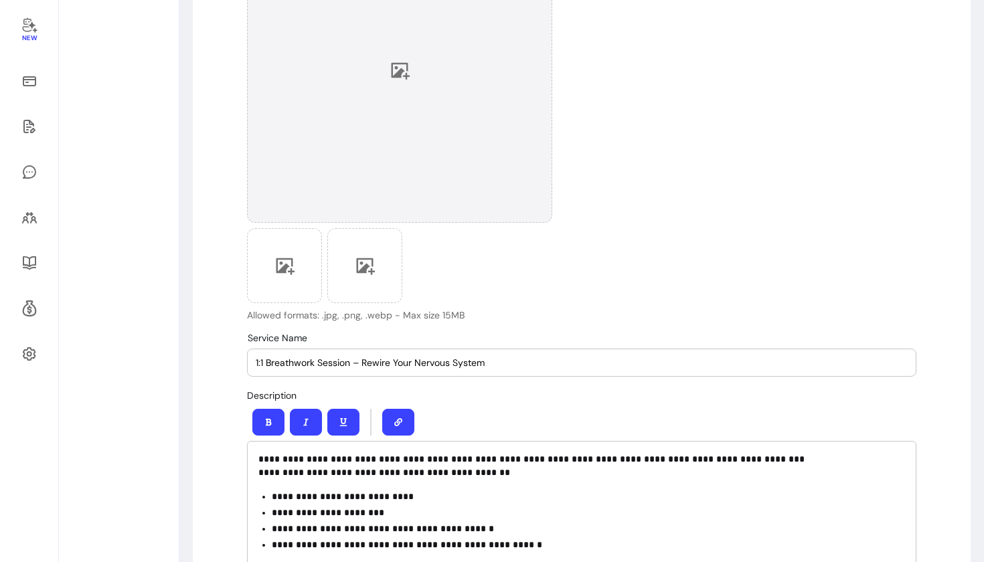
click at [388, 141] on div at bounding box center [399, 70] width 305 height 305
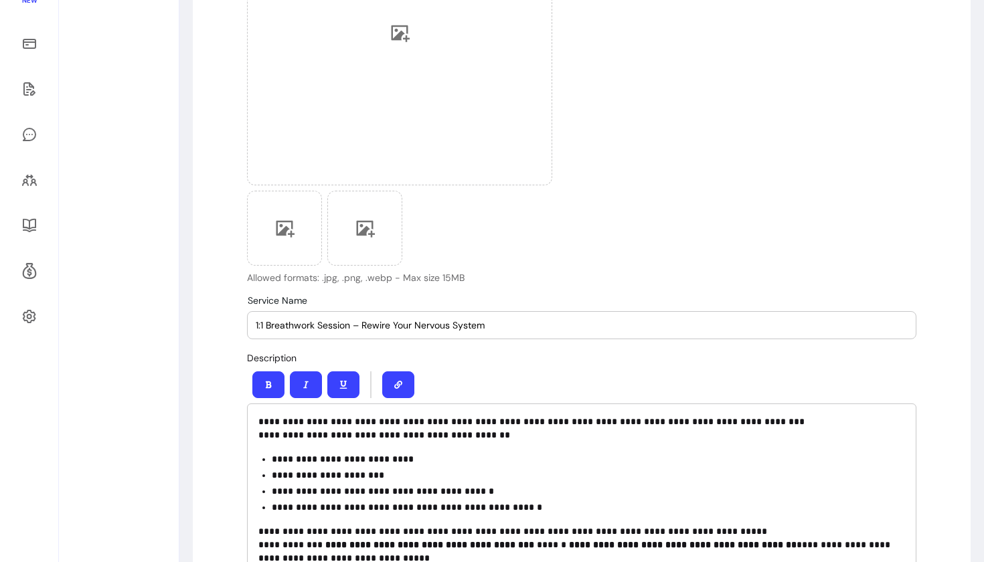
scroll to position [266, 0]
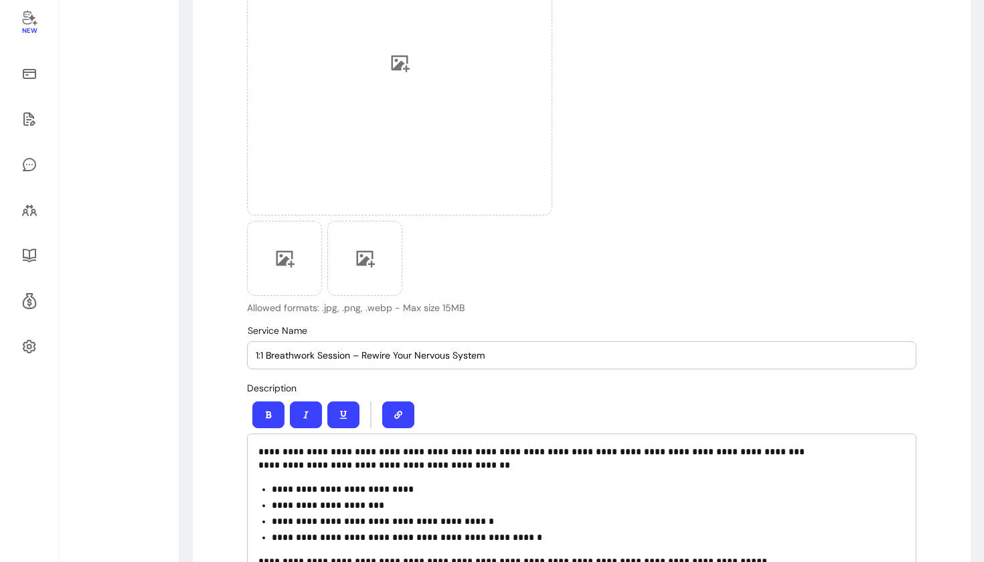
drag, startPoint x: 492, startPoint y: 357, endPoint x: 256, endPoint y: 355, distance: 236.3
click at [256, 355] on input "1:1 Breathwork Session – Rewire Your Nervous System" at bounding box center [582, 355] width 652 height 13
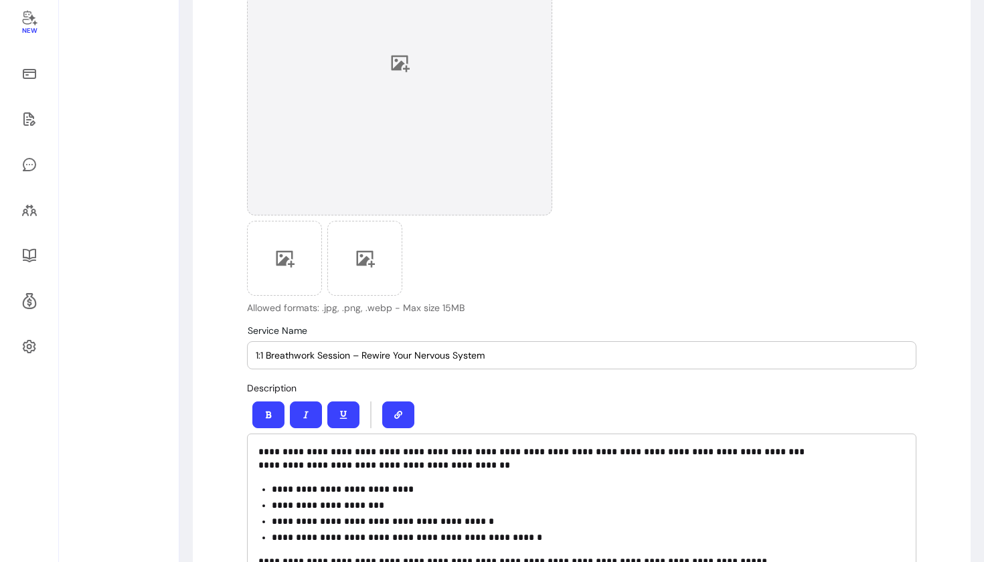
click at [408, 113] on div at bounding box center [399, 62] width 305 height 305
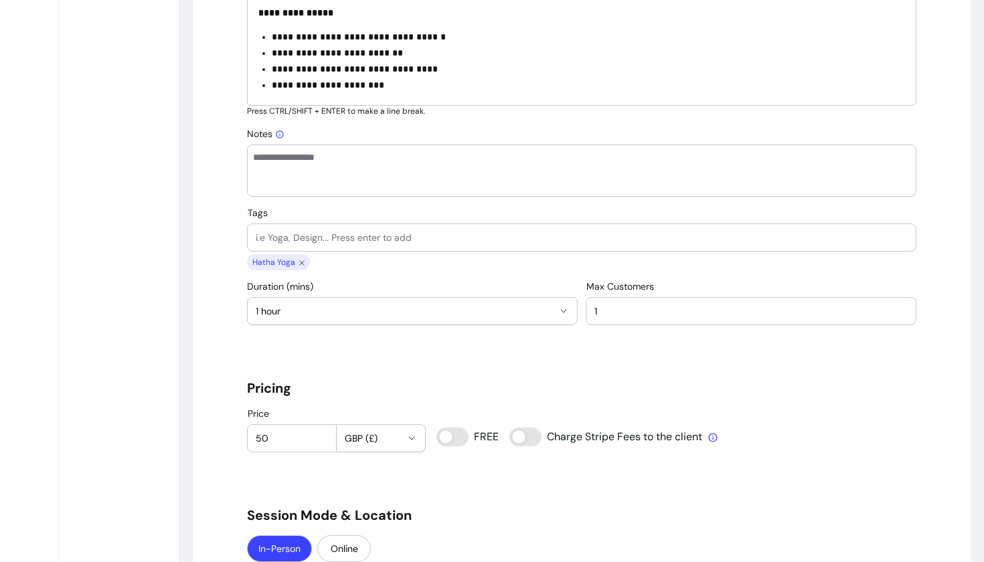
scroll to position [874, 0]
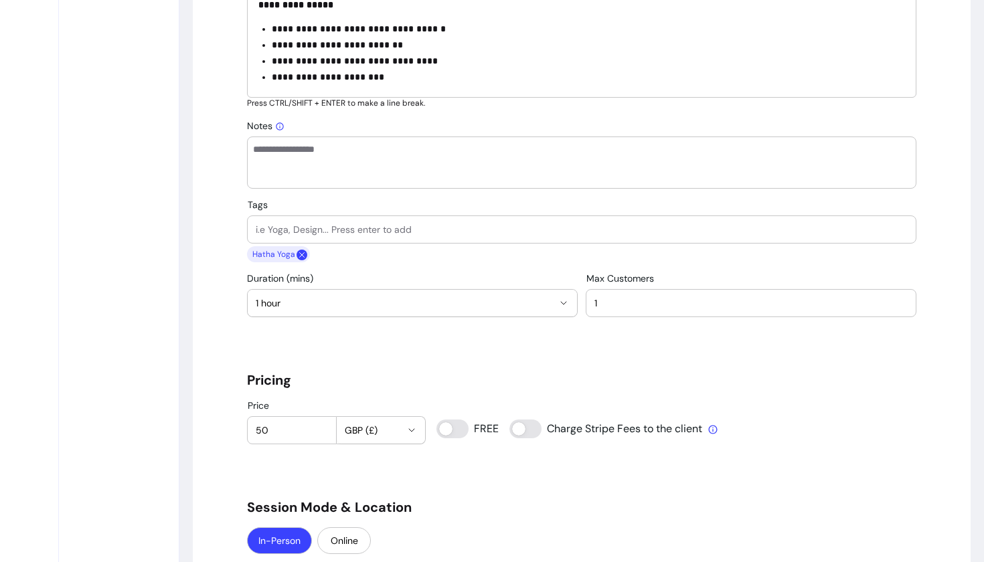
click at [299, 255] on icon "close chip" at bounding box center [302, 255] width 11 height 11
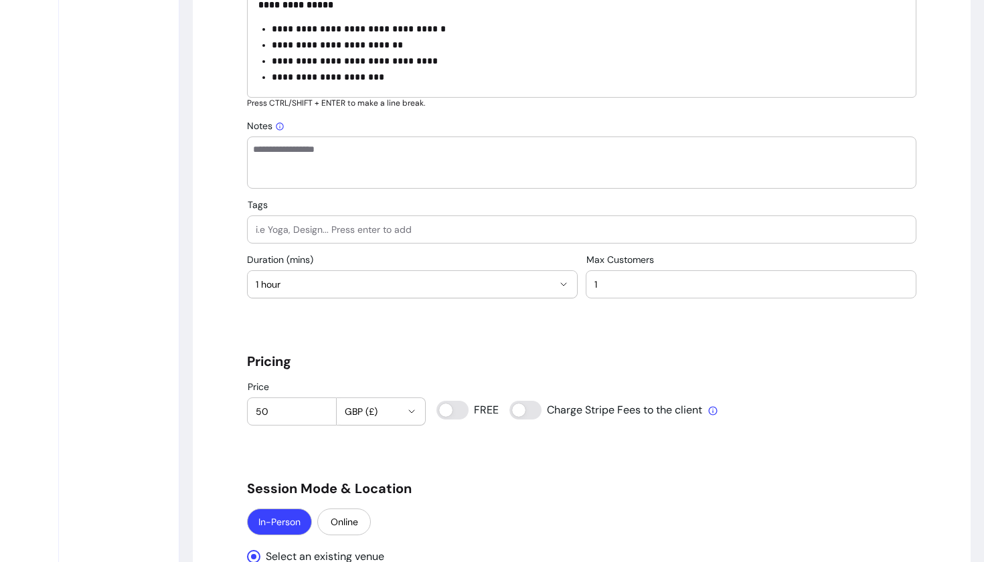
click at [299, 234] on input "Tags" at bounding box center [582, 229] width 652 height 13
type input "breath work"
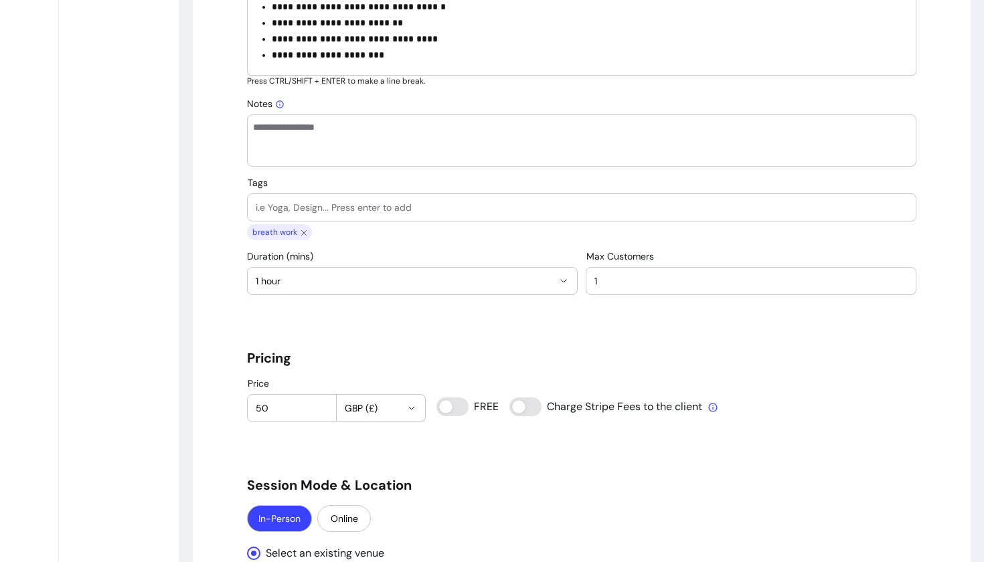
scroll to position [916, 0]
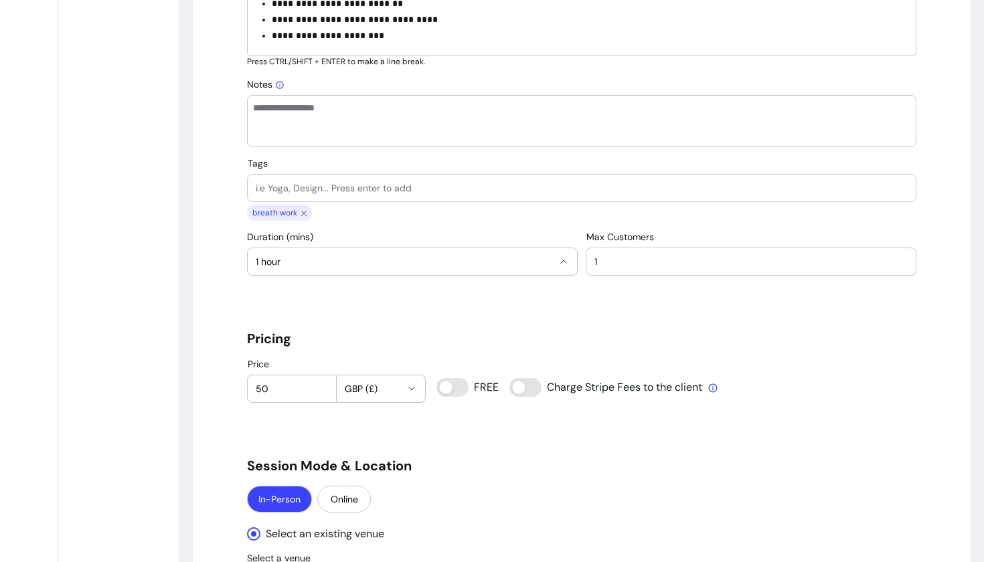
click at [552, 263] on span "1 hour" at bounding box center [404, 261] width 297 height 13
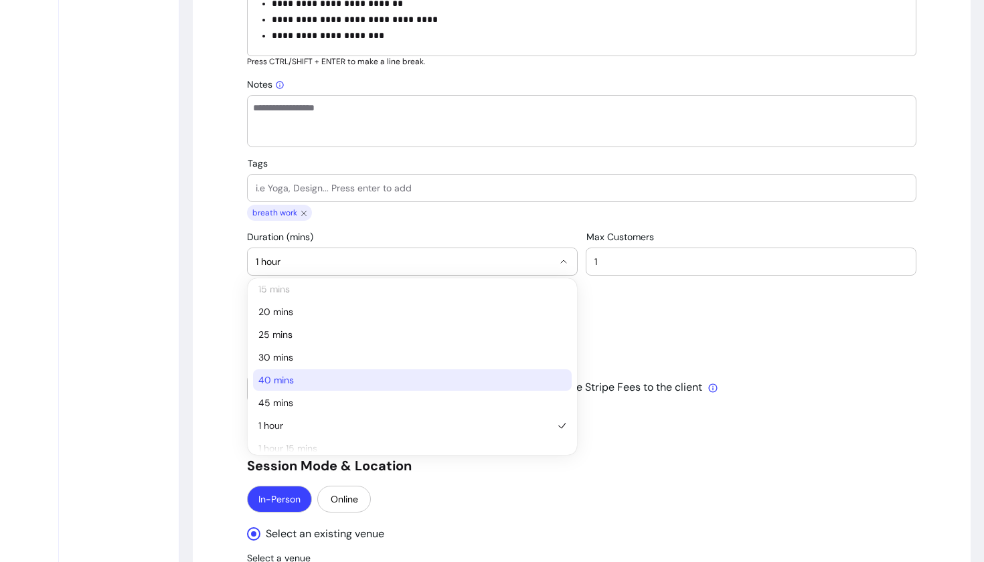
scroll to position [84, 0]
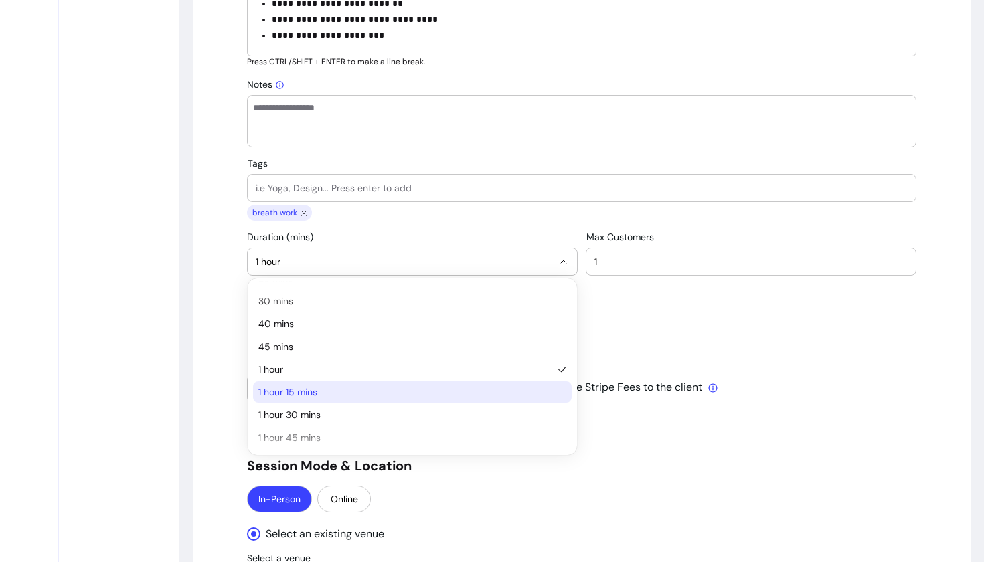
click at [416, 398] on span "1 hour 15 mins" at bounding box center [405, 392] width 295 height 13
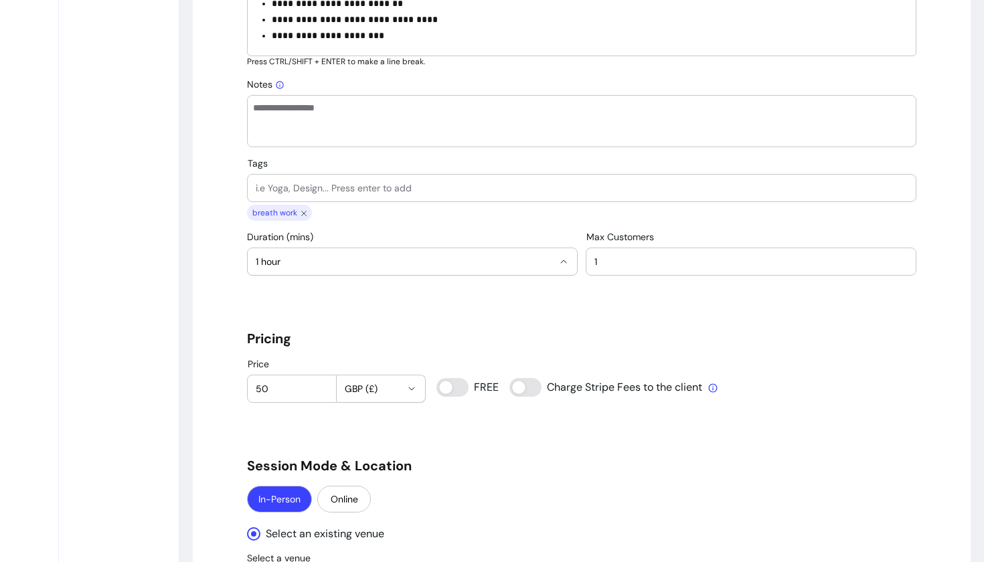
select select "**"
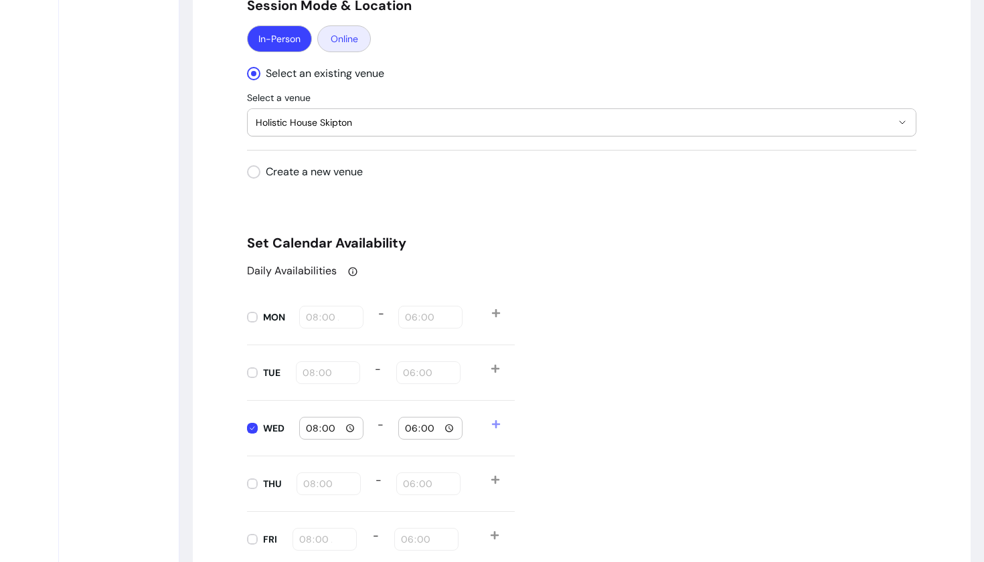
scroll to position [1377, 0]
click at [345, 39] on button "Online" at bounding box center [344, 38] width 54 height 27
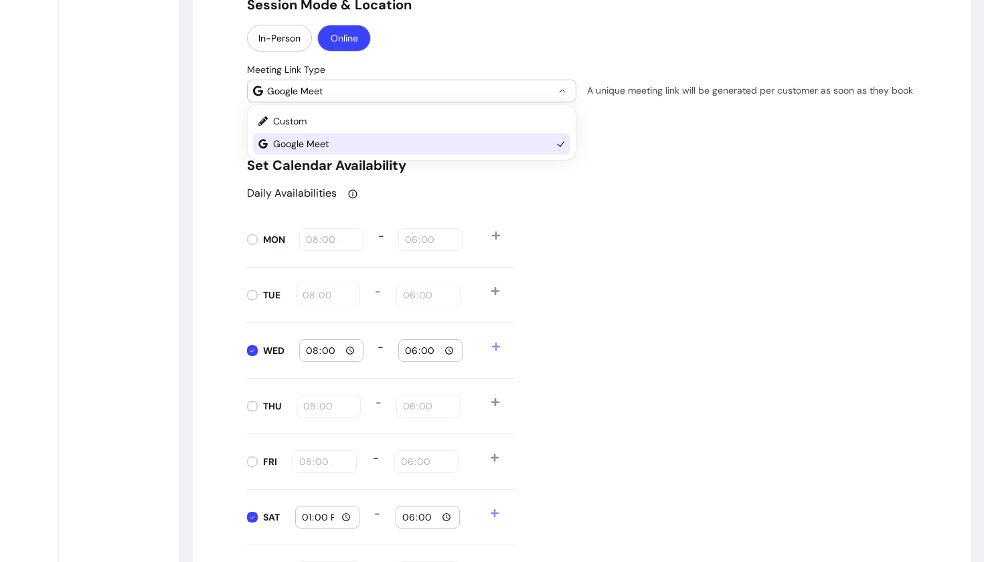
click at [380, 93] on span "Google Meet" at bounding box center [410, 90] width 287 height 13
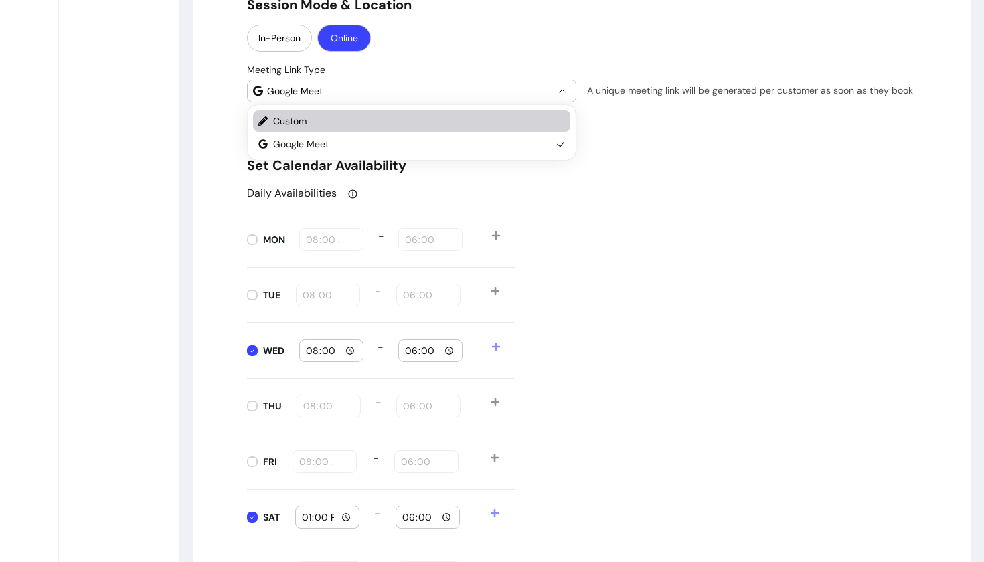
click at [316, 124] on span "Custom" at bounding box center [412, 120] width 279 height 13
select select "******"
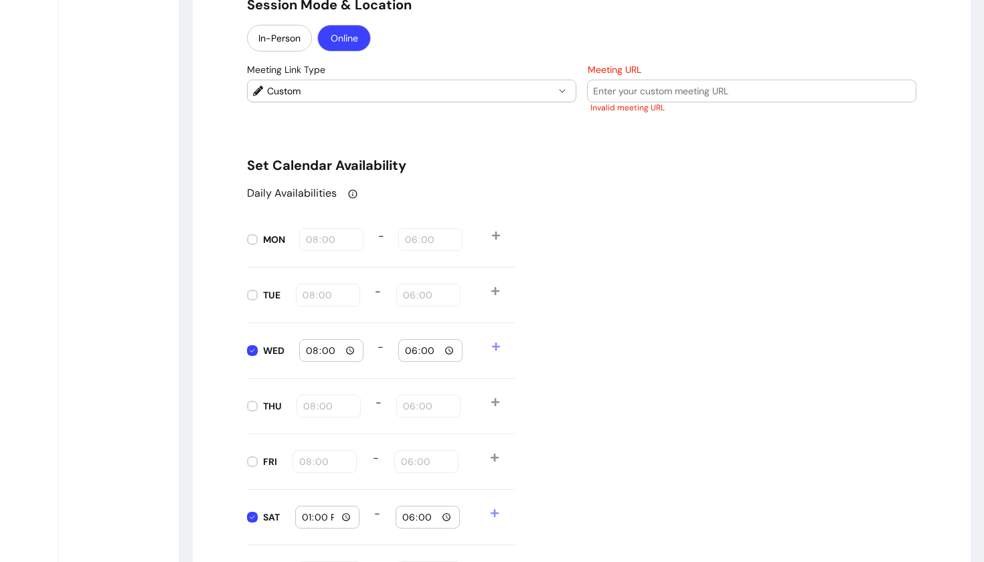
click at [610, 86] on input "Meeting URL" at bounding box center [751, 90] width 317 height 13
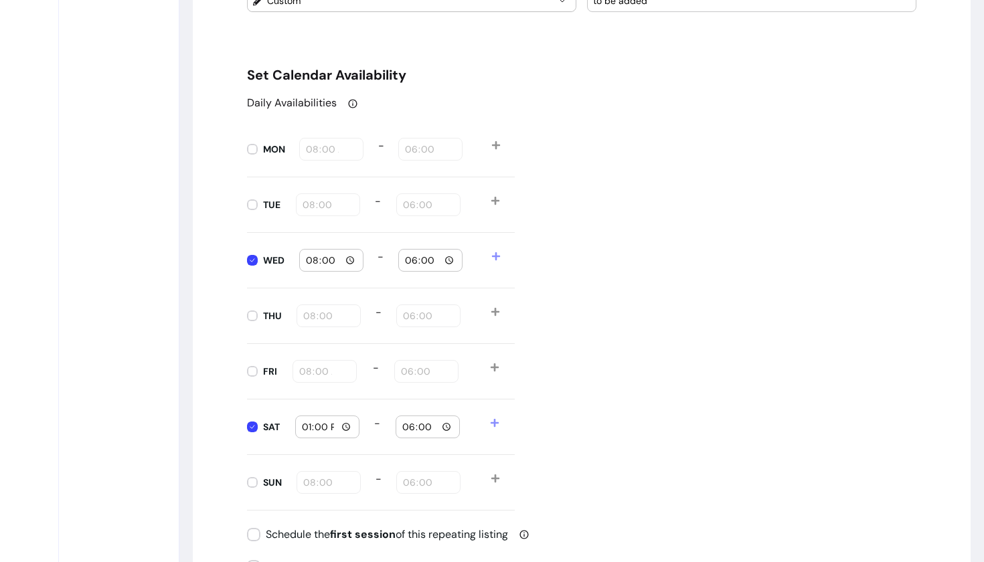
scroll to position [1477, 0]
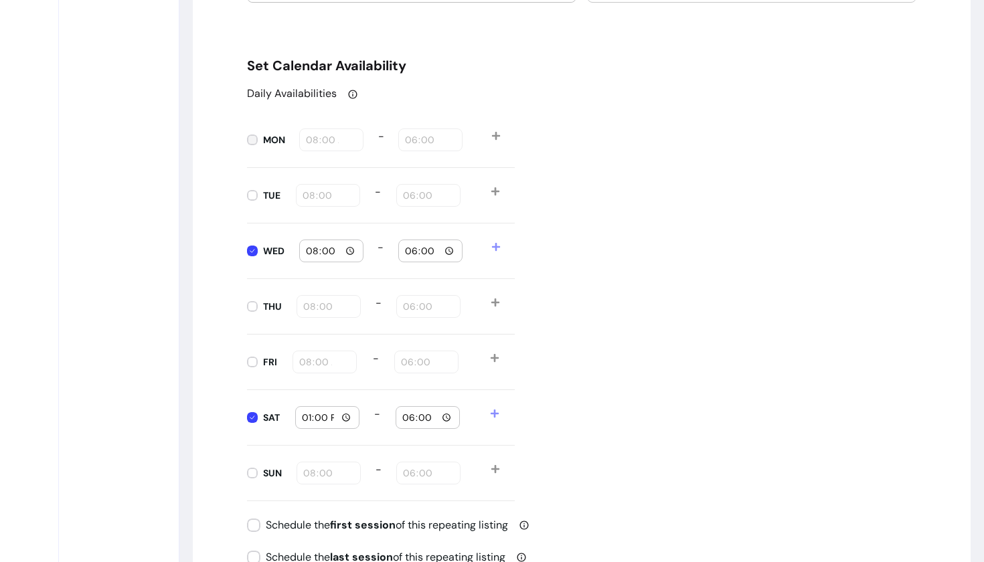
type input "to be added"
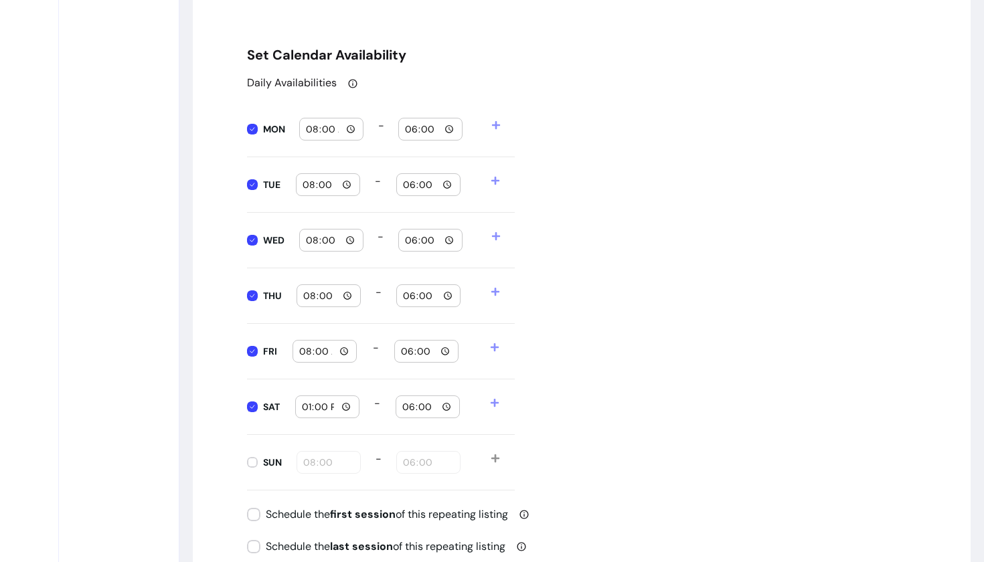
scroll to position [1490, 0]
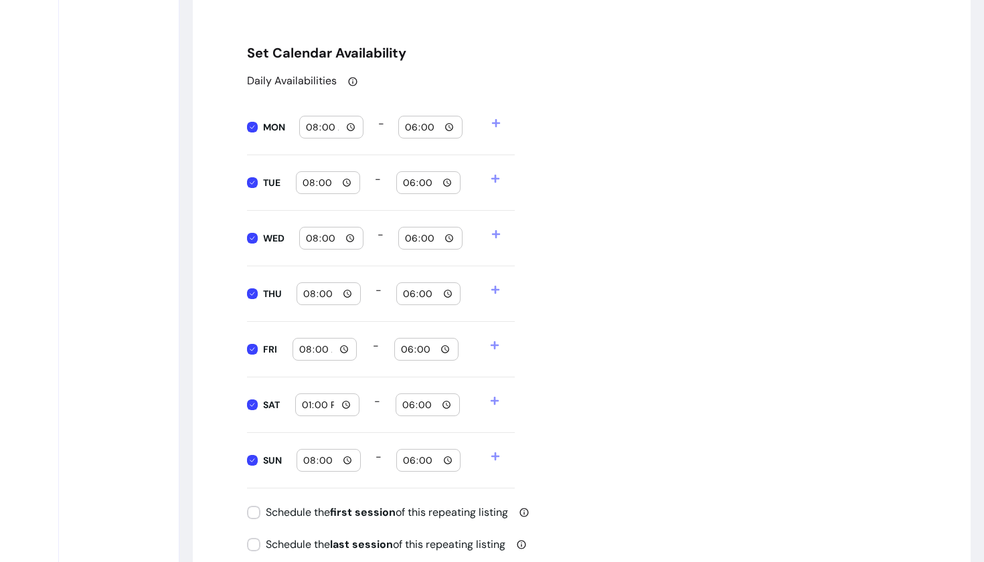
click at [430, 459] on input "18:00" at bounding box center [428, 460] width 52 height 15
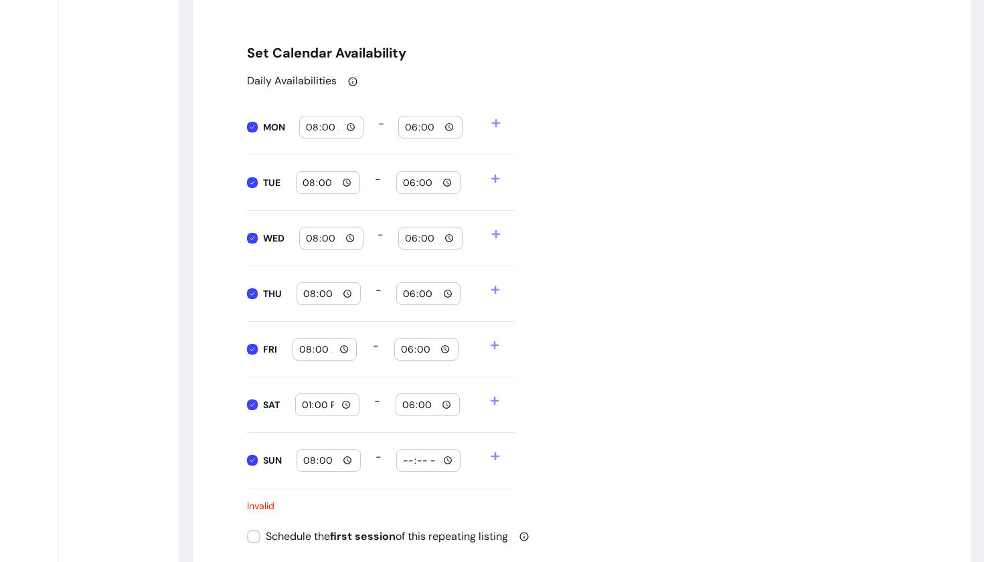
click at [408, 463] on input "time" at bounding box center [428, 460] width 52 height 15
click at [434, 458] on input "time" at bounding box center [428, 460] width 52 height 15
click at [398, 460] on div at bounding box center [428, 460] width 63 height 21
click at [389, 464] on span "-" at bounding box center [386, 460] width 21 height 23
click at [421, 460] on input "time" at bounding box center [428, 460] width 52 height 15
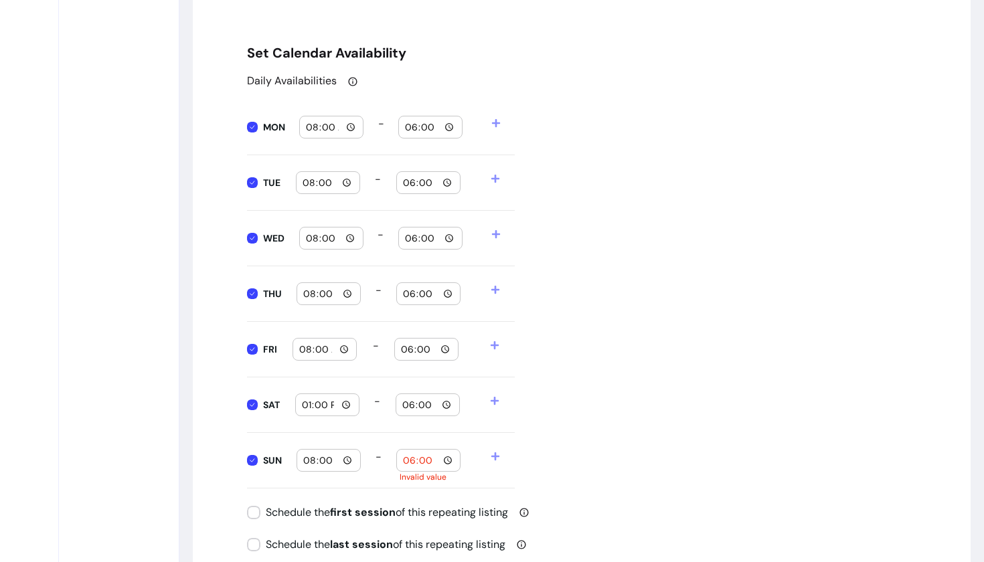
click at [410, 463] on input "18:00" at bounding box center [428, 460] width 52 height 15
click at [534, 466] on div "Daily Availabilities MON 08:00 - 18:00 TUE 08:00 - 18:00 WED 08:00 - 18:00 THU …" at bounding box center [581, 281] width 669 height 416
click at [496, 457] on icon at bounding box center [495, 457] width 8 height 8
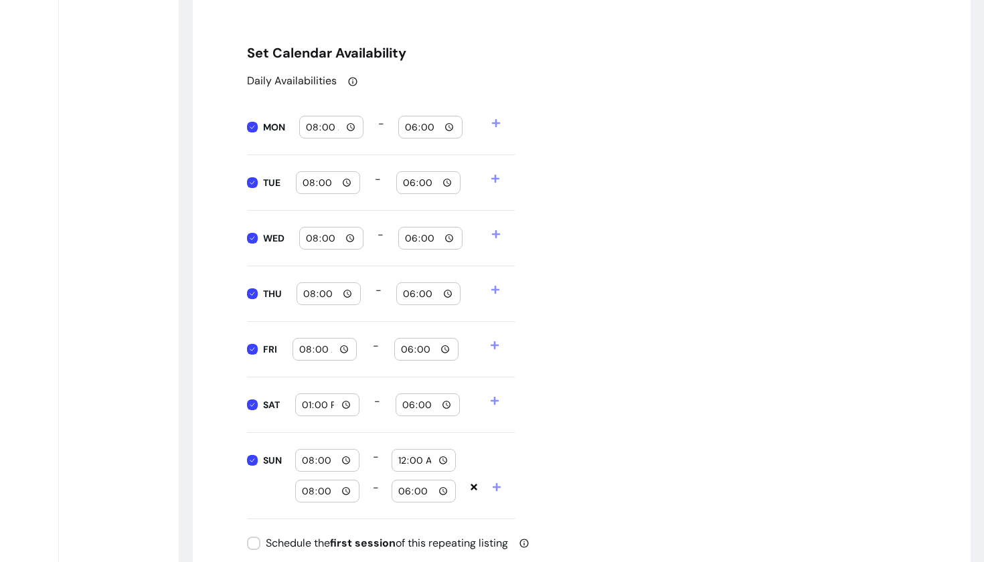
click at [473, 489] on icon at bounding box center [474, 488] width 7 height 7
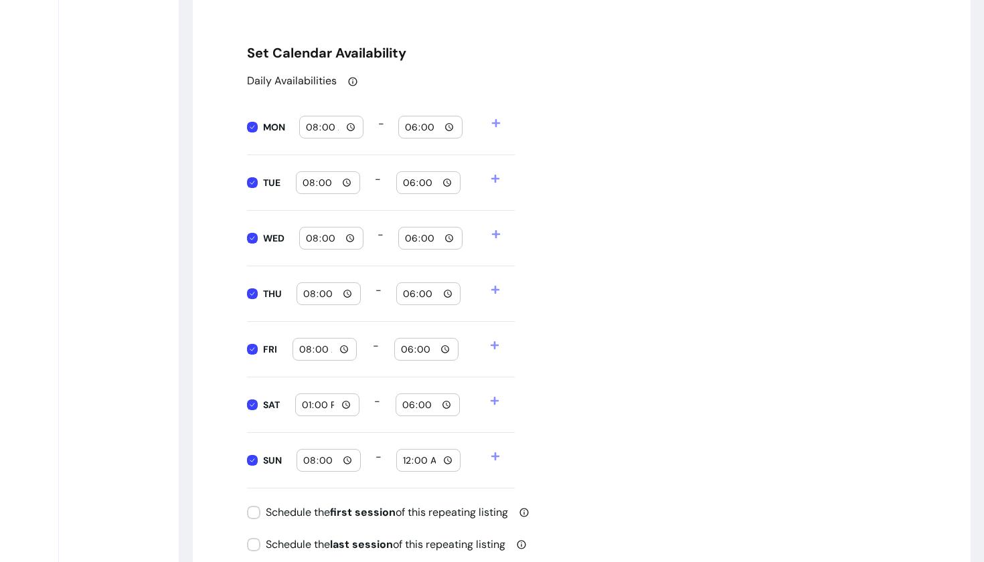
click at [406, 458] on input "00:00" at bounding box center [428, 460] width 52 height 15
type input "12:00"
click at [614, 441] on div "Daily Availabilities MON 08:00 - 18:00 TUE 08:00 - 18:00 WED 08:00 - 18:00 THU …" at bounding box center [581, 281] width 669 height 416
click at [334, 295] on input "08:00" at bounding box center [329, 294] width 52 height 15
type input "14:00"
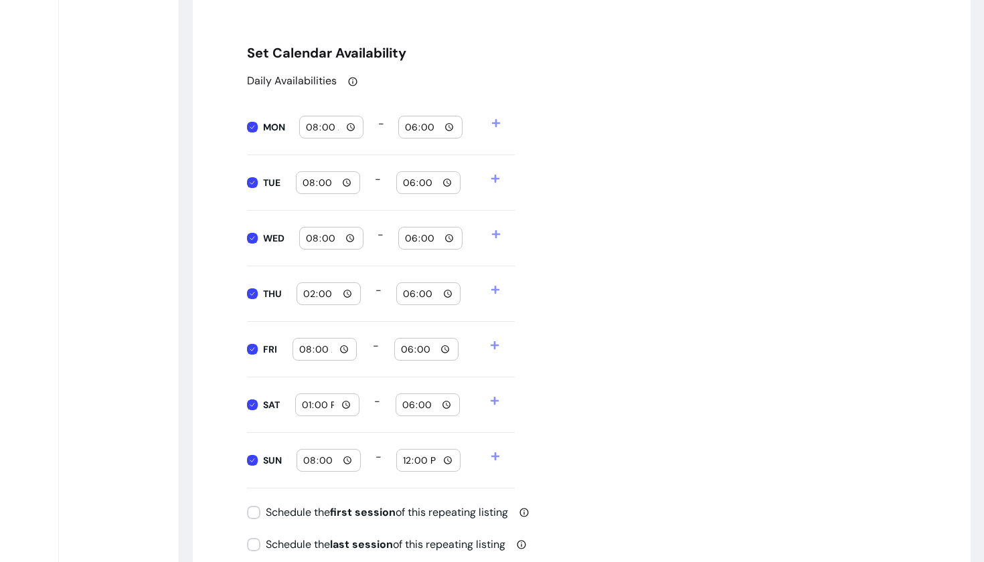
click at [593, 299] on div "Daily Availabilities MON 08:00 - 18:00 TUE 08:00 - 18:00 WED 08:00 - 18:00 THU …" at bounding box center [581, 281] width 669 height 416
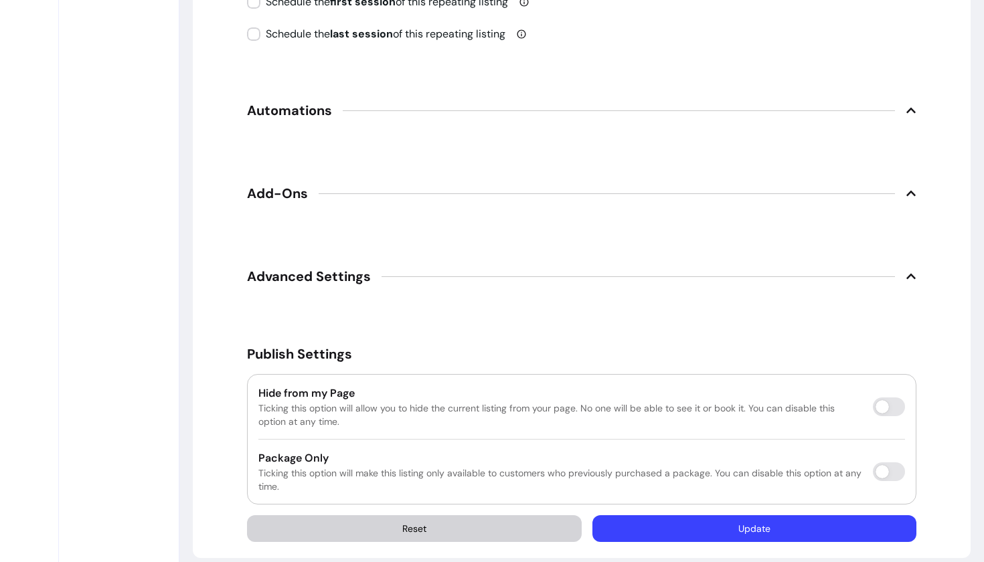
scroll to position [2002, 0]
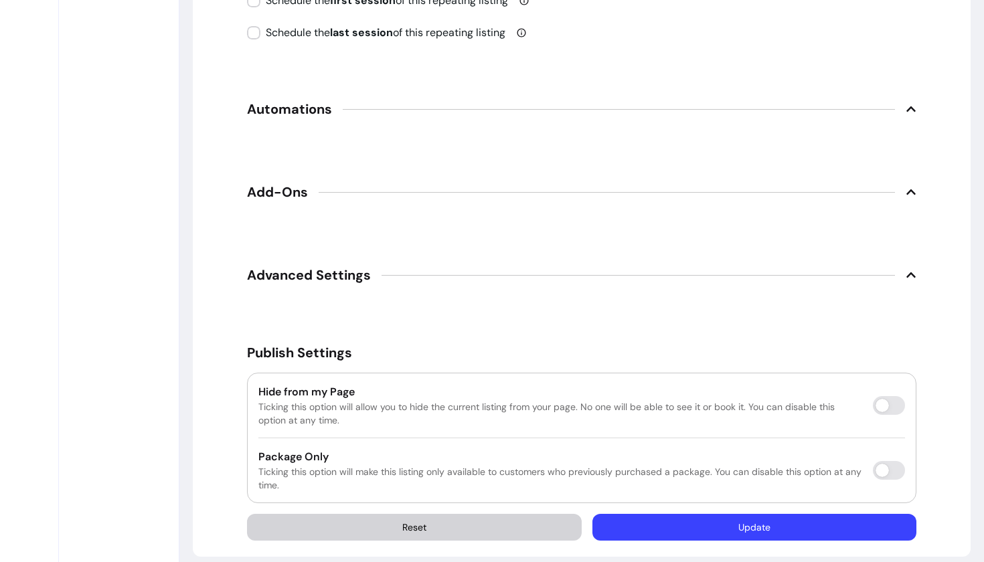
click at [909, 105] on icon at bounding box center [911, 109] width 11 height 11
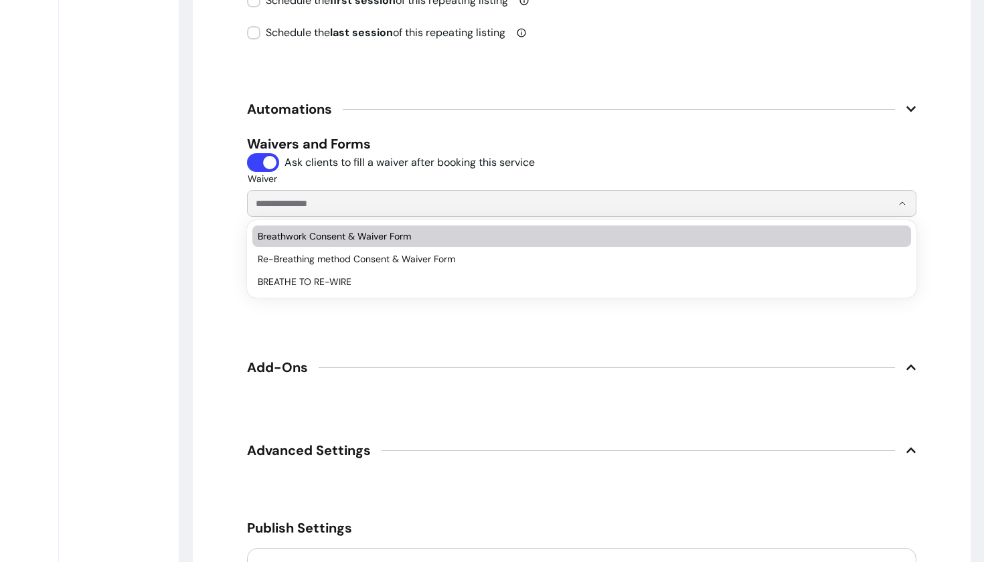
click at [303, 201] on input "Waiver" at bounding box center [563, 203] width 615 height 13
click at [316, 242] on span "Breathwork Consent & Waiver Form" at bounding box center [575, 236] width 635 height 13
type input "**********"
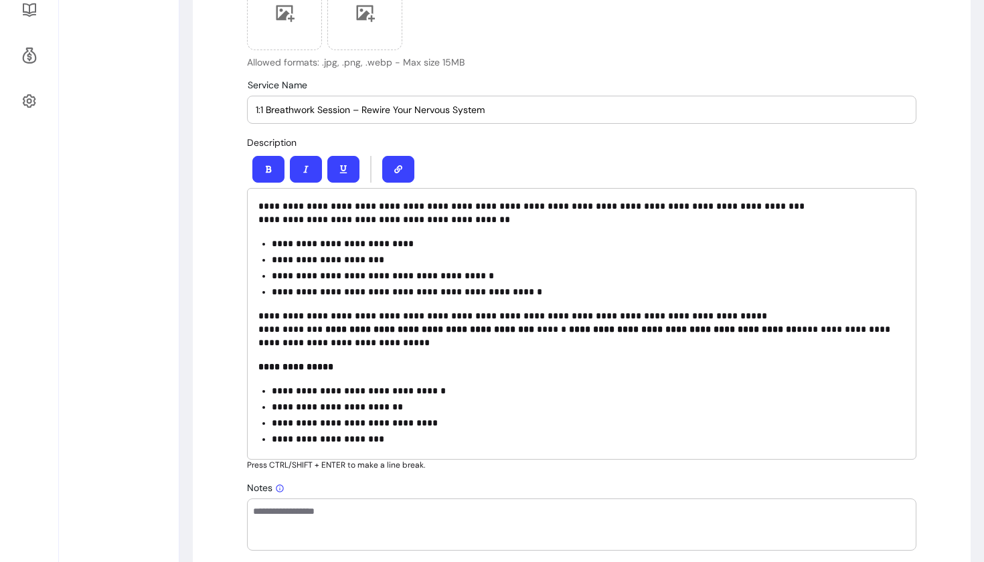
scroll to position [513, 0]
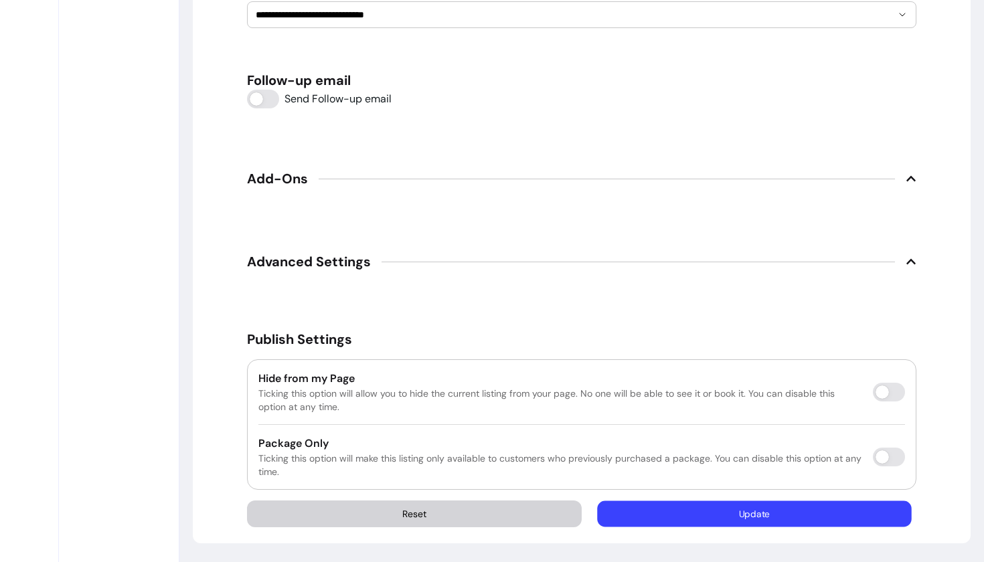
click at [698, 518] on button "Update" at bounding box center [755, 514] width 314 height 26
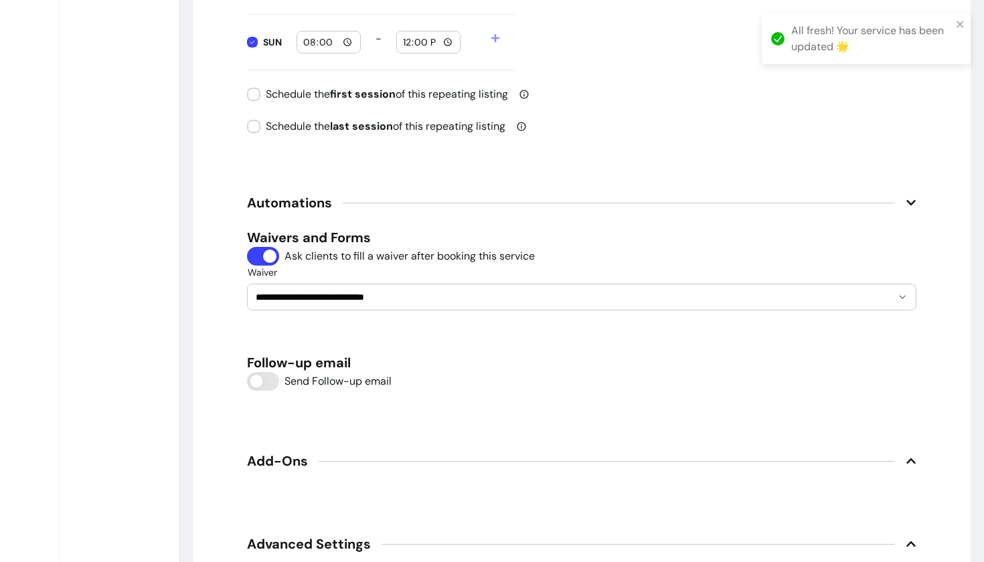
scroll to position [64, 0]
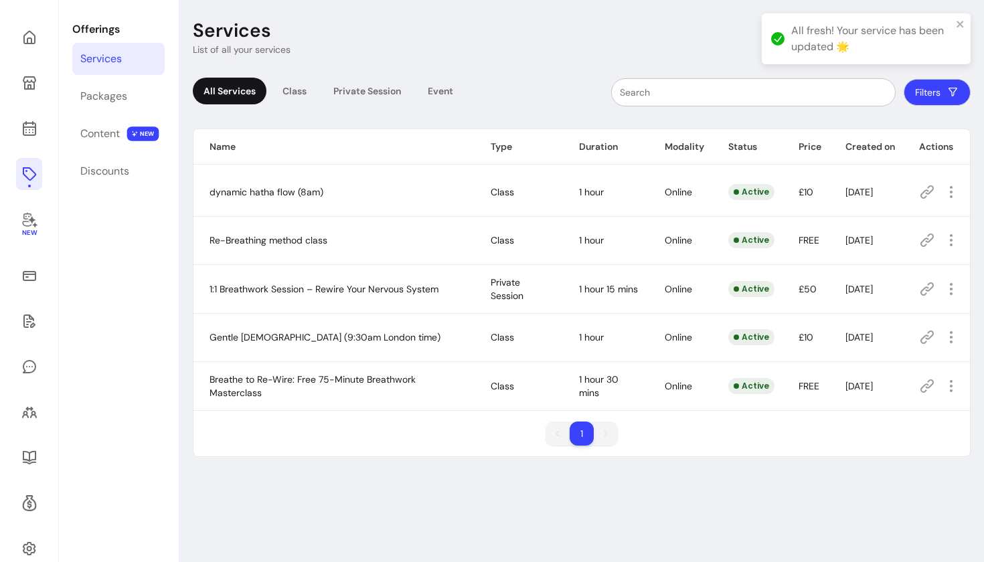
click at [928, 292] on icon at bounding box center [927, 289] width 13 height 13
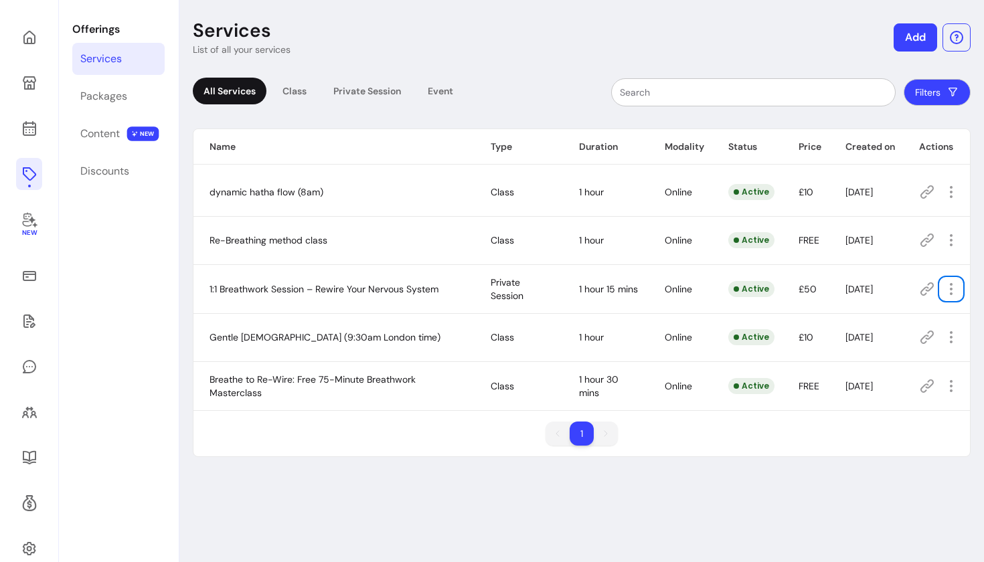
click at [932, 287] on icon at bounding box center [927, 289] width 16 height 16
click at [928, 290] on icon at bounding box center [927, 289] width 16 height 16
click at [829, 288] on td "[DATE]" at bounding box center [866, 288] width 74 height 49
click at [952, 386] on icon "button" at bounding box center [951, 386] width 16 height 16
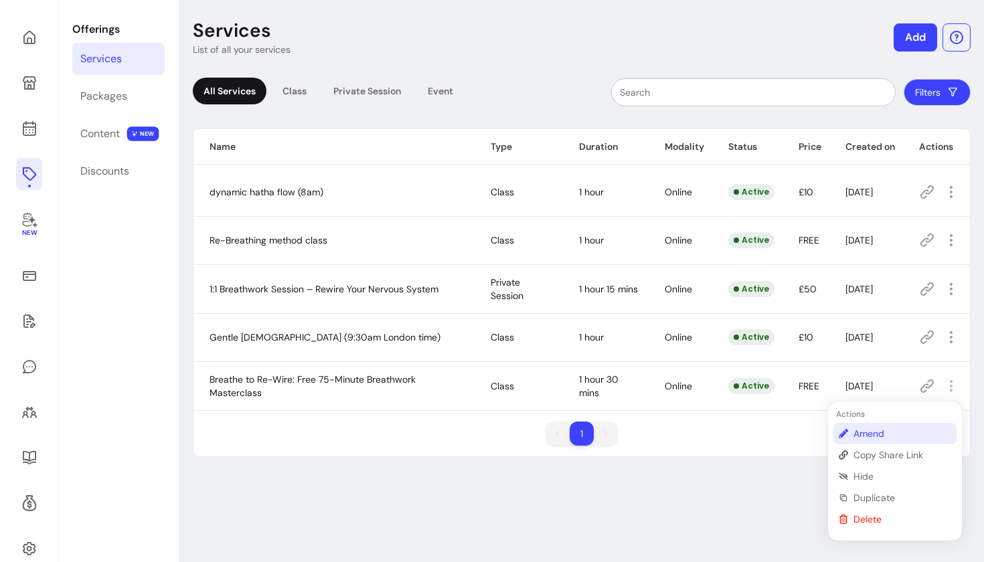
click at [858, 435] on span "Amend" at bounding box center [903, 433] width 98 height 13
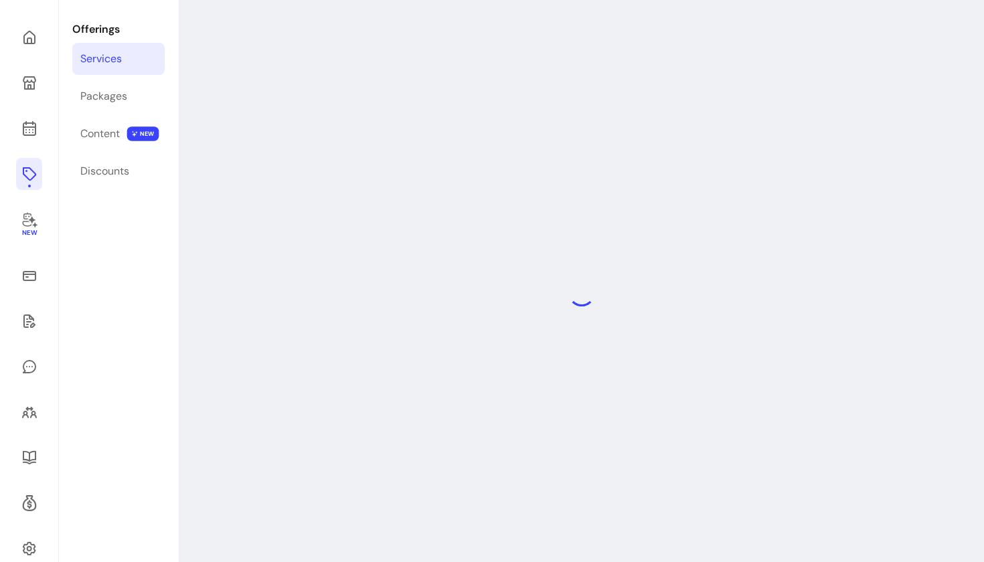
select select "**"
select select "***"
select select "******"
select select "*********"
select select "*****"
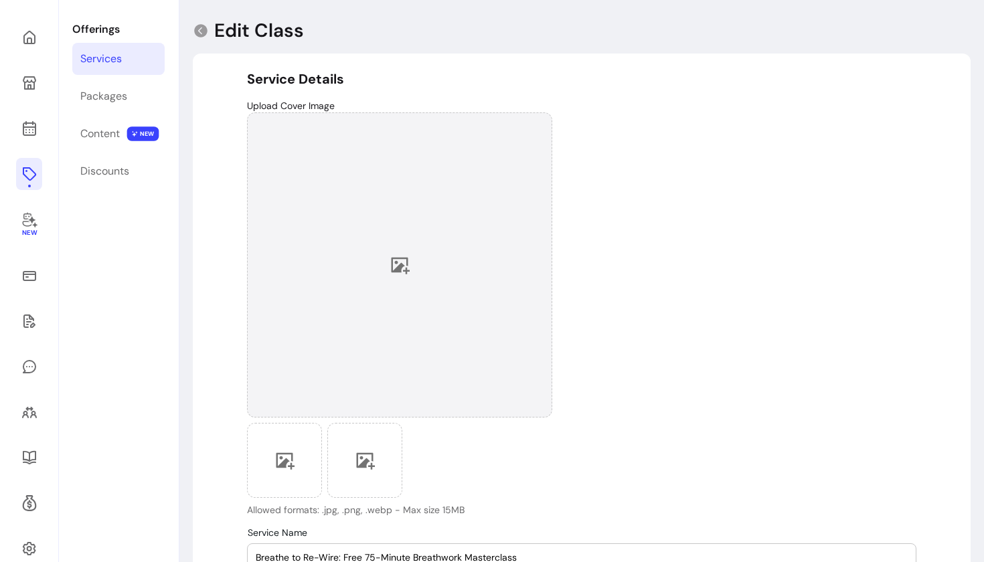
click at [382, 284] on div at bounding box center [399, 264] width 305 height 305
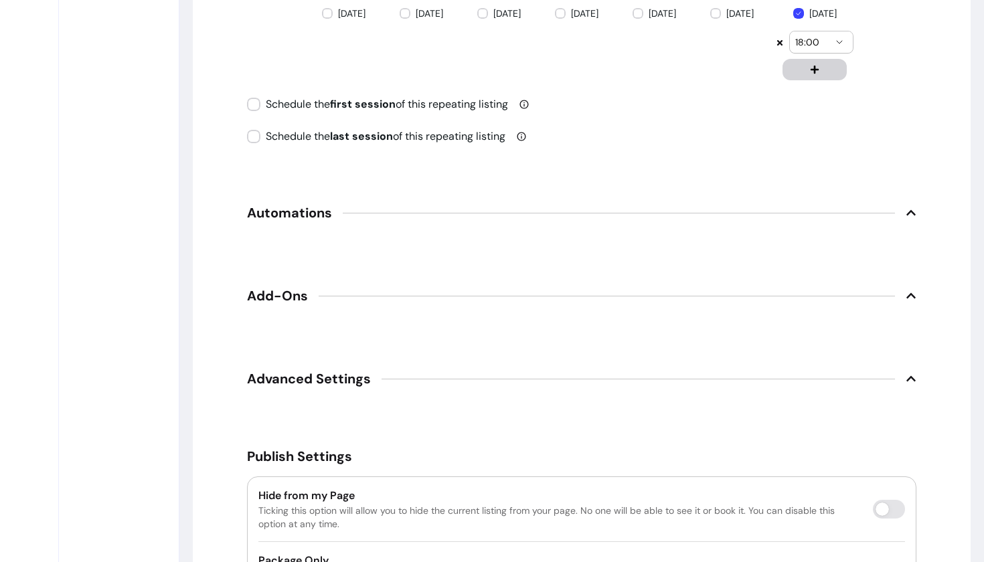
scroll to position [1486, 0]
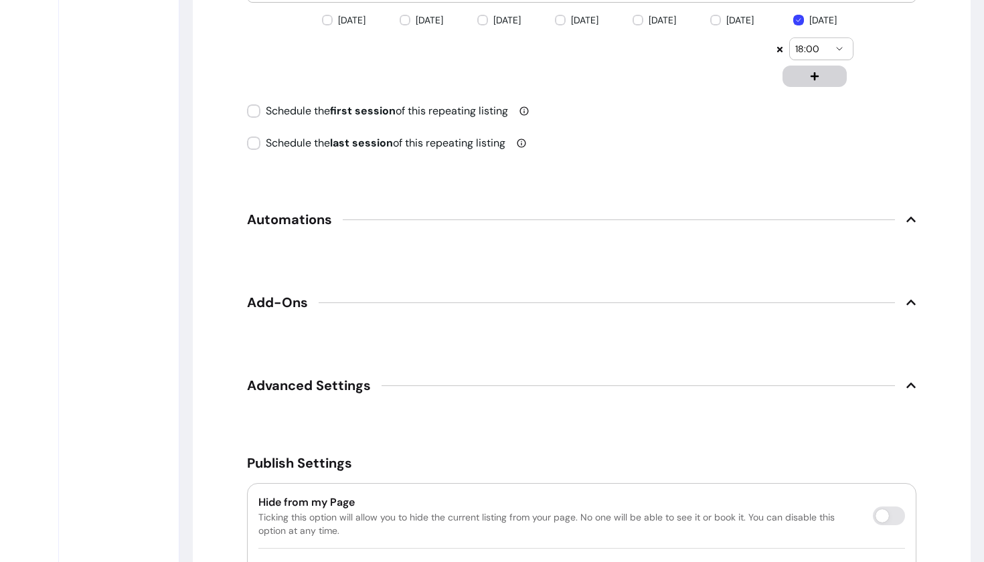
click at [909, 218] on icon at bounding box center [911, 219] width 11 height 11
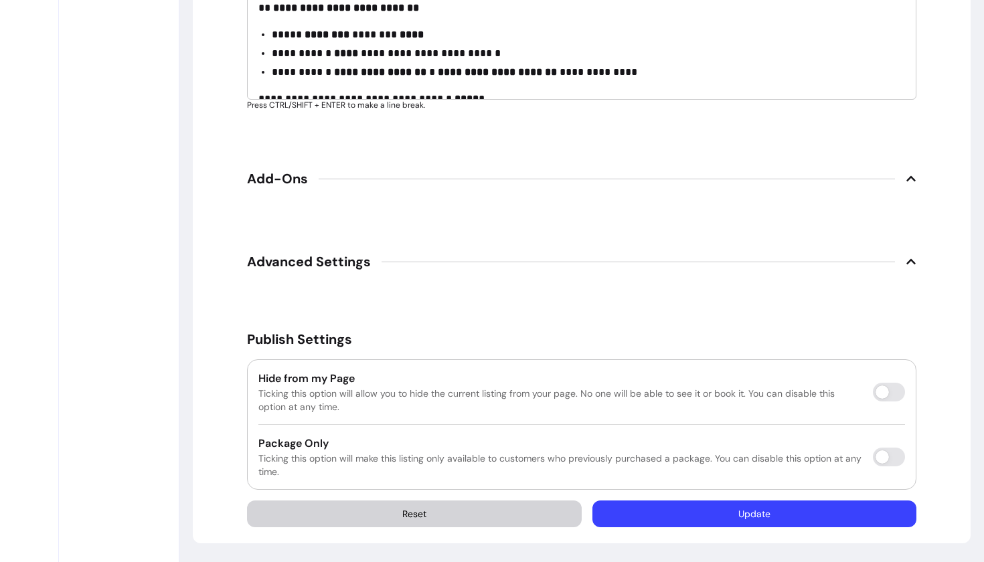
click at [722, 513] on button "Update" at bounding box center [754, 514] width 324 height 27
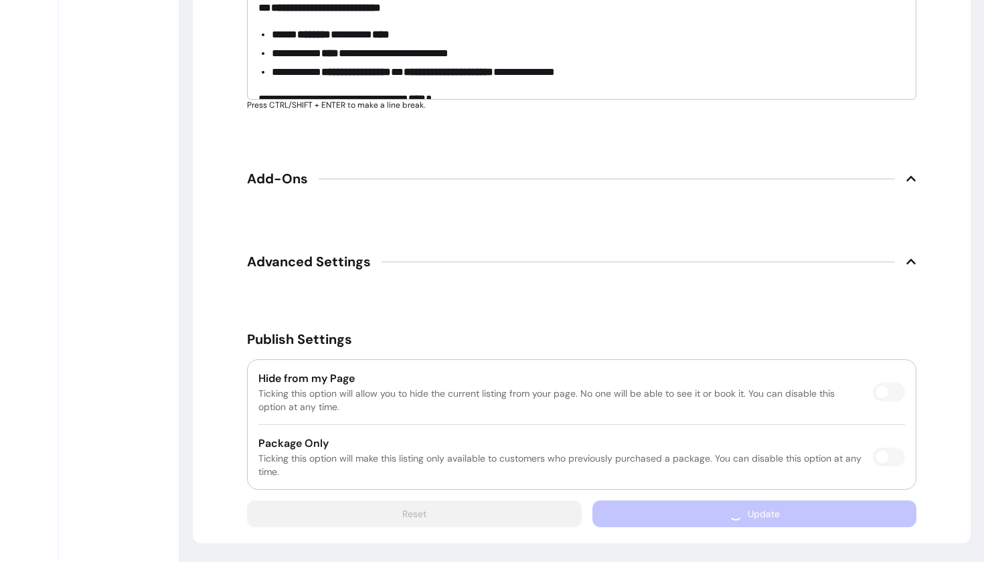
scroll to position [1914, 0]
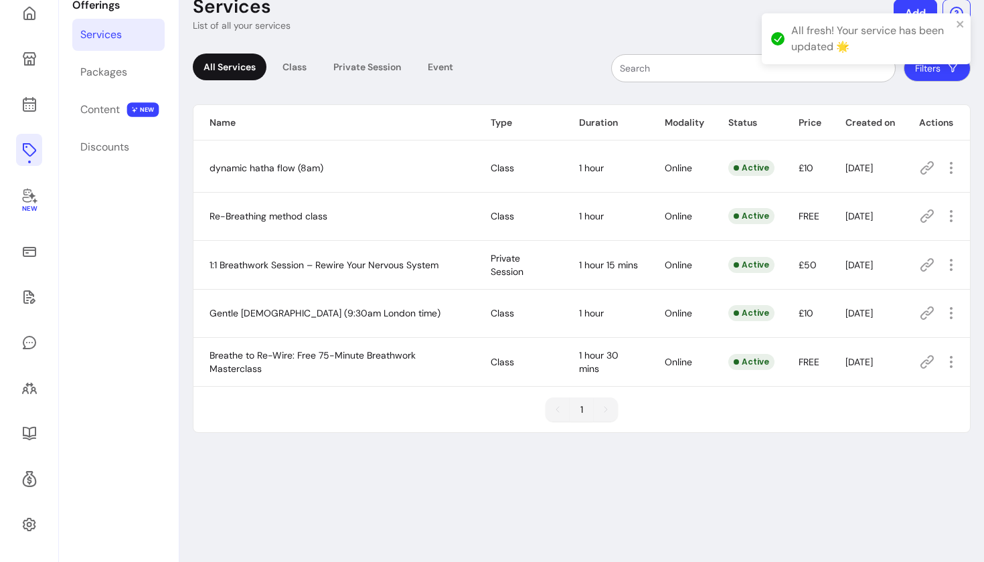
scroll to position [64, 0]
